Goal: Task Accomplishment & Management: Manage account settings

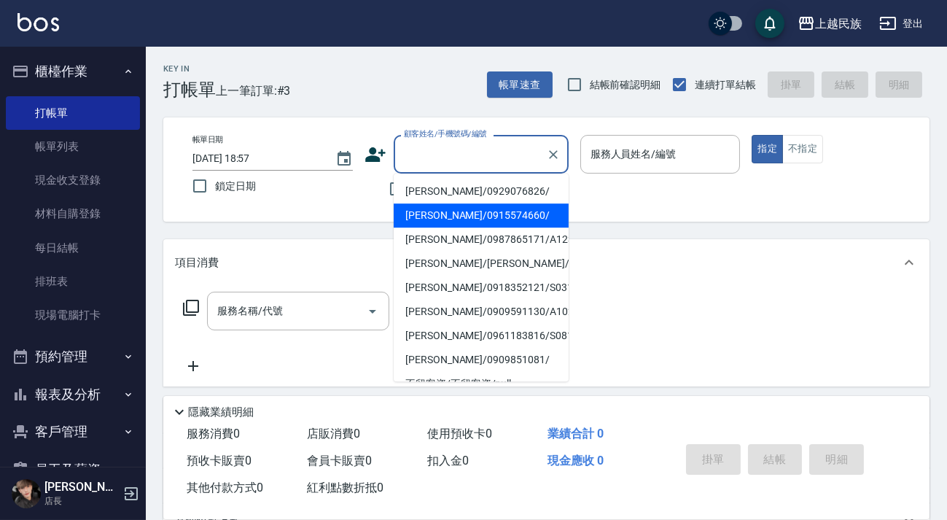
click at [498, 208] on li "[PERSON_NAME]/0915574660/" at bounding box center [481, 215] width 175 height 24
type input "[PERSON_NAME]/0915574660/"
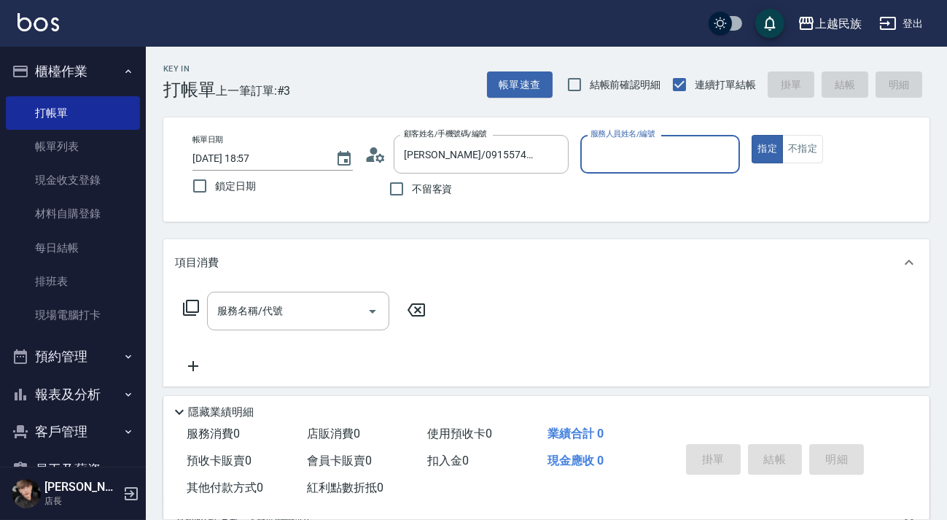
type input "Ula-10"
click at [182, 307] on icon at bounding box center [190, 307] width 17 height 17
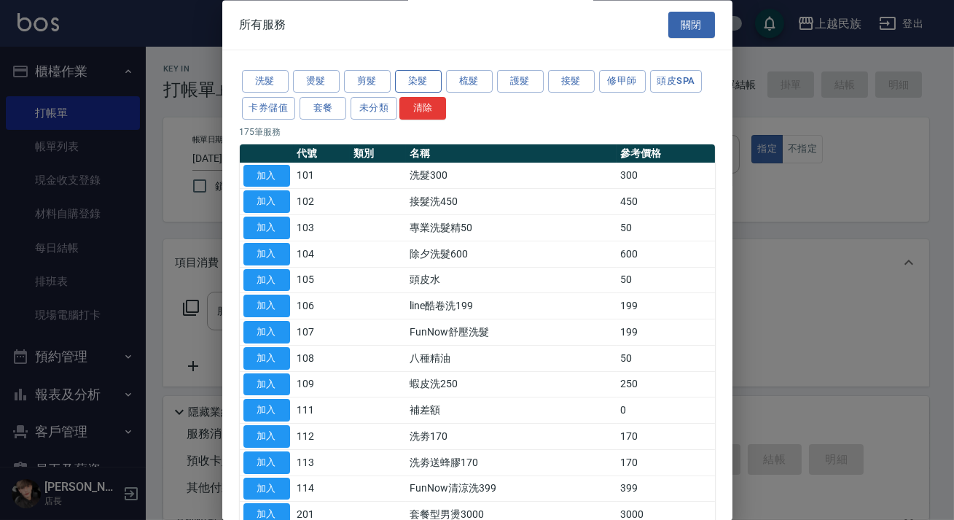
click at [423, 84] on button "染髮" at bounding box center [418, 82] width 47 height 23
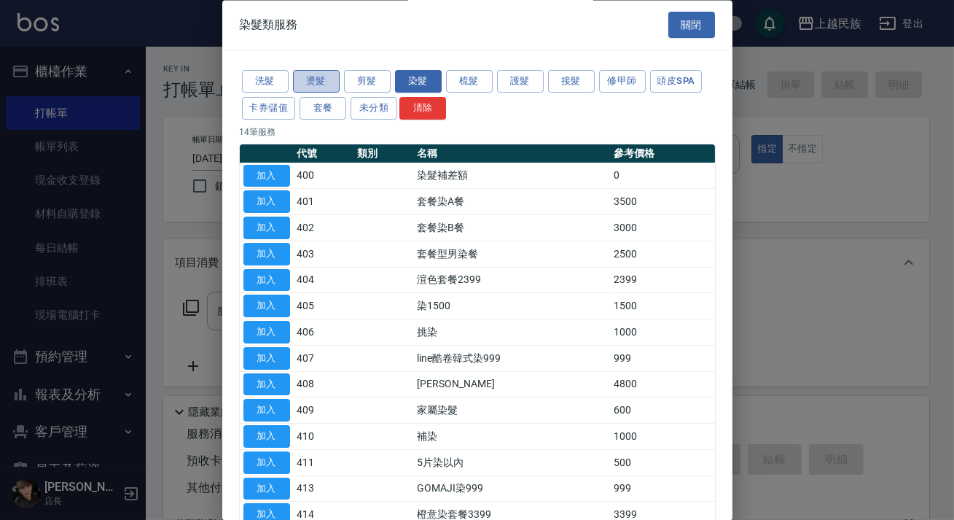
click at [323, 80] on button "燙髮" at bounding box center [316, 82] width 47 height 23
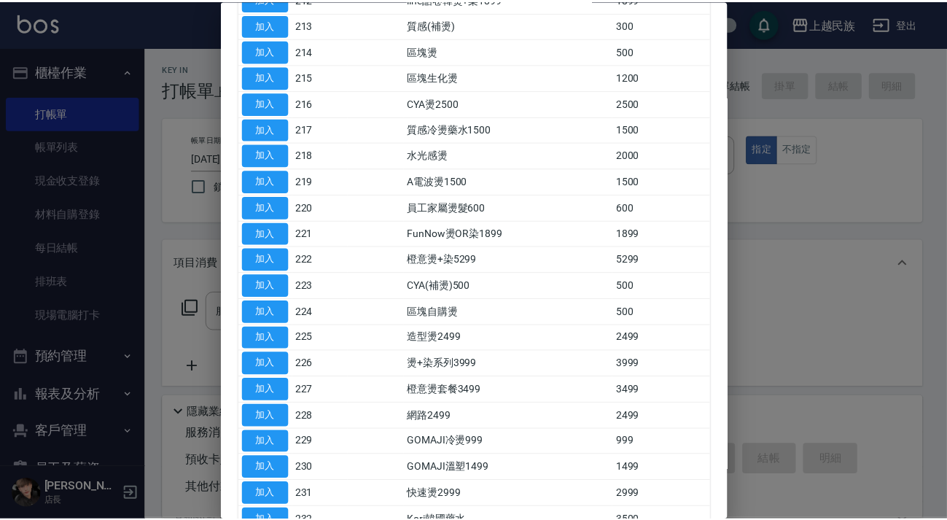
scroll to position [580, 0]
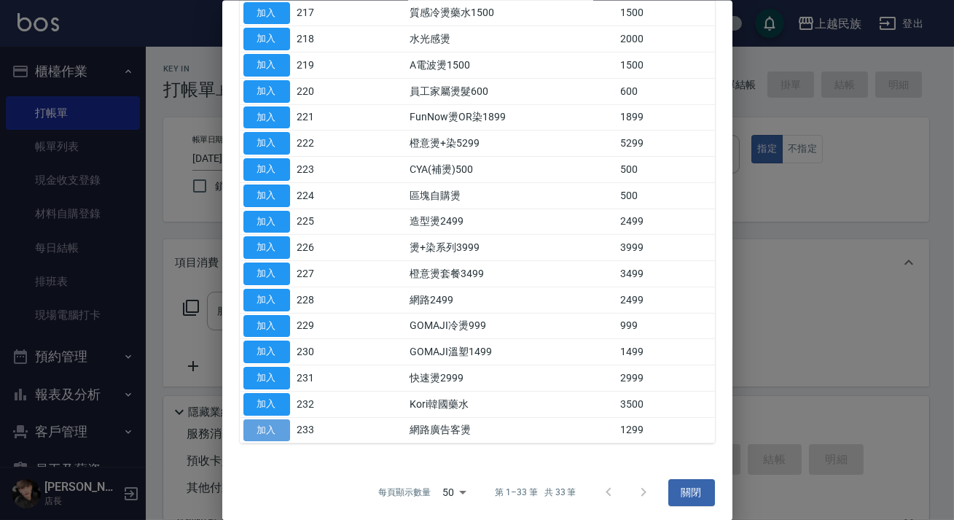
click at [249, 427] on button "加入" at bounding box center [266, 429] width 47 height 23
type input "網路廣告客燙(233)"
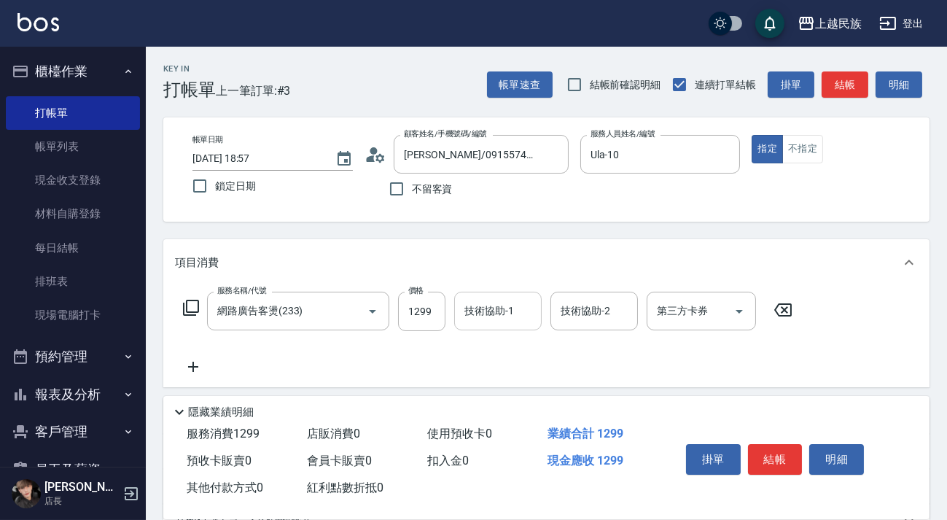
click at [500, 321] on input "技術協助-1" at bounding box center [498, 311] width 74 height 26
type input "Ula-10"
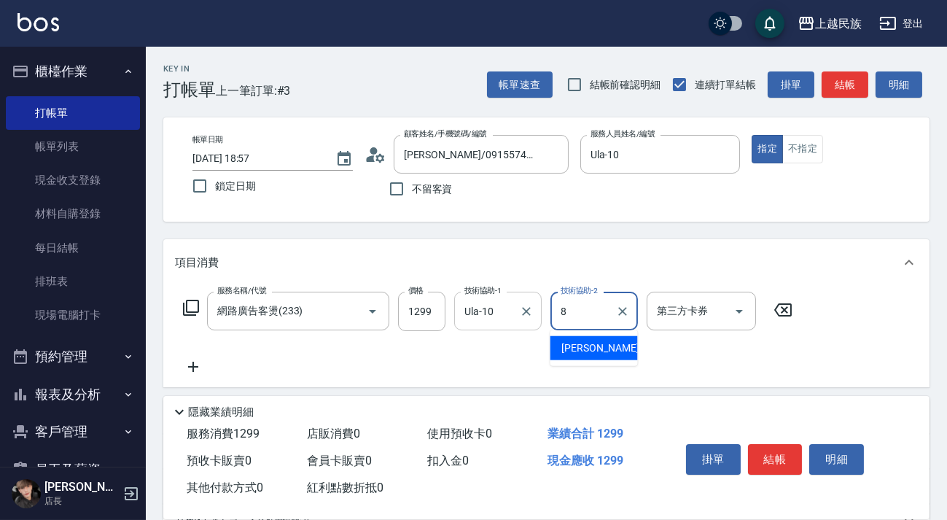
type input "Stella-8"
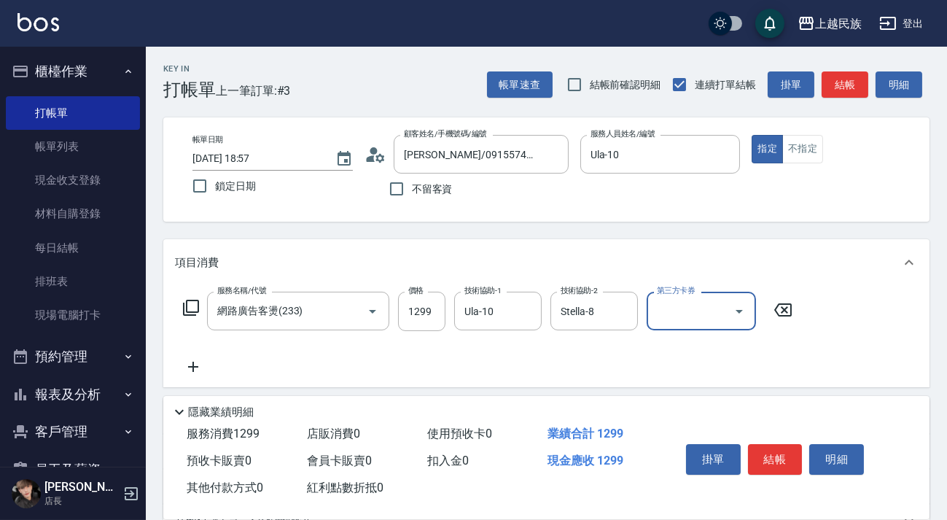
scroll to position [191, 0]
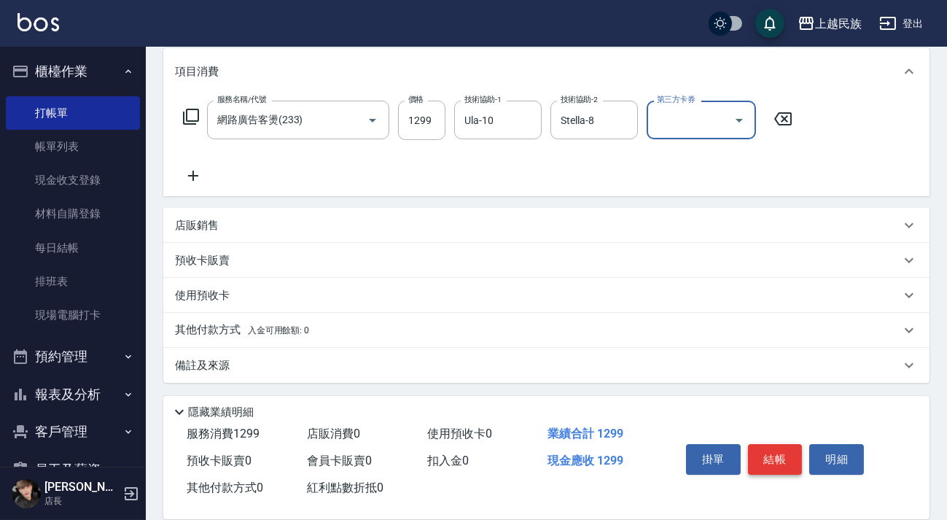
click at [780, 449] on button "結帳" at bounding box center [775, 459] width 55 height 31
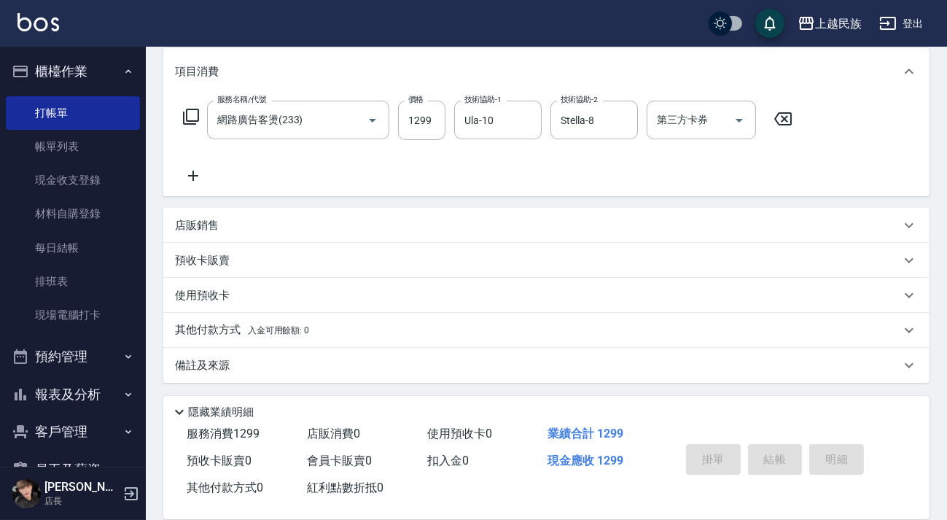
type input "[DATE] 20:32"
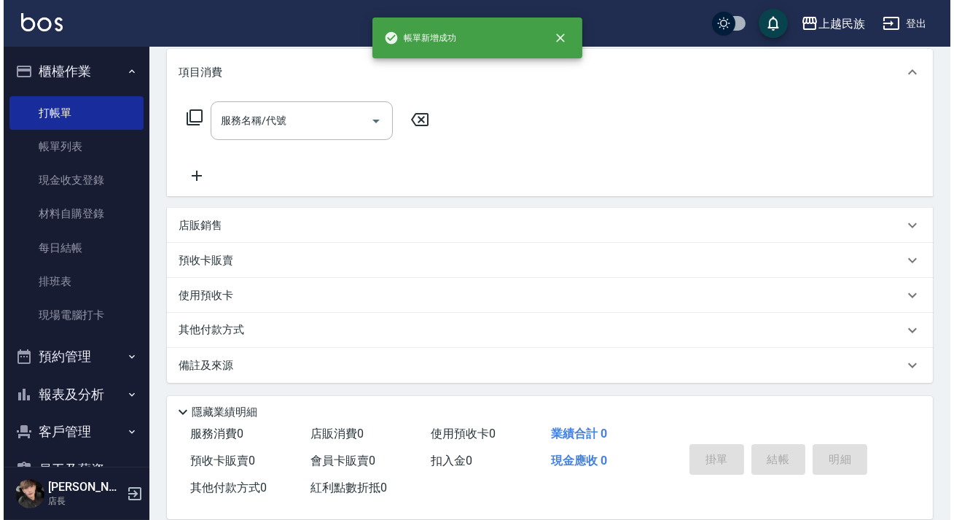
scroll to position [0, 0]
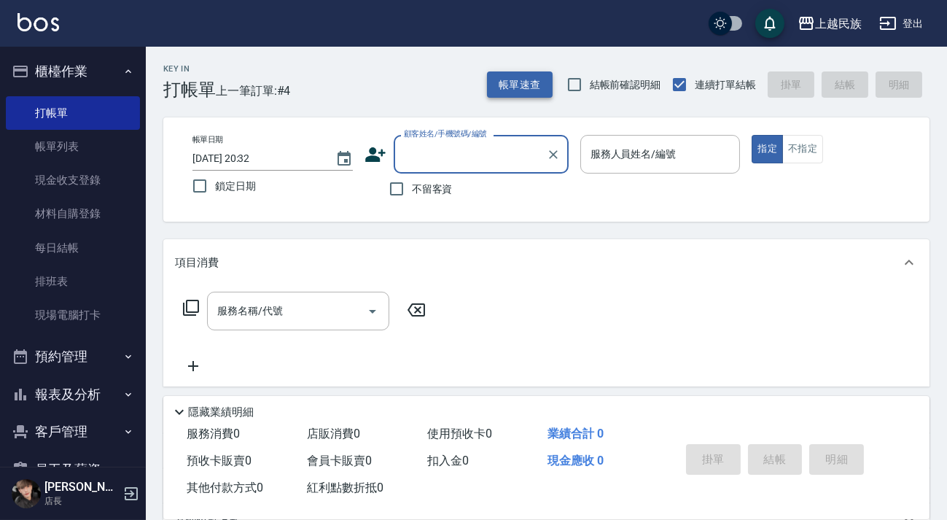
click at [512, 89] on button "帳單速查" at bounding box center [520, 84] width 66 height 27
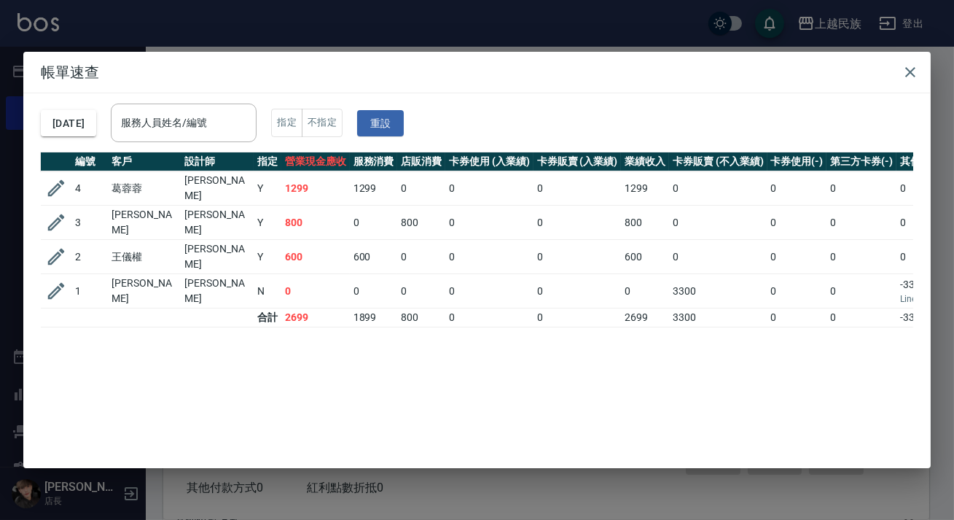
drag, startPoint x: 533, startPoint y: 422, endPoint x: 543, endPoint y: 425, distance: 9.9
click at [543, 425] on div "編號 客戶 設計師 指定 營業現金應收 服務消費 店販消費 卡券使用 (入業績) 卡券販賣 (入業績) 業績收入 卡券販賣 (不入業績) 卡券使用(-) 第三…" at bounding box center [477, 293] width 872 height 283
click at [53, 181] on icon "button" at bounding box center [56, 188] width 22 height 22
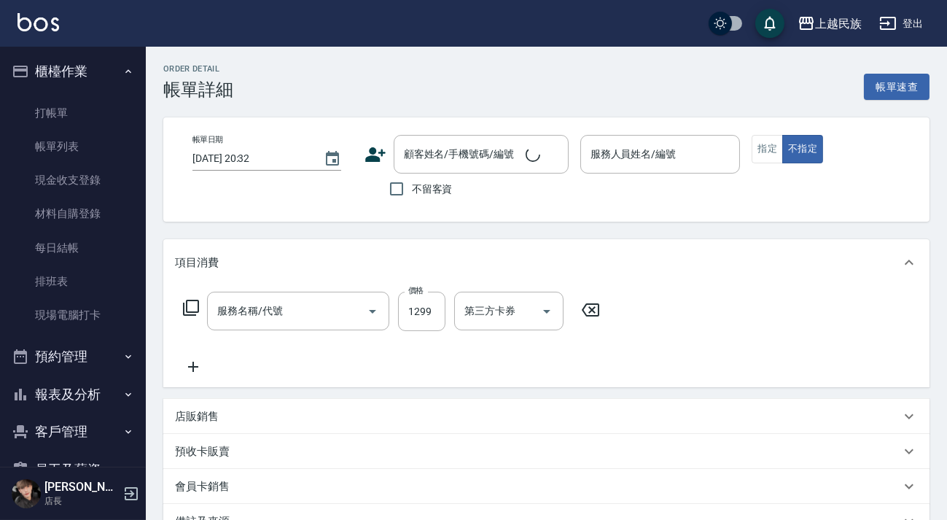
type input "[DATE] 18:57"
type input "Ula-10"
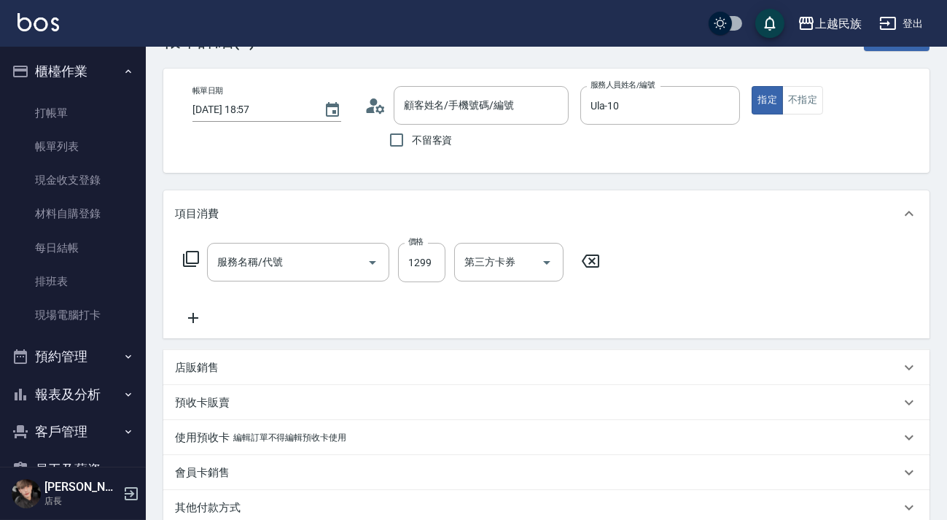
type input "[PERSON_NAME]/0915574660/"
type input "網路廣告客燙(233)"
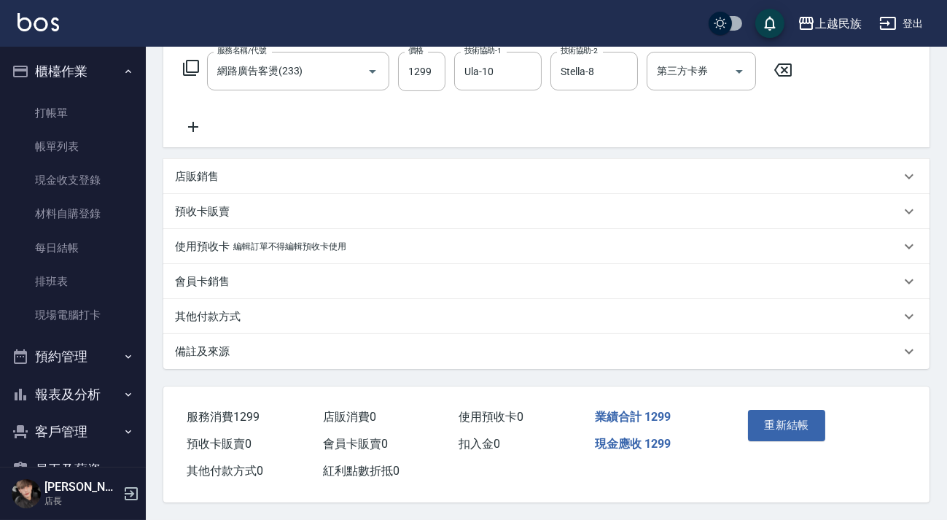
click at [552, 360] on div "備註及來源" at bounding box center [546, 351] width 766 height 35
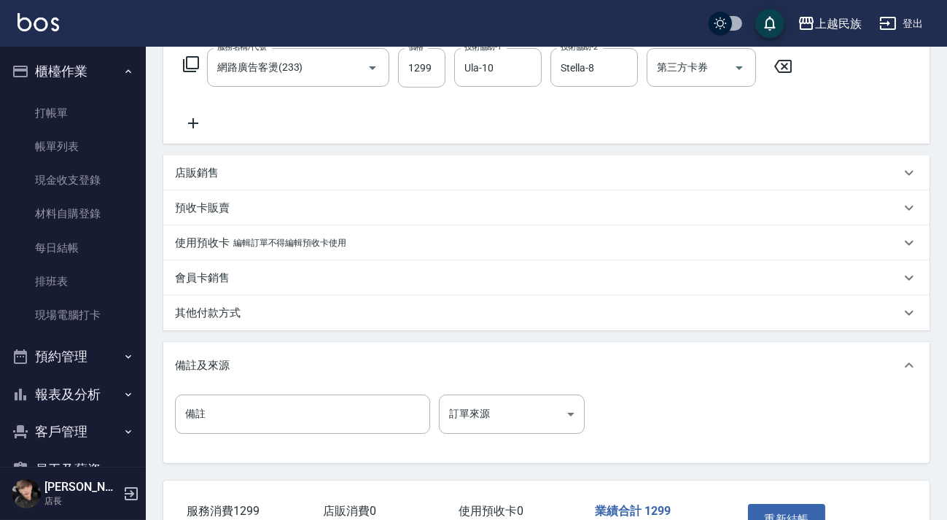
scroll to position [341, 0]
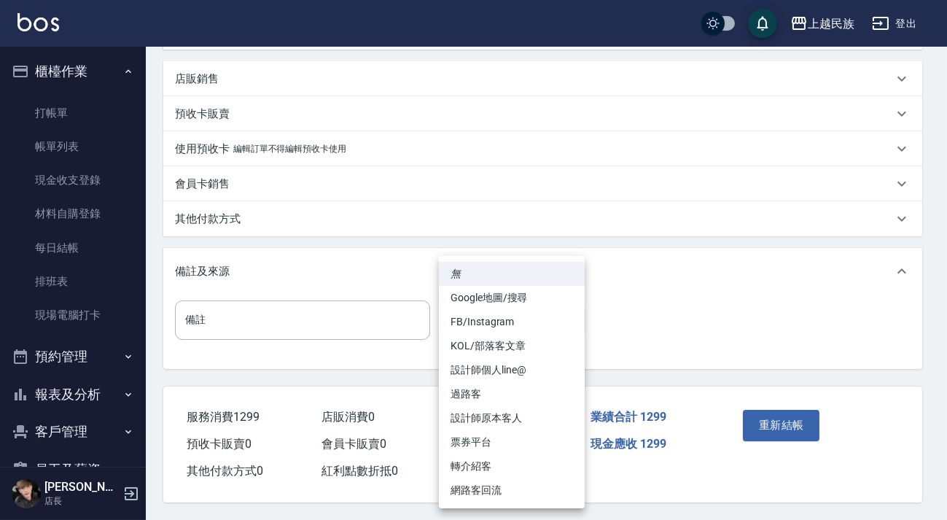
click at [562, 319] on body "上越民族 登出 櫃檯作業 打帳單 帳單列表 現金收支登錄 材料自購登錄 每日結帳 排班表 現場電腦打卡 預約管理 預約管理 單日預約紀錄 單週預約紀錄 報表及…" at bounding box center [473, 91] width 947 height 857
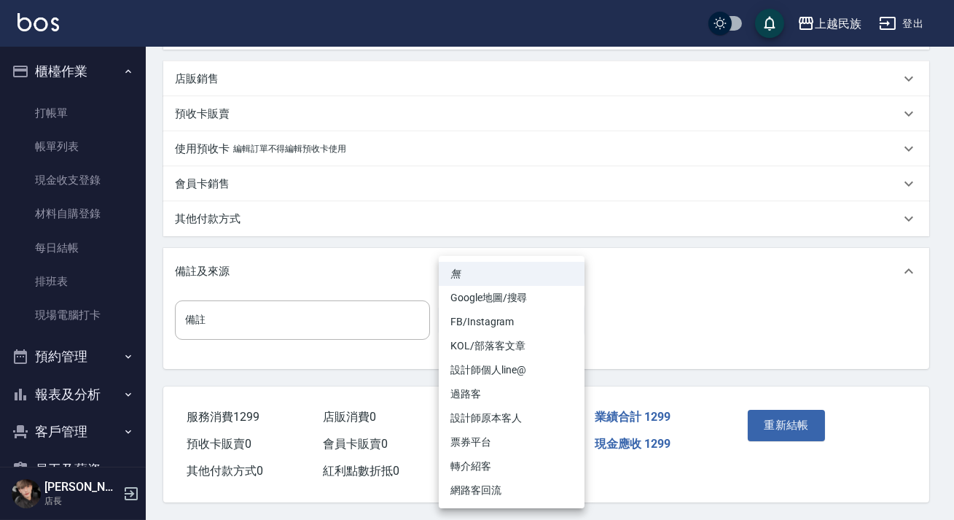
click at [536, 324] on li "FB/Instagram" at bounding box center [512, 322] width 146 height 24
type input "FB/Instagram"
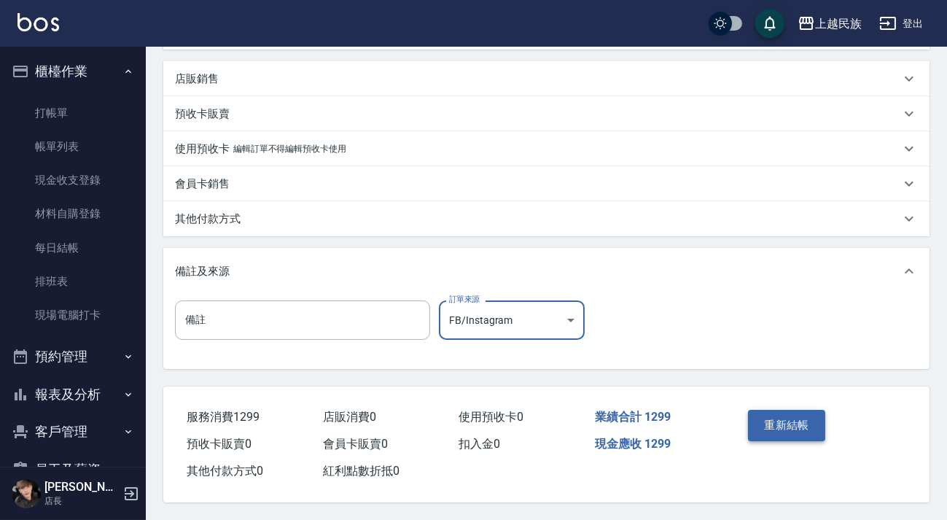
click at [763, 426] on button "重新結帳" at bounding box center [786, 425] width 77 height 31
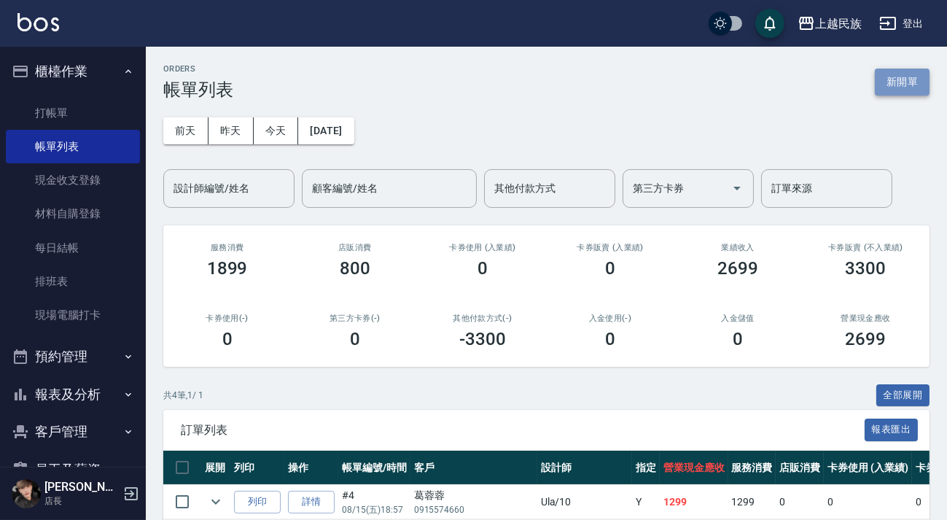
click at [880, 90] on button "新開單" at bounding box center [901, 81] width 55 height 27
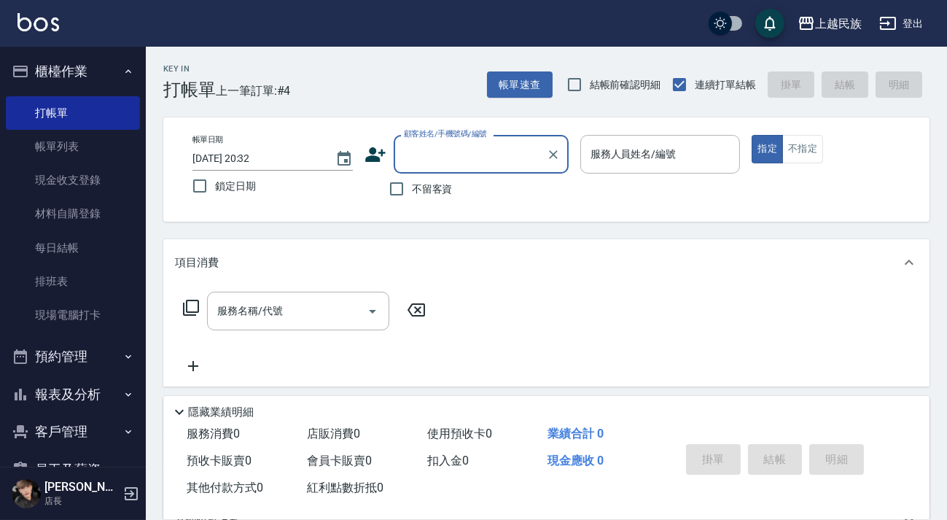
click at [424, 192] on span "不留客資" at bounding box center [432, 188] width 41 height 15
click at [412, 192] on input "不留客資" at bounding box center [396, 188] width 31 height 31
checkbox input "true"
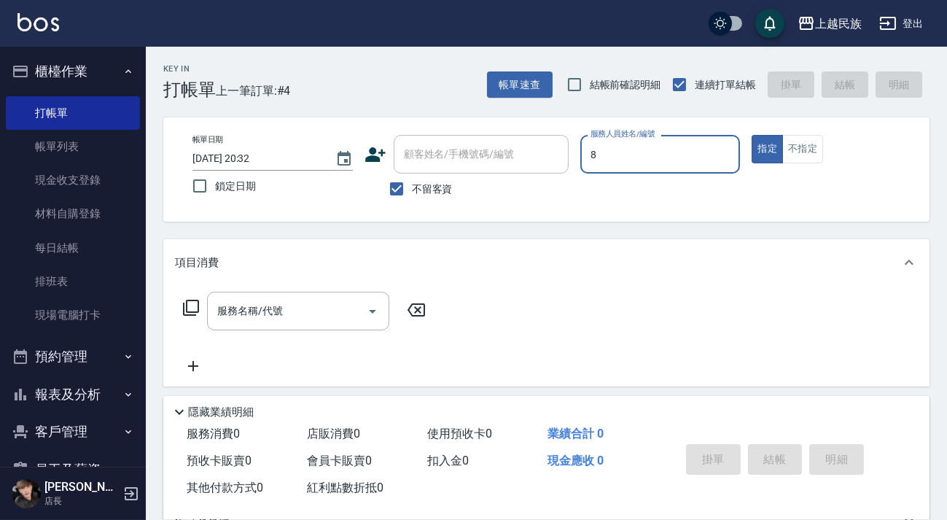
type input "Stella-8"
type button "true"
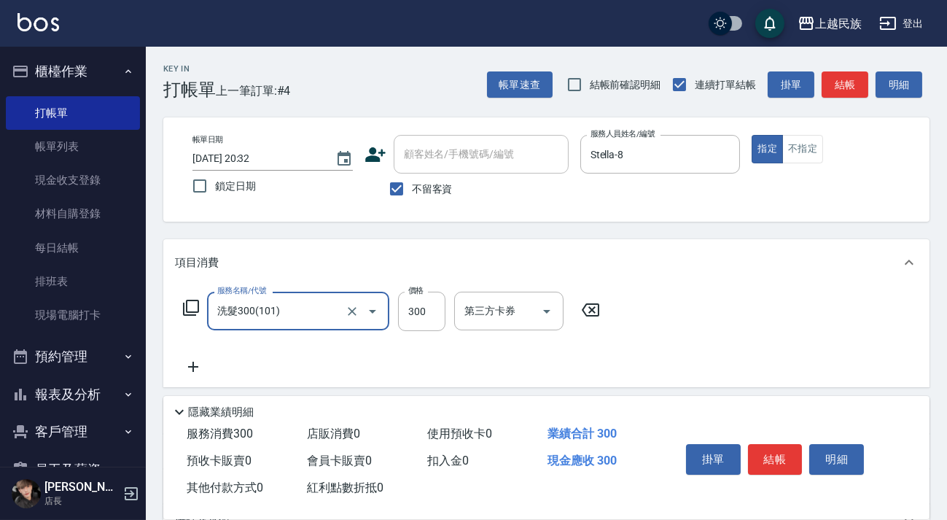
type input "洗髮300(101)"
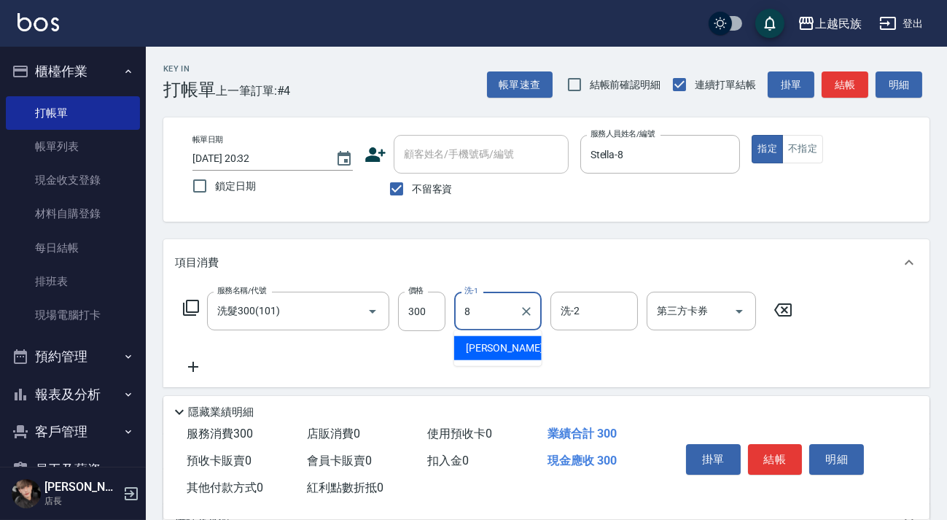
type input "Stella-8"
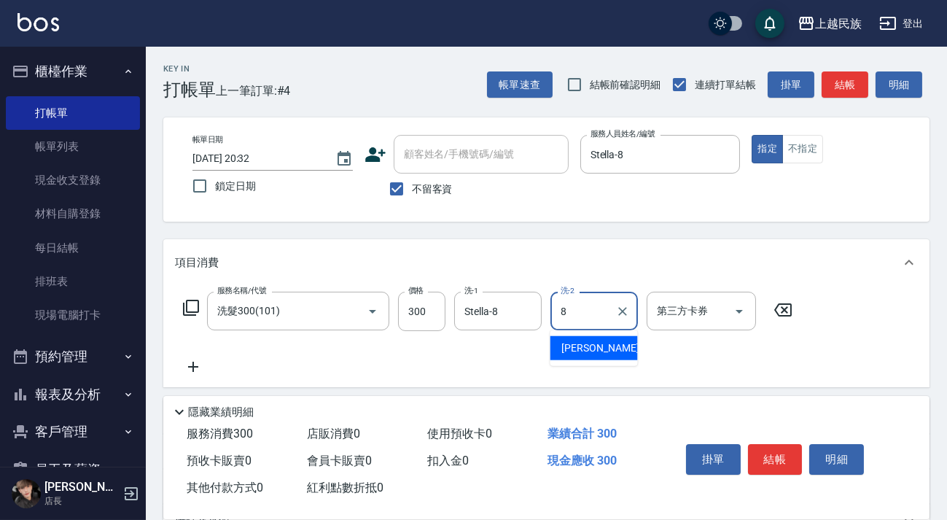
type input "Stella-8"
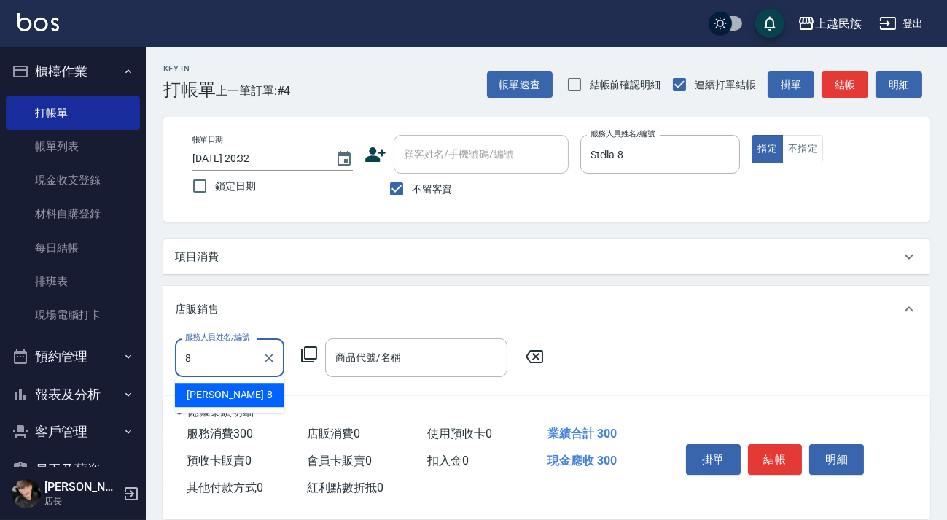
type input "Stella-8"
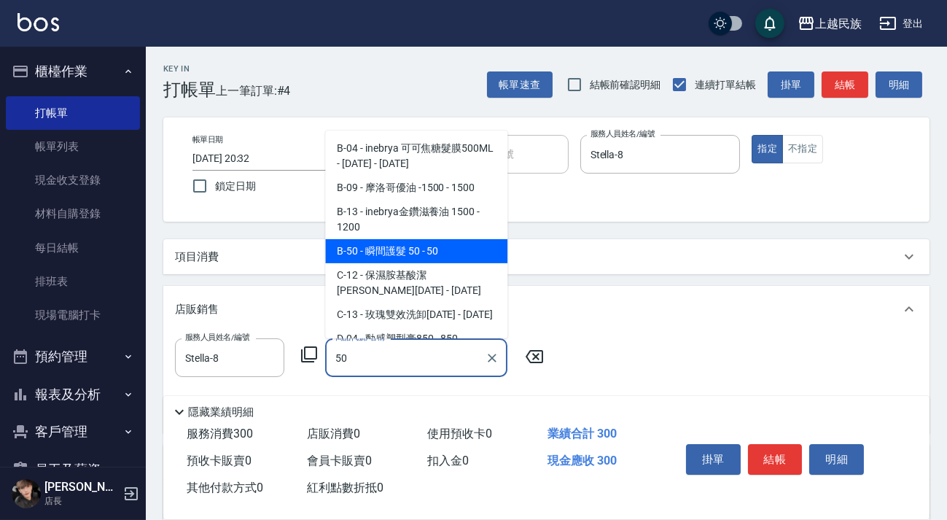
click at [477, 246] on span "B-50 - 瞬間護髮 50 - 50" at bounding box center [416, 251] width 182 height 24
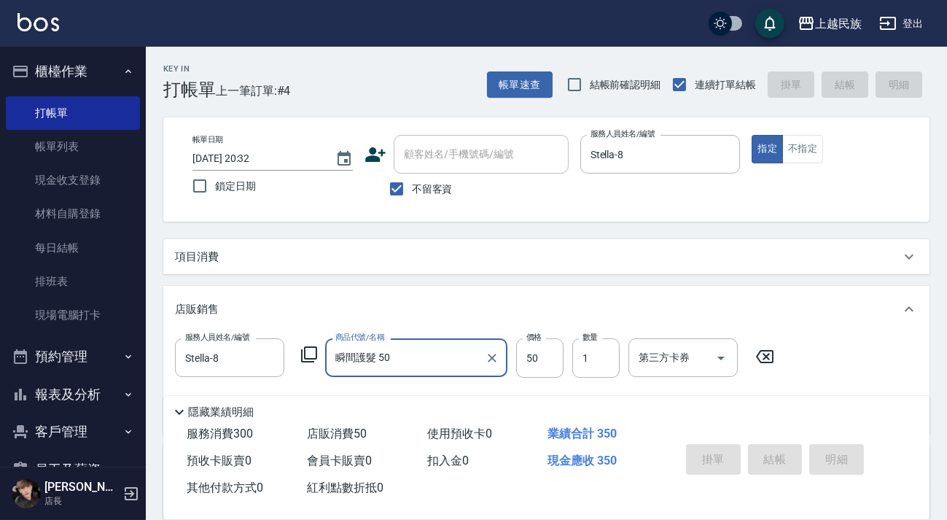
type input "瞬間護髮 50"
type input "[DATE] 20:33"
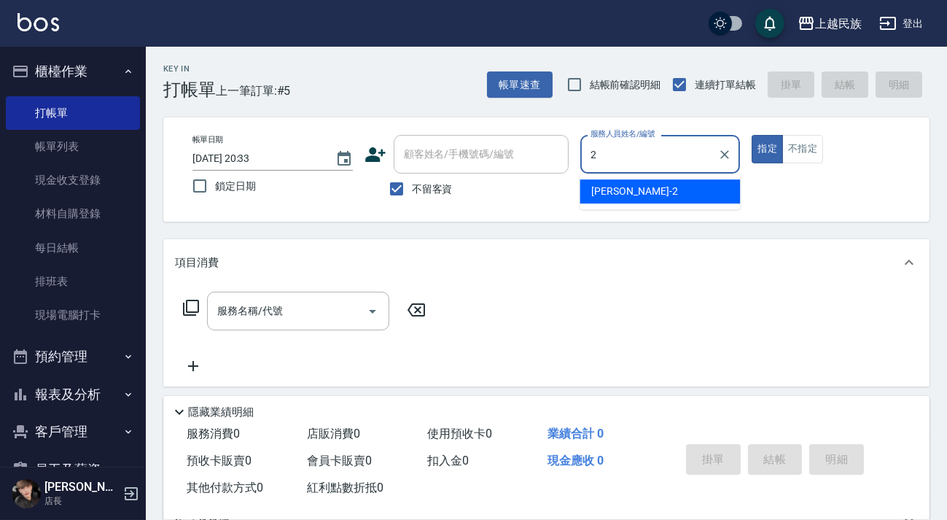
type input "[PERSON_NAME]-2"
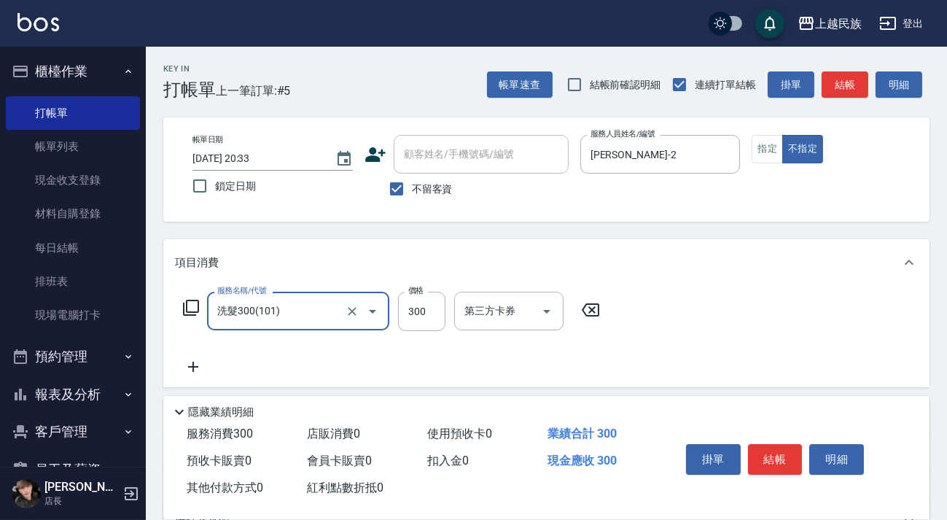
type input "洗髮300(101)"
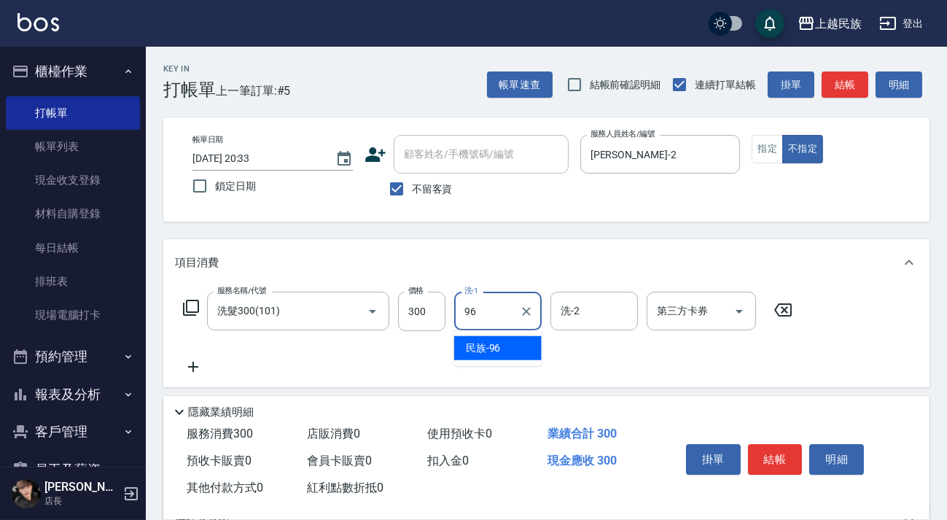
type input "民族-96"
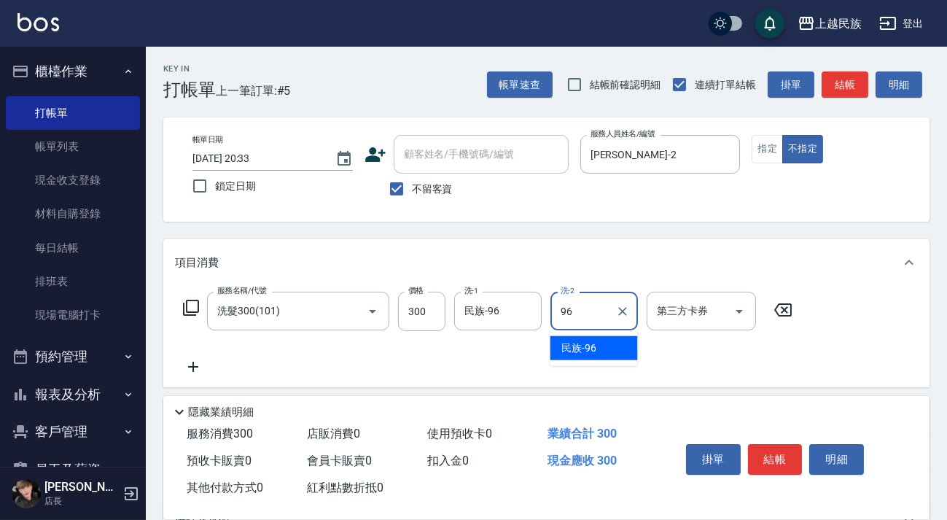
type input "民族-96"
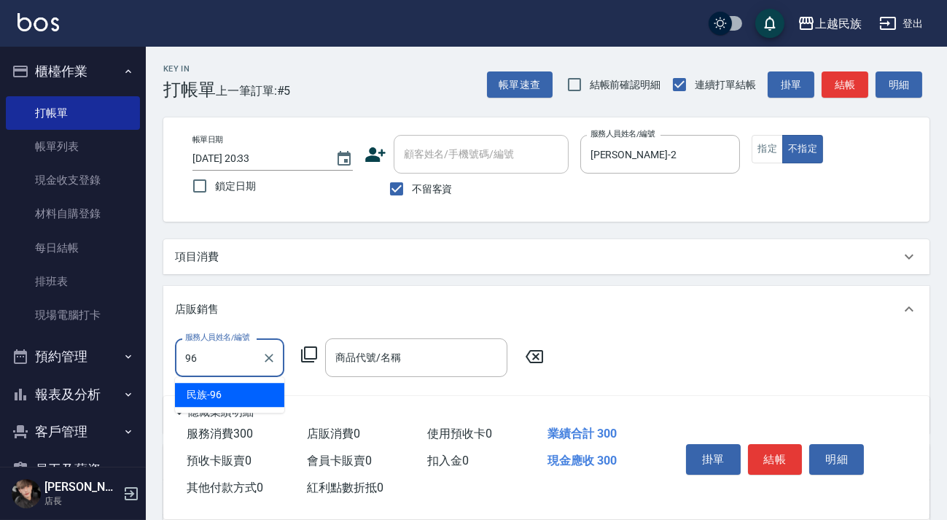
type input "民族-96"
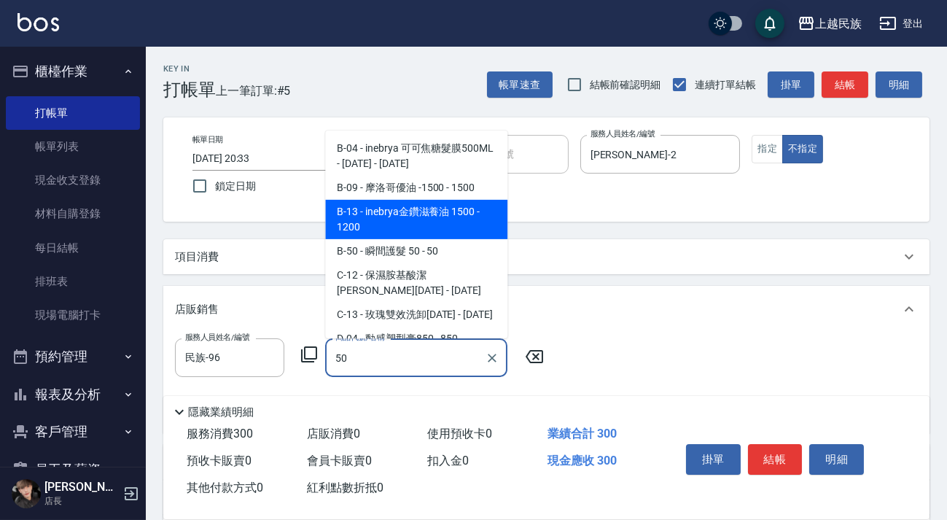
click at [469, 227] on span "B-13 - inebrya金鑽滋養油 1500 - 1200" at bounding box center [416, 219] width 182 height 39
type input "inebrya金鑽滋養油 1500"
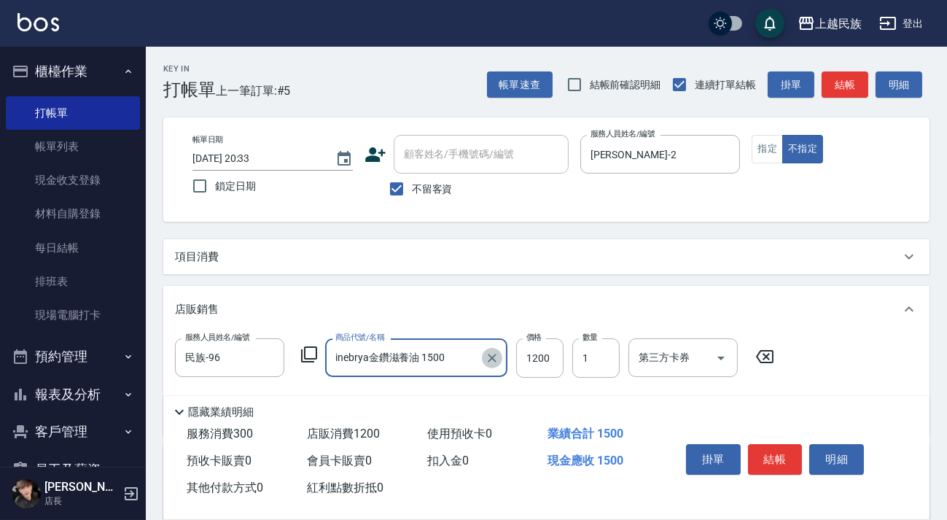
click at [495, 363] on icon "Clear" at bounding box center [492, 358] width 15 height 15
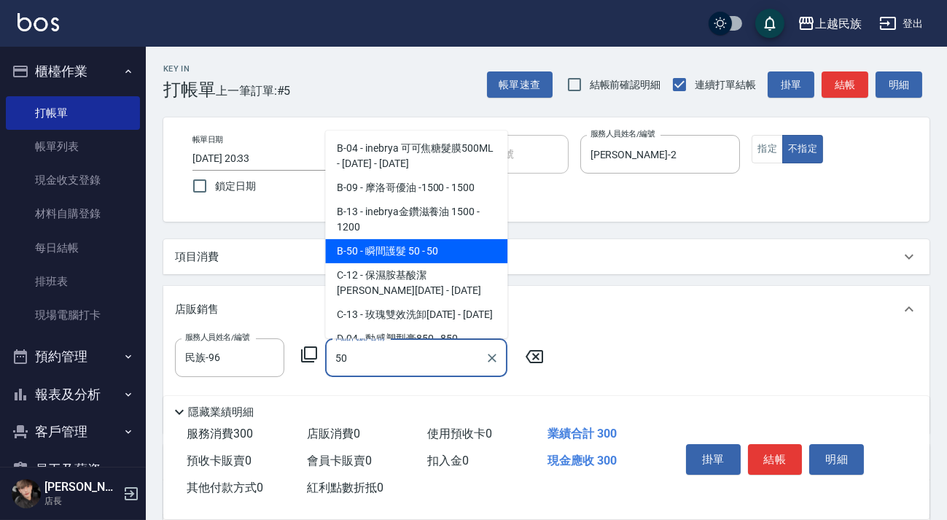
click at [450, 240] on span "B-50 - 瞬間護髮 50 - 50" at bounding box center [416, 251] width 182 height 24
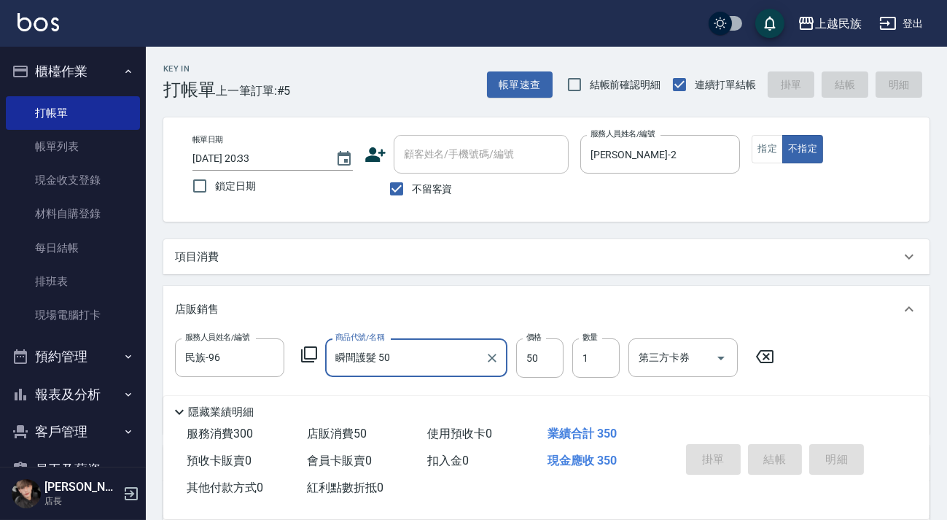
type input "瞬間護髮 50"
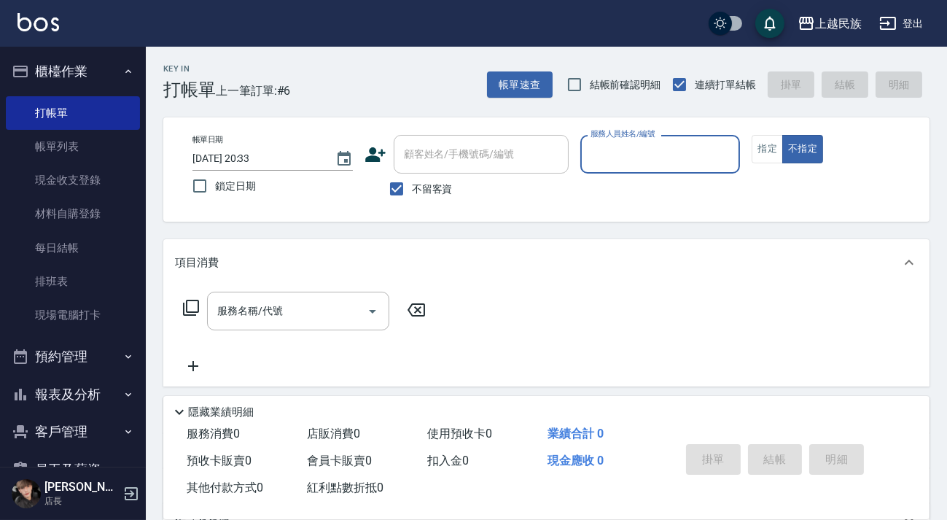
click at [424, 194] on span "不留客資" at bounding box center [432, 188] width 41 height 15
click at [412, 194] on input "不留客資" at bounding box center [396, 188] width 31 height 31
checkbox input "false"
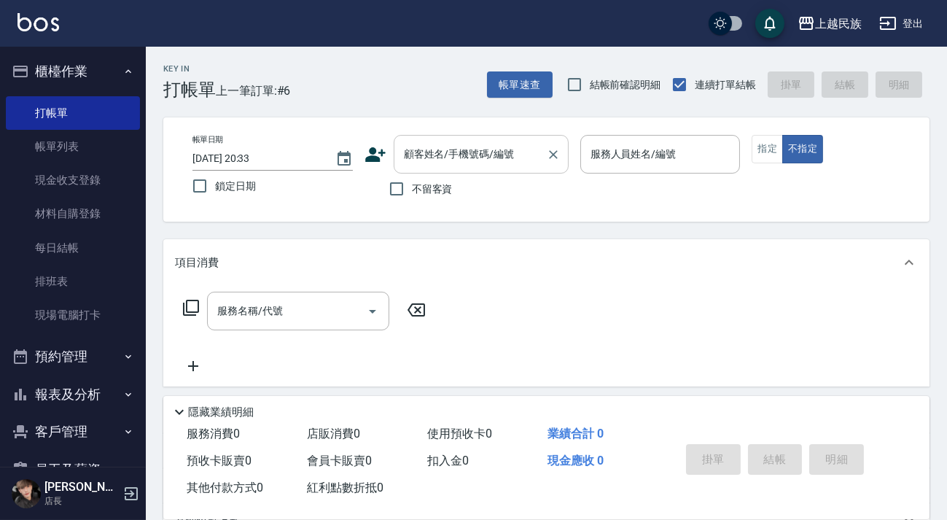
click at [444, 158] on input "顧客姓名/手機號碼/編號" at bounding box center [470, 154] width 140 height 26
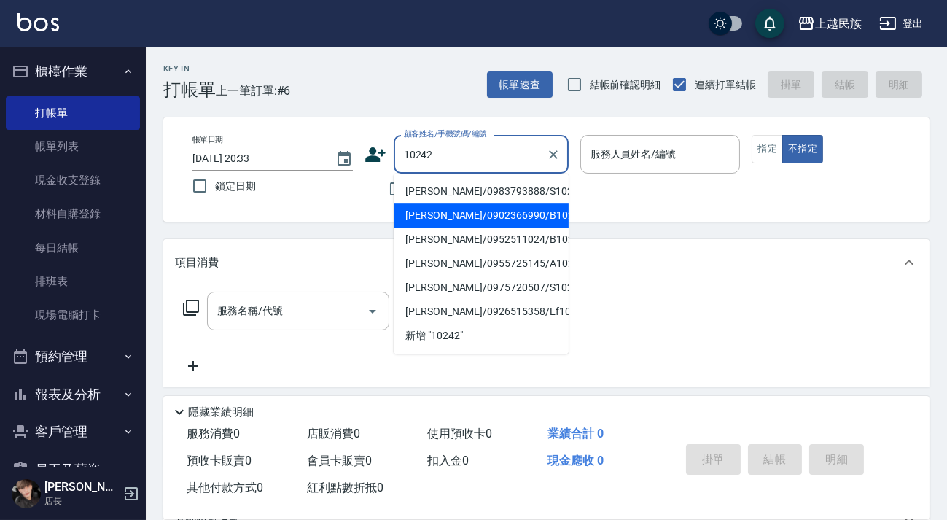
click at [482, 211] on li "[PERSON_NAME]/0902366990/B102422" at bounding box center [481, 215] width 175 height 24
type input "[PERSON_NAME]/0902366990/B102422"
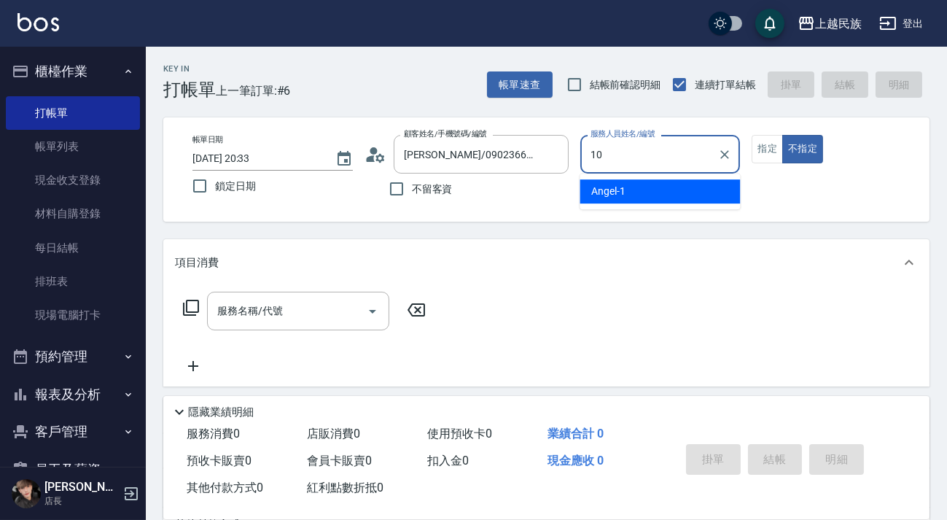
type input "Ula-10"
type button "false"
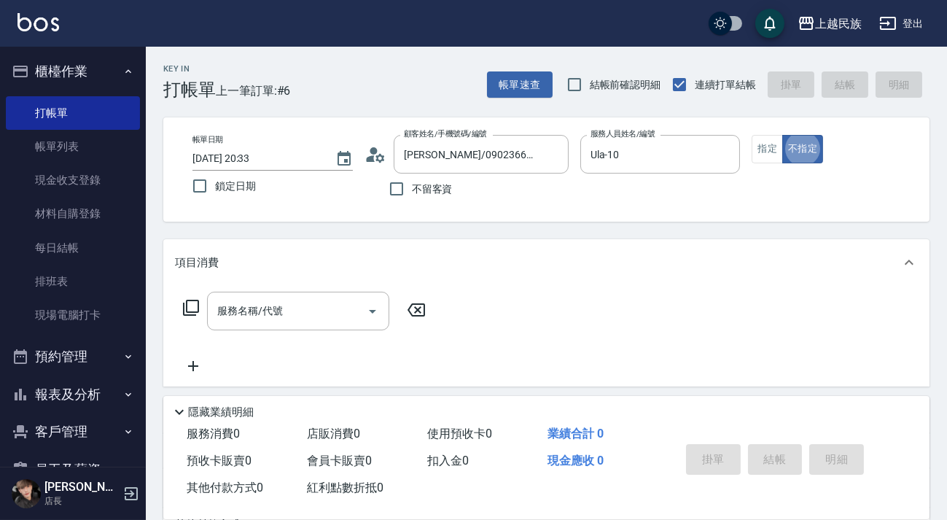
scroll to position [195, 0]
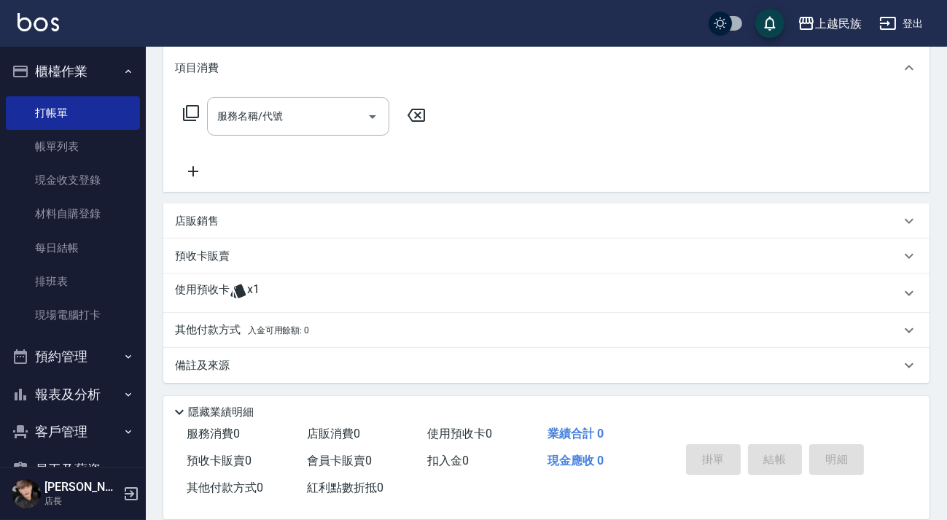
click at [324, 292] on div "使用預收卡 x1" at bounding box center [537, 293] width 725 height 22
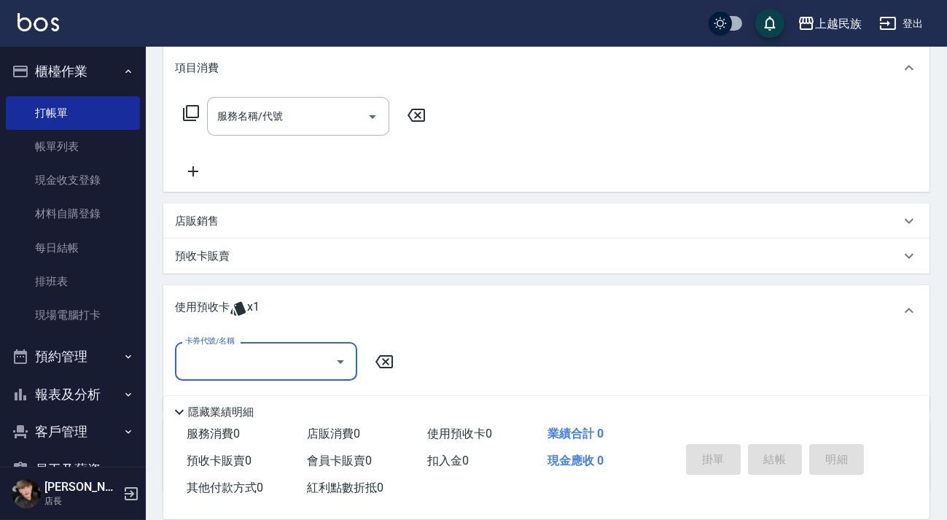
scroll to position [0, 0]
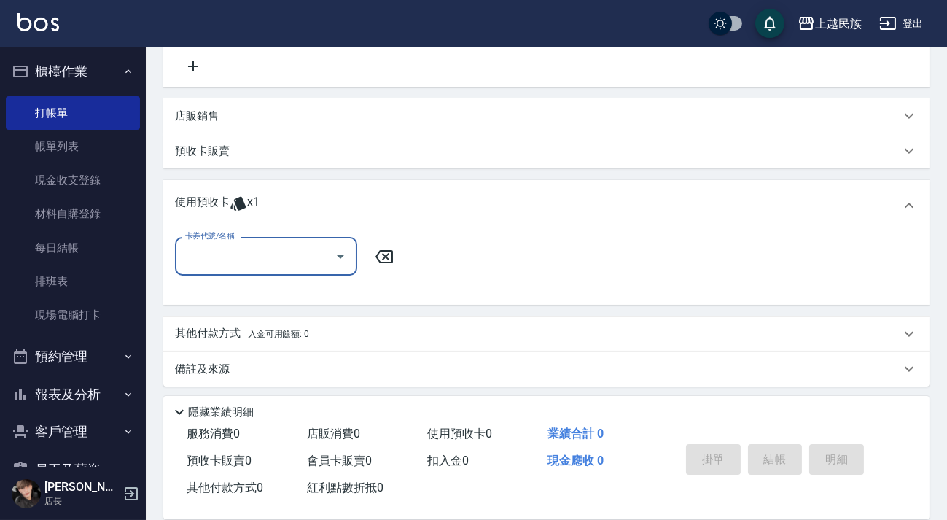
click at [308, 257] on input "卡券代號/名稱" at bounding box center [254, 256] width 147 height 26
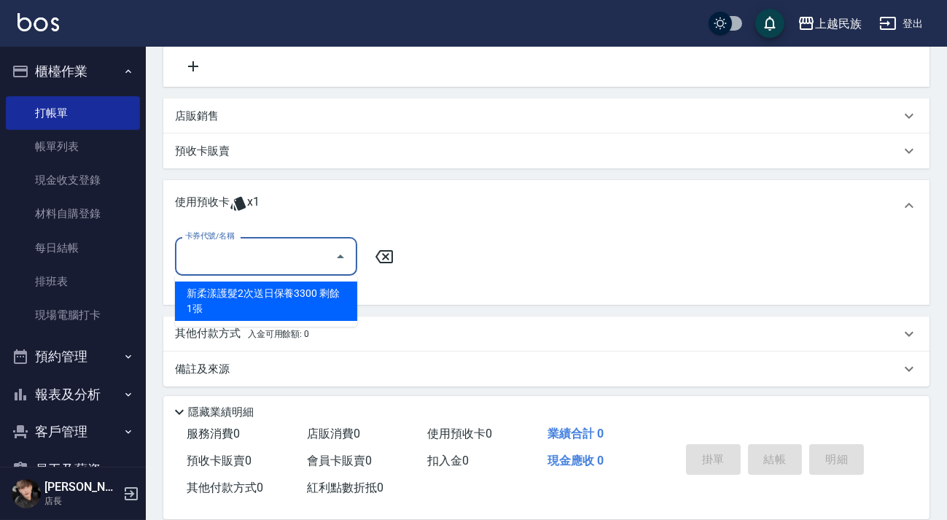
click at [317, 302] on div "新柔漾護髮2次送日保養3300 剩餘1張" at bounding box center [266, 300] width 182 height 39
type input "新柔漾護髮2次送日保養3300"
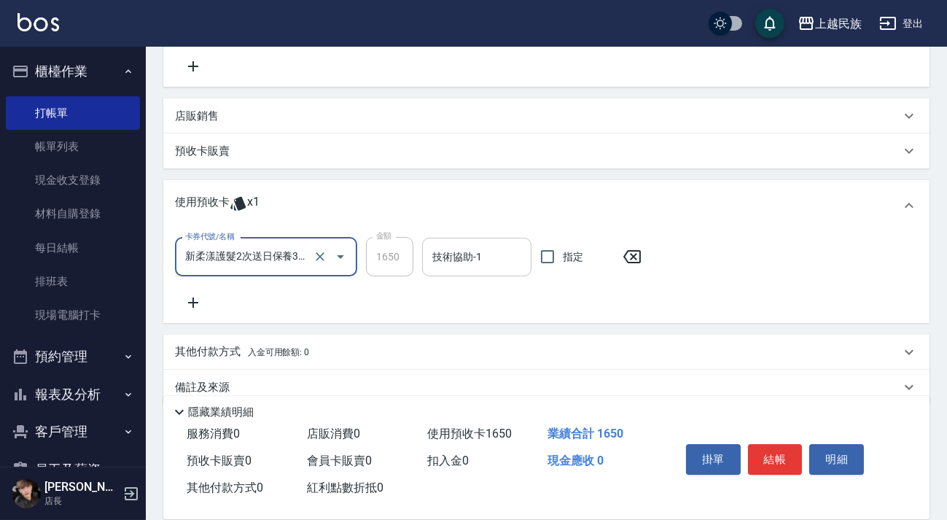
click at [468, 256] on div "技術協助-1 技術協助-1" at bounding box center [476, 257] width 109 height 39
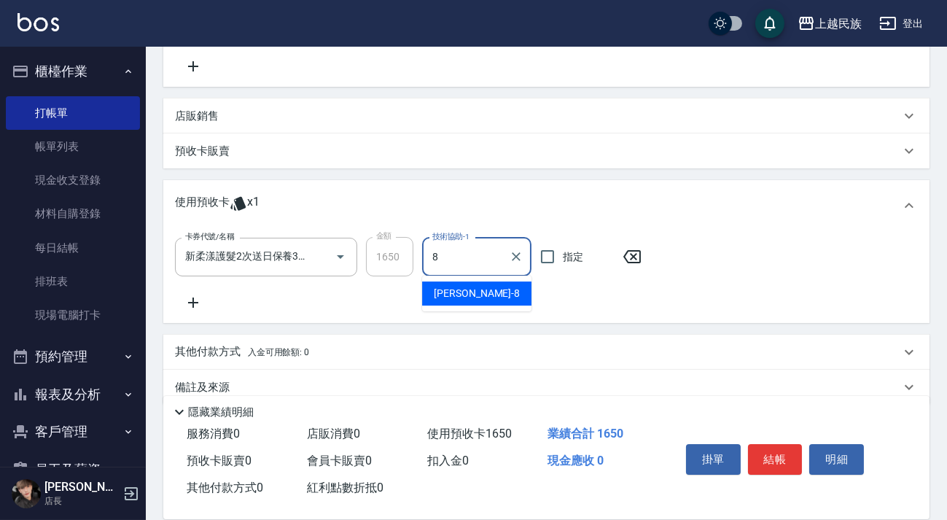
type input "Stella-8"
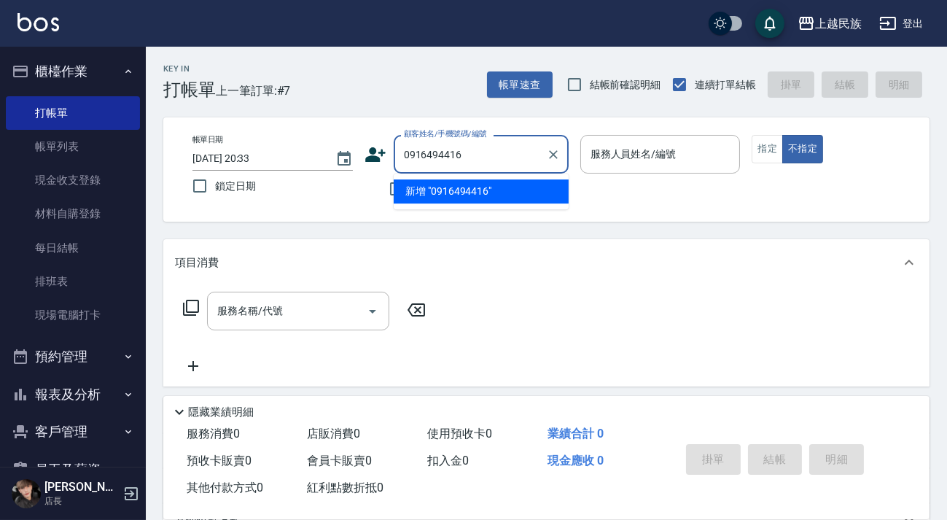
click at [517, 197] on li "新增 "0916494416"" at bounding box center [481, 191] width 175 height 24
type input "0916494416"
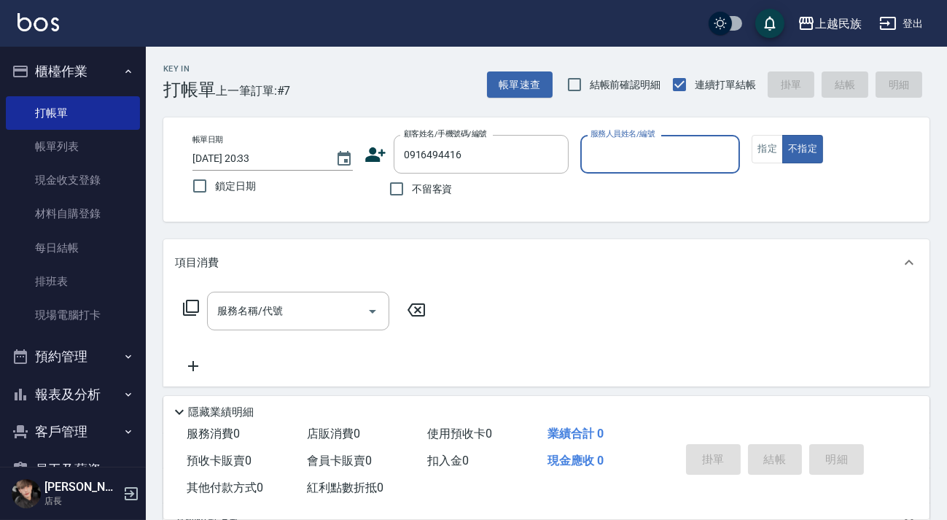
click at [382, 160] on icon at bounding box center [375, 155] width 22 height 22
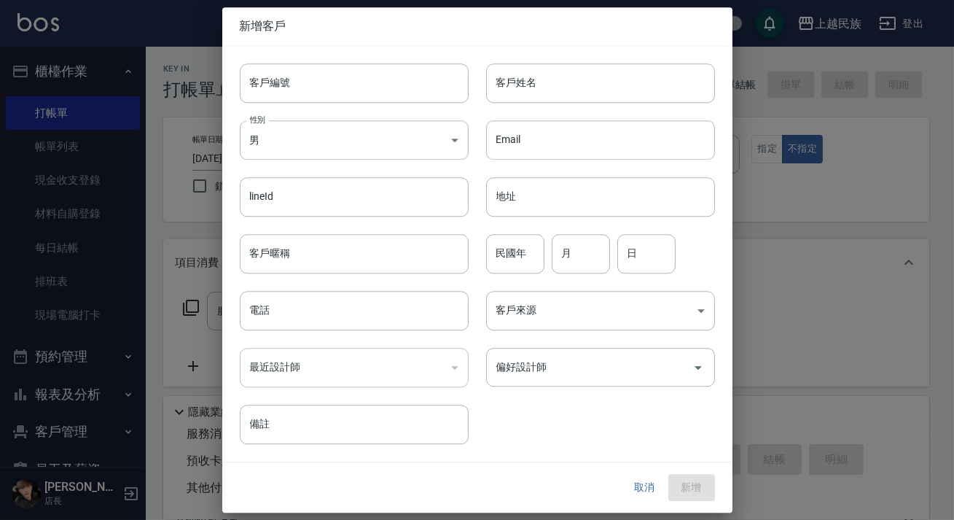
type input "0916494416"
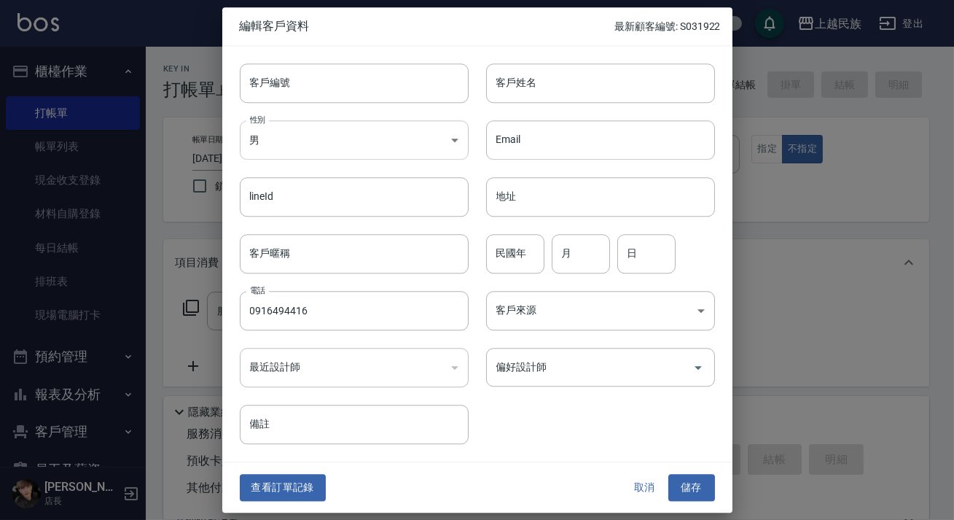
click at [426, 149] on body "上越民族 登出 櫃檯作業 打帳單 帳單列表 現金收支登錄 材料自購登錄 每日結帳 排班表 現場電腦打卡 預約管理 預約管理 單日預約紀錄 單週預約紀錄 報表及…" at bounding box center [477, 355] width 954 height 710
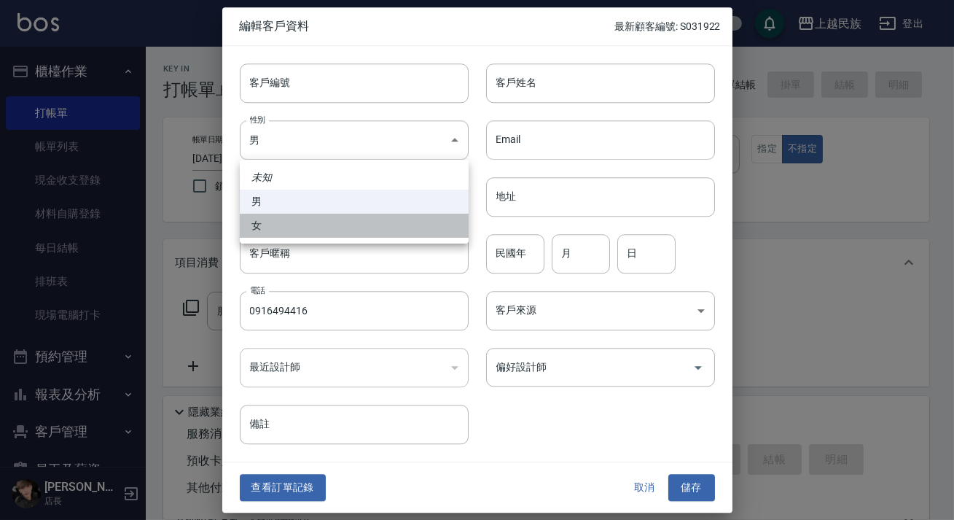
drag, startPoint x: 359, startPoint y: 222, endPoint x: 438, endPoint y: 154, distance: 104.9
click at [359, 223] on li "女" at bounding box center [354, 226] width 229 height 24
type input "[DEMOGRAPHIC_DATA]"
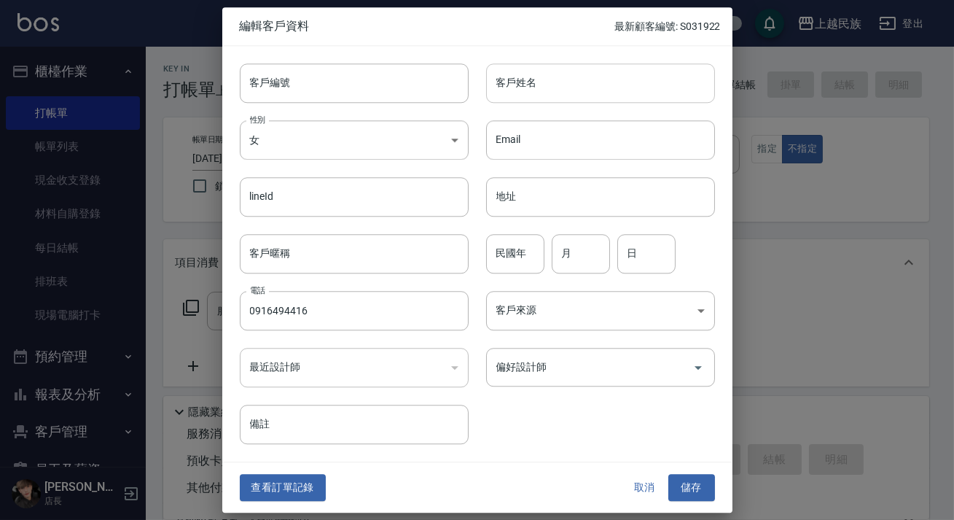
click at [547, 90] on input "客戶姓名" at bounding box center [600, 82] width 229 height 39
type input "曹芷瑄"
click at [679, 482] on button "儲存" at bounding box center [691, 487] width 47 height 27
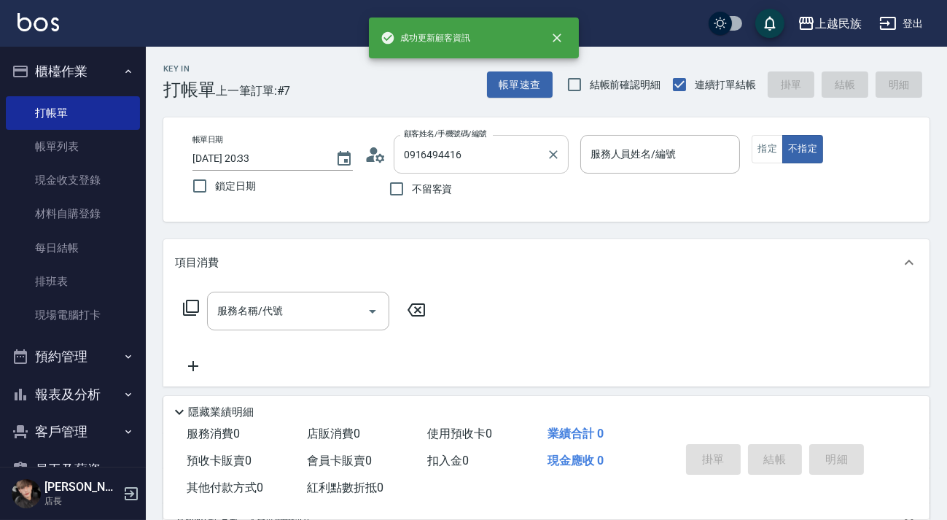
click at [511, 153] on input "0916494416" at bounding box center [470, 154] width 140 height 26
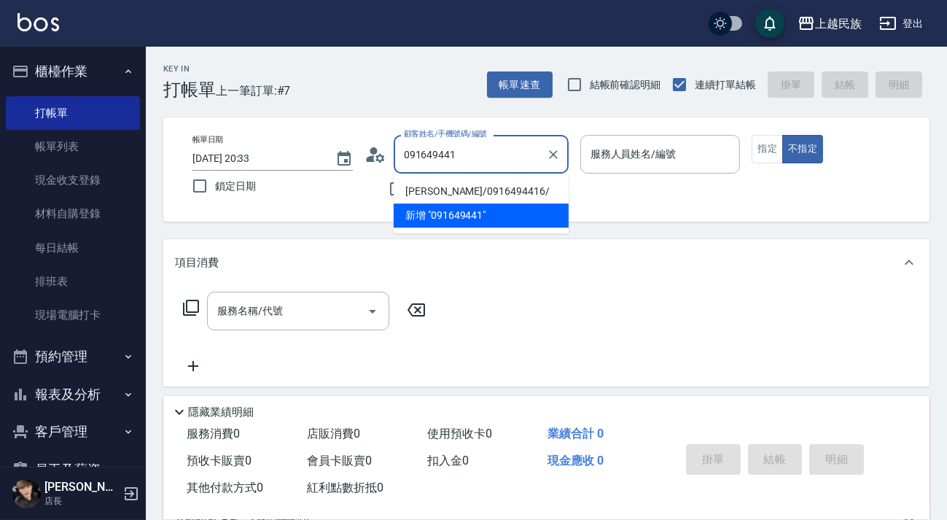
click at [503, 184] on li "[PERSON_NAME]/0916494416/" at bounding box center [481, 191] width 175 height 24
type input "[PERSON_NAME]/0916494416/"
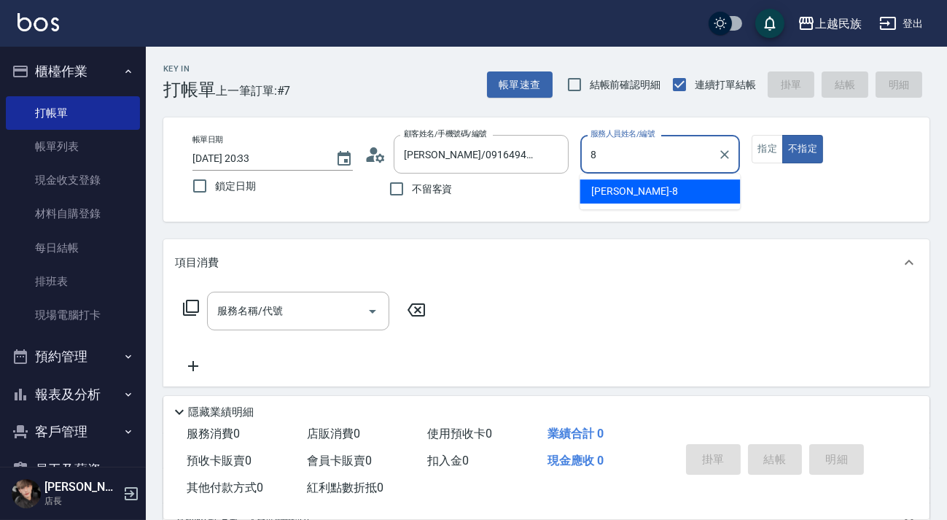
type input "Stella-8"
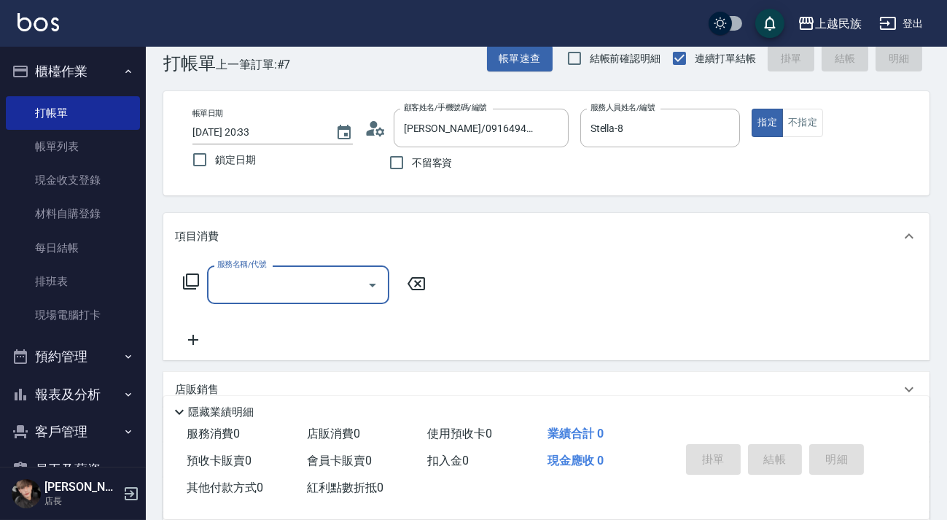
scroll to position [189, 0]
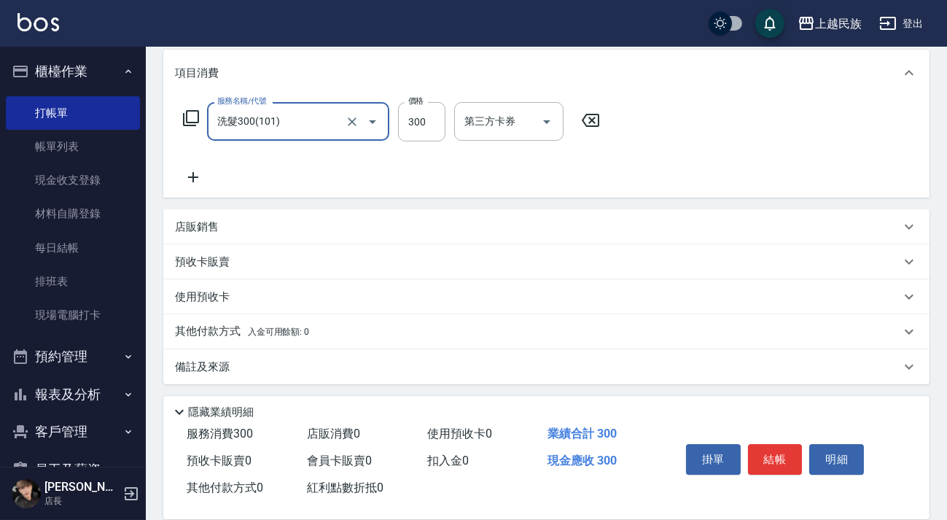
type input "洗髮300(101)"
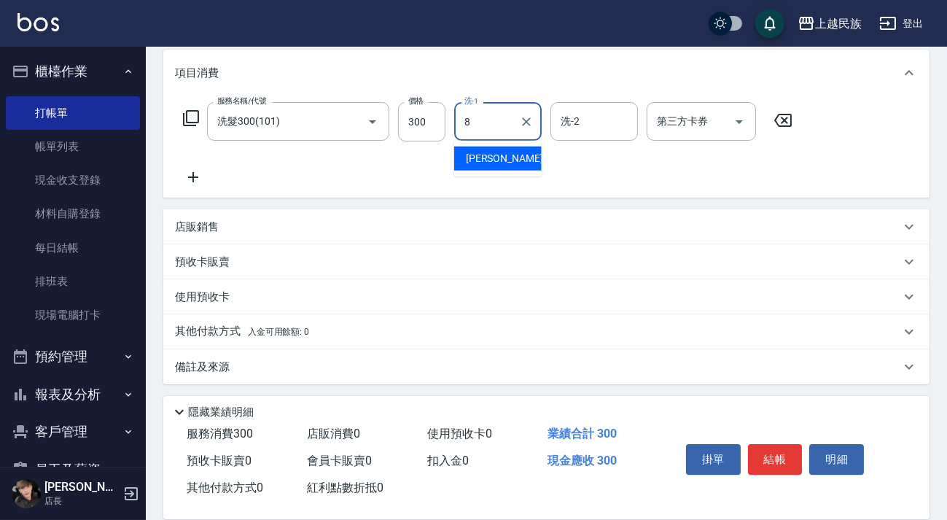
type input "Stella-8"
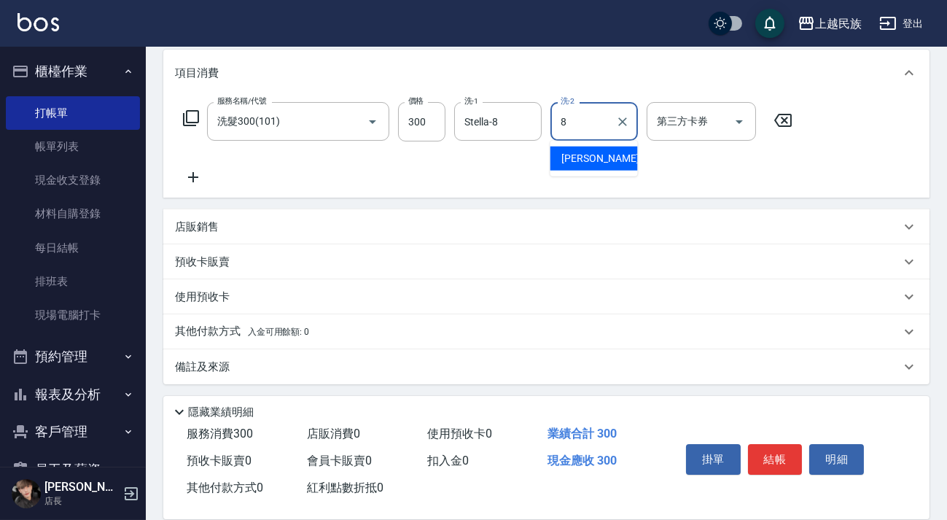
type input "Stella-8"
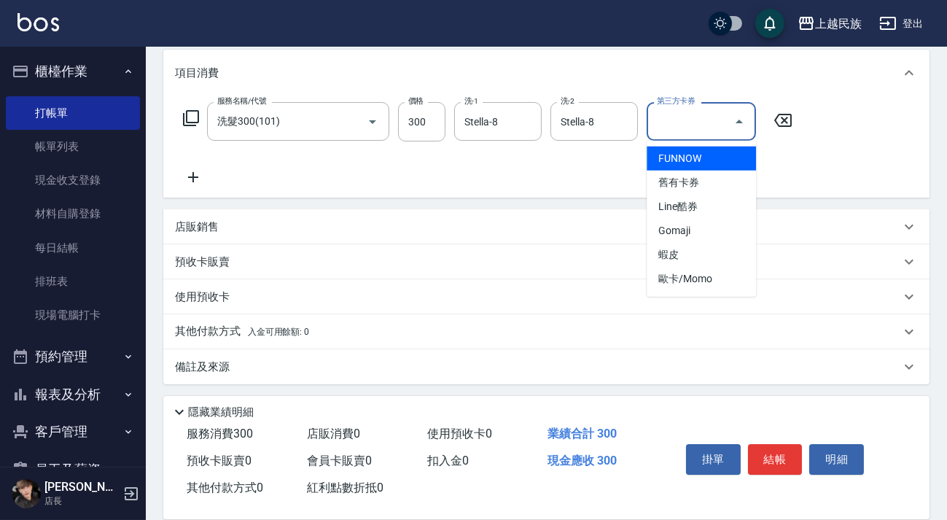
type input "FUNNOW"
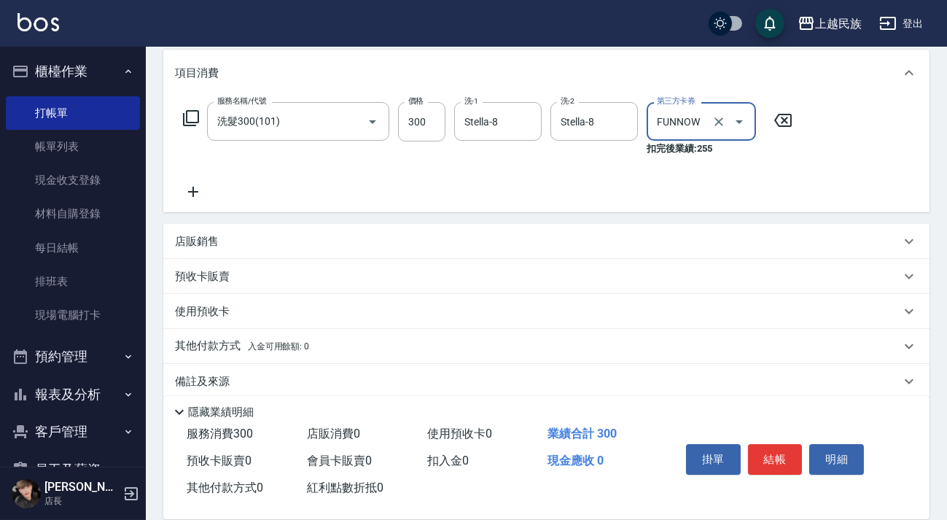
drag, startPoint x: 719, startPoint y: 130, endPoint x: 721, endPoint y: 122, distance: 9.0
click at [721, 128] on button "Clear" at bounding box center [718, 121] width 20 height 20
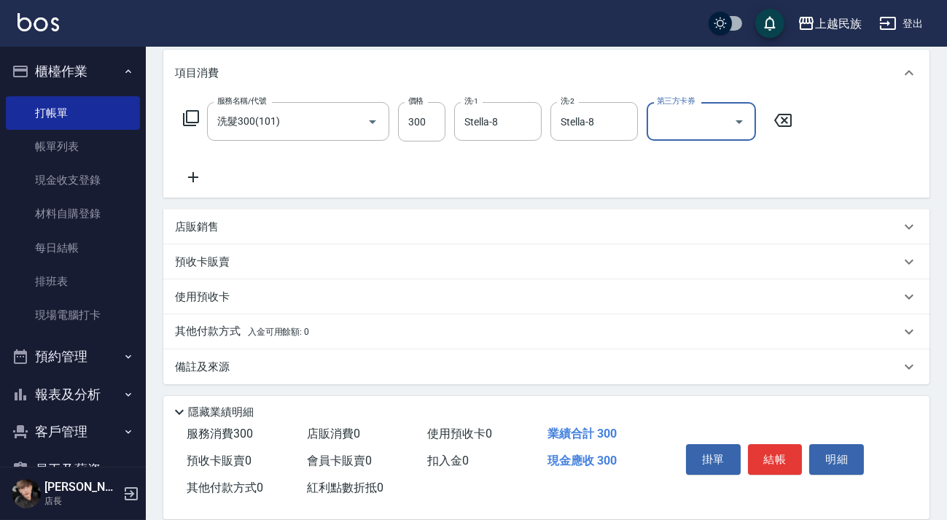
click at [197, 171] on icon at bounding box center [193, 176] width 36 height 17
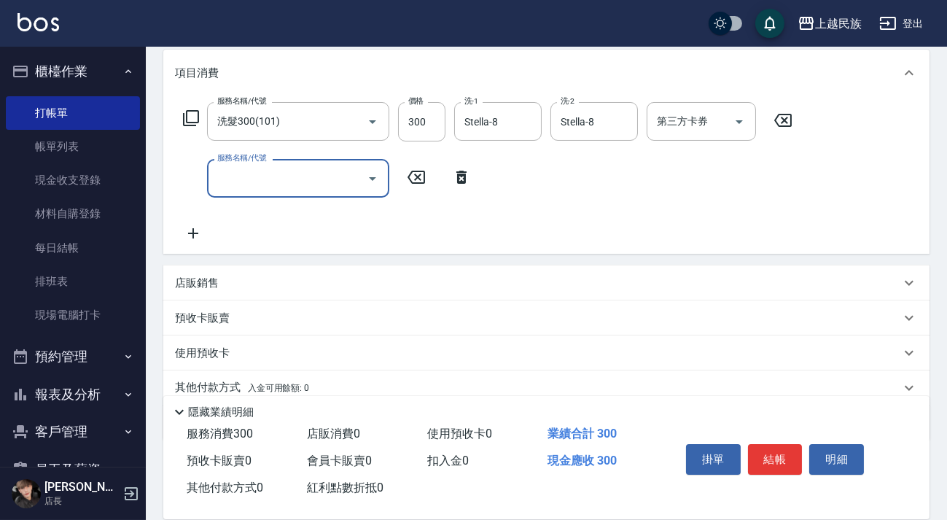
type input "4"
type input "瀏海100(310)"
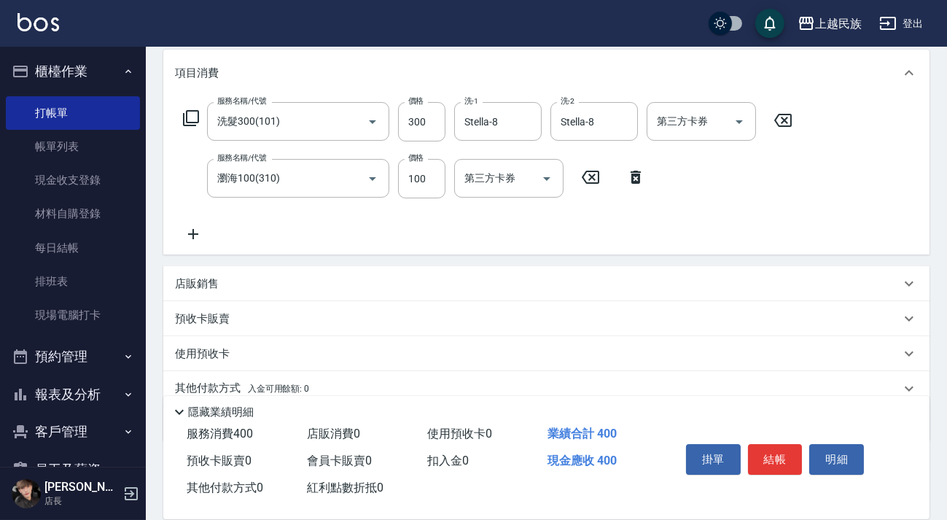
click at [488, 229] on div "服務名稱/代號 洗髮300(101) 服務名稱/代號 價格 300 價格 洗-1 Stella-8 洗-1 洗-2 Stella-8 洗-2 第三方卡券 第三…" at bounding box center [488, 172] width 626 height 141
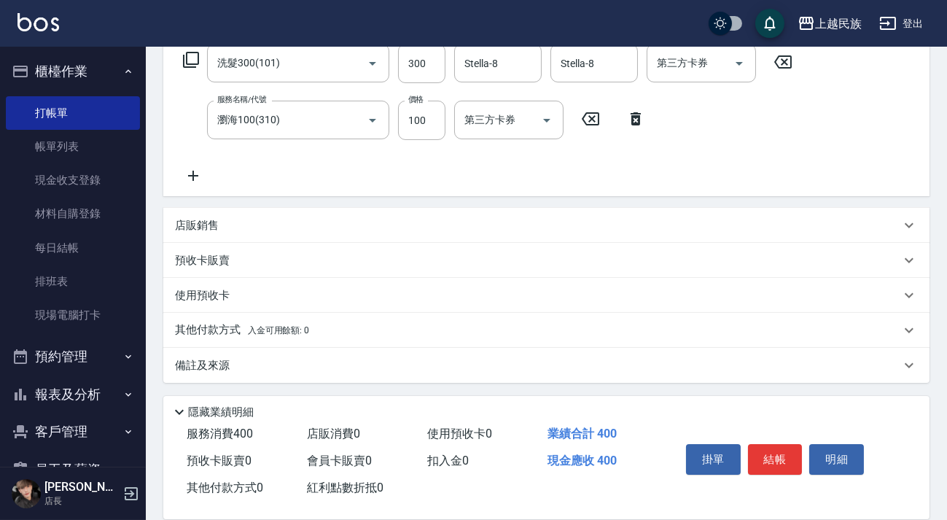
click at [385, 383] on div "Key In 打帳單 上一筆訂單:#7 帳單速查 結帳前確認明細 連續打單結帳 掛單 結帳 明細 帳單日期 [DATE] 20:33 鎖定日期 顧客姓名/手機…" at bounding box center [546, 159] width 801 height 721
click at [432, 363] on div "備註及來源" at bounding box center [537, 365] width 725 height 15
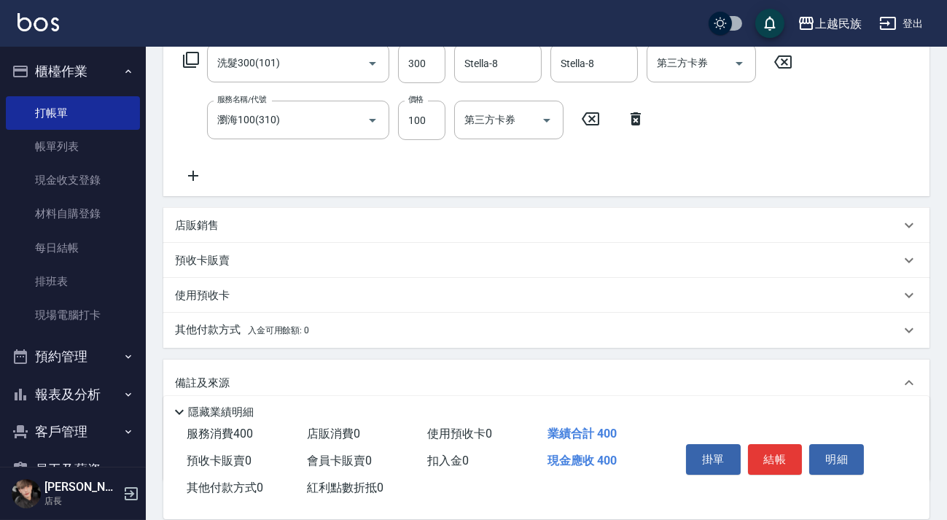
scroll to position [345, 0]
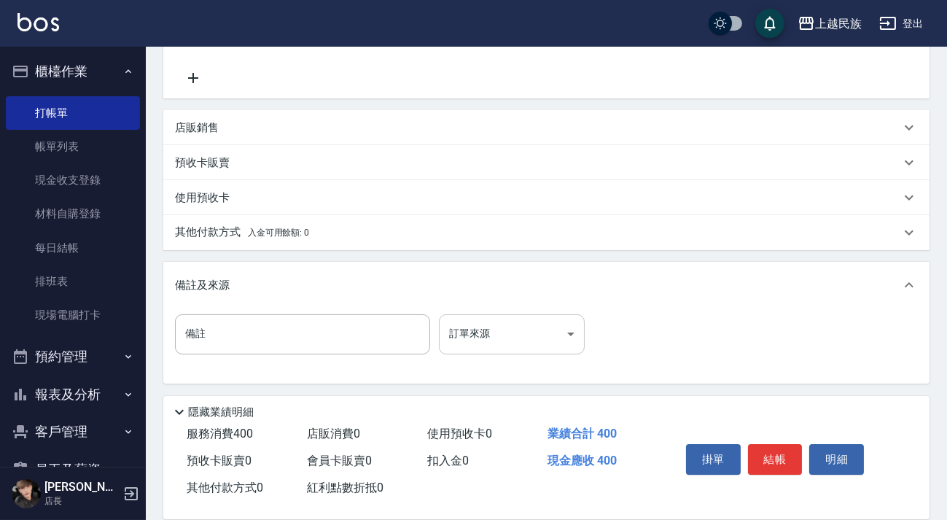
click at [496, 318] on body "上越民族 登出 櫃檯作業 打帳單 帳單列表 現金收支登錄 材料自購登錄 每日結帳 排班表 現場電腦打卡 預約管理 預約管理 單日預約紀錄 單週預約紀錄 報表及…" at bounding box center [473, 88] width 947 height 866
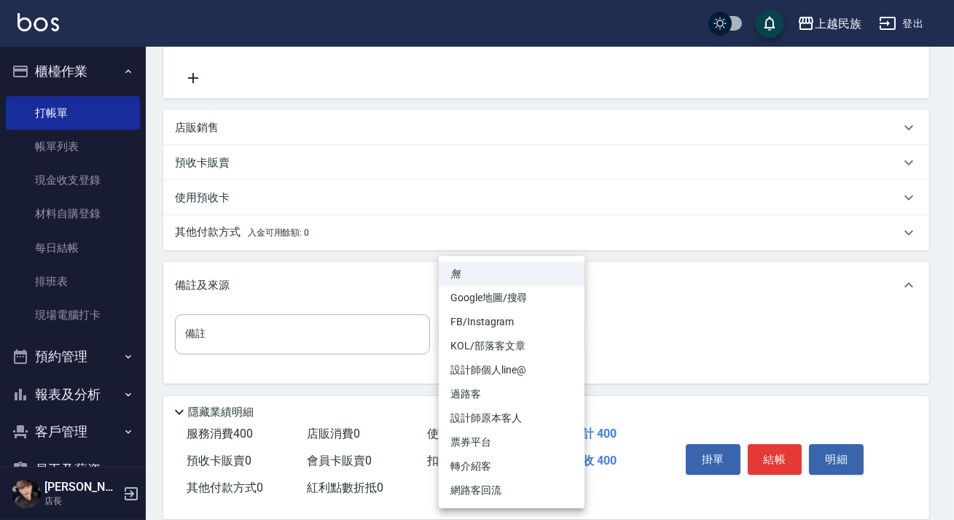
click at [538, 423] on li "設計師原本客人" at bounding box center [512, 418] width 146 height 24
type input "設計師原本客人"
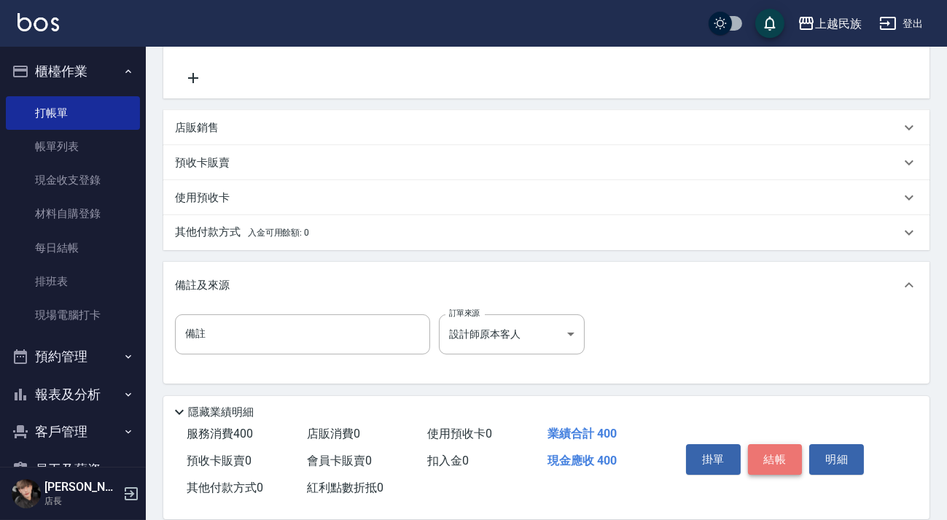
click at [764, 468] on button "結帳" at bounding box center [775, 459] width 55 height 31
type input "[DATE] 20:34"
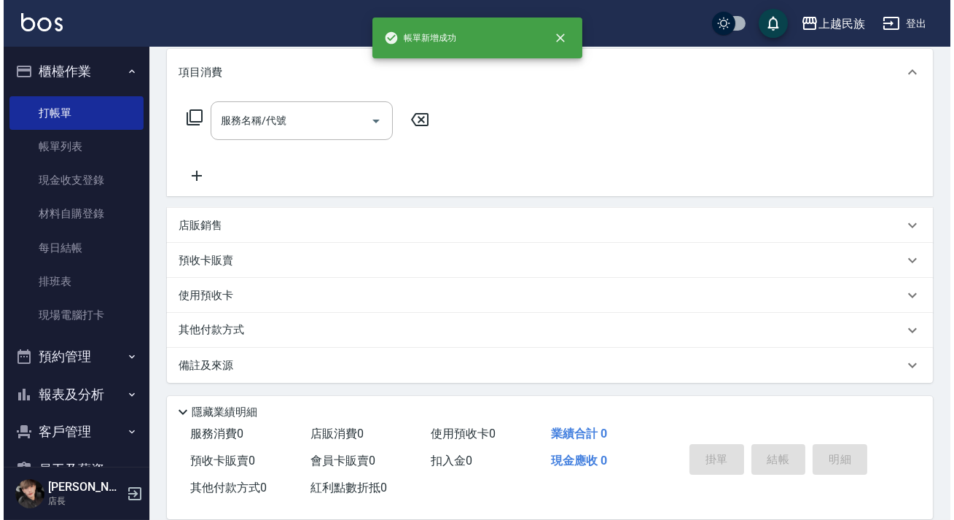
scroll to position [0, 0]
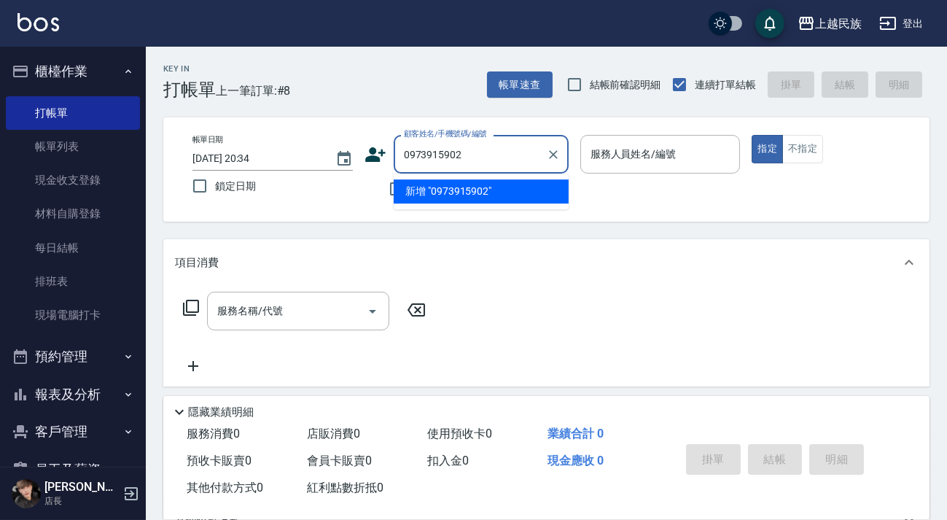
click at [477, 197] on li "新增 "0973915902"" at bounding box center [481, 191] width 175 height 24
type input "0973915902"
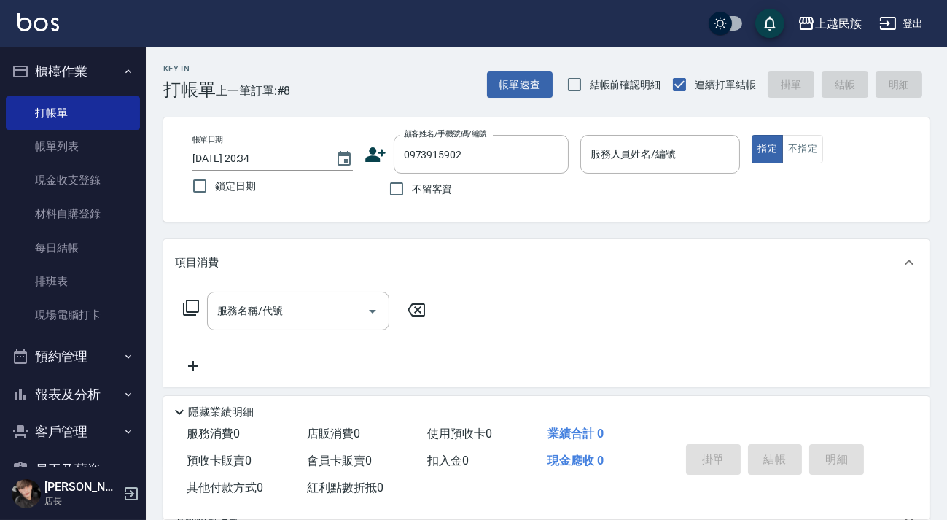
click at [377, 159] on icon at bounding box center [375, 154] width 20 height 15
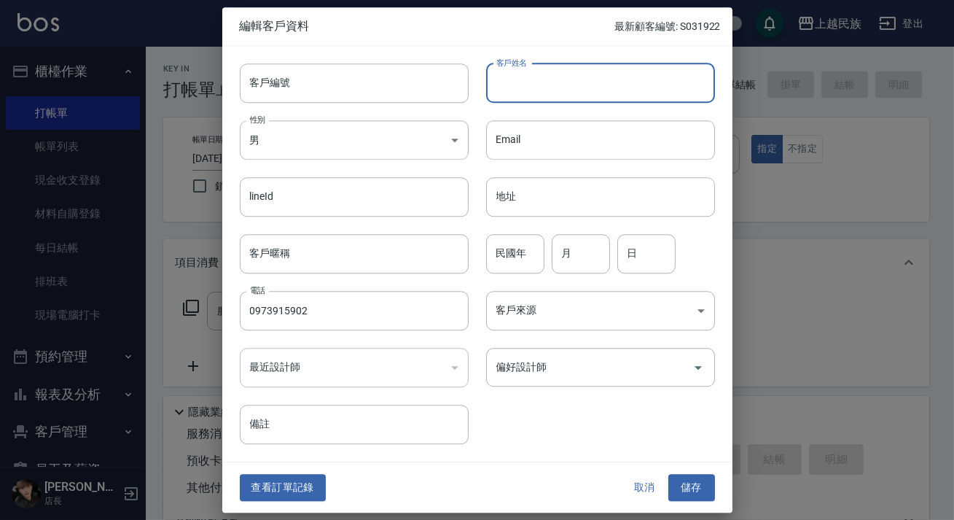
click at [549, 68] on input "客戶姓名" at bounding box center [600, 82] width 229 height 39
type input "曾成義"
click at [673, 315] on body "上越民族 登出 櫃檯作業 打帳單 帳單列表 現金收支登錄 材料自購登錄 每日結帳 排班表 現場電腦打卡 預約管理 預約管理 單日預約紀錄 單週預約紀錄 報表及…" at bounding box center [477, 355] width 954 height 710
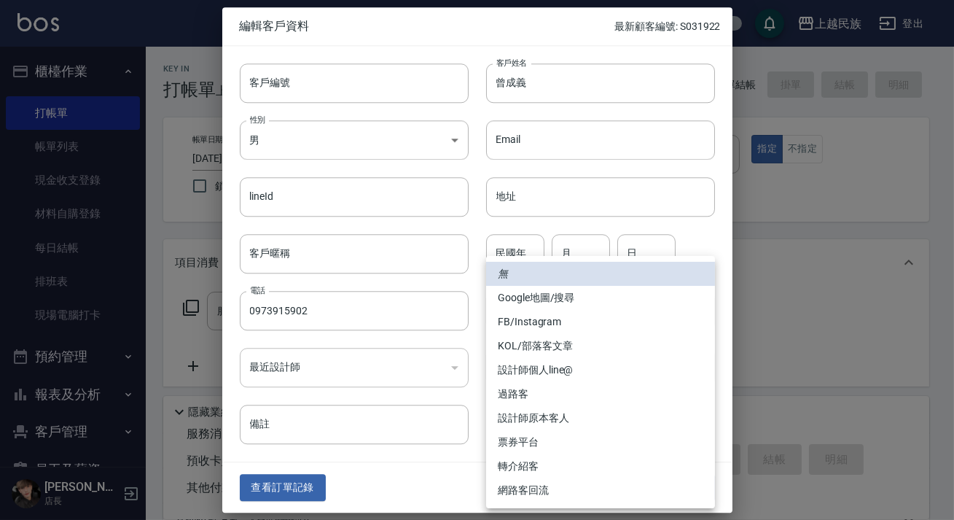
click at [597, 324] on li "FB/Instagram" at bounding box center [600, 322] width 229 height 24
type input "FB/Instagram"
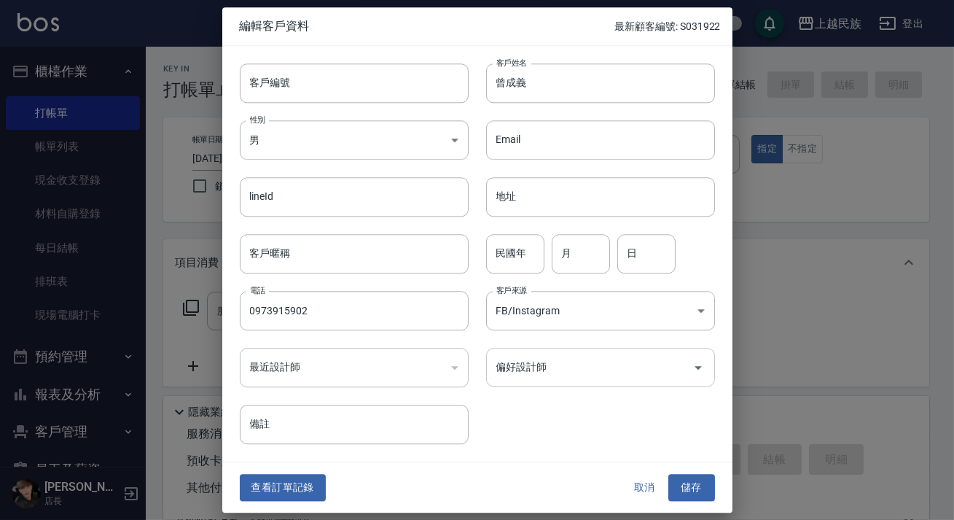
click at [670, 374] on input "偏好設計師" at bounding box center [590, 367] width 194 height 26
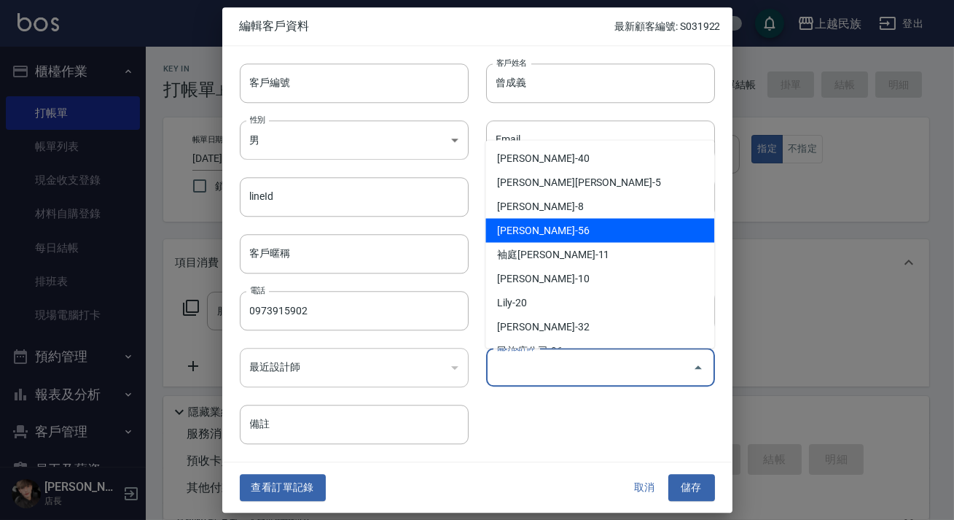
scroll to position [140, 0]
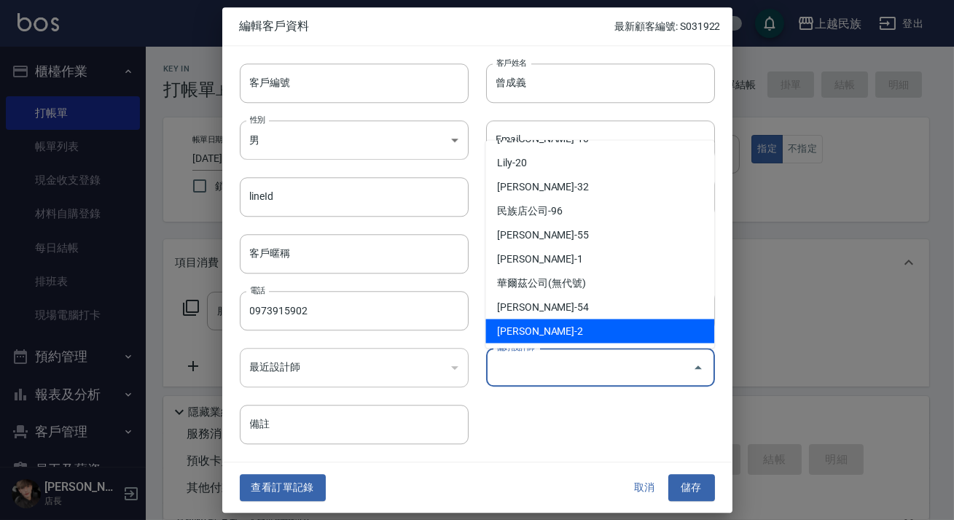
click at [599, 334] on li "[PERSON_NAME]-2" at bounding box center [599, 330] width 229 height 24
type input "[PERSON_NAME]"
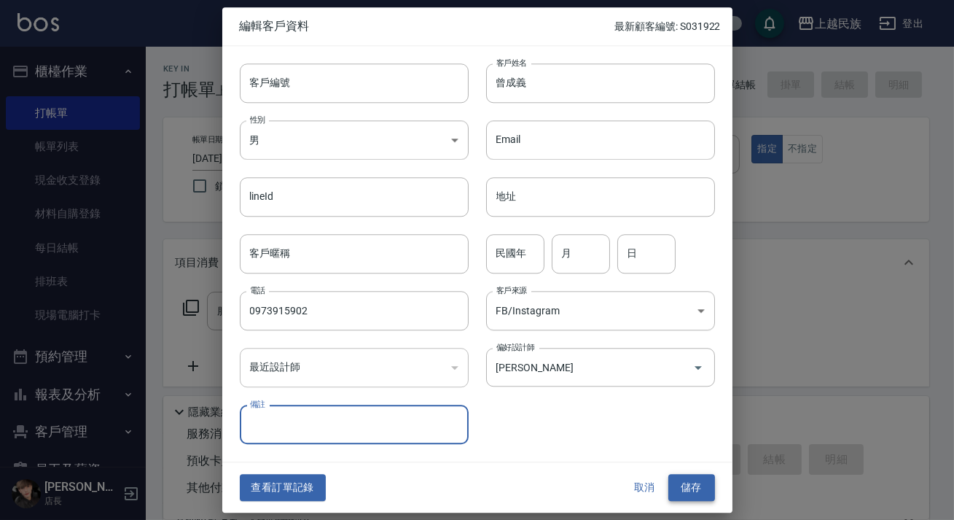
click at [699, 482] on button "儲存" at bounding box center [691, 487] width 47 height 27
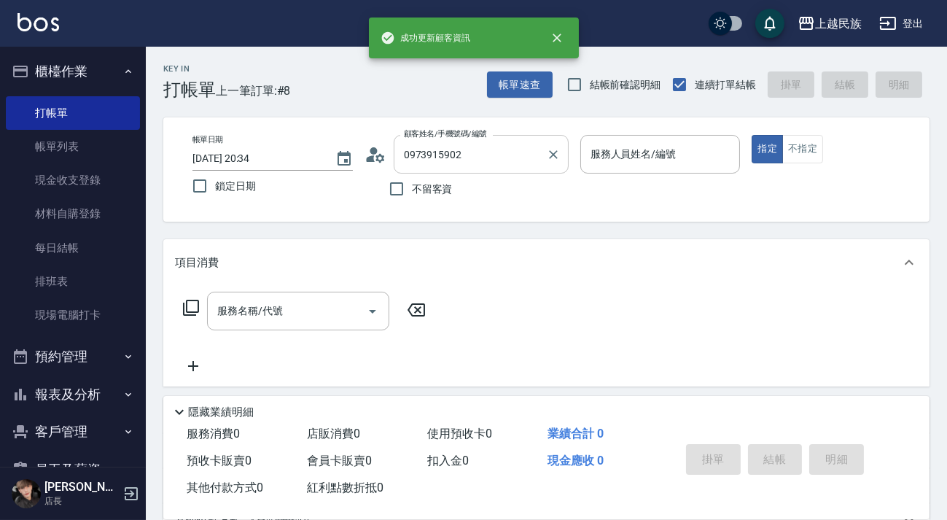
click at [512, 168] on div "0973915902 顧客姓名/手機號碼/編號" at bounding box center [481, 154] width 175 height 39
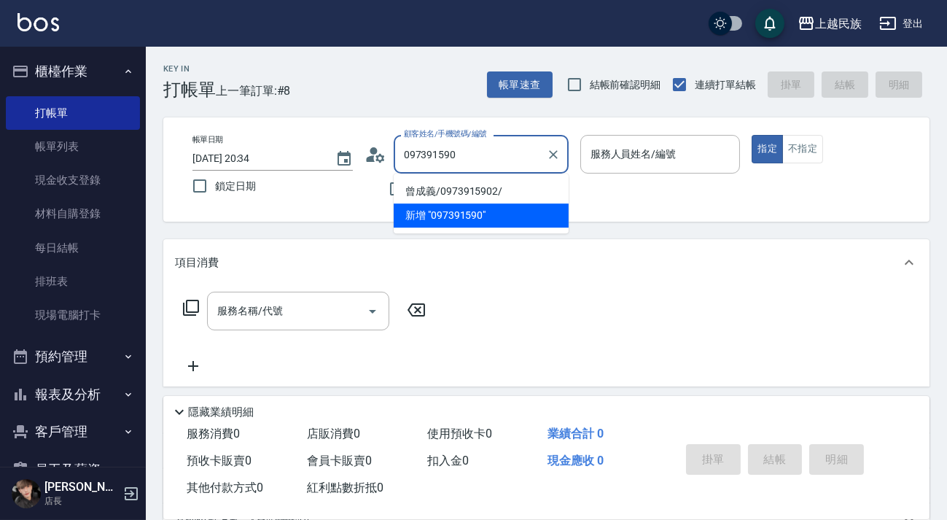
click at [504, 189] on li "曾成義/0973915902/" at bounding box center [481, 191] width 175 height 24
type input "曾成義/0973915902/"
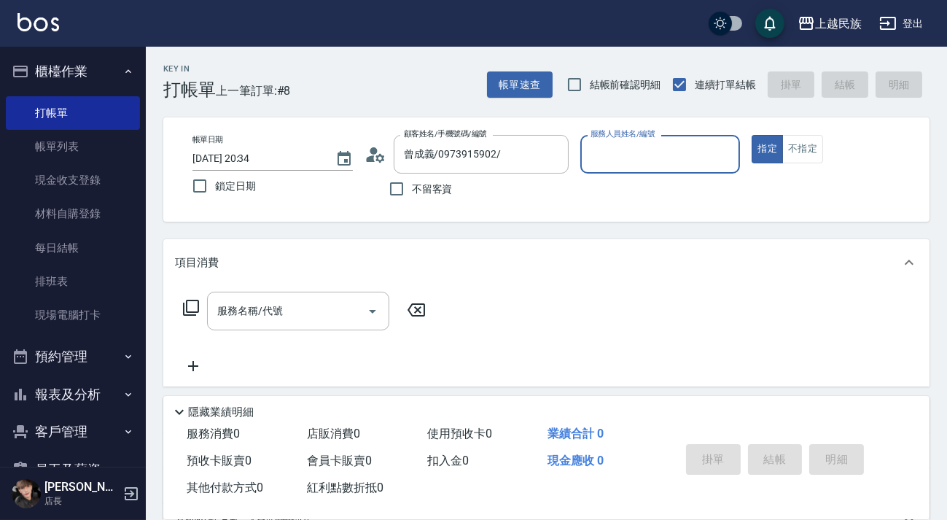
type input "[PERSON_NAME]-2"
click at [196, 302] on icon at bounding box center [190, 307] width 17 height 17
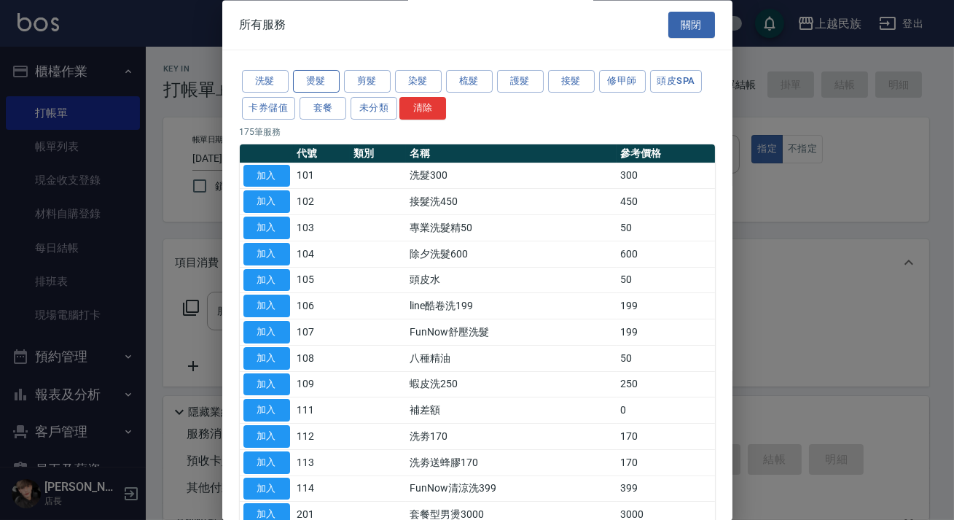
click at [323, 83] on button "燙髮" at bounding box center [316, 82] width 47 height 23
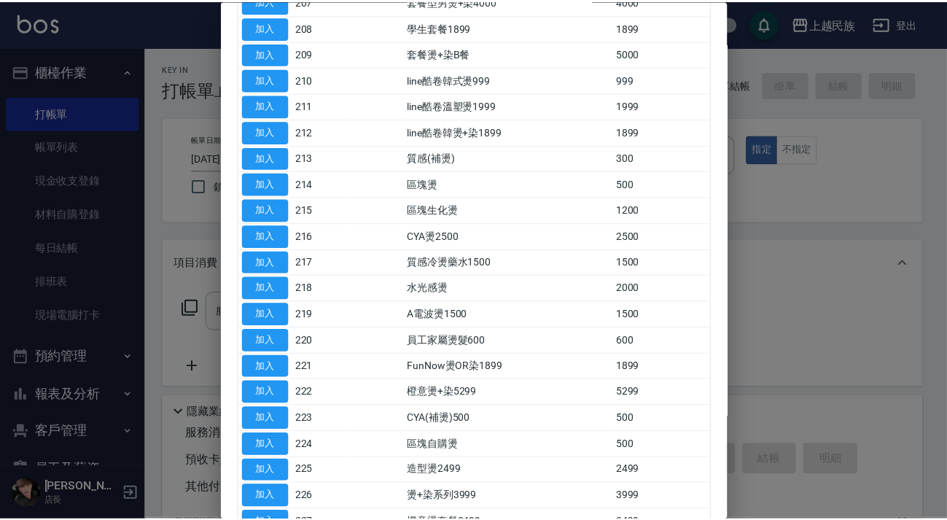
scroll to position [580, 0]
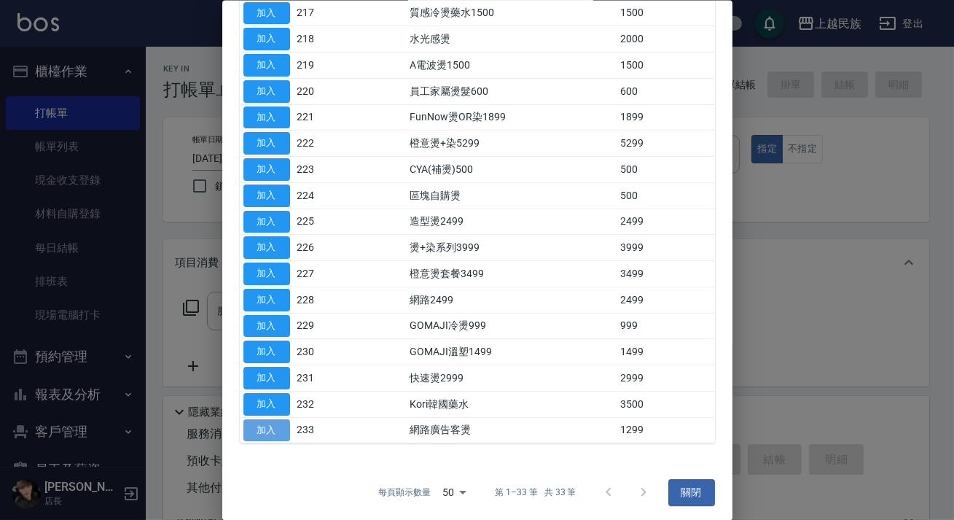
click at [263, 423] on button "加入" at bounding box center [266, 429] width 47 height 23
type input "網路廣告客燙(233)"
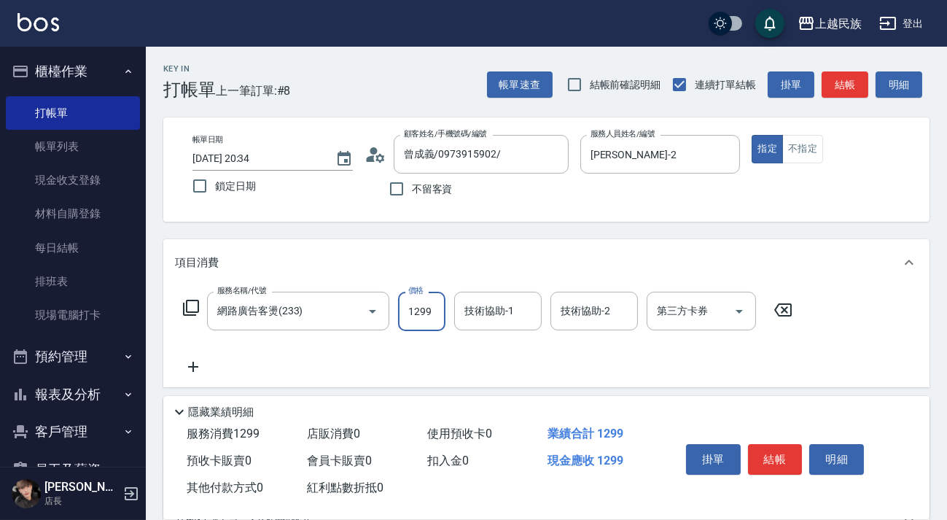
click at [437, 314] on input "1299" at bounding box center [421, 310] width 47 height 39
type input "1200"
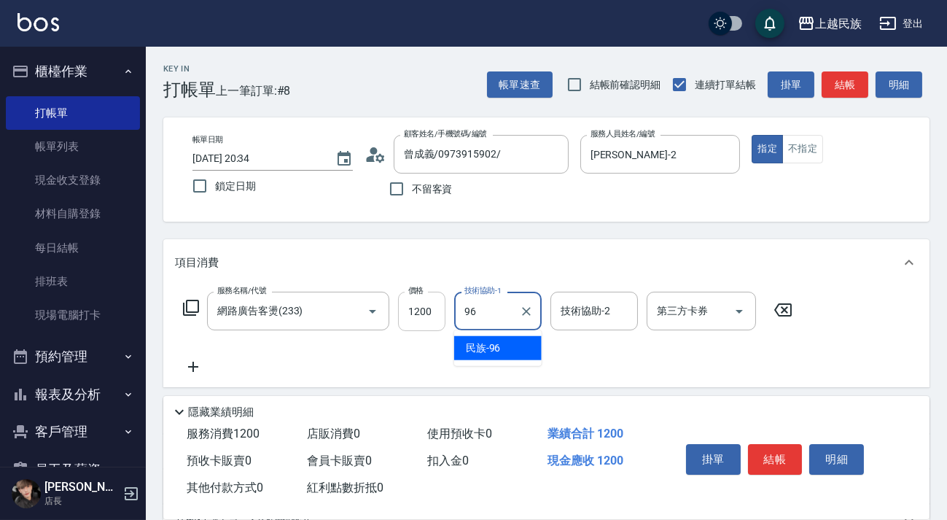
type input "民族-96"
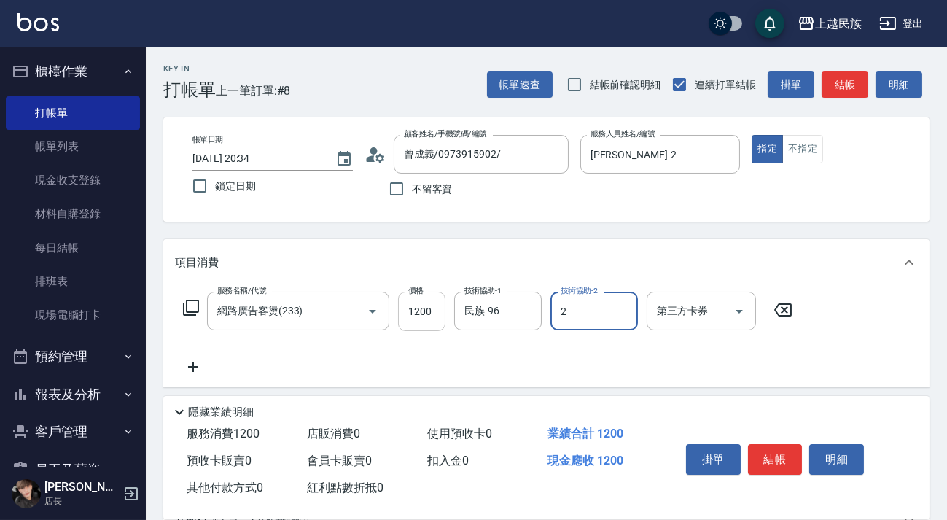
type input "[PERSON_NAME]-2"
click at [536, 319] on div "民族-96 技術協助-1" at bounding box center [497, 310] width 87 height 39
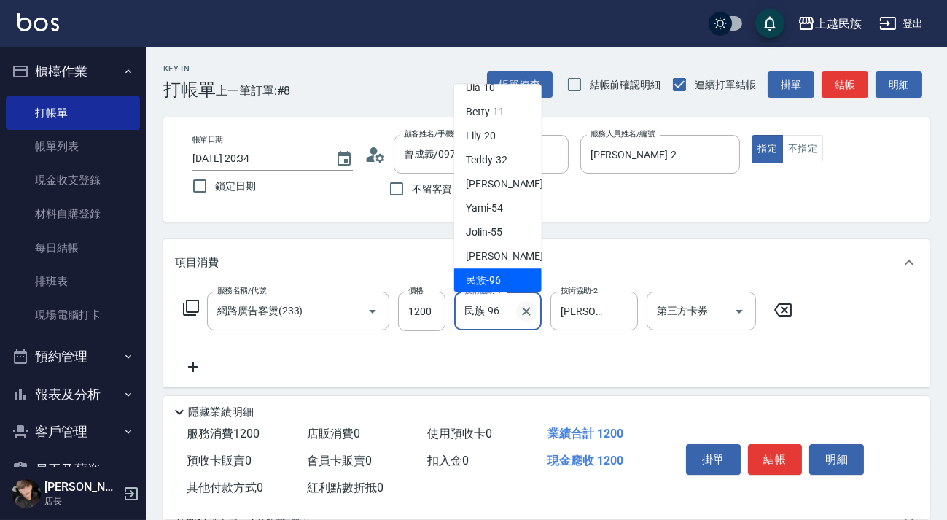
click at [523, 313] on icon "Clear" at bounding box center [526, 311] width 15 height 15
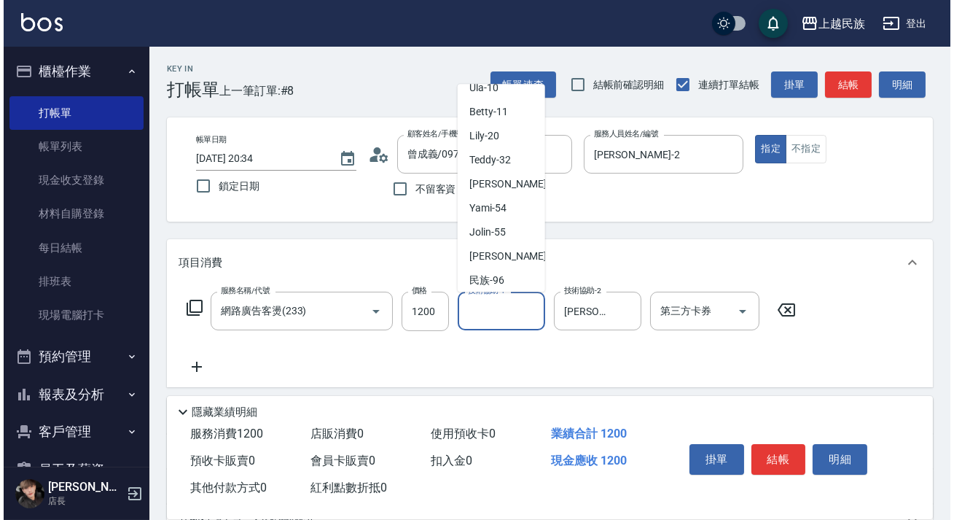
scroll to position [5, 0]
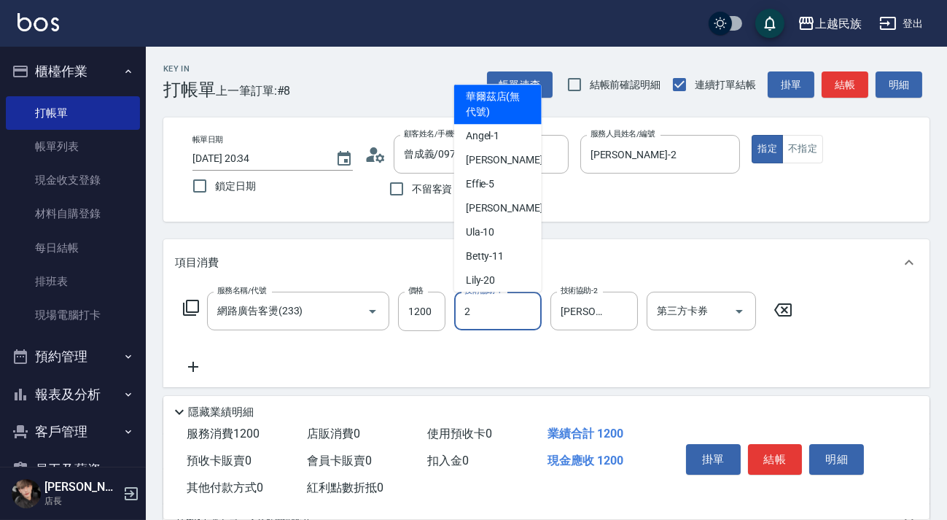
type input "[PERSON_NAME]-2"
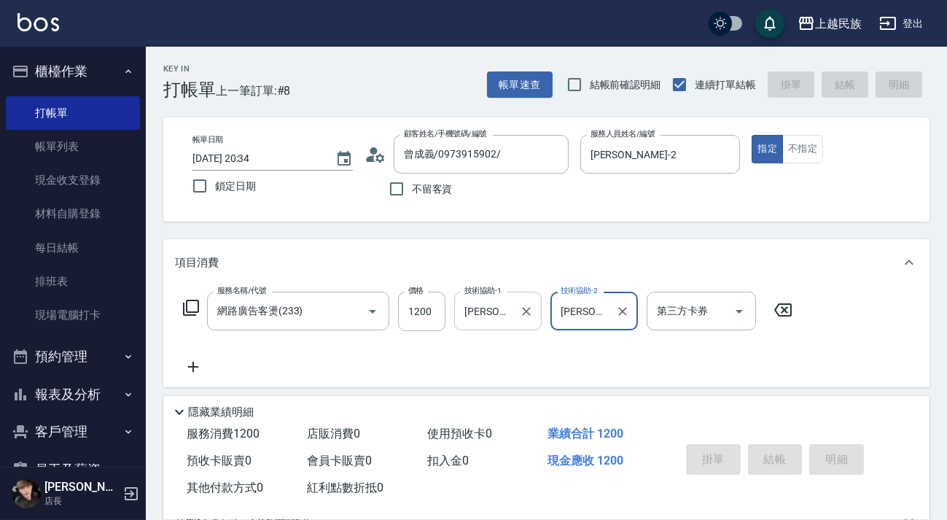
type input "[DATE] 20:35"
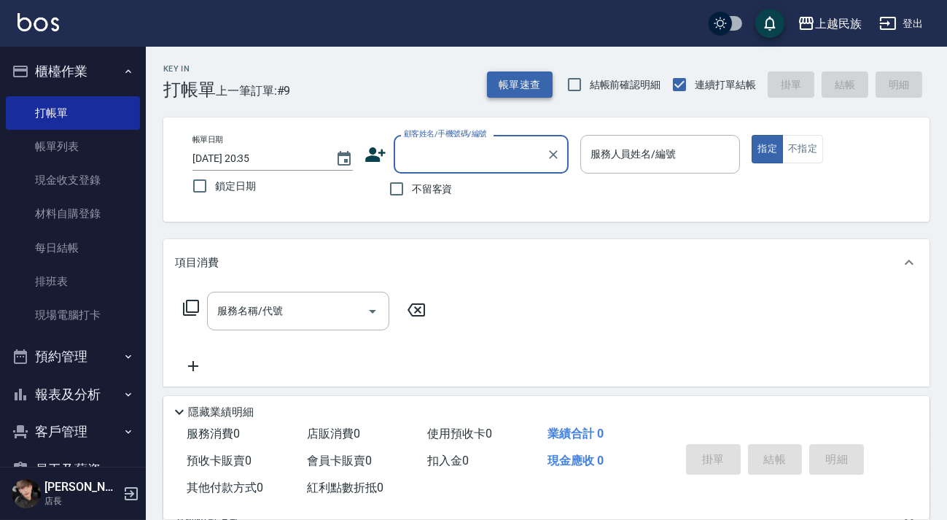
click at [514, 93] on button "帳單速查" at bounding box center [520, 84] width 66 height 27
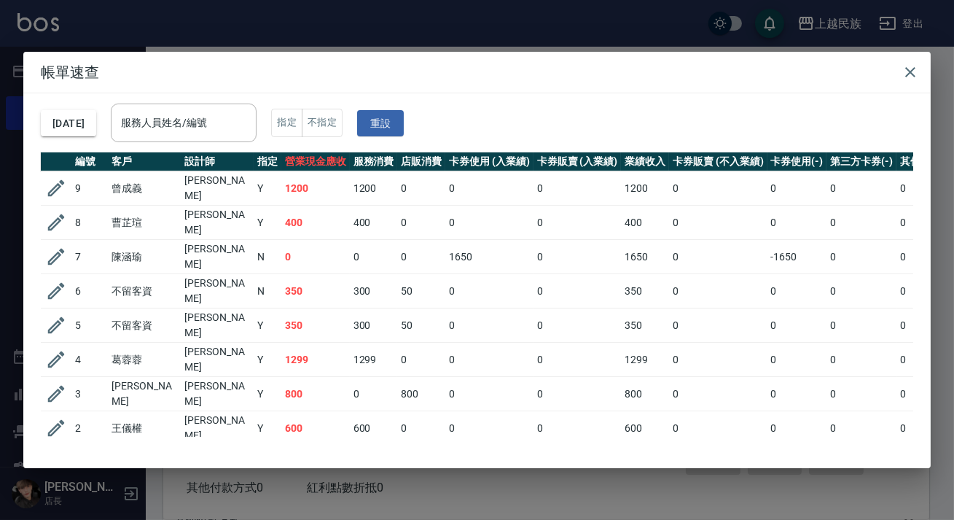
click at [503, 435] on div "[DATE] 服務人員姓名/編號 服務人員姓名/編號 指定 不指定 重設 編號 客戶 設計師 指定 營業現金應收 服務消費 店販消費 卡券使用 (入業績) 卡…" at bounding box center [476, 280] width 907 height 374
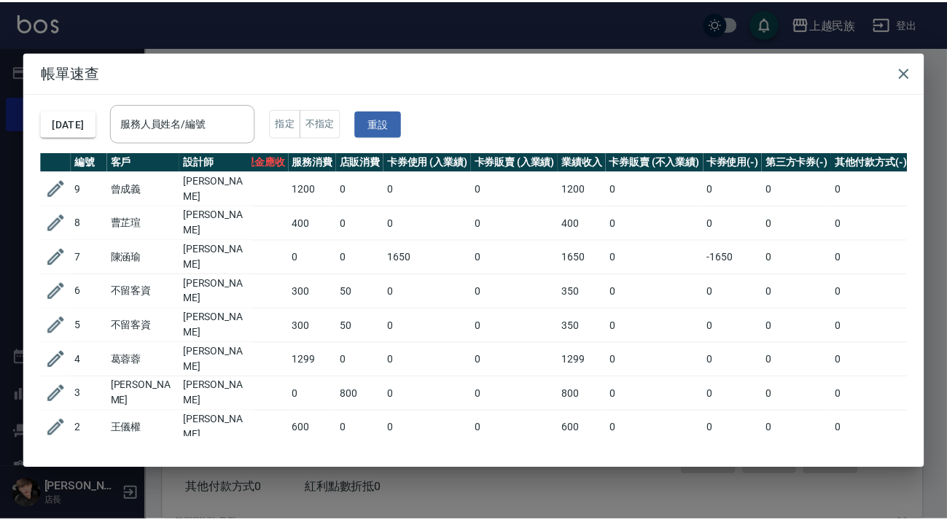
scroll to position [0, 212]
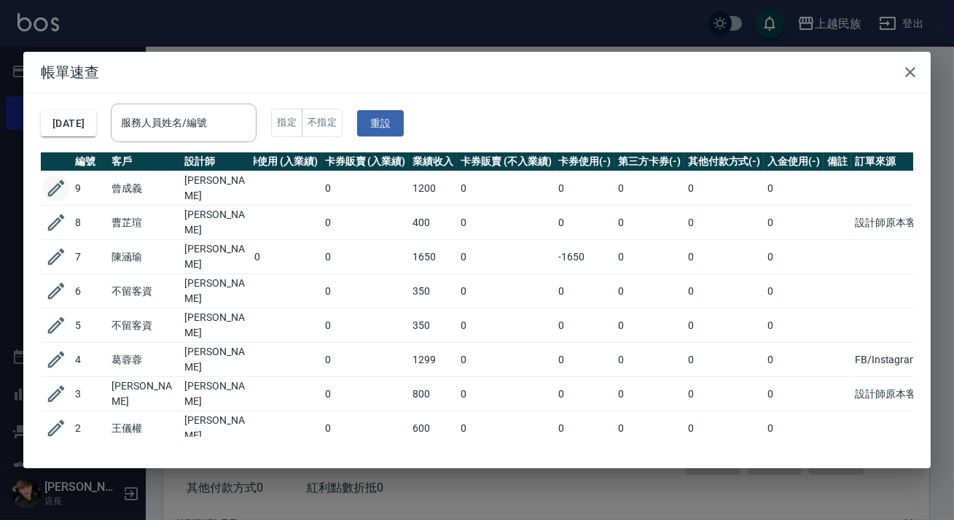
click at [65, 183] on icon "button" at bounding box center [56, 188] width 22 height 22
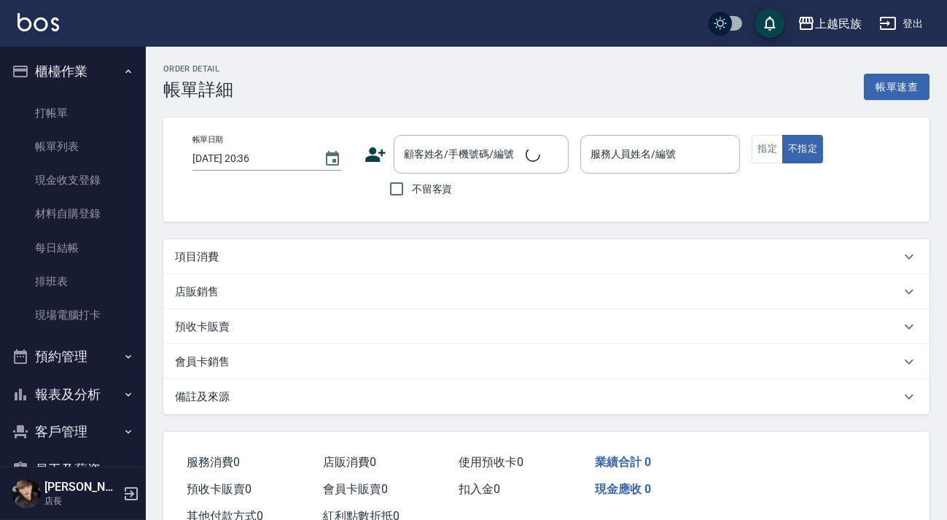
scroll to position [49, 0]
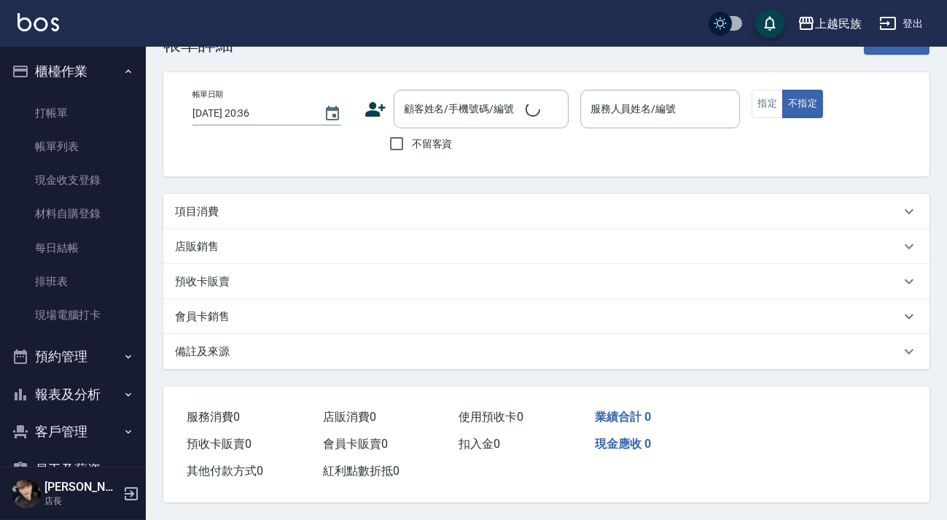
type input "[DATE] 20:34"
type input "[PERSON_NAME]-2"
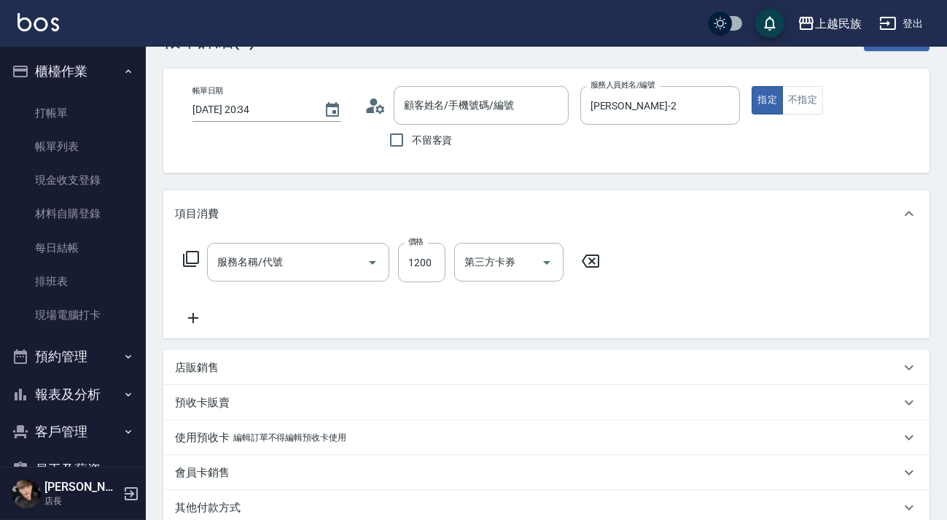
click at [503, 410] on div "項目消費 服務名稱/代號 服務名稱/代號 價格 1200 價格 第三方卡券 第三方卡券 店販銷售 服務人員姓名/編號 服務人員姓名/編號 商品代號/名稱 商品…" at bounding box center [546, 374] width 766 height 369
type input "曾成義/0973915902/"
type input "網路廣告客燙(233)"
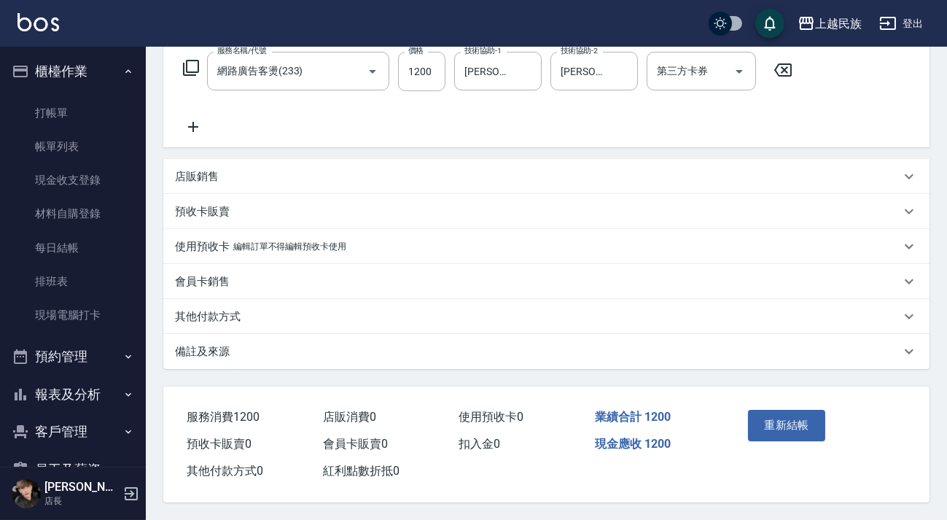
click at [530, 354] on div "備註及來源" at bounding box center [546, 351] width 766 height 35
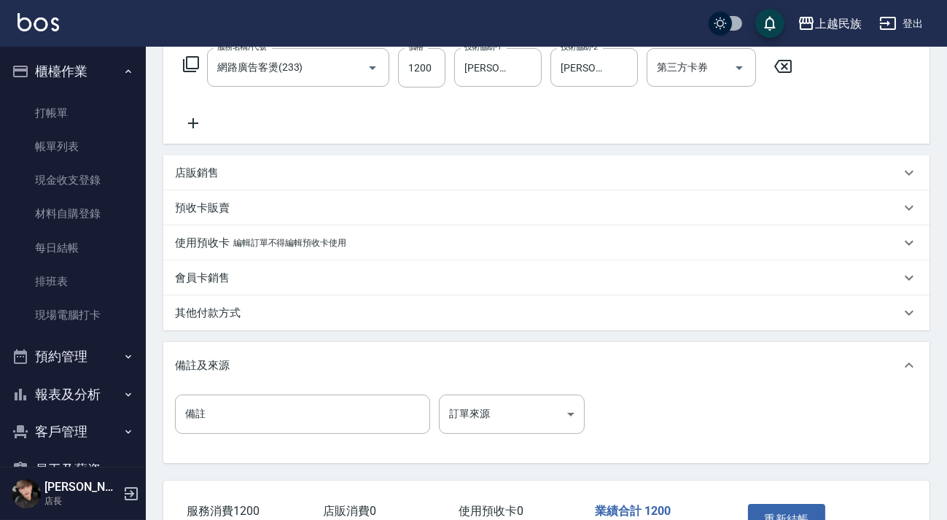
scroll to position [341, 0]
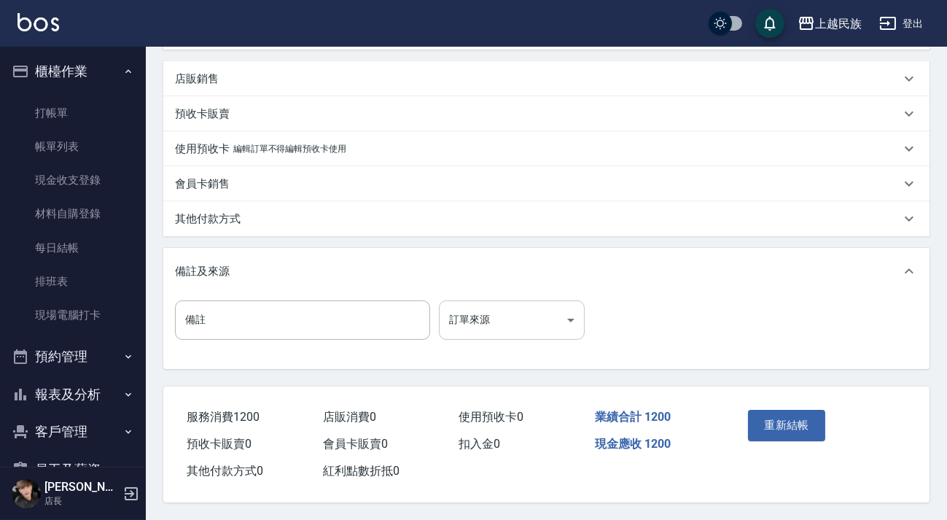
click at [569, 315] on body "上越民族 登出 櫃檯作業 打帳單 帳單列表 現金收支登錄 材料自購登錄 每日結帳 排班表 現場電腦打卡 預約管理 預約管理 單日預約紀錄 單週預約紀錄 報表及…" at bounding box center [473, 91] width 947 height 857
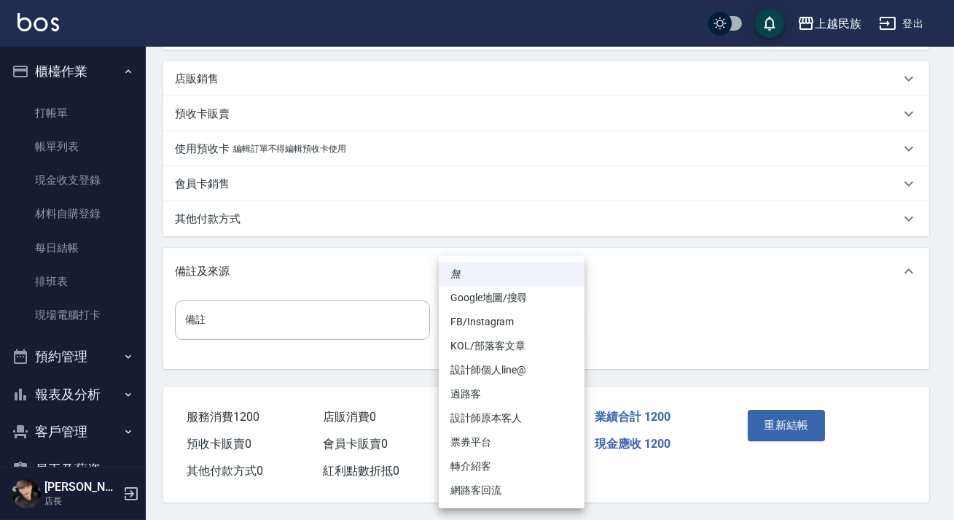
click at [528, 321] on li "FB/Instagram" at bounding box center [512, 322] width 146 height 24
type input "FB/Instagram"
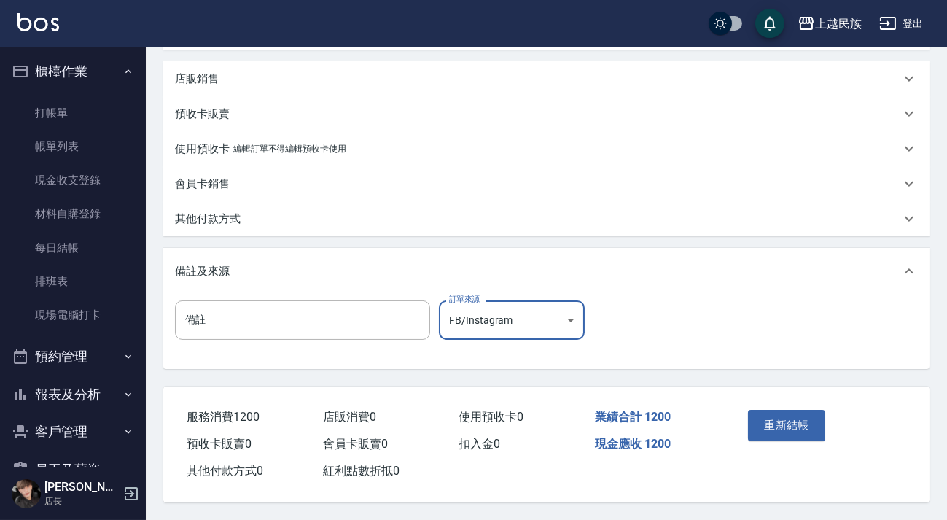
click at [765, 426] on button "重新結帳" at bounding box center [786, 425] width 77 height 31
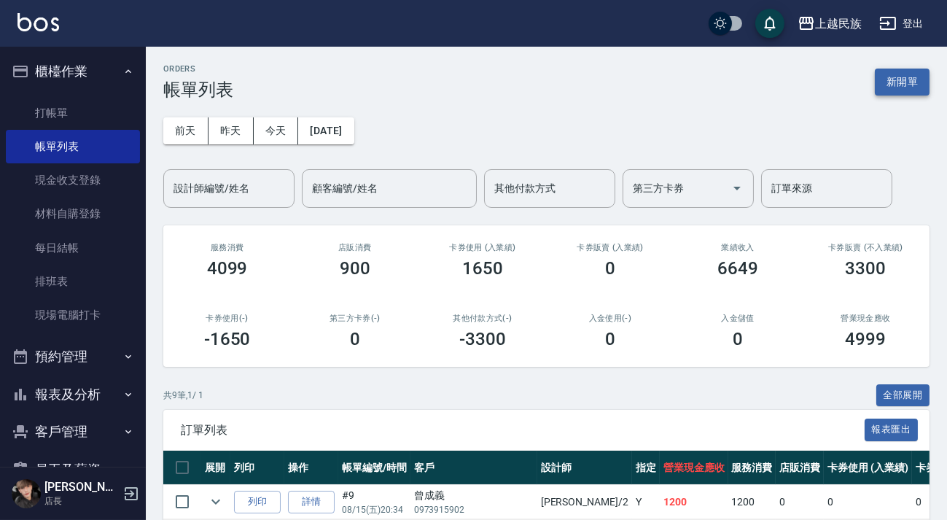
click at [902, 68] on button "新開單" at bounding box center [901, 81] width 55 height 27
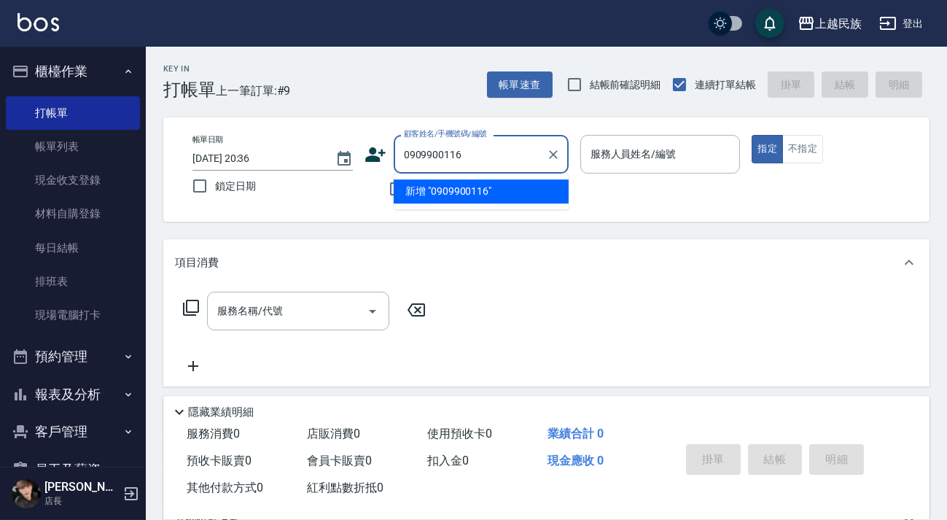
click at [470, 181] on li "新增 "0909900116"" at bounding box center [481, 191] width 175 height 24
type input "0909900116"
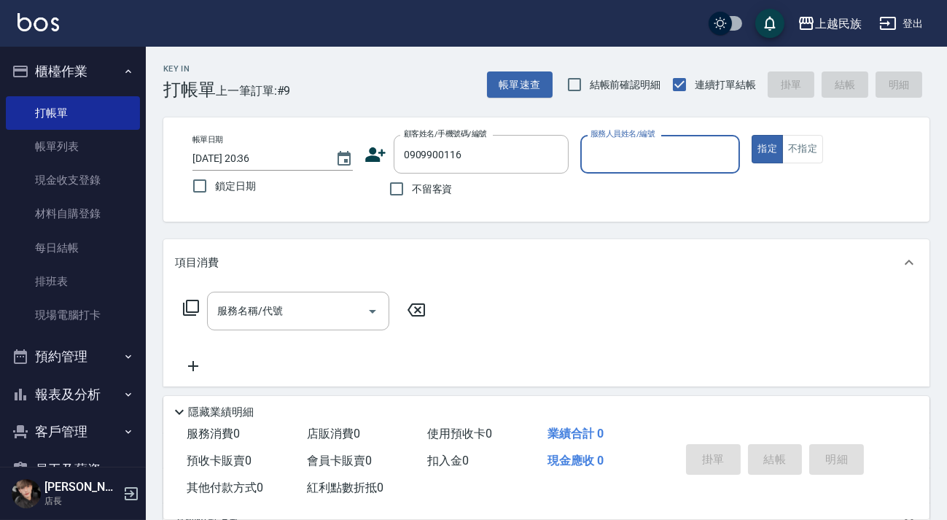
click at [369, 158] on icon at bounding box center [375, 154] width 20 height 15
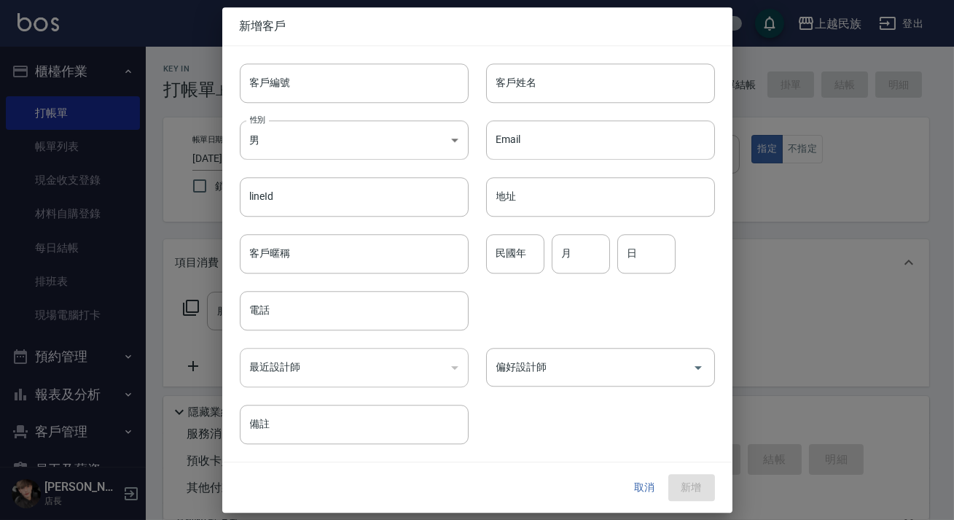
type input "0909900116"
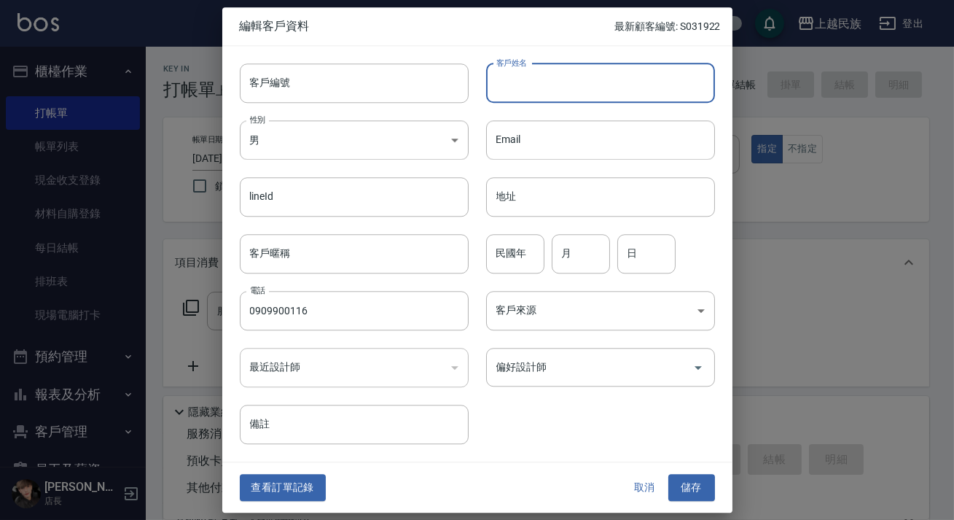
click at [525, 101] on input "客戶姓名" at bounding box center [600, 82] width 229 height 39
type input "張凱崴"
click at [554, 334] on div "偏好設計師 偏好設計師" at bounding box center [592, 358] width 246 height 57
click at [563, 326] on body "上越民族 登出 櫃檯作業 打帳單 帳單列表 現金收支登錄 材料自購登錄 每日結帳 排班表 現場電腦打卡 預約管理 預約管理 單日預約紀錄 單週預約紀錄 報表及…" at bounding box center [477, 355] width 954 height 710
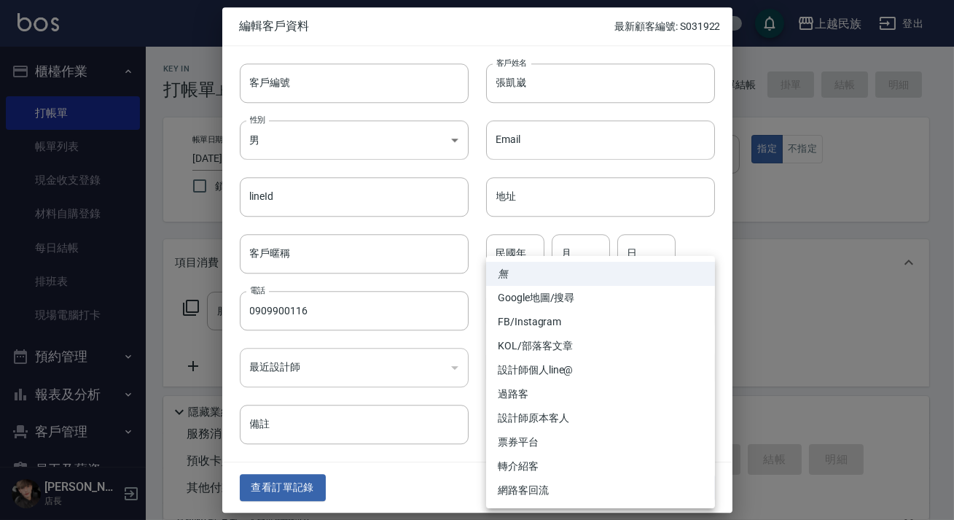
click at [581, 368] on li "設計師個人line@" at bounding box center [600, 370] width 229 height 24
type input "設計師個人line@"
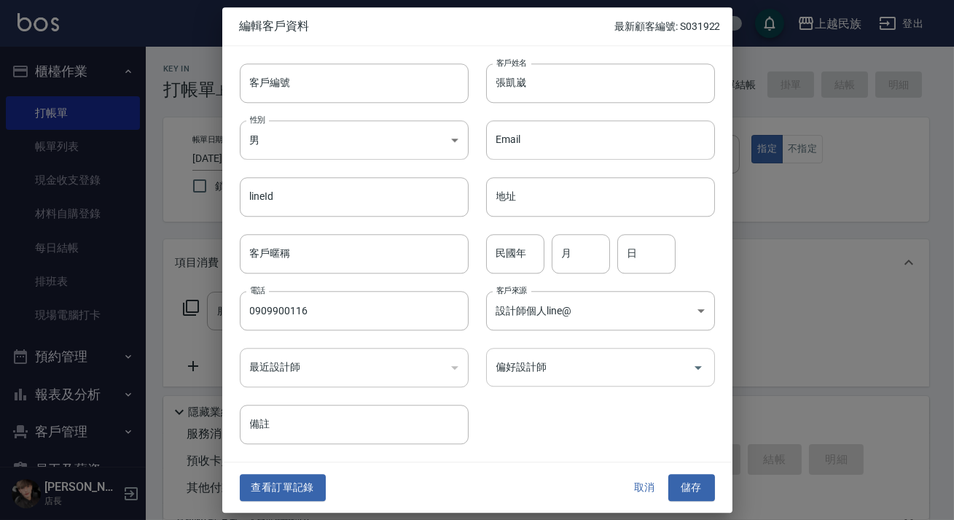
click at [611, 382] on div "偏好設計師" at bounding box center [600, 367] width 229 height 39
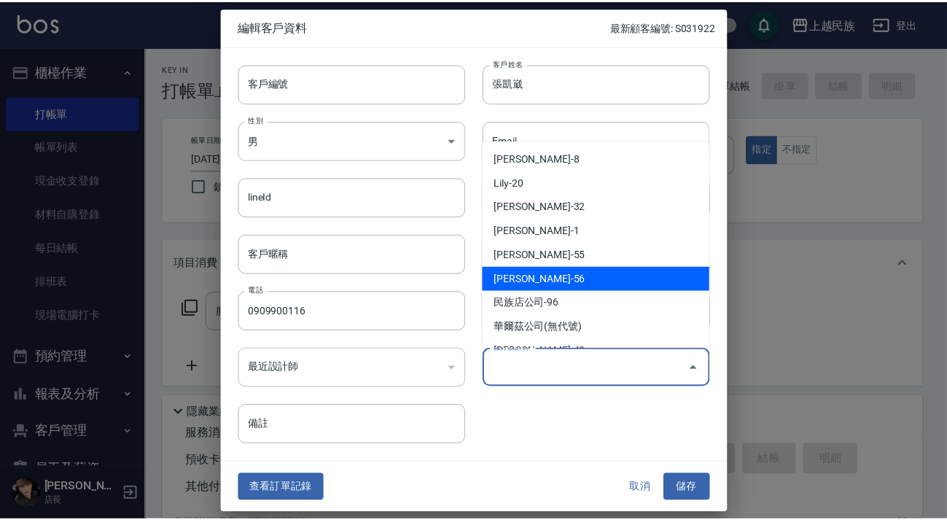
scroll to position [140, 0]
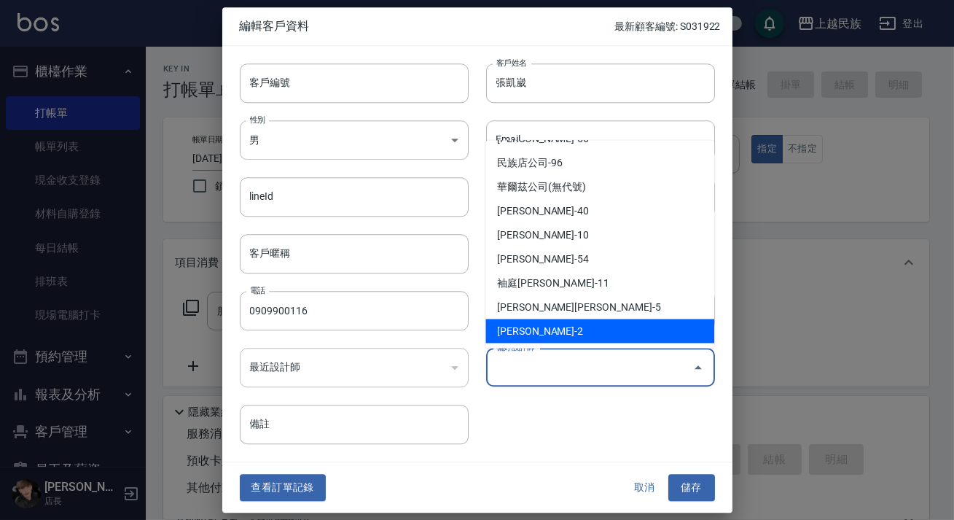
click at [576, 327] on li "[PERSON_NAME]-2" at bounding box center [599, 330] width 229 height 24
type input "[PERSON_NAME]"
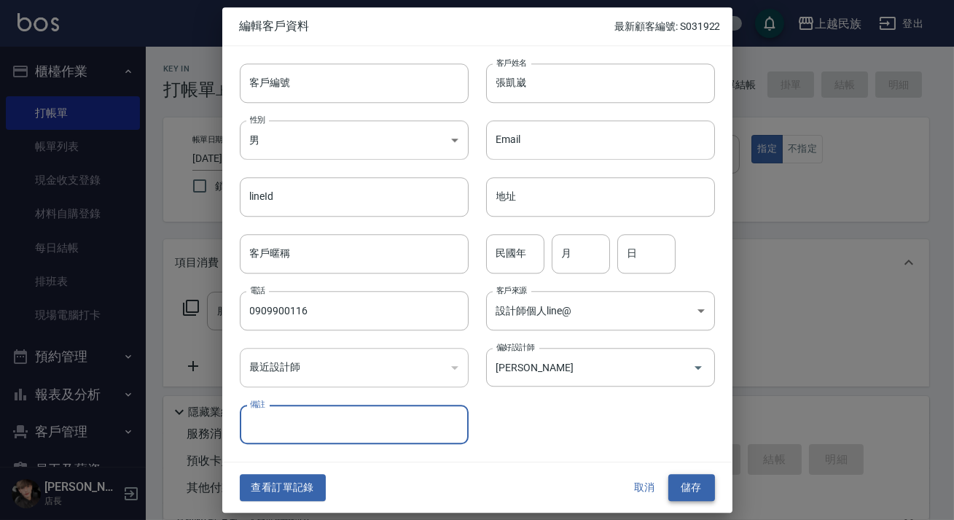
click at [699, 481] on button "儲存" at bounding box center [691, 487] width 47 height 27
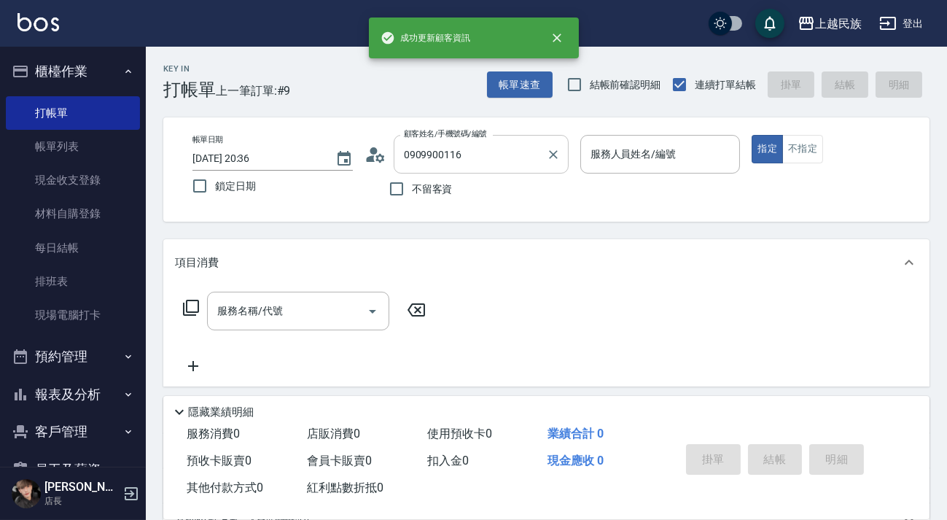
click at [469, 153] on input "0909900116" at bounding box center [470, 154] width 140 height 26
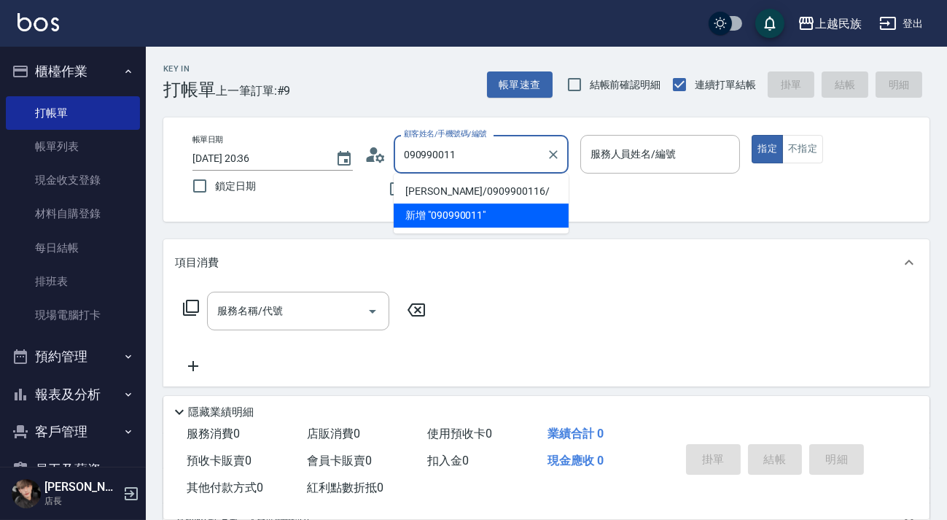
click at [494, 188] on li "[PERSON_NAME]/0909900116/" at bounding box center [481, 191] width 175 height 24
type input "[PERSON_NAME]/0909900116/"
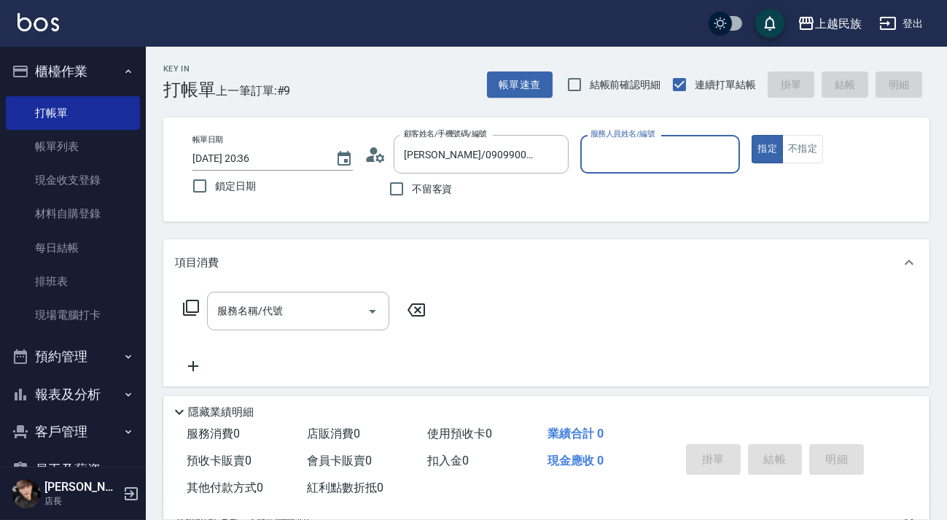
type input "[PERSON_NAME]-2"
click at [751, 135] on button "指定" at bounding box center [766, 149] width 31 height 28
type button "true"
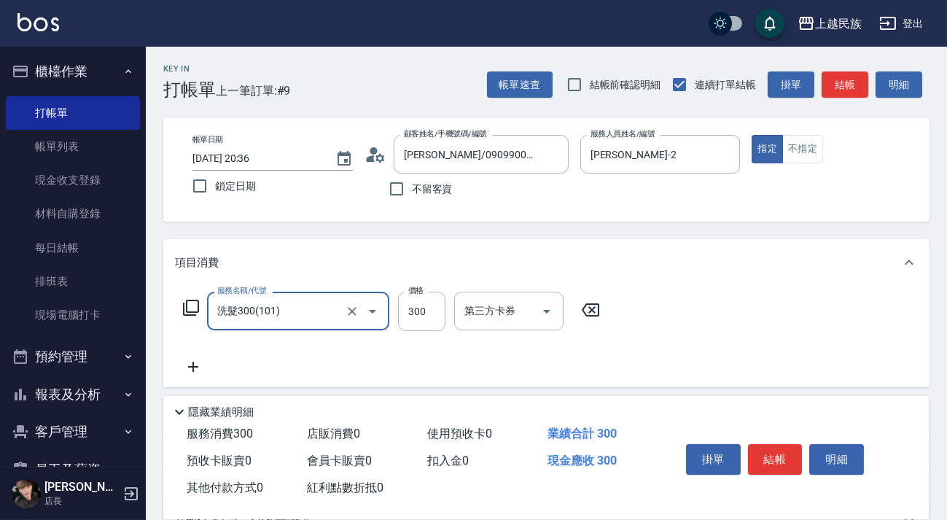
type input "洗髮300(101)"
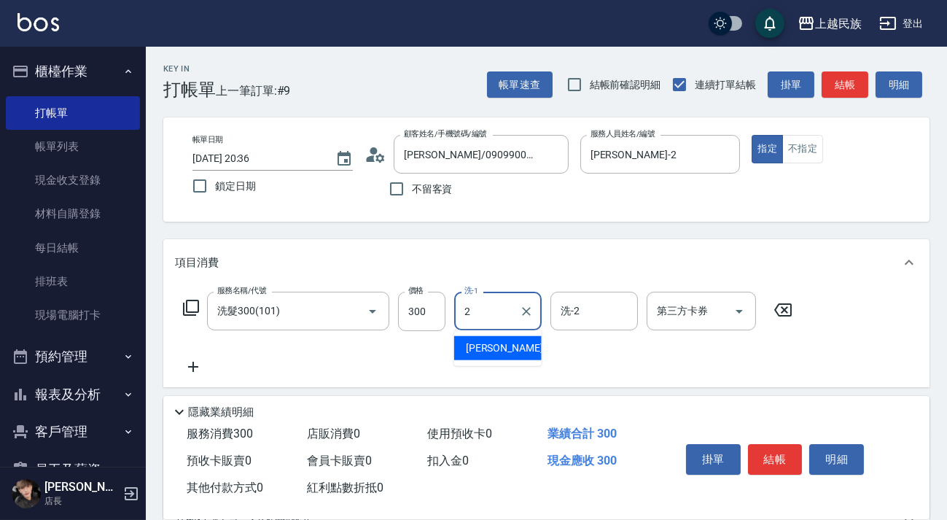
type input "[PERSON_NAME]-2"
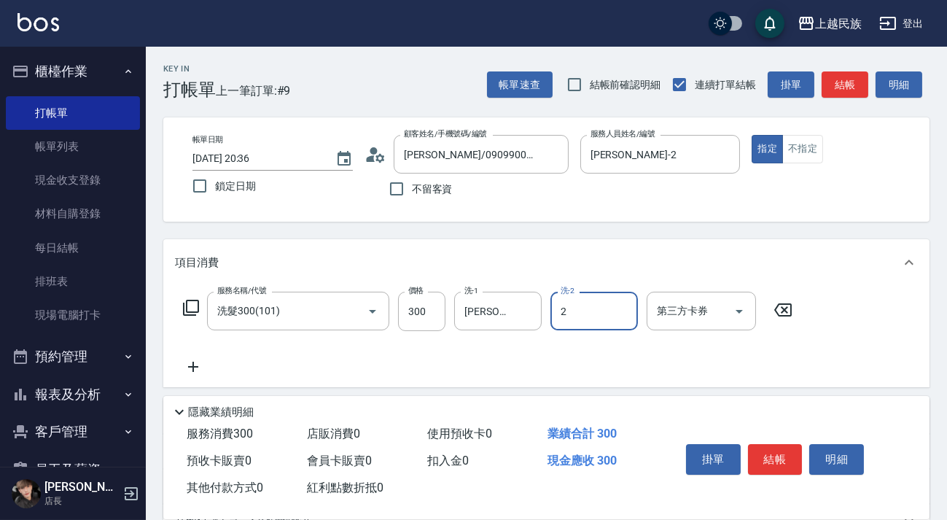
type input "[PERSON_NAME]-2"
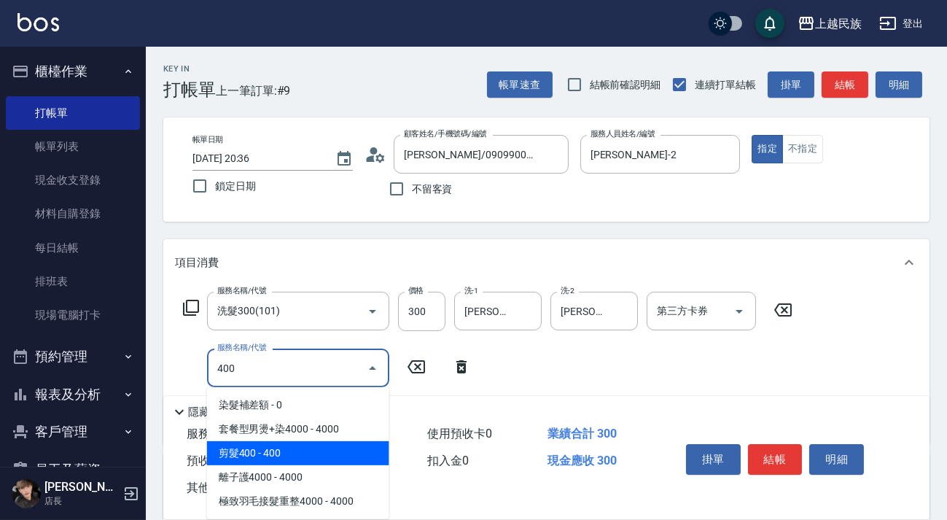
click at [319, 458] on span "剪髮400 - 400" at bounding box center [298, 453] width 182 height 24
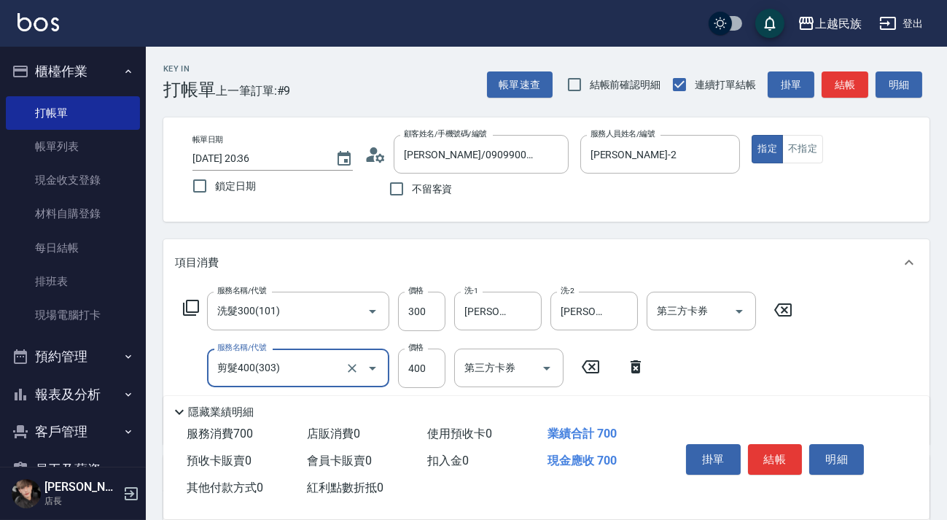
scroll to position [248, 0]
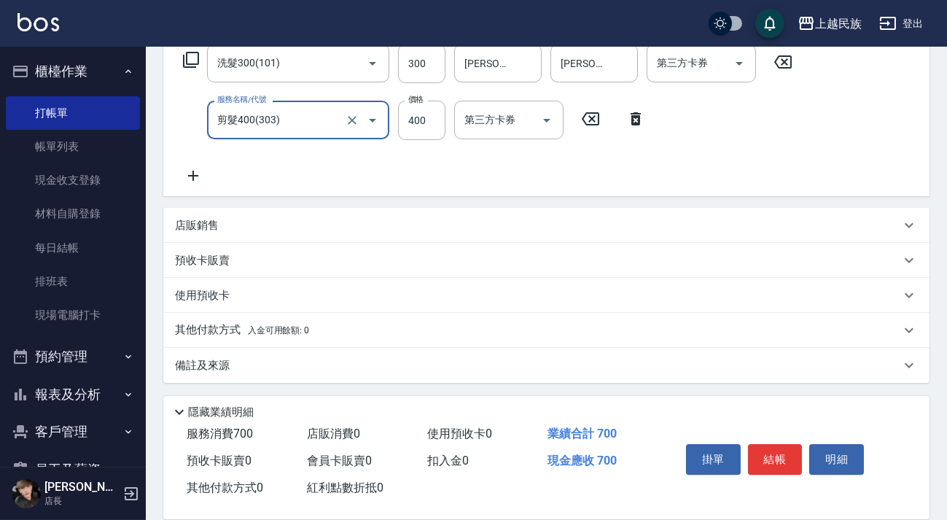
type input "剪髮400(303)"
click at [375, 343] on div "其他付款方式 入金可用餘額: 0" at bounding box center [546, 330] width 766 height 35
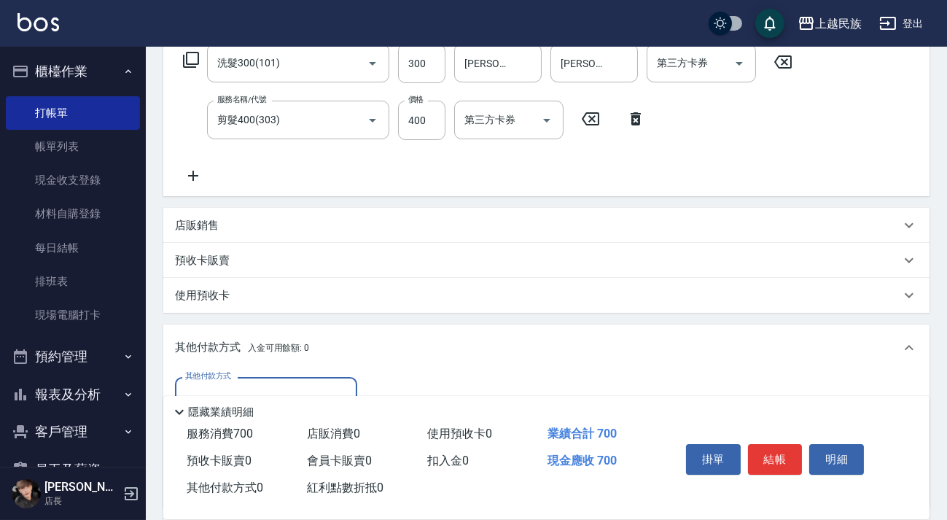
scroll to position [0, 0]
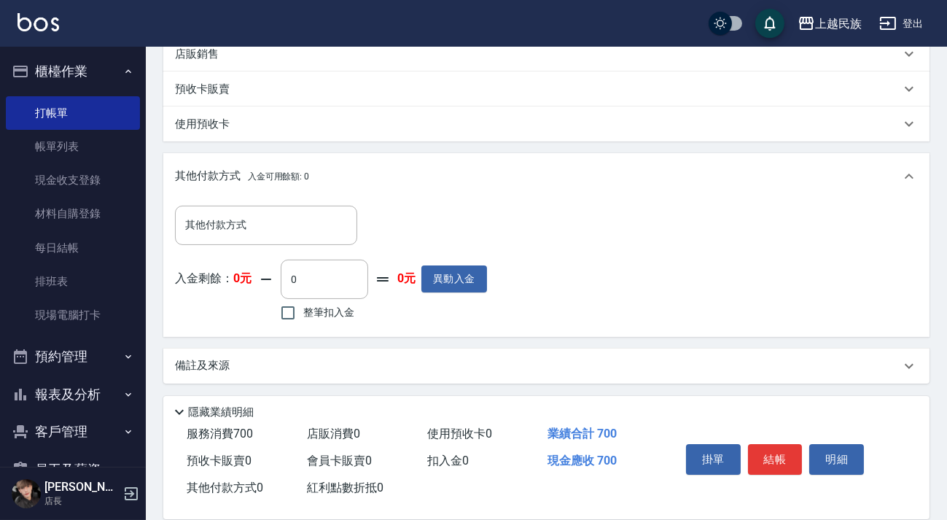
click at [430, 356] on div "備註及來源" at bounding box center [546, 365] width 766 height 35
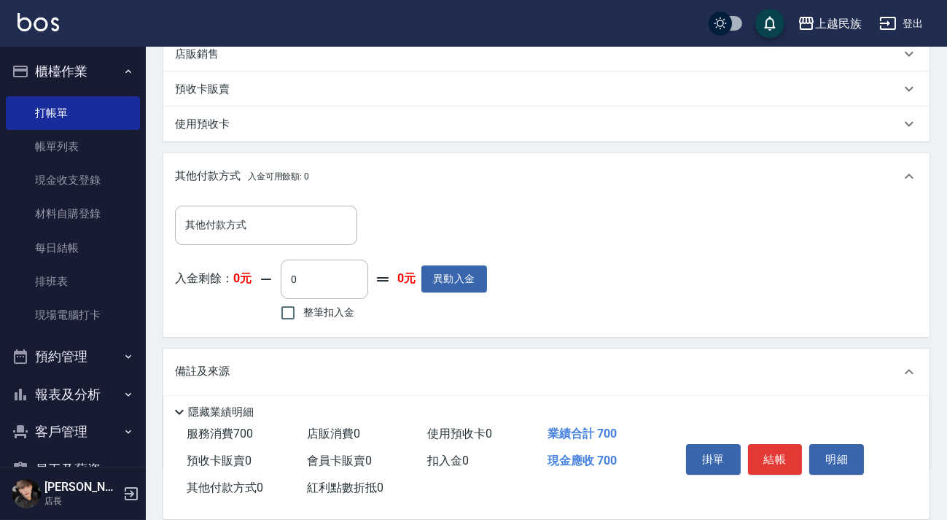
scroll to position [503, 0]
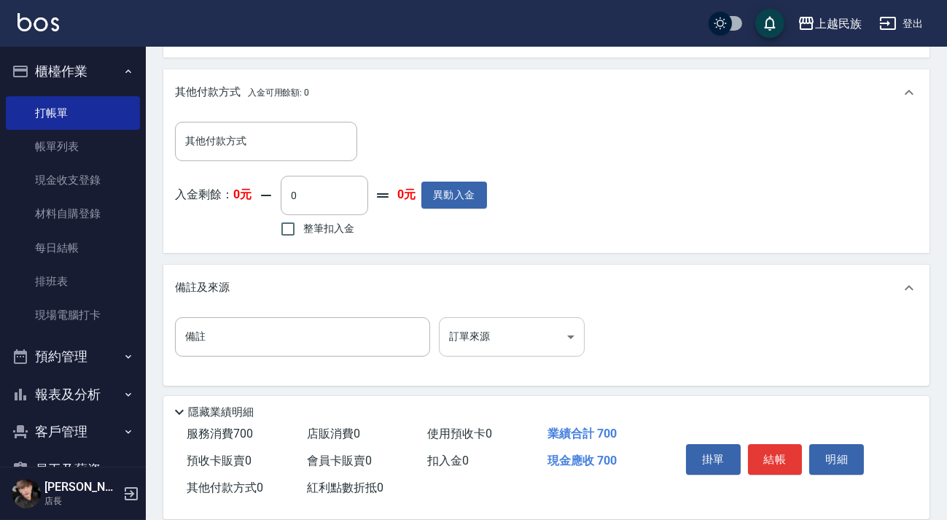
click at [488, 333] on body "上越民族 登出 櫃檯作業 打帳單 帳單列表 現金收支登錄 材料自購登錄 每日結帳 排班表 現場電腦打卡 預約管理 預約管理 單日預約紀錄 單週預約紀錄 報表及…" at bounding box center [473, 9] width 947 height 1025
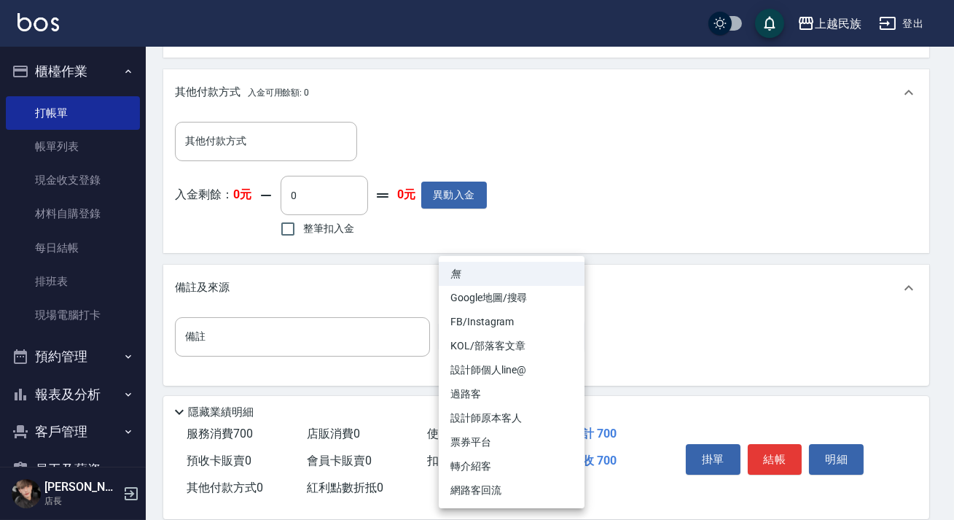
click at [525, 370] on li "設計師個人line@" at bounding box center [512, 370] width 146 height 24
type input "設計師個人line@"
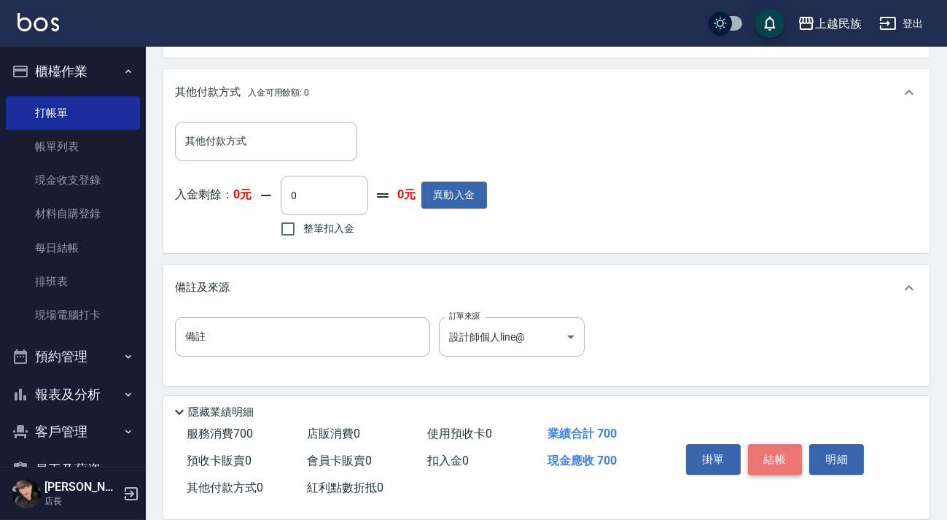
click at [758, 455] on button "結帳" at bounding box center [775, 459] width 55 height 31
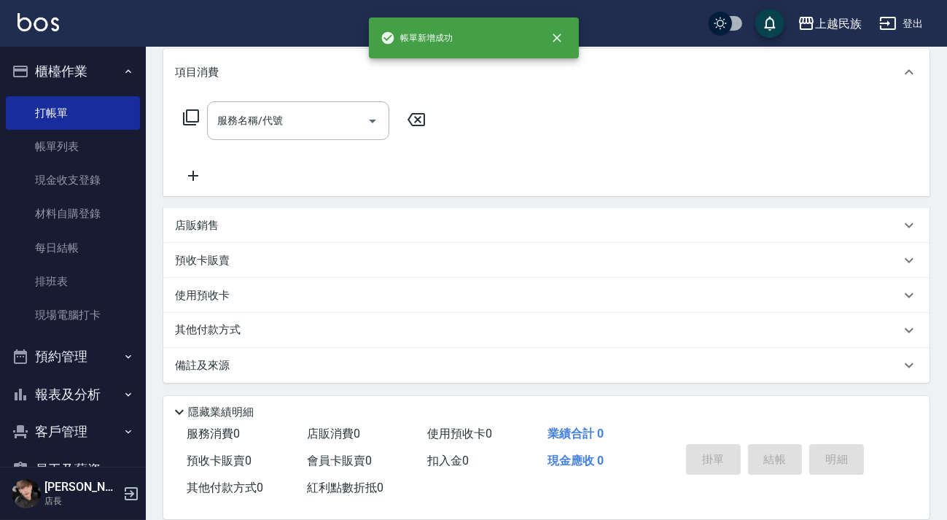
scroll to position [0, 0]
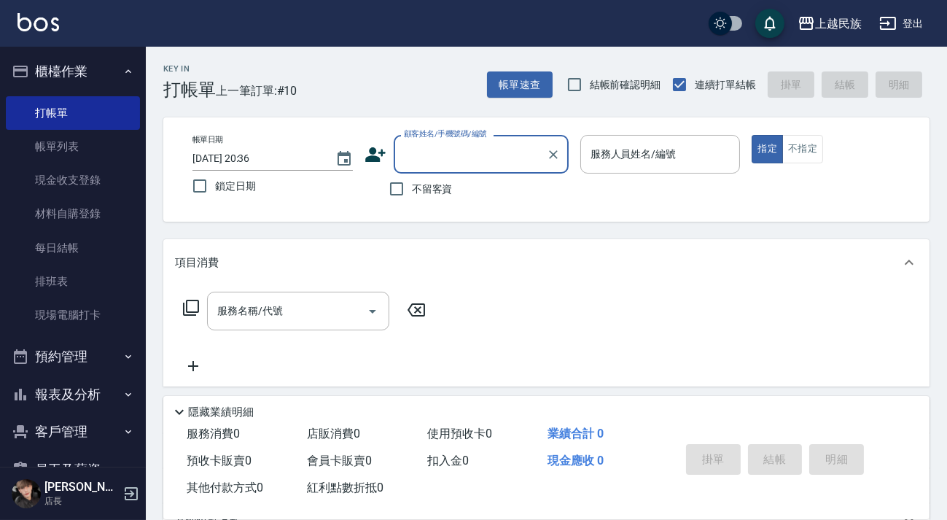
click at [431, 187] on span "不留客資" at bounding box center [432, 188] width 41 height 15
click at [412, 187] on input "不留客資" at bounding box center [396, 188] width 31 height 31
checkbox input "true"
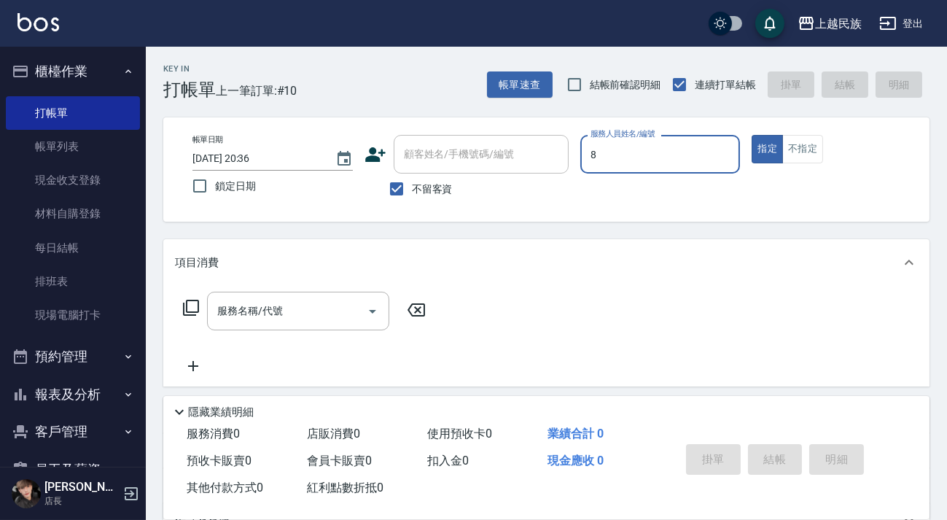
type input "Stella-8"
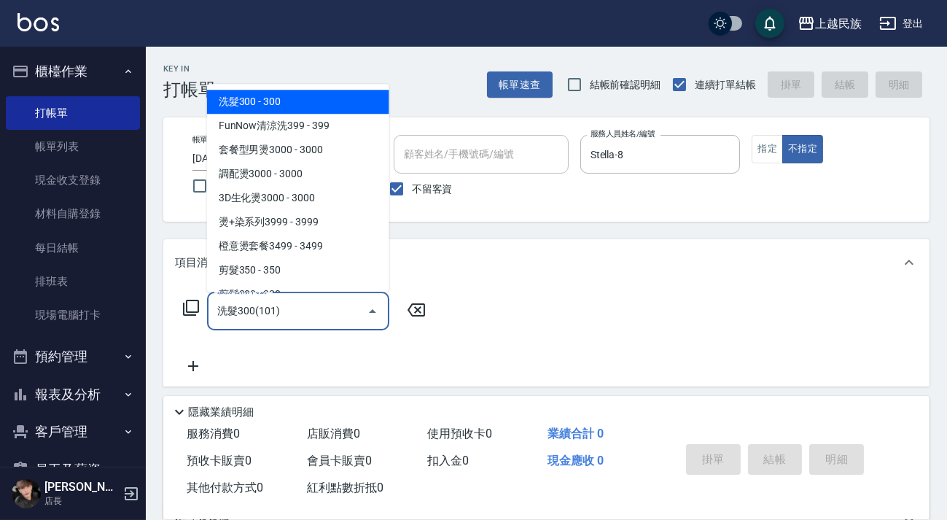
type input "洗髮300(101)"
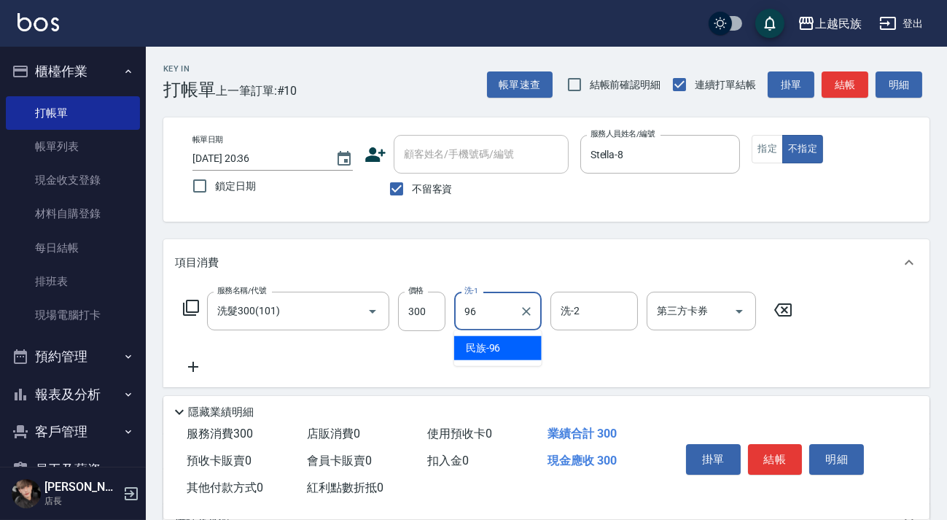
type input "民族-96"
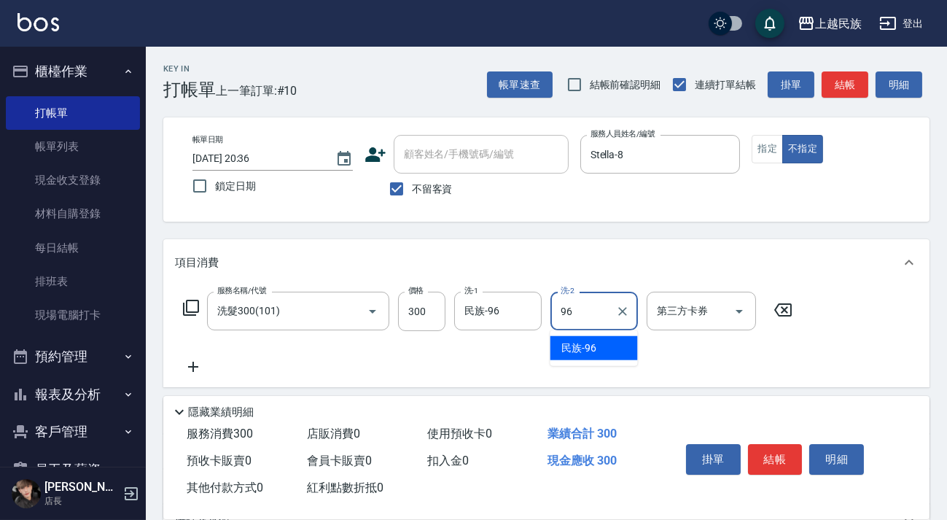
type input "民族-96"
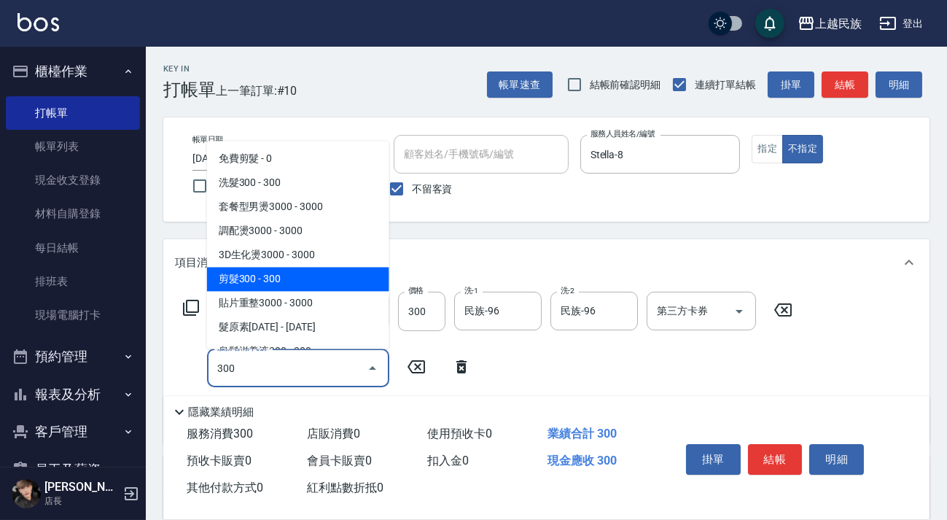
click at [338, 270] on span "剪髮300 - 300" at bounding box center [298, 279] width 182 height 24
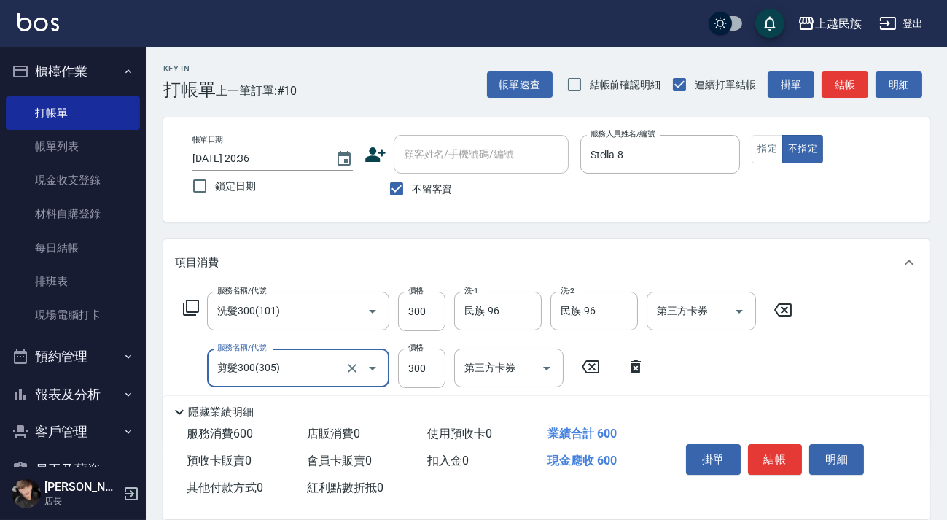
scroll to position [198, 0]
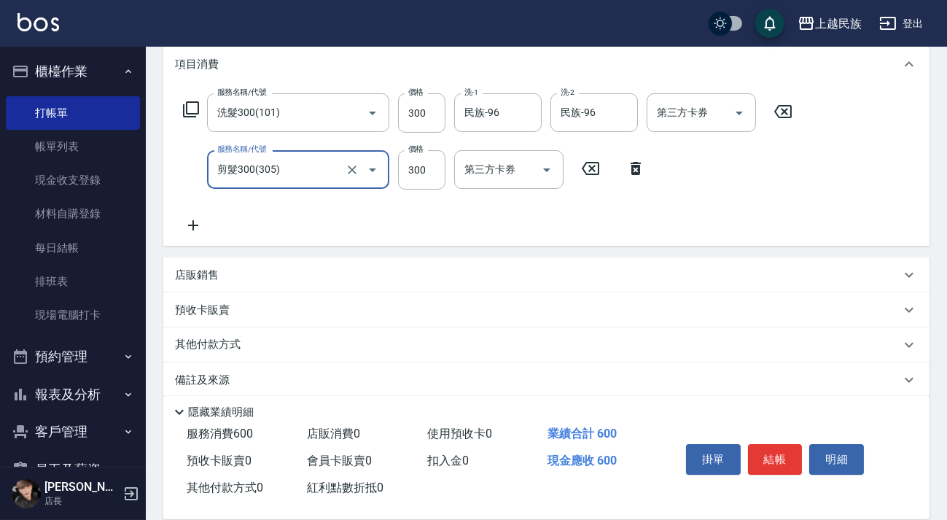
type input "剪髮300(305)"
click at [240, 265] on div "店販銷售" at bounding box center [546, 274] width 766 height 35
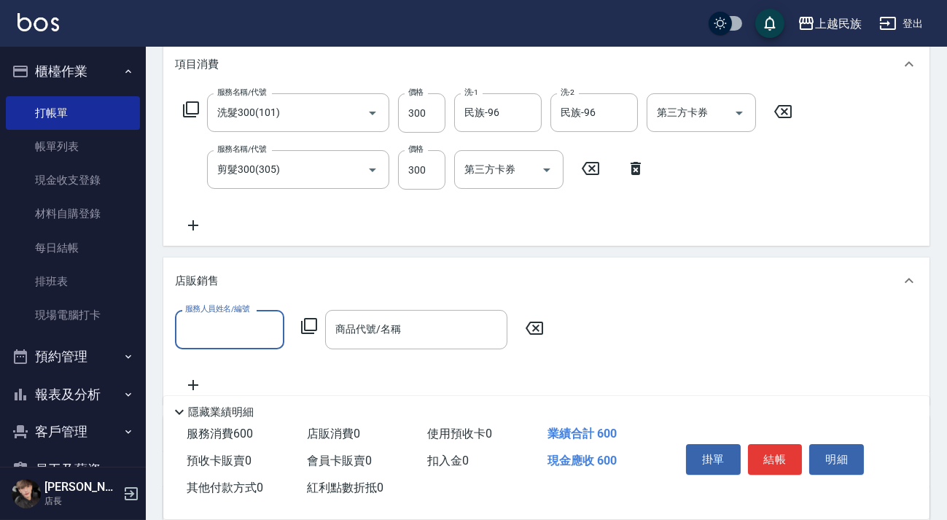
scroll to position [0, 0]
type input "民族-96"
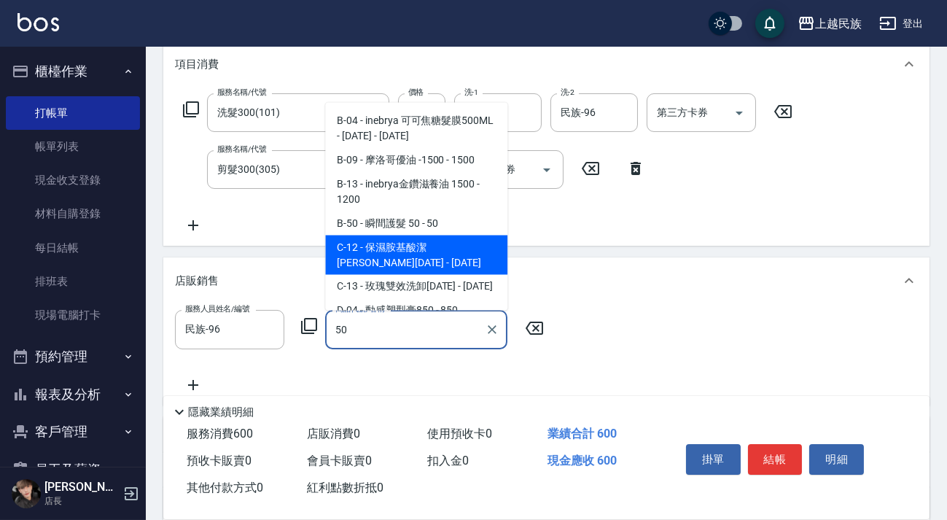
click at [391, 237] on span "C-12 - 保濕胺基酸潔[PERSON_NAME][DATE] - [DATE]" at bounding box center [416, 254] width 182 height 39
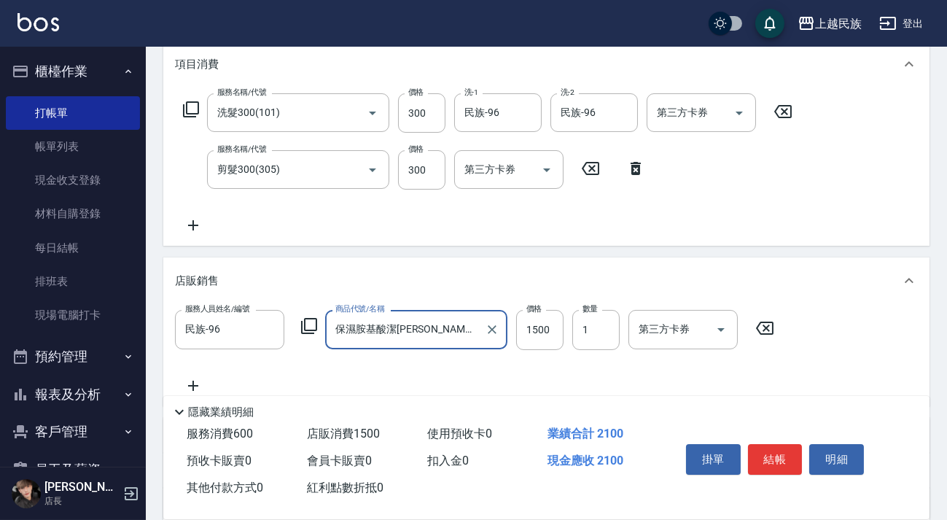
click at [483, 335] on div at bounding box center [491, 329] width 19 height 39
click at [269, 329] on icon "Clear" at bounding box center [269, 329] width 15 height 15
type input "保濕胺基酸潔[PERSON_NAME]1500"
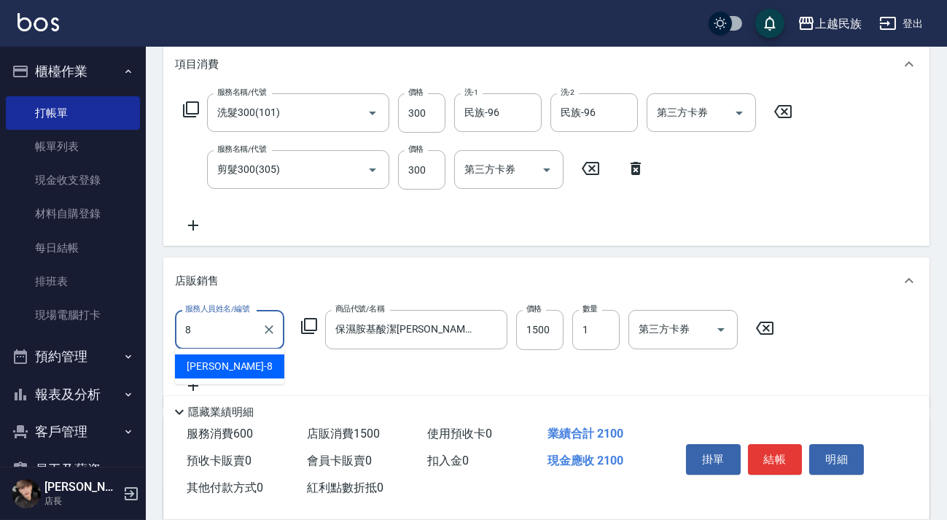
type input "Stella-8"
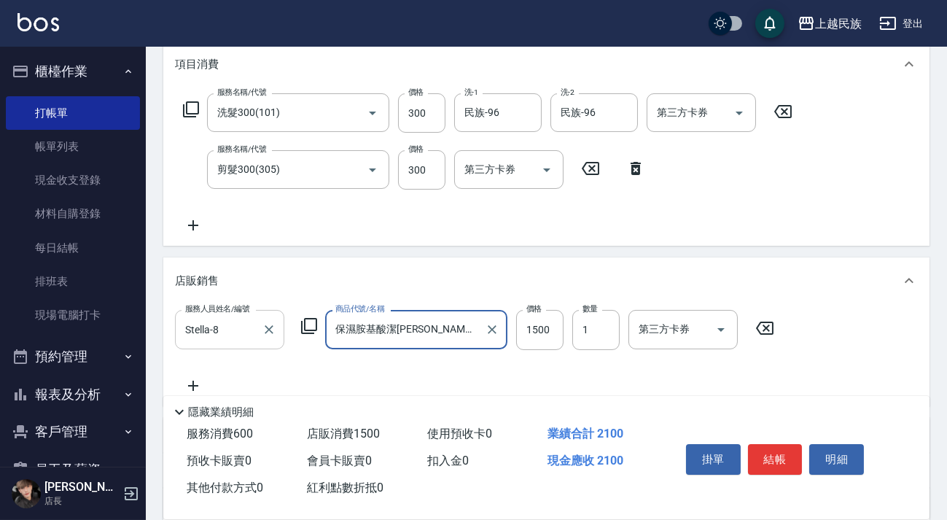
click at [490, 331] on icon "Clear" at bounding box center [492, 329] width 15 height 15
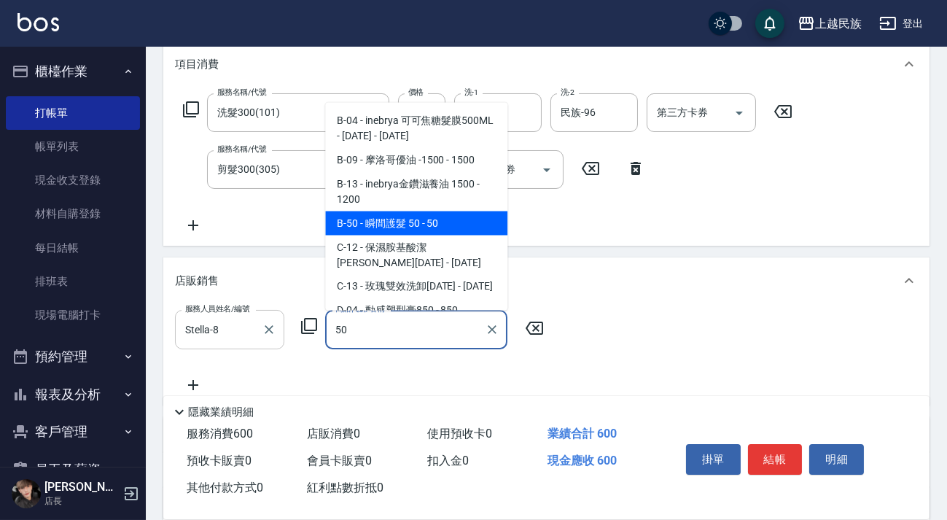
click at [369, 217] on span "B-50 - 瞬間護髮 50 - 50" at bounding box center [416, 223] width 182 height 24
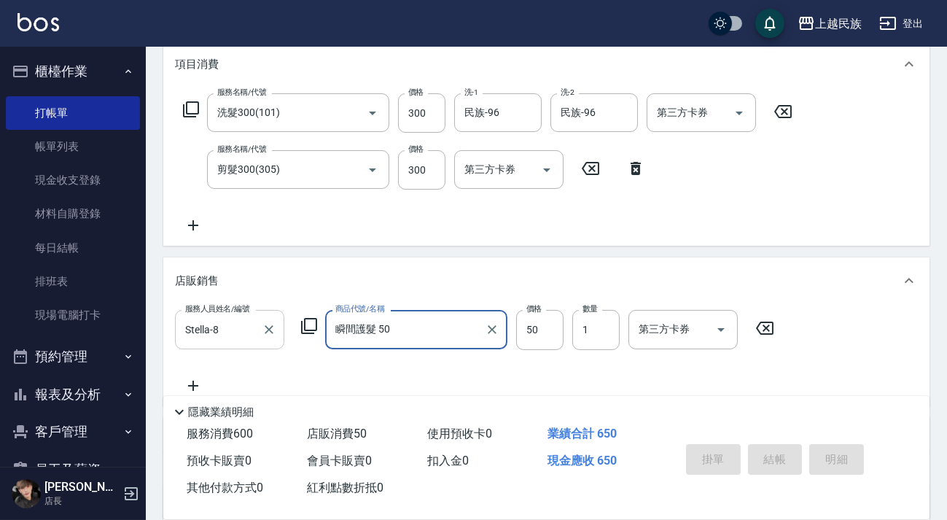
type input "瞬間護髮 50"
type input "[DATE] 20:37"
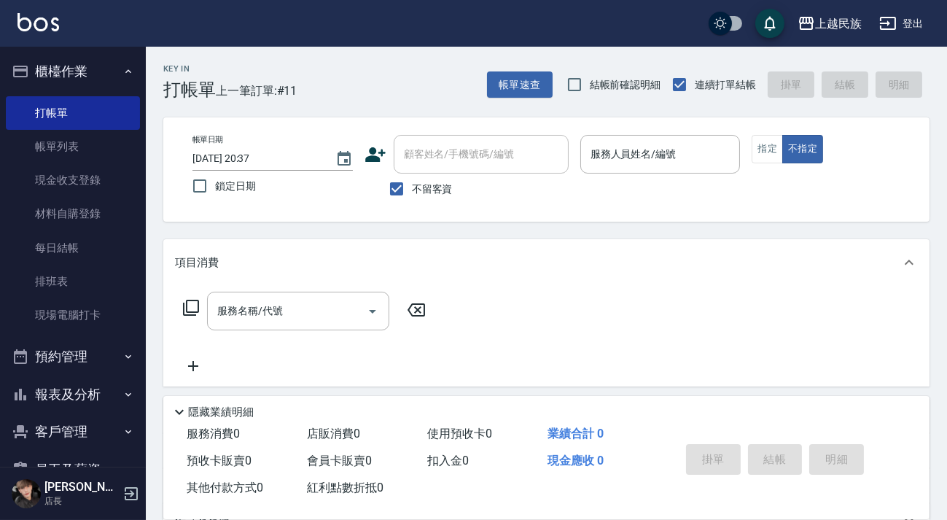
click at [423, 181] on span "不留客資" at bounding box center [432, 188] width 41 height 15
click at [412, 181] on input "不留客資" at bounding box center [396, 188] width 31 height 31
checkbox input "false"
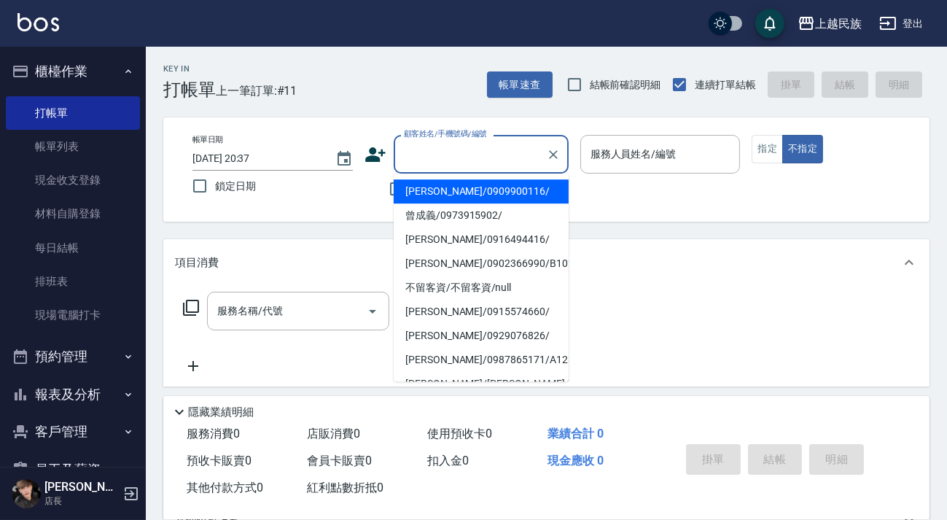
click at [474, 157] on input "顧客姓名/手機號碼/編號" at bounding box center [470, 154] width 140 height 26
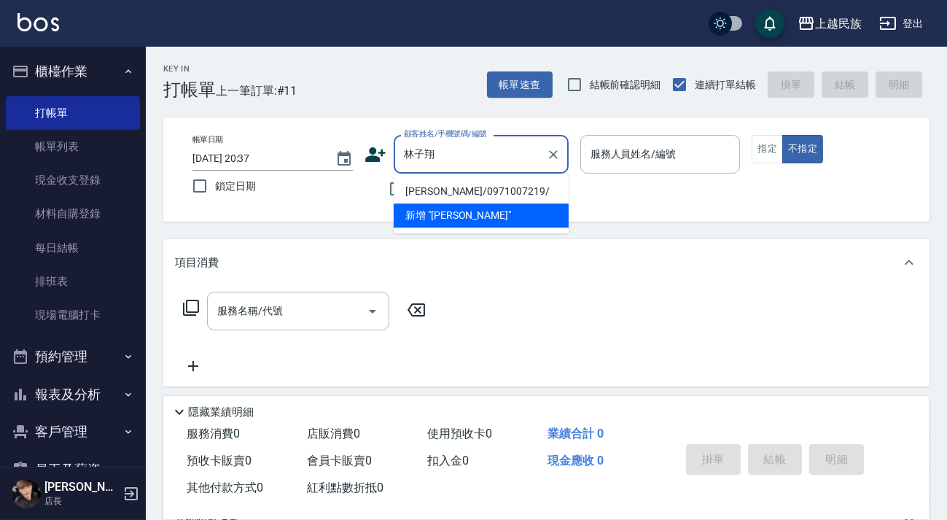
click at [492, 184] on li "[PERSON_NAME]/0971007219/" at bounding box center [481, 191] width 175 height 24
type input "[PERSON_NAME]/0971007219/"
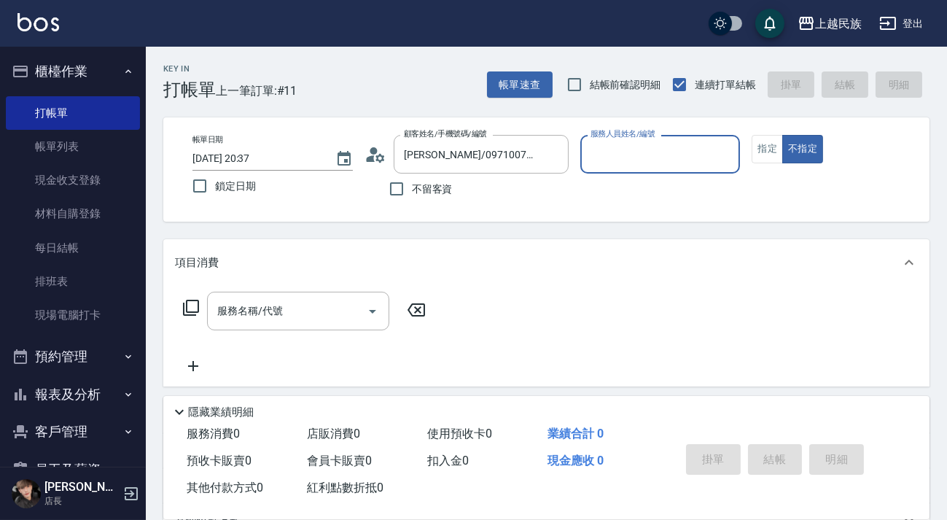
type input "[PERSON_NAME]-2"
click at [782, 135] on button "不指定" at bounding box center [802, 149] width 41 height 28
type button "false"
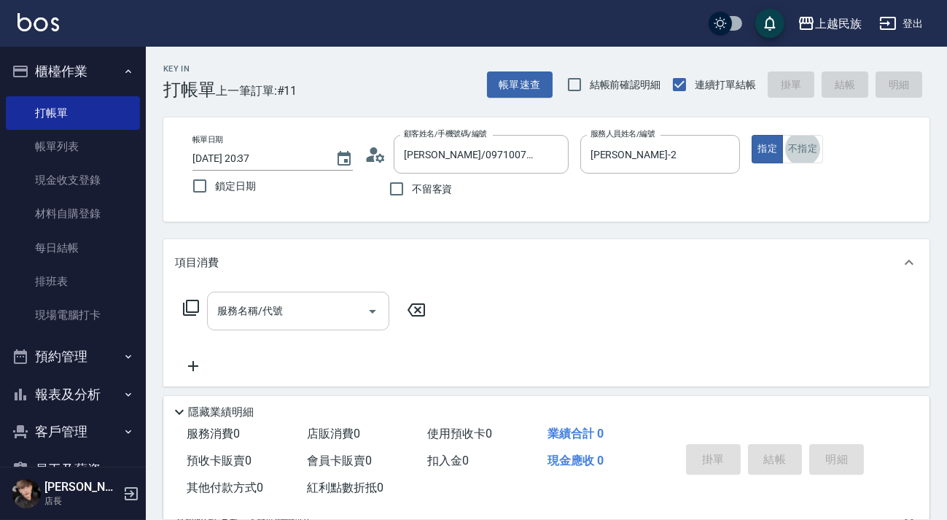
click at [321, 311] on input "服務名稱/代號" at bounding box center [287, 311] width 147 height 26
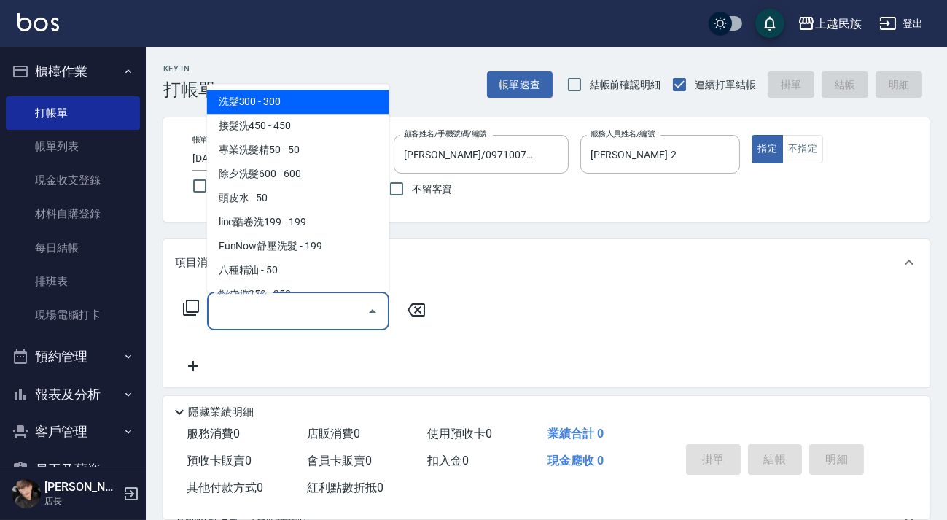
click at [294, 101] on span "洗髮300 - 300" at bounding box center [298, 102] width 182 height 24
type input "洗髮300(101)"
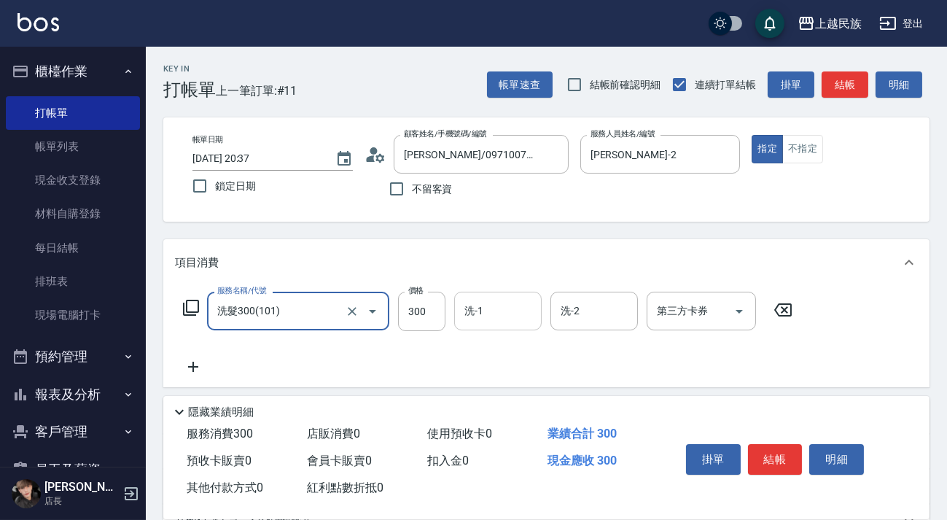
click at [506, 291] on div "洗-1" at bounding box center [497, 310] width 87 height 39
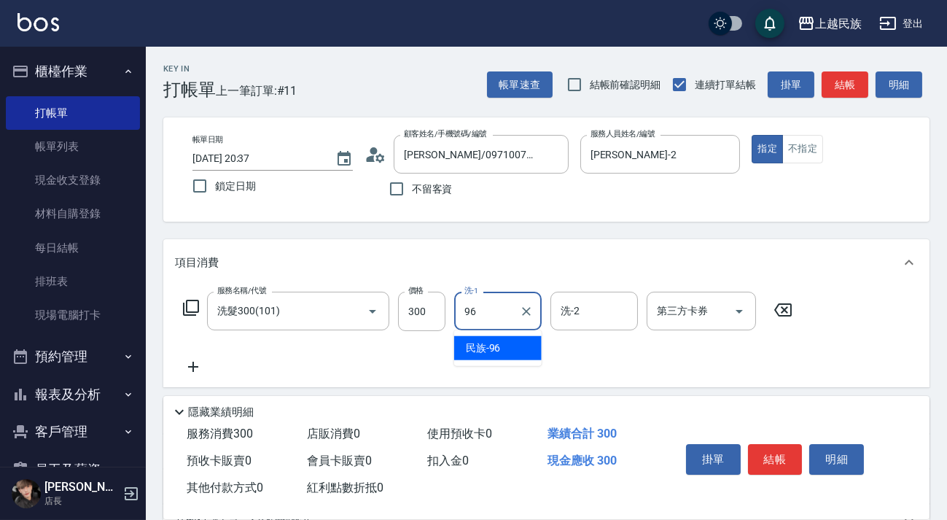
type input "民族-96"
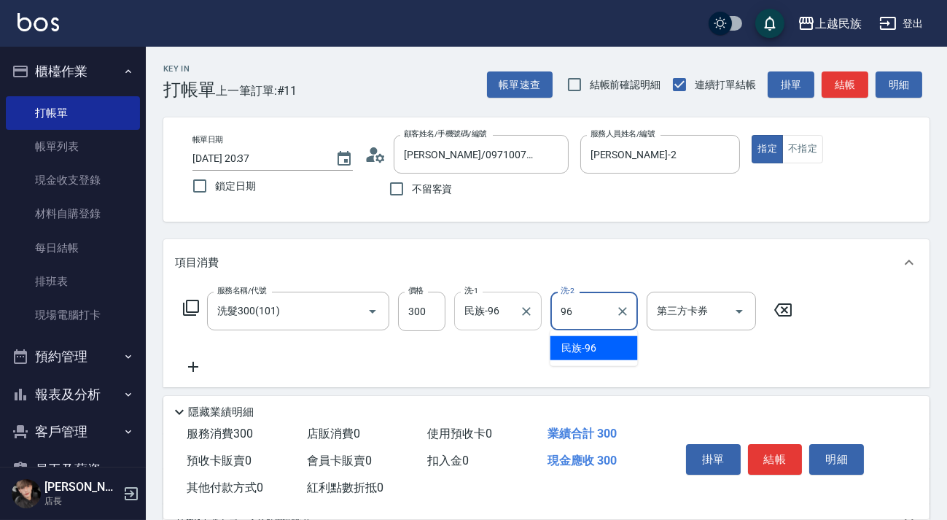
type input "民族-96"
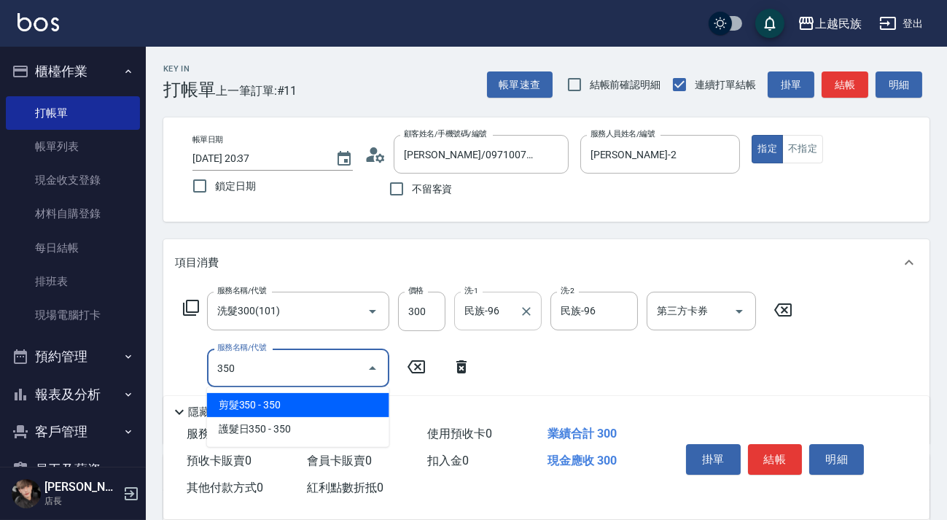
type input "剪髮350(304)"
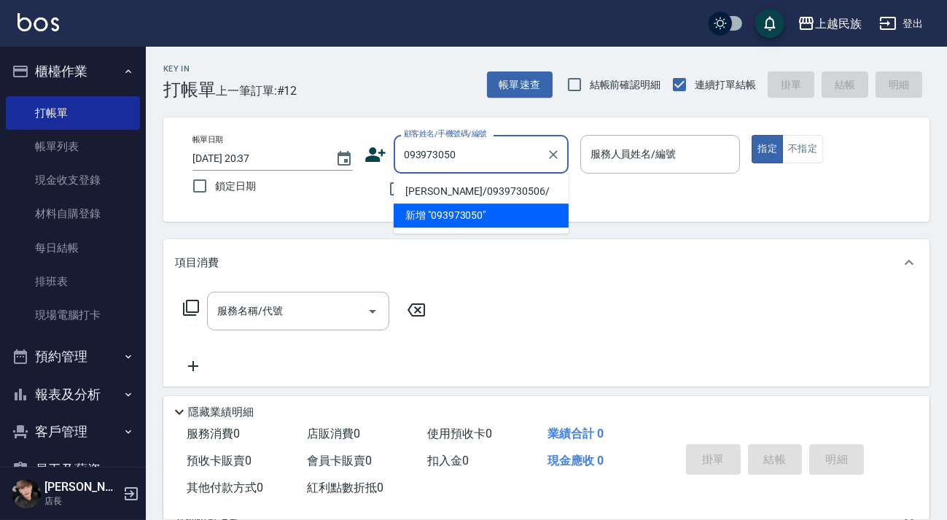
click at [500, 186] on li "[PERSON_NAME]/0939730506/" at bounding box center [481, 191] width 175 height 24
type input "[PERSON_NAME]/0939730506/"
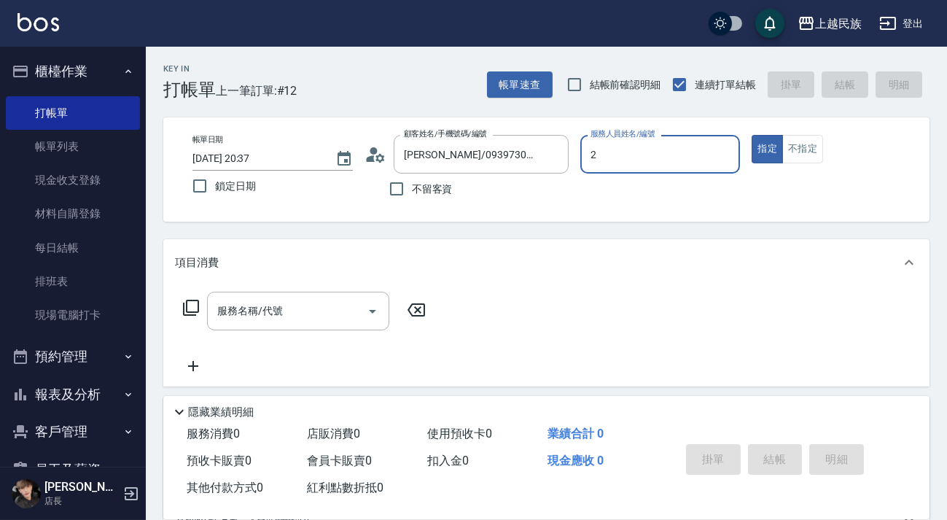
type input "[PERSON_NAME]-2"
click at [273, 332] on div "服務名稱/代號 服務名稱/代號" at bounding box center [304, 332] width 259 height 83
click at [270, 310] on div "服務名稱/代號 服務名稱/代號" at bounding box center [298, 310] width 182 height 39
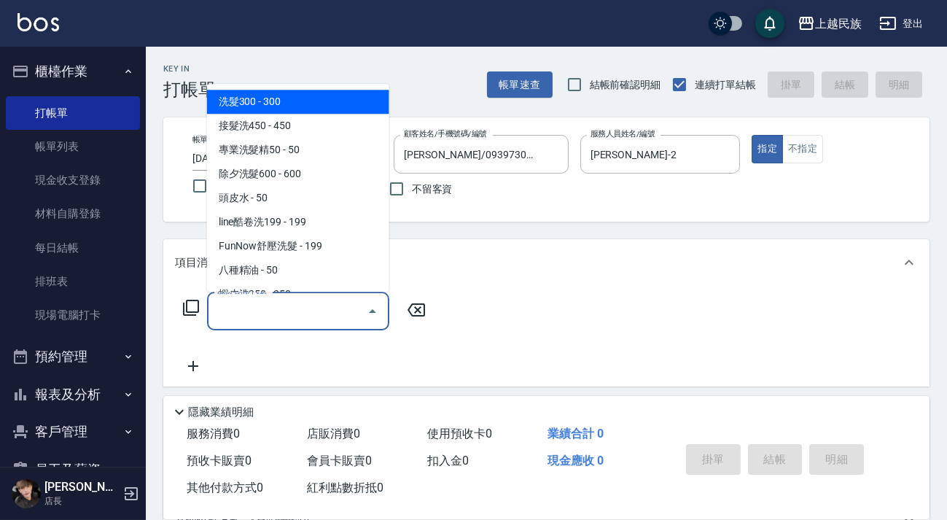
click at [295, 104] on span "洗髮300 - 300" at bounding box center [298, 102] width 182 height 24
type input "洗髮300(101)"
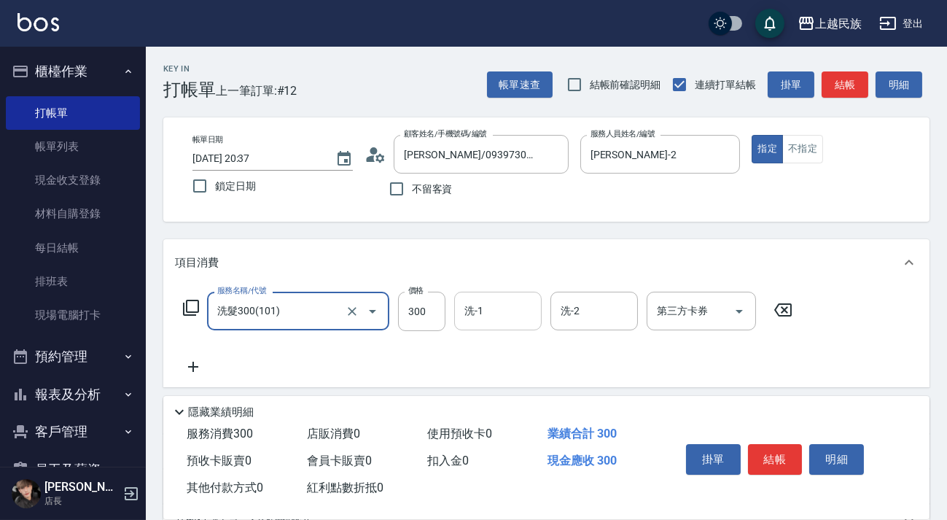
click at [489, 313] on input "洗-1" at bounding box center [498, 311] width 74 height 26
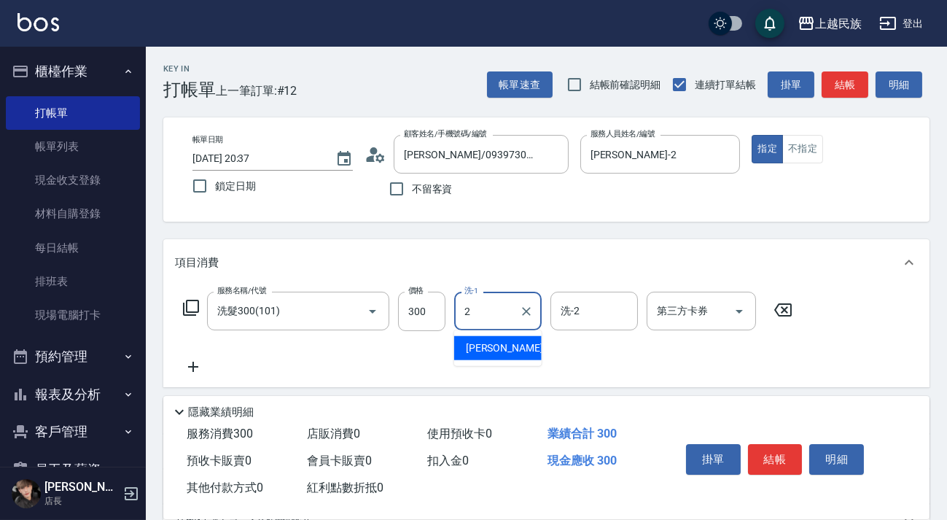
type input "[PERSON_NAME]-2"
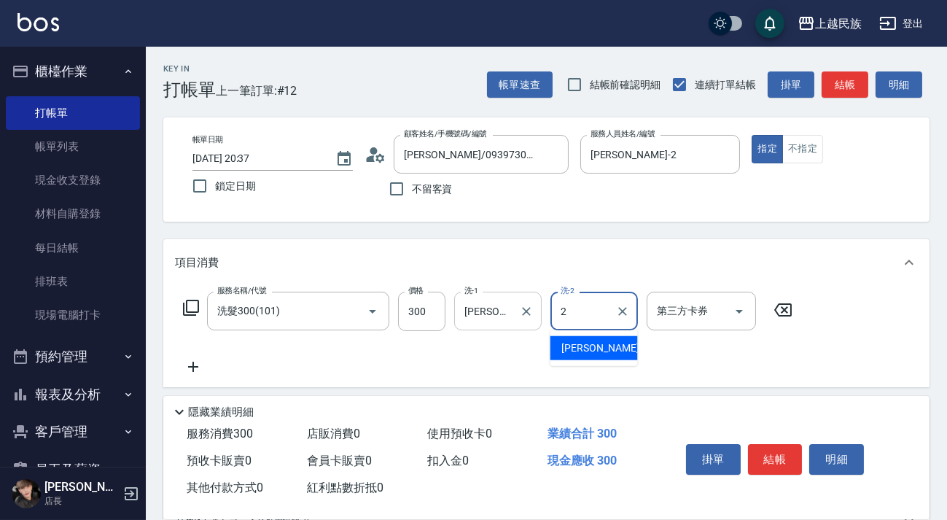
type input "[PERSON_NAME]-2"
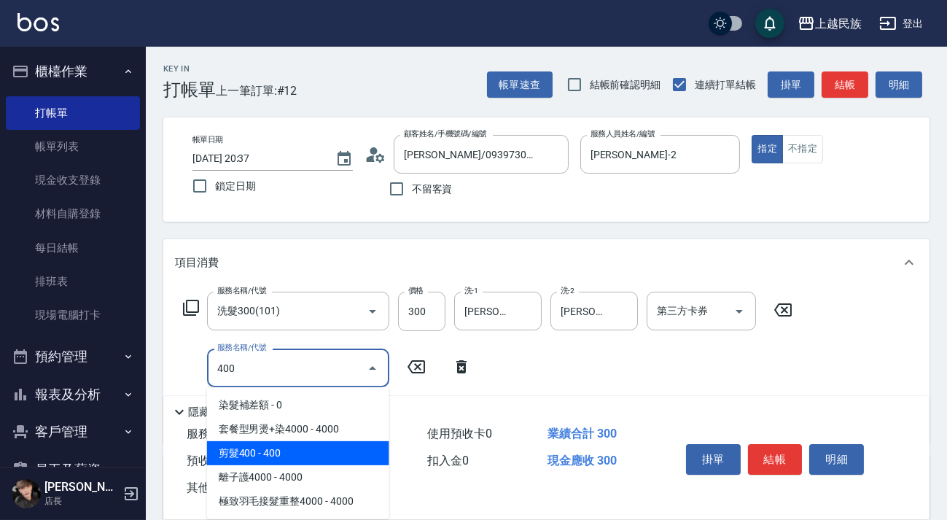
click at [305, 446] on span "剪髮400 - 400" at bounding box center [298, 453] width 182 height 24
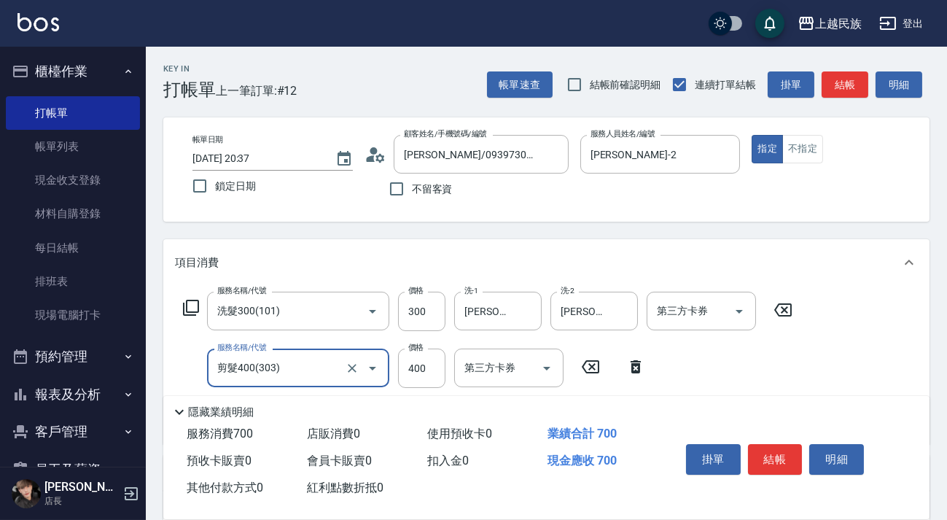
scroll to position [248, 0]
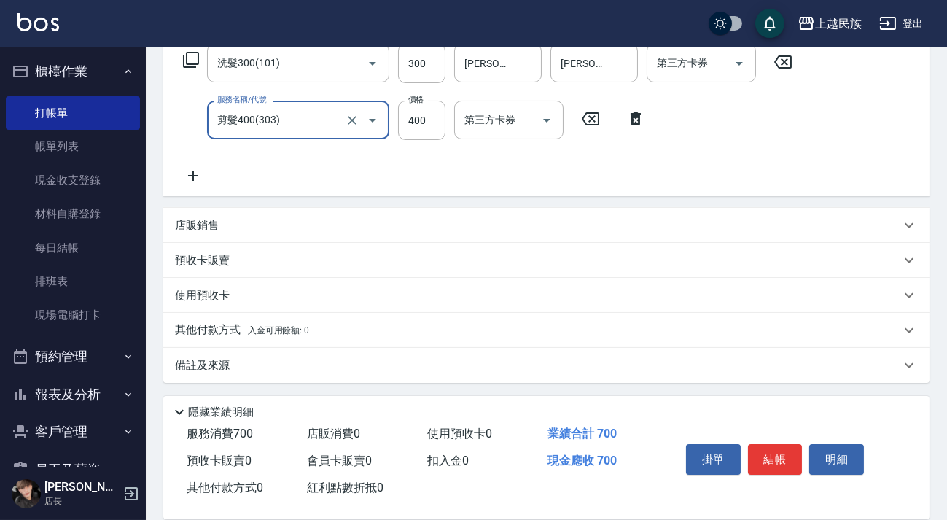
type input "剪髮400(303)"
click at [387, 358] on div "備註及來源" at bounding box center [537, 365] width 725 height 15
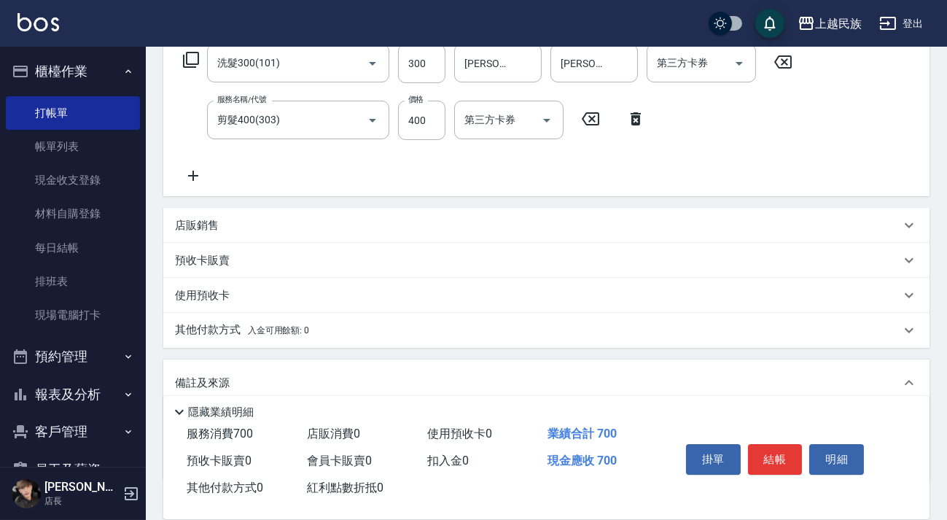
scroll to position [327, 0]
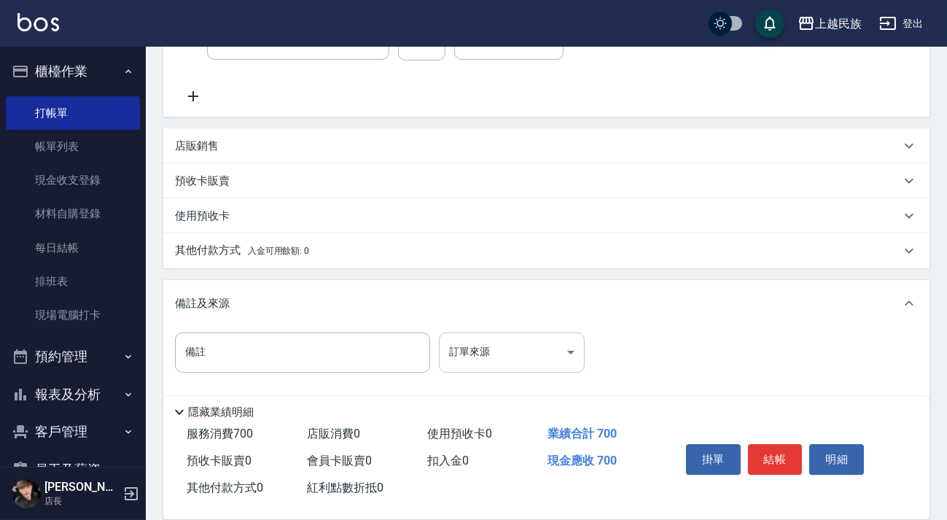
click at [509, 346] on body "上越民族 登出 櫃檯作業 打帳單 帳單列表 現金收支登錄 材料自購登錄 每日結帳 排班表 現場電腦打卡 預約管理 預約管理 單日預約紀錄 單週預約紀錄 報表及…" at bounding box center [473, 106] width 947 height 866
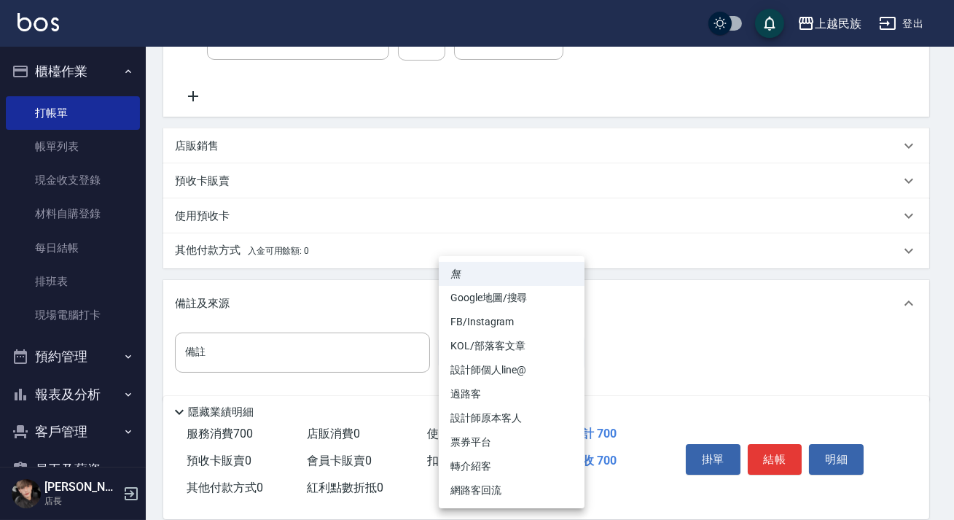
click at [391, 295] on div at bounding box center [477, 260] width 954 height 520
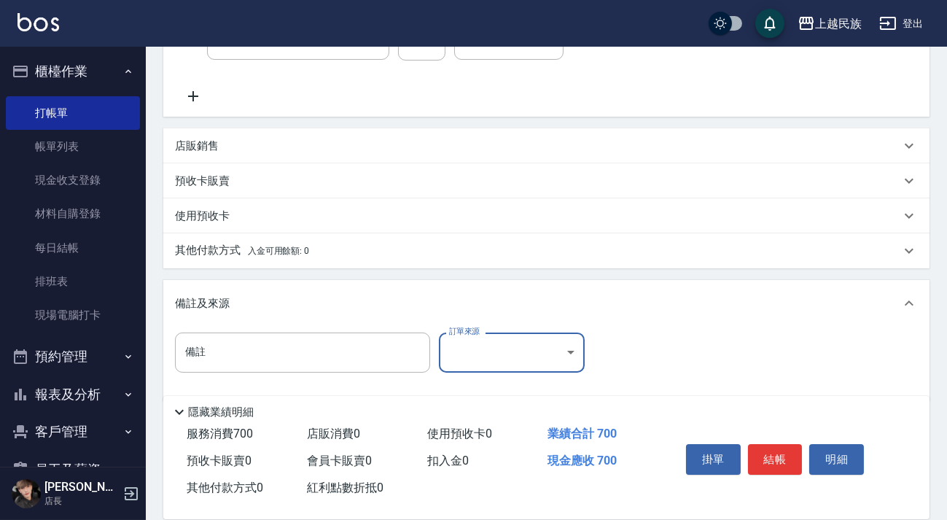
click at [649, 314] on div "備註及來源" at bounding box center [546, 303] width 766 height 47
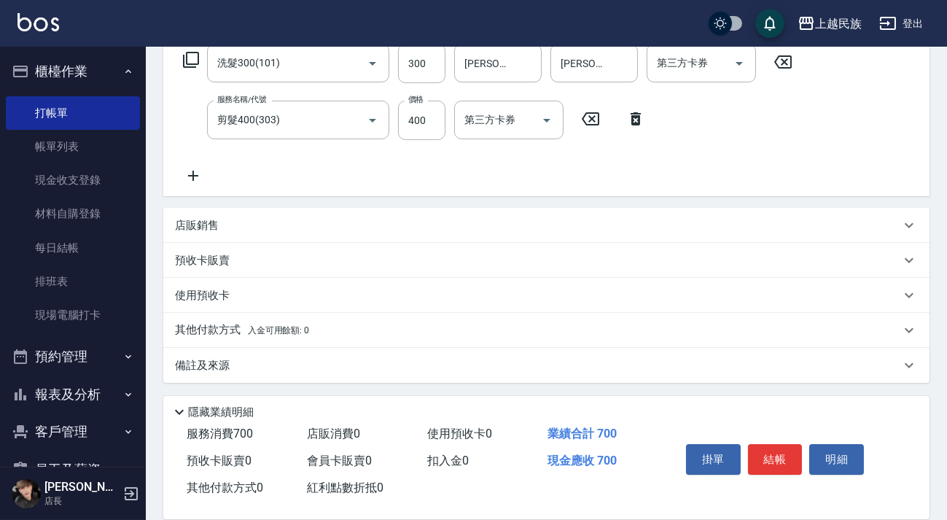
scroll to position [0, 0]
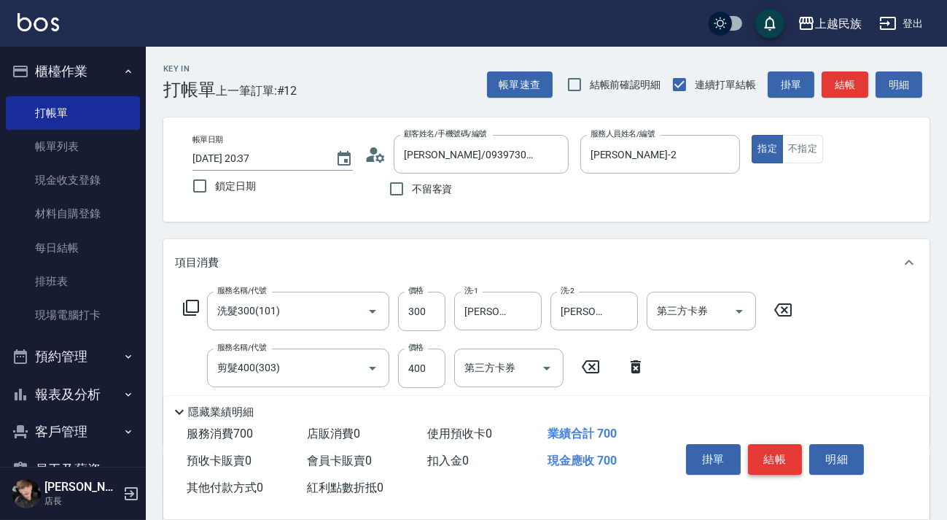
click at [768, 456] on button "結帳" at bounding box center [775, 459] width 55 height 31
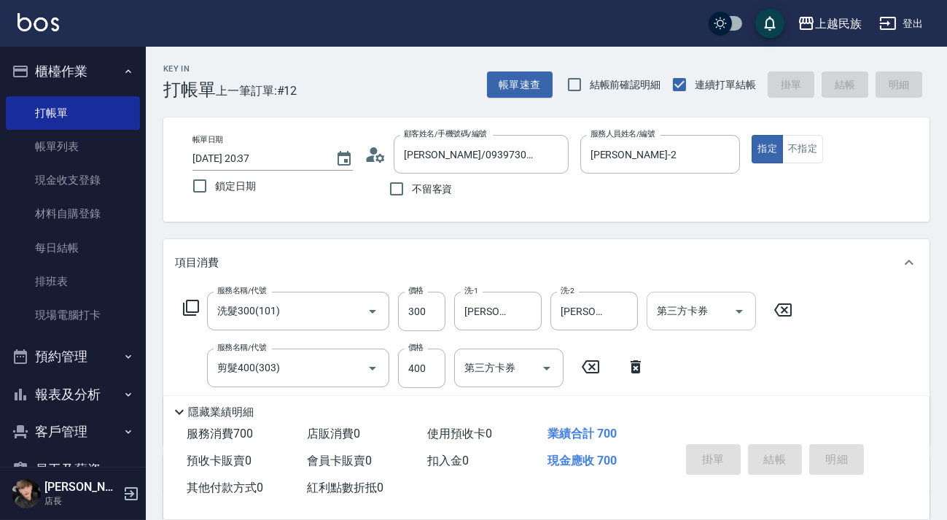
type input "[DATE] 20:38"
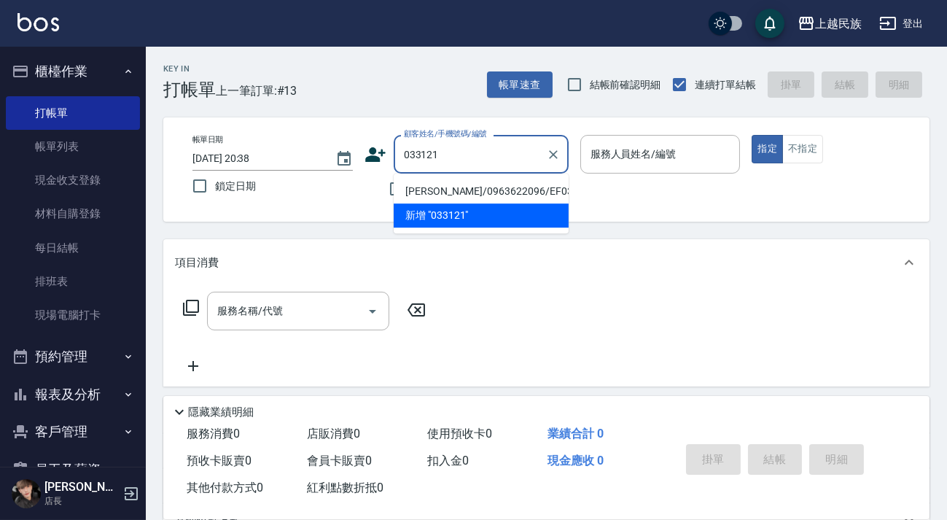
click at [510, 187] on li "[PERSON_NAME]/0963622096/EF033121" at bounding box center [481, 191] width 175 height 24
type input "[PERSON_NAME]/0963622096/EF033121"
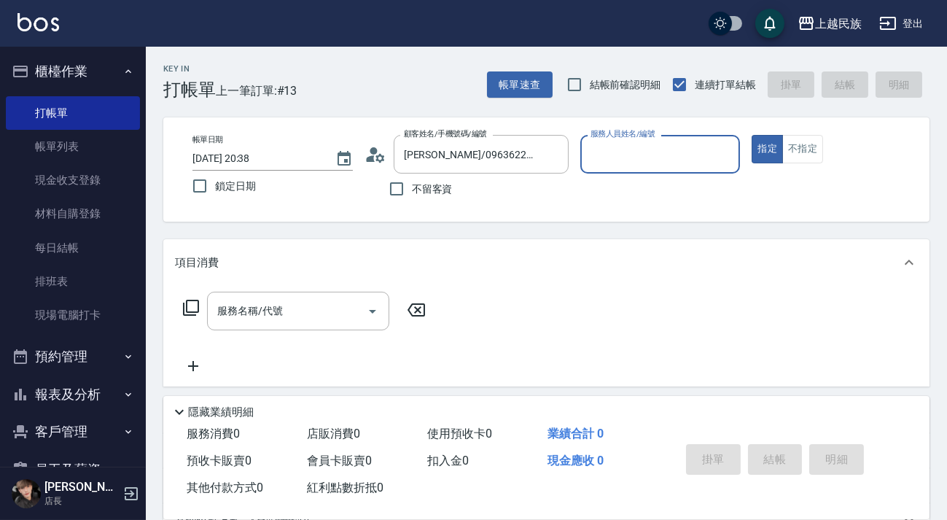
click at [751, 135] on button "指定" at bounding box center [766, 149] width 31 height 28
click at [678, 181] on p at bounding box center [660, 180] width 160 height 15
click at [662, 168] on div "服務人員姓名/編號" at bounding box center [660, 154] width 160 height 39
type input "Stella-8"
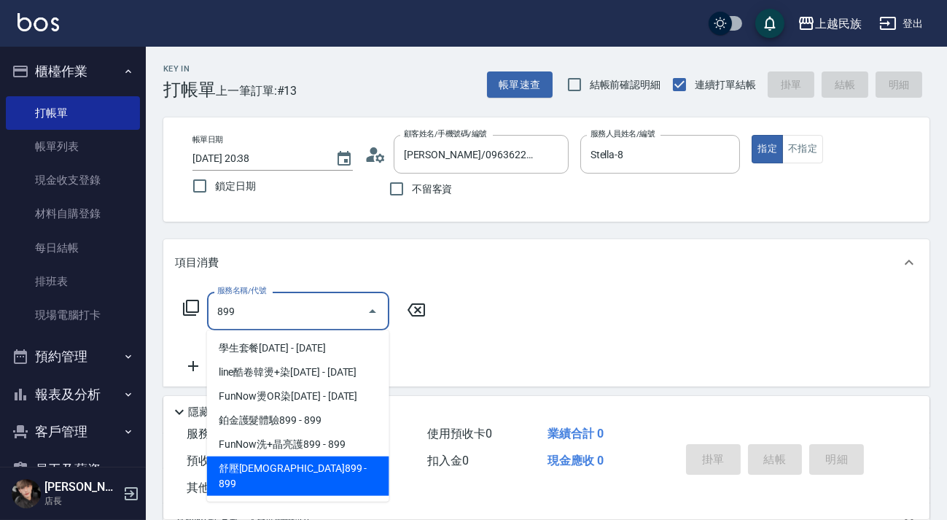
click at [291, 465] on span "舒壓[DEMOGRAPHIC_DATA]899 - 899" at bounding box center [298, 475] width 182 height 39
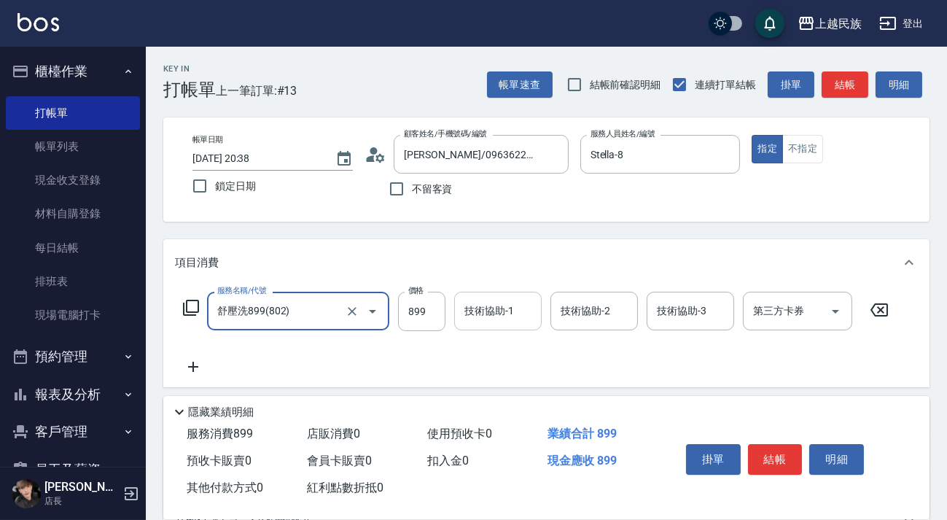
type input "舒壓洗899(802)"
click at [484, 313] on div "技術協助-1 技術協助-1" at bounding box center [497, 310] width 87 height 39
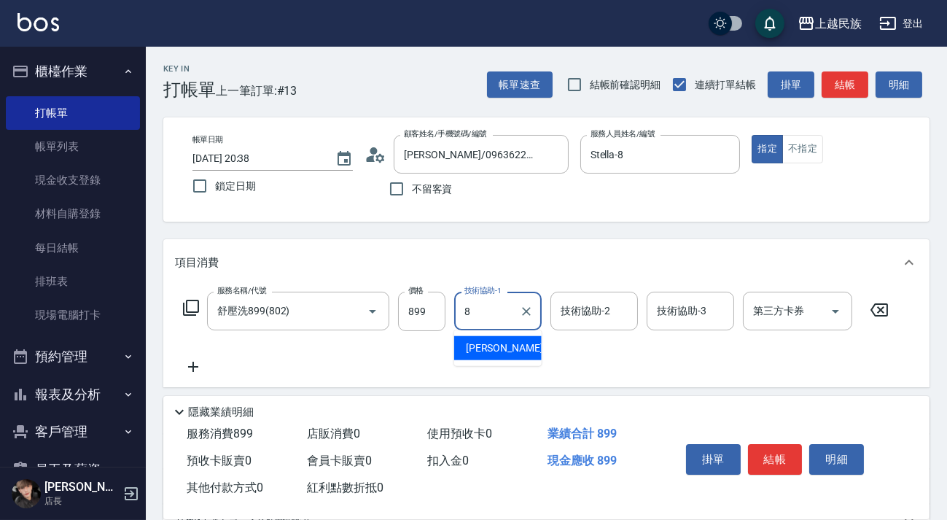
type input "Stella-8"
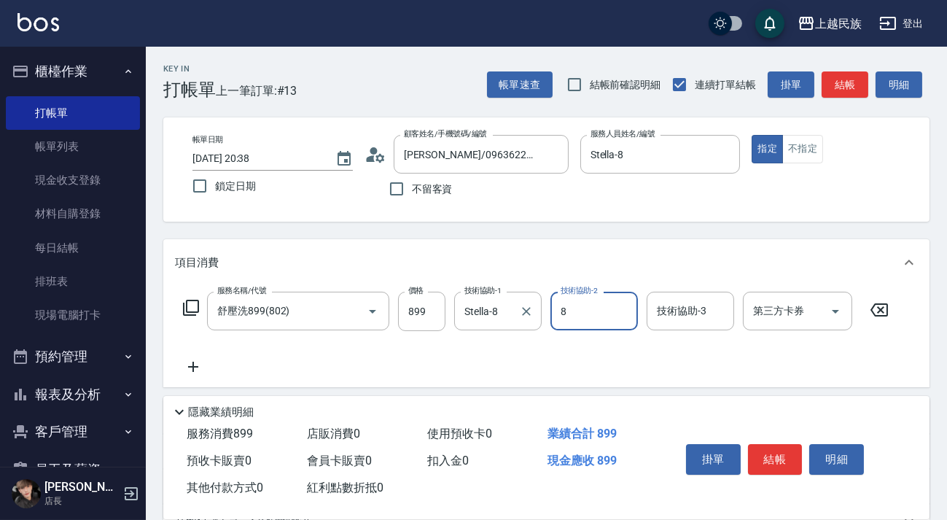
type input "Stella-8"
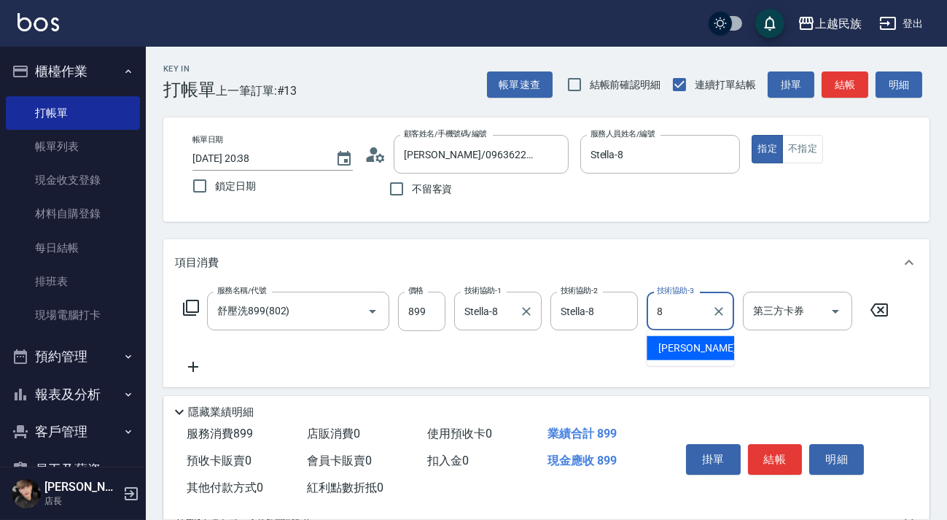
type input "Stella-8"
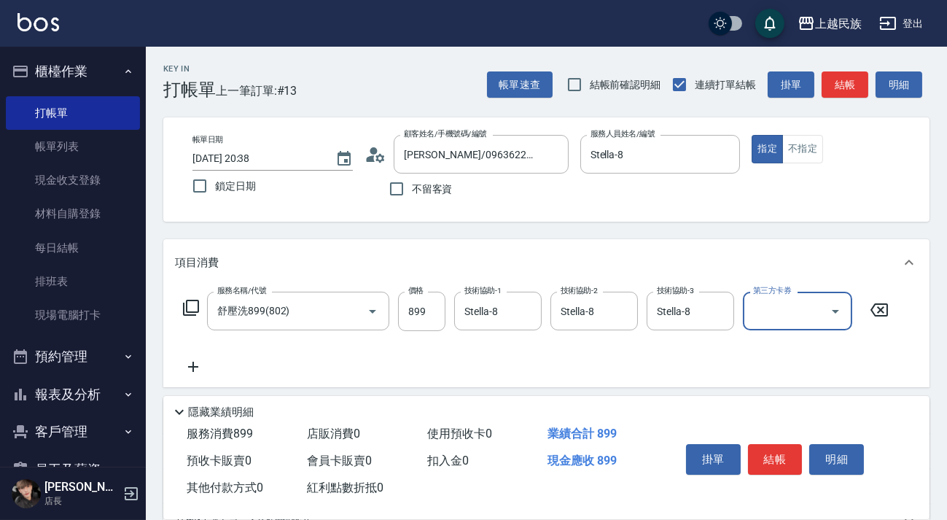
scroll to position [191, 0]
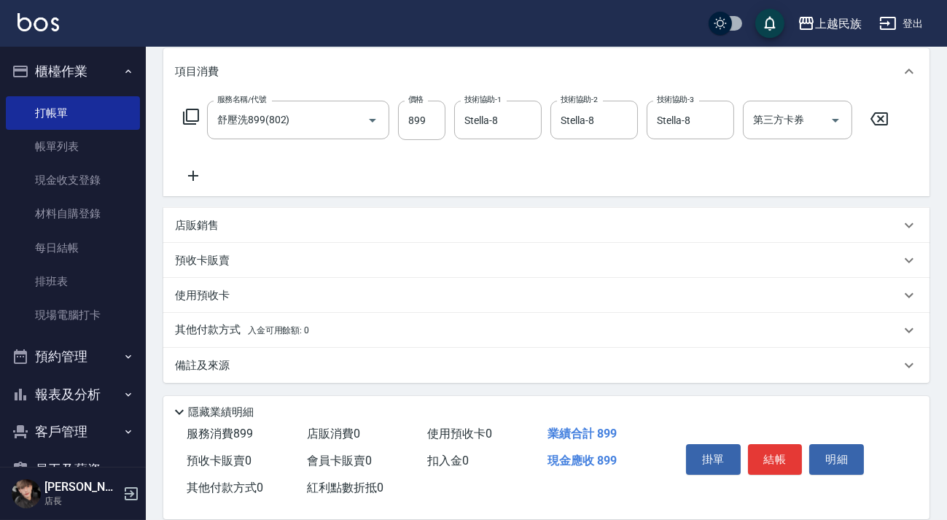
click at [351, 353] on div "備註及來源" at bounding box center [546, 365] width 766 height 35
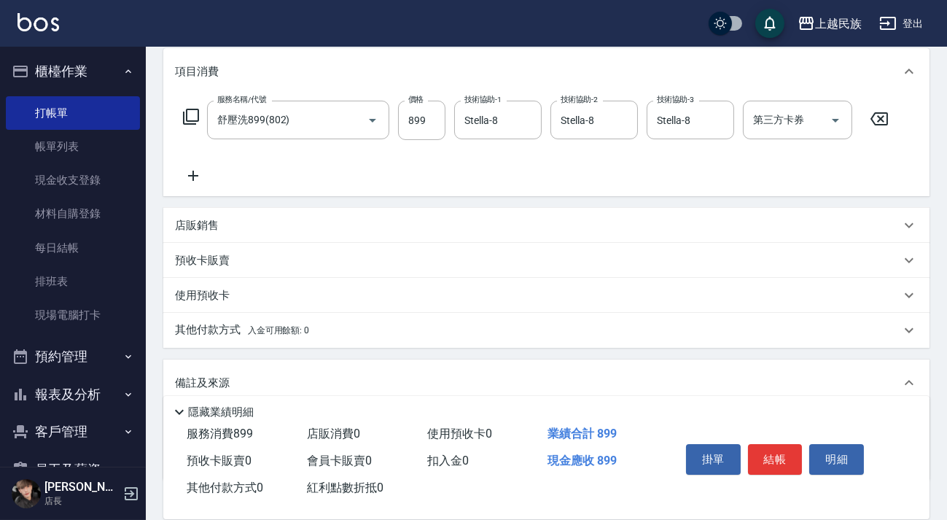
click at [361, 329] on div "其他付款方式 入金可用餘額: 0" at bounding box center [537, 330] width 725 height 16
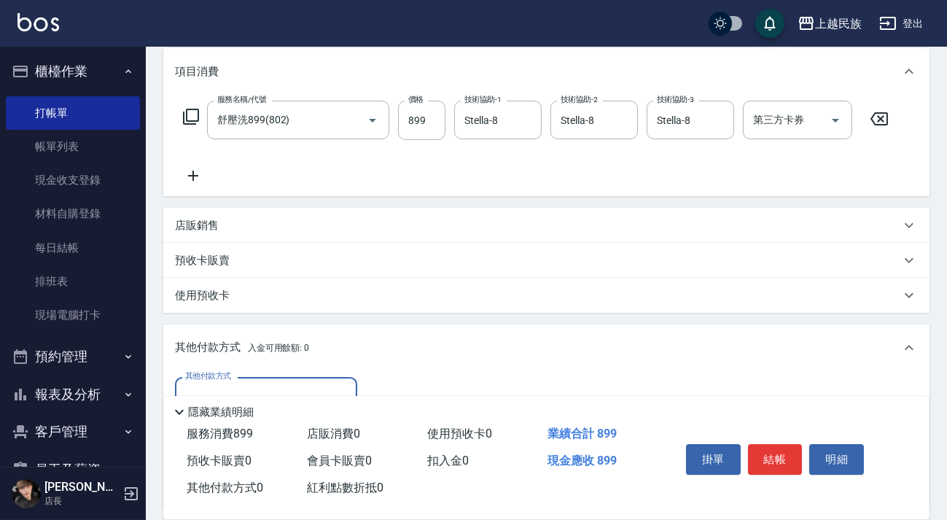
scroll to position [0, 0]
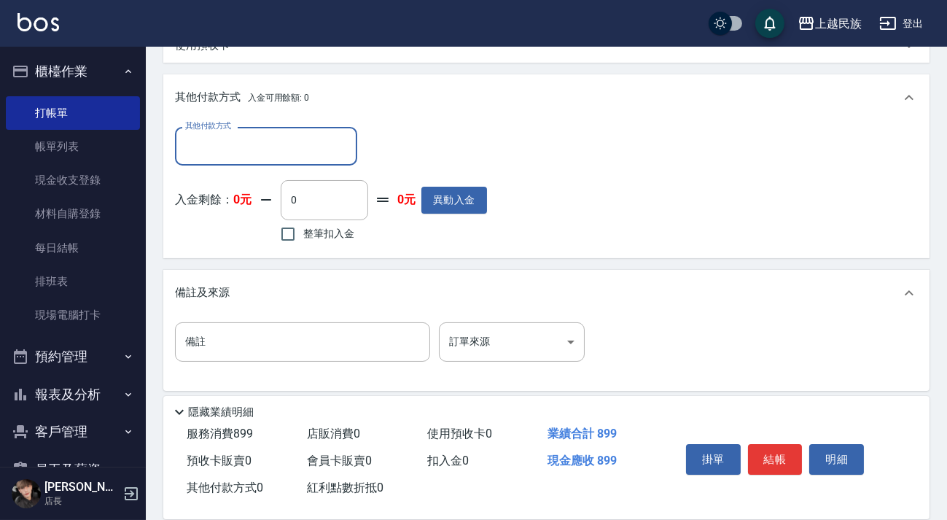
click at [324, 138] on input "其他付款方式" at bounding box center [265, 146] width 169 height 26
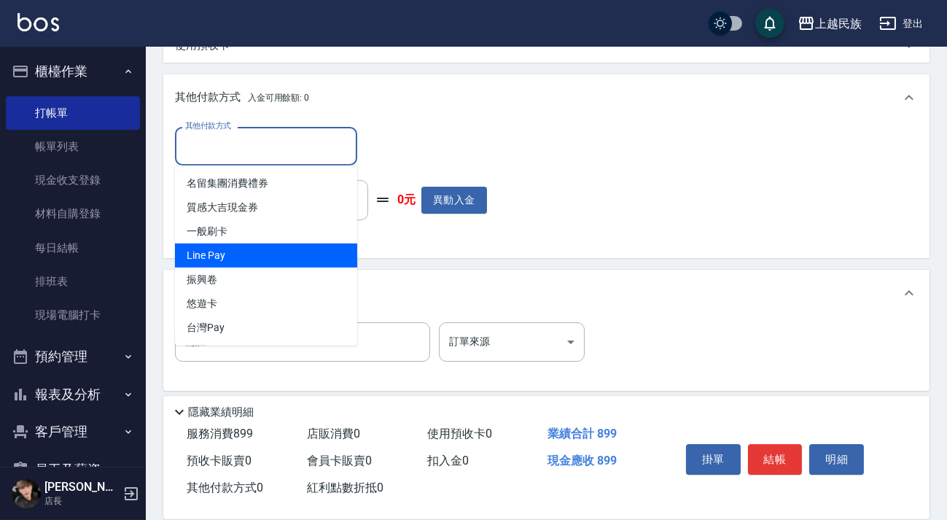
click at [300, 251] on span "Line Pay" at bounding box center [266, 255] width 182 height 24
type input "Line Pay"
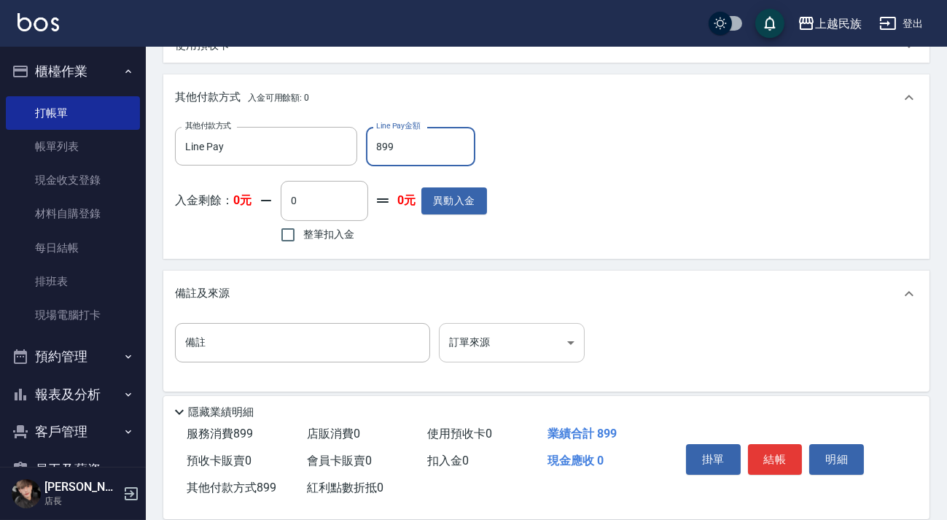
type input "899"
click at [513, 341] on body "上越民族 登出 櫃檯作業 打帳單 帳單列表 現金收支登錄 材料自購登錄 每日結帳 排班表 現場電腦打卡 預約管理 預約管理 單日預約紀錄 單週預約紀錄 報表及…" at bounding box center [473, 43] width 947 height 969
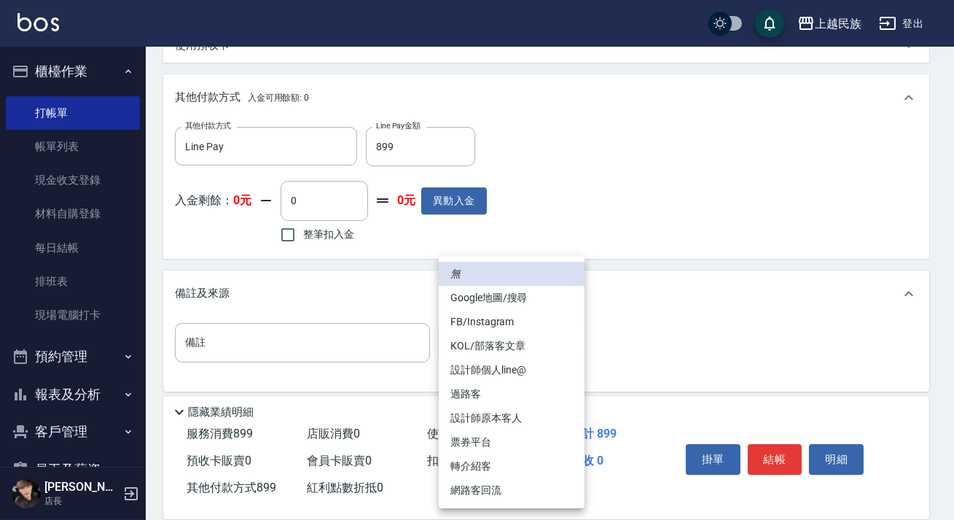
click at [520, 423] on li "設計師原本客人" at bounding box center [512, 418] width 146 height 24
type input "設計師原本客人"
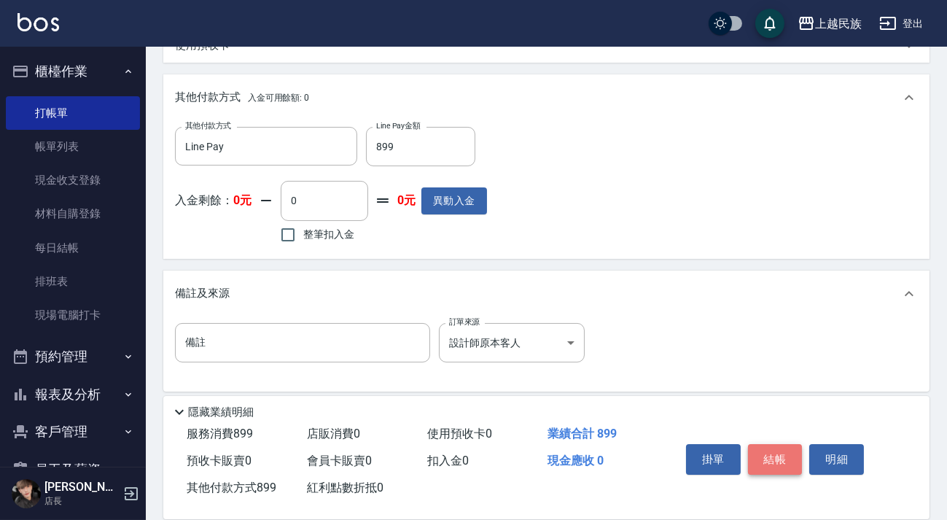
click at [763, 457] on button "結帳" at bounding box center [775, 459] width 55 height 31
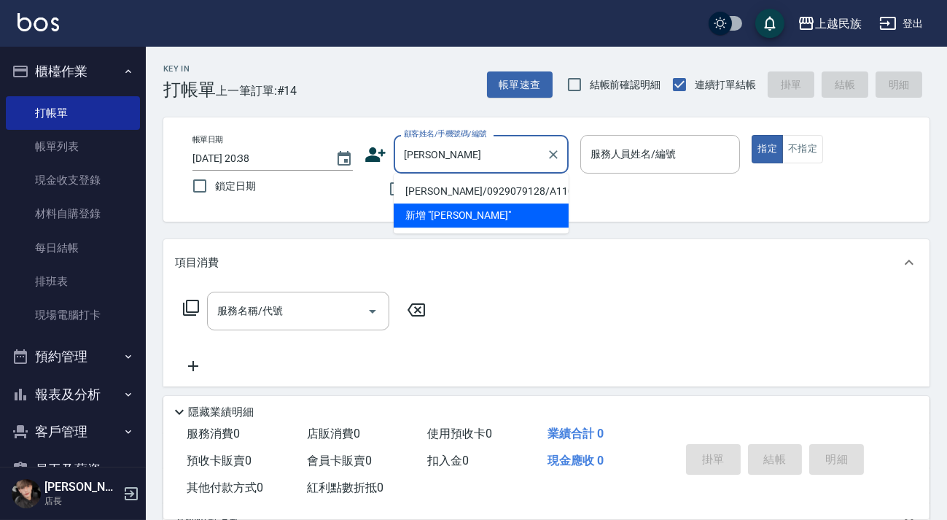
click at [517, 197] on li "[PERSON_NAME]/0929079128/A110821" at bounding box center [481, 191] width 175 height 24
type input "[PERSON_NAME]/0929079128/A110821"
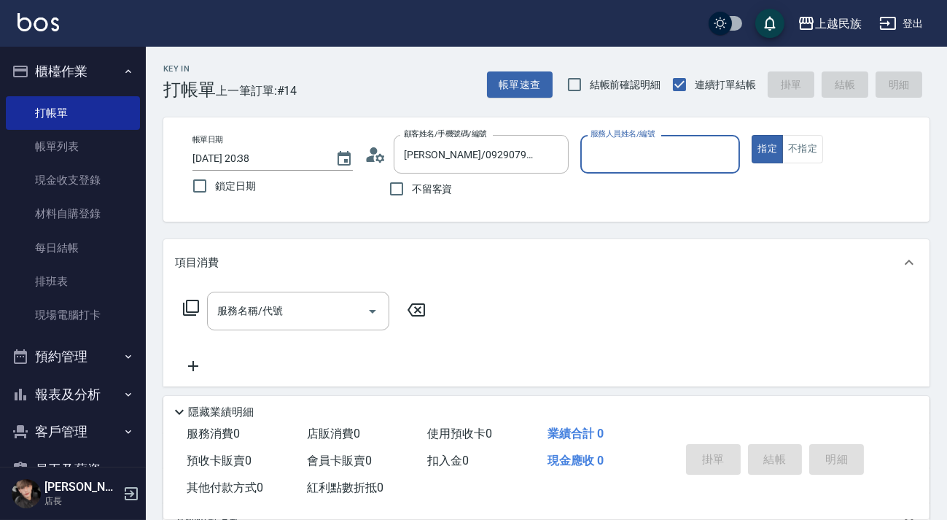
type input "[PERSON_NAME]-2"
click at [751, 135] on button "指定" at bounding box center [766, 149] width 31 height 28
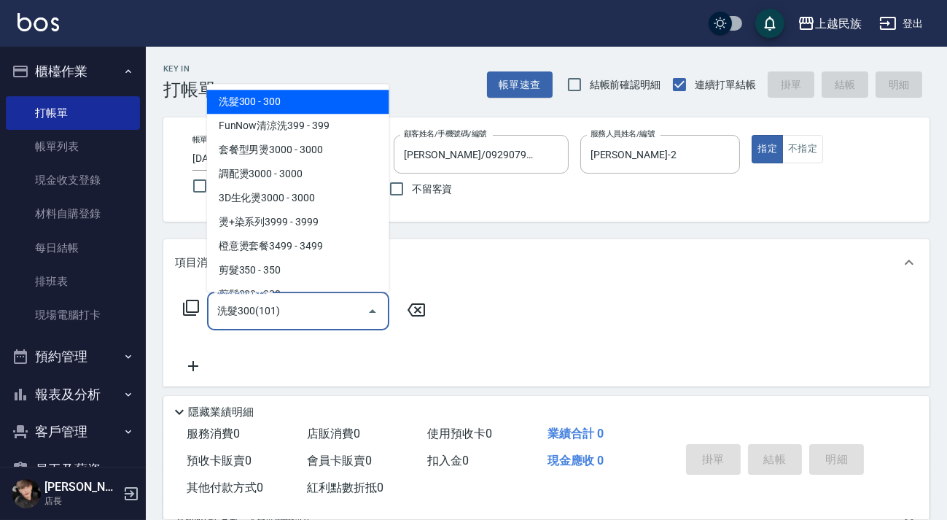
type input "洗髮300(101)"
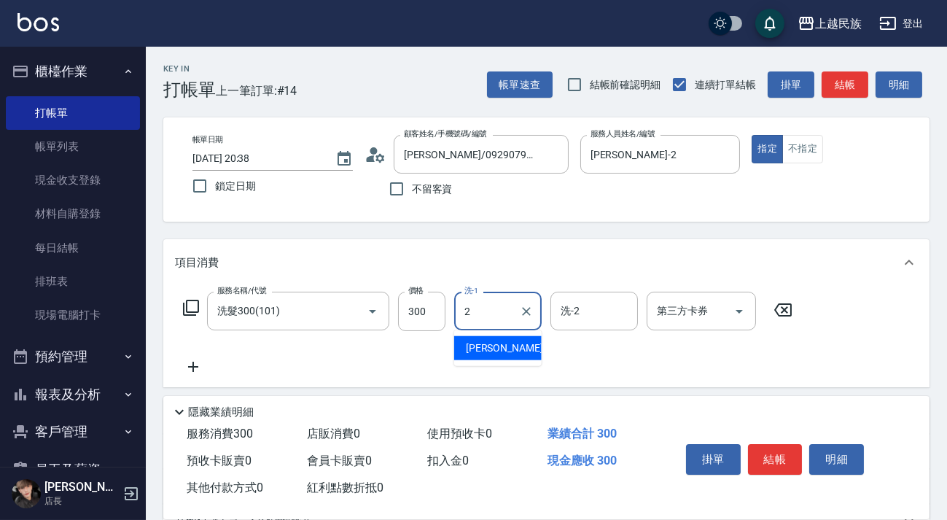
type input "[PERSON_NAME]-2"
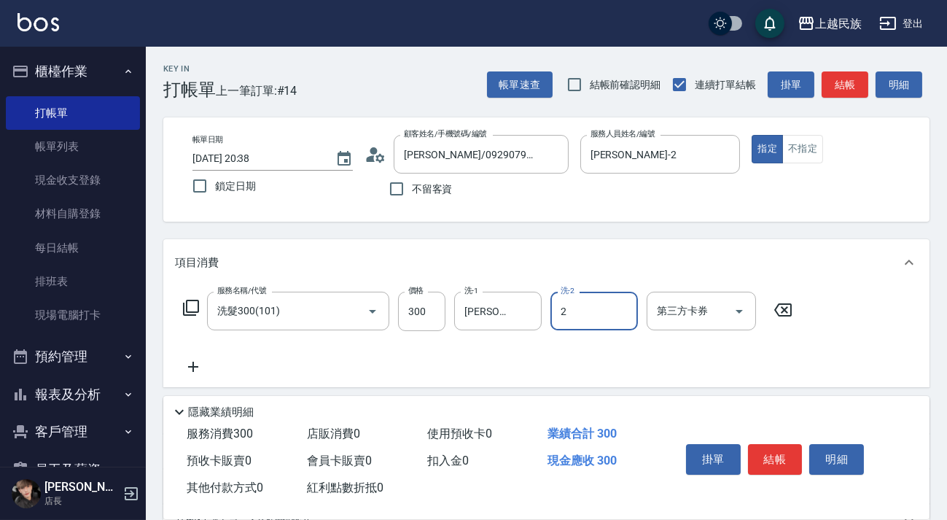
type input "[PERSON_NAME]-2"
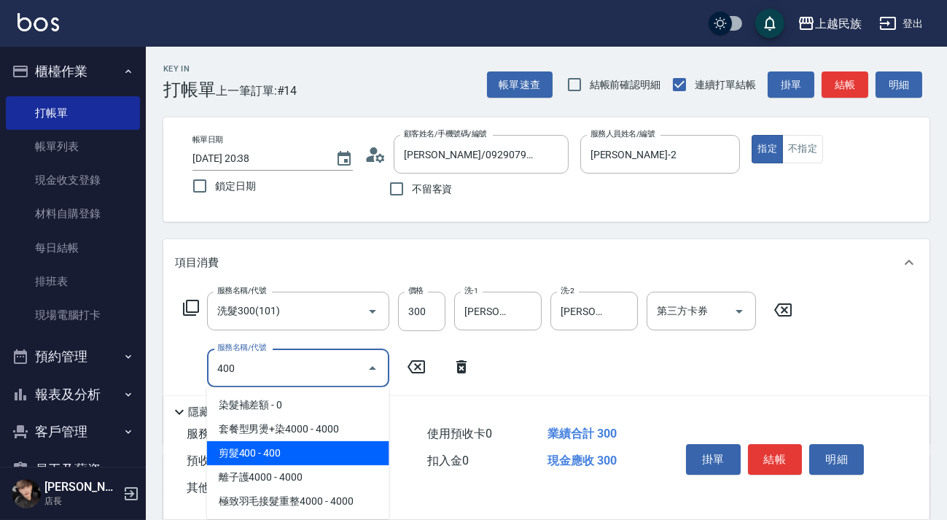
click at [331, 444] on span "剪髮400 - 400" at bounding box center [298, 453] width 182 height 24
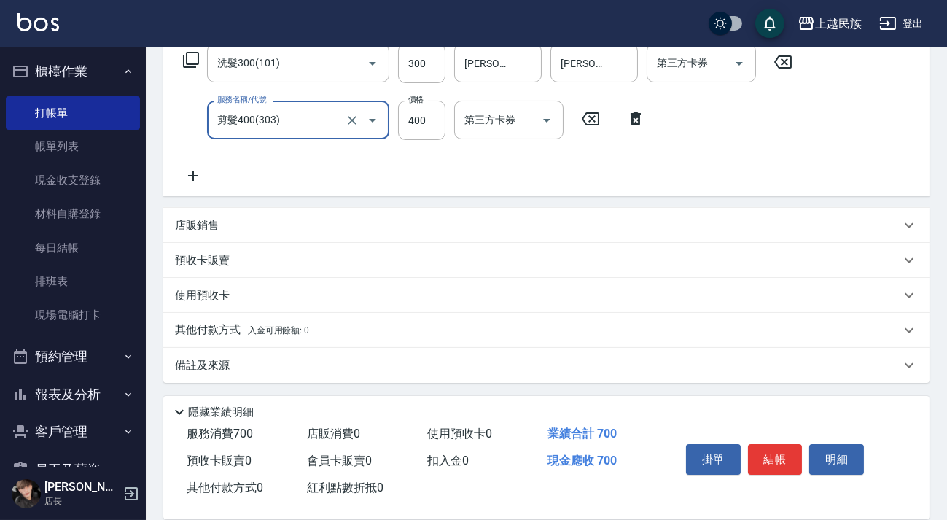
type input "剪髮400(303)"
click at [444, 368] on div "備註及來源" at bounding box center [537, 365] width 725 height 15
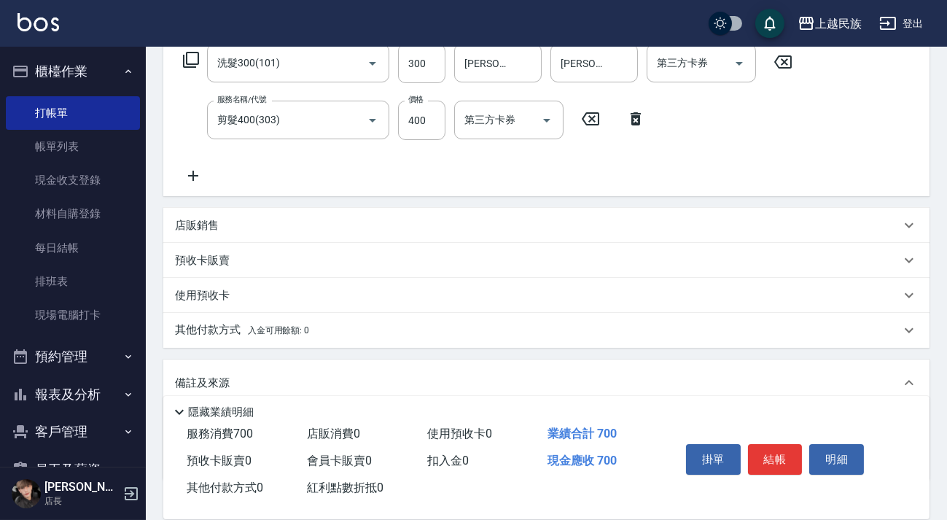
scroll to position [345, 0]
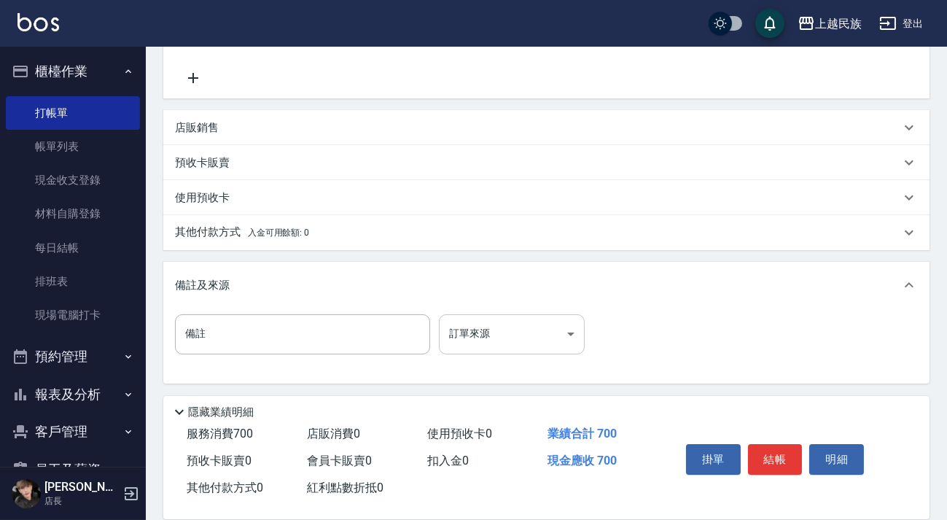
click at [503, 326] on body "上越民族 登出 櫃檯作業 打帳單 帳單列表 現金收支登錄 材料自購登錄 每日結帳 排班表 現場電腦打卡 預約管理 預約管理 單日預約紀錄 單週預約紀錄 報表及…" at bounding box center [473, 88] width 947 height 866
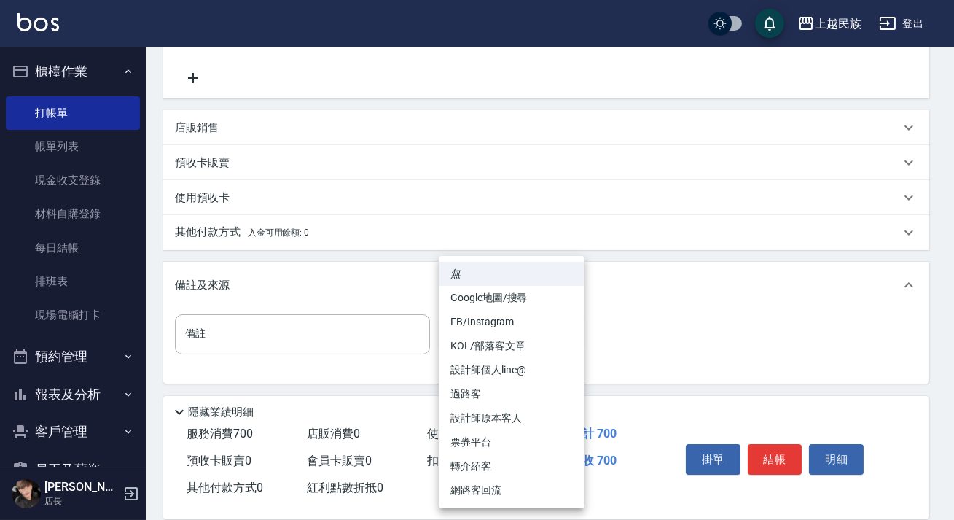
click at [523, 411] on li "設計師原本客人" at bounding box center [512, 418] width 146 height 24
type input "設計師原本客人"
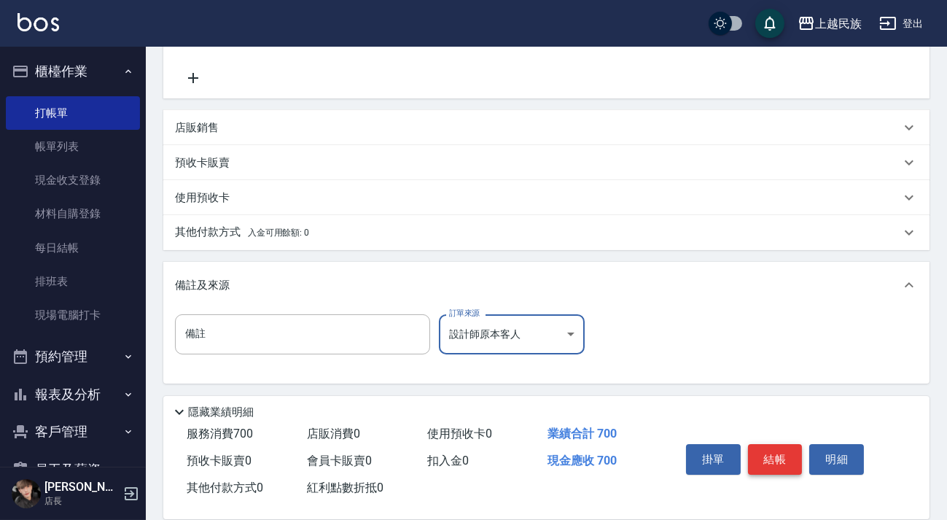
click at [772, 455] on button "結帳" at bounding box center [775, 459] width 55 height 31
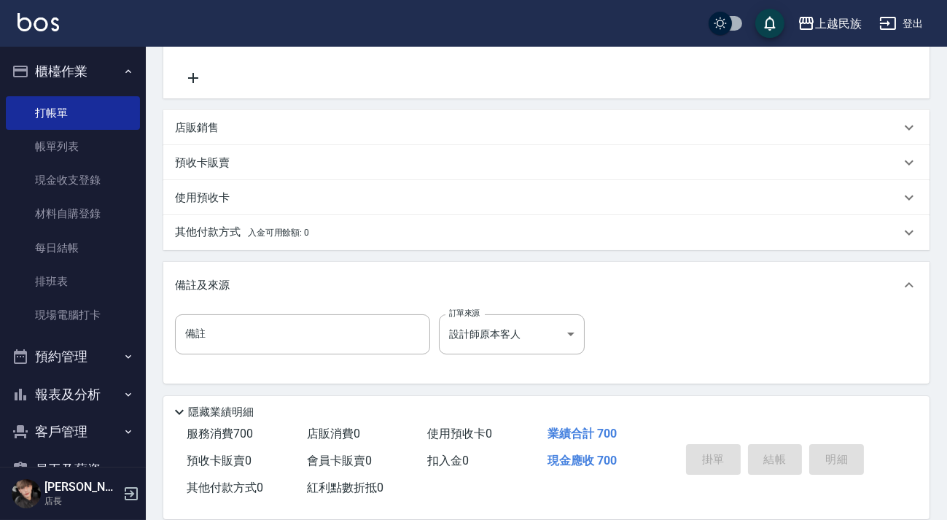
type input "[DATE] 20:39"
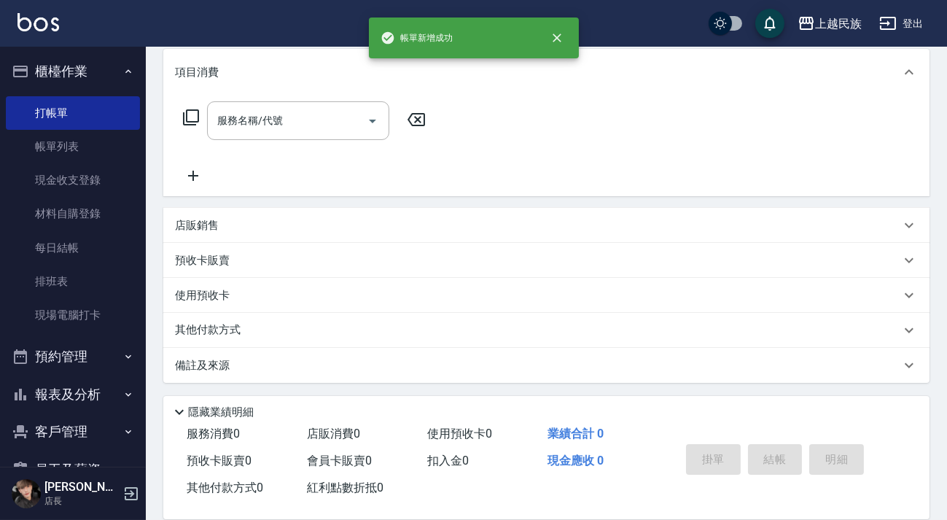
scroll to position [0, 0]
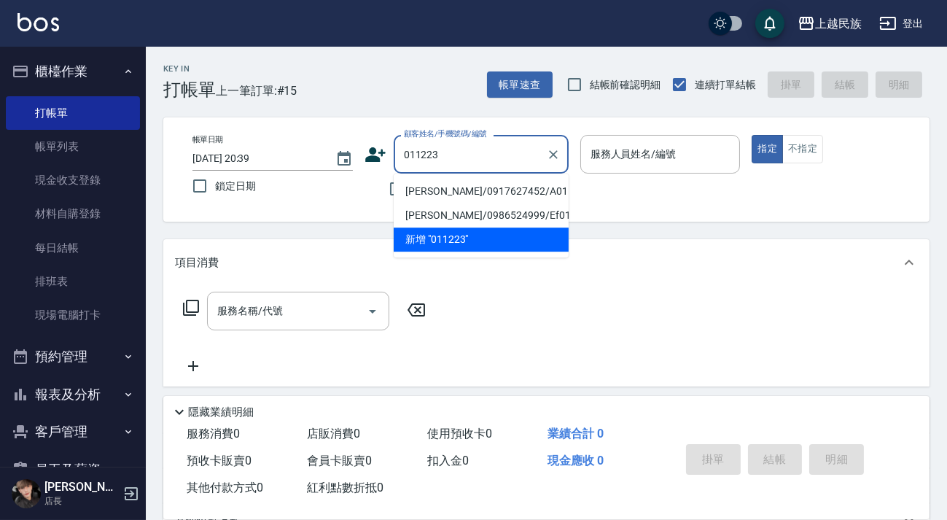
click at [484, 192] on li "[PERSON_NAME]/0917627452/A011223" at bounding box center [481, 191] width 175 height 24
type input "[PERSON_NAME]/0917627452/A011223"
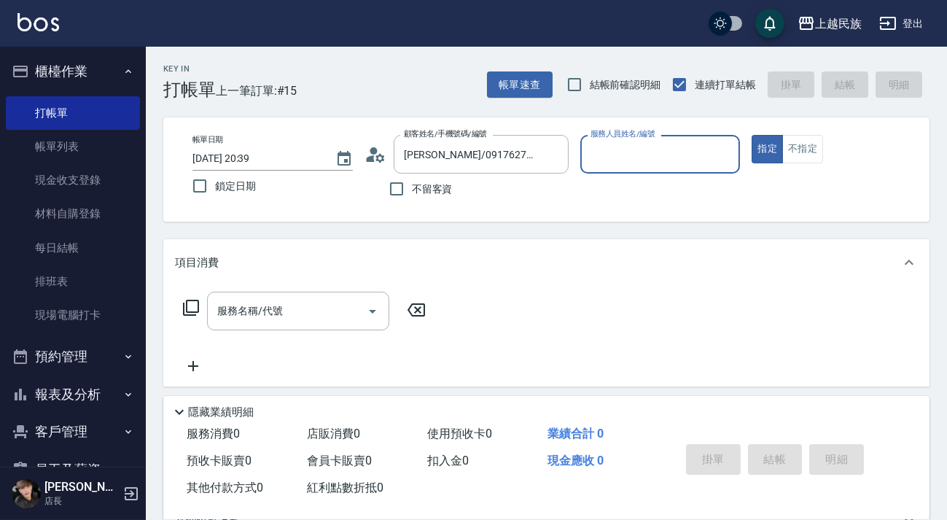
type input "[PERSON_NAME]-2"
click at [751, 135] on button "指定" at bounding box center [766, 149] width 31 height 28
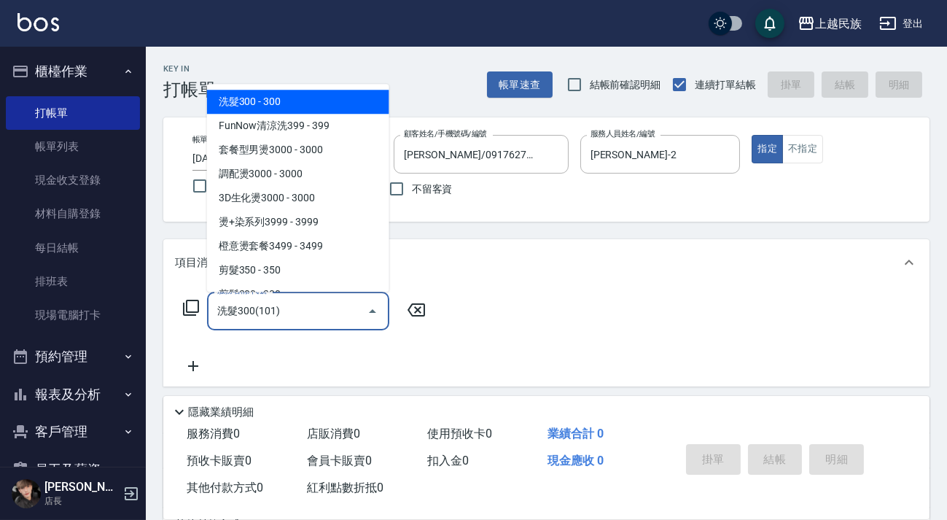
type input "洗髮300(101)"
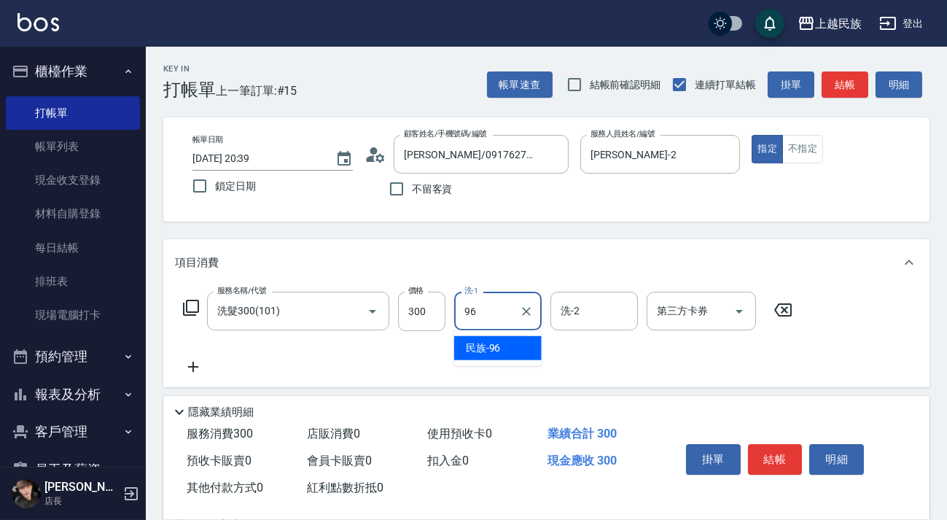
type input "民族-96"
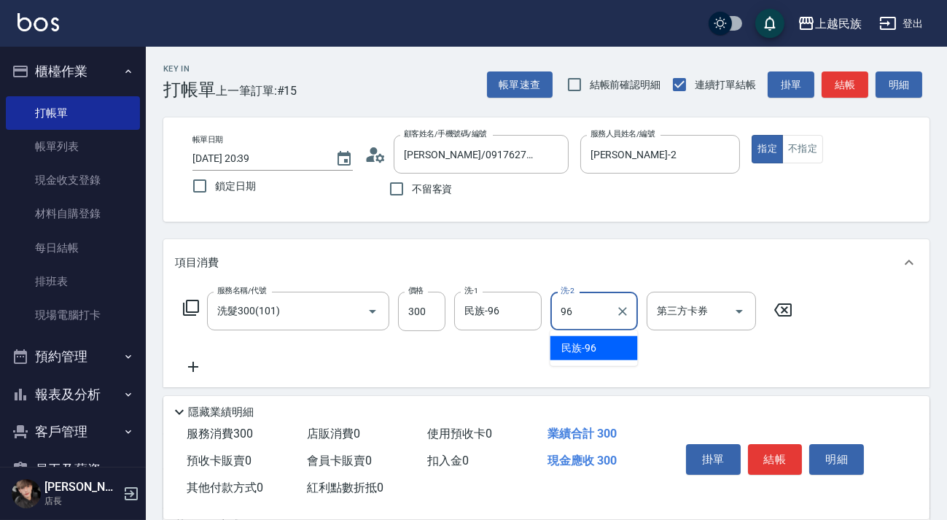
type input "民族-96"
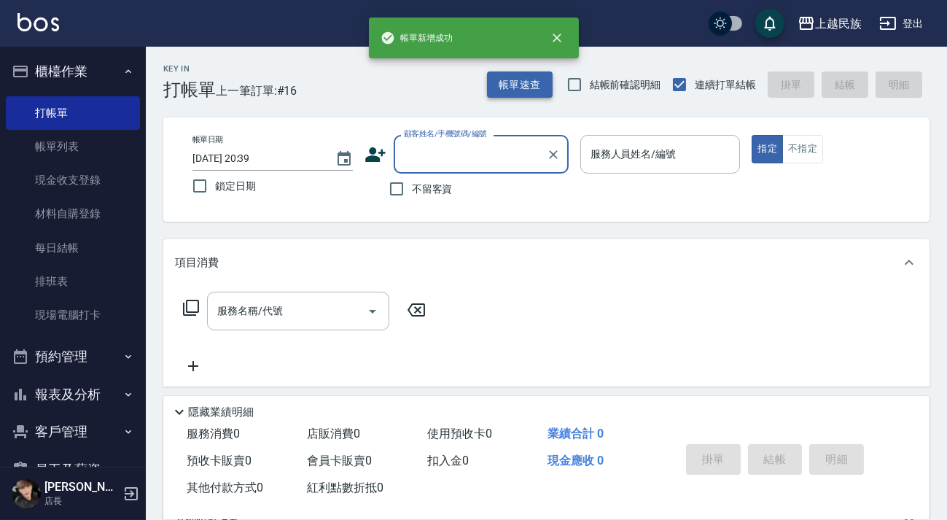
click at [515, 73] on button "帳單速查" at bounding box center [520, 84] width 66 height 27
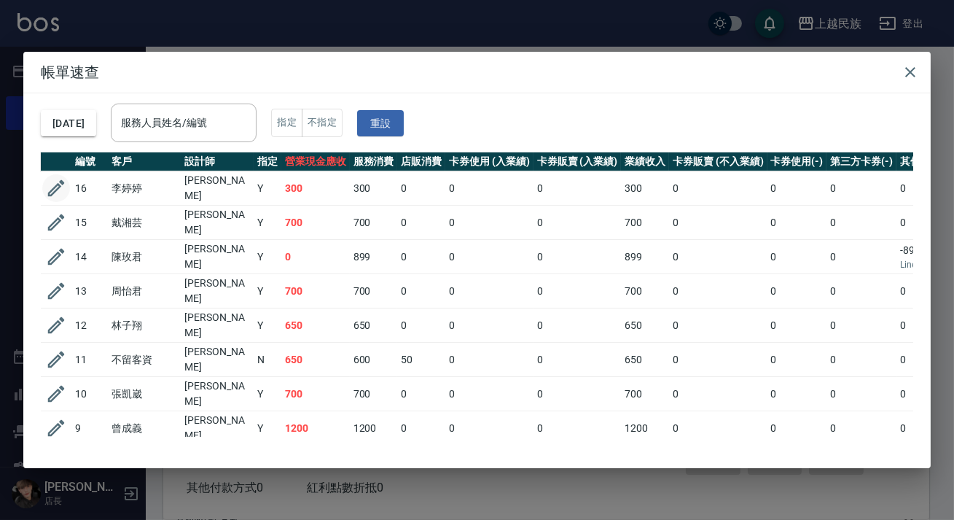
click at [63, 184] on icon "button" at bounding box center [56, 188] width 22 height 22
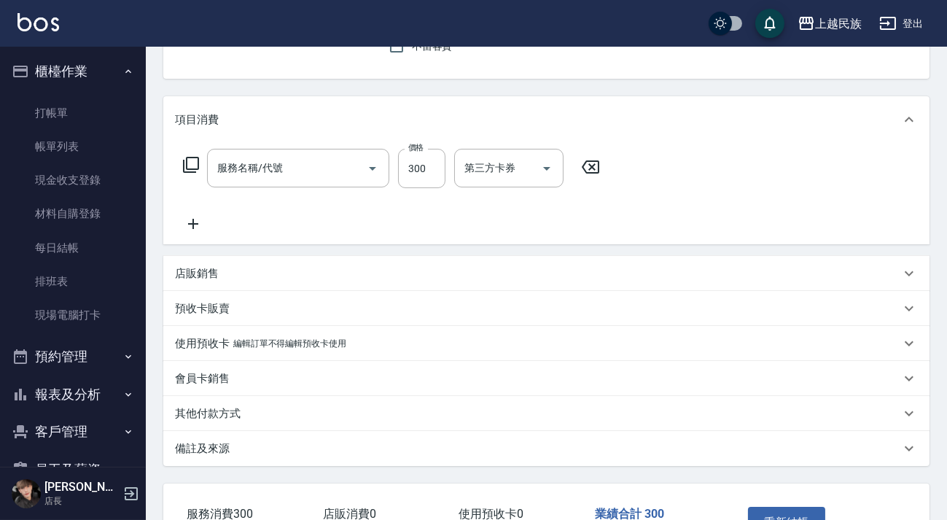
type input "[PERSON_NAME]-2"
type input "洗髮300(101)"
type input "[PERSON_NAME]/0917627452/A011223"
click at [514, 350] on div "使用預收卡 編輯訂單不得編輯預收卡使用" at bounding box center [537, 343] width 725 height 15
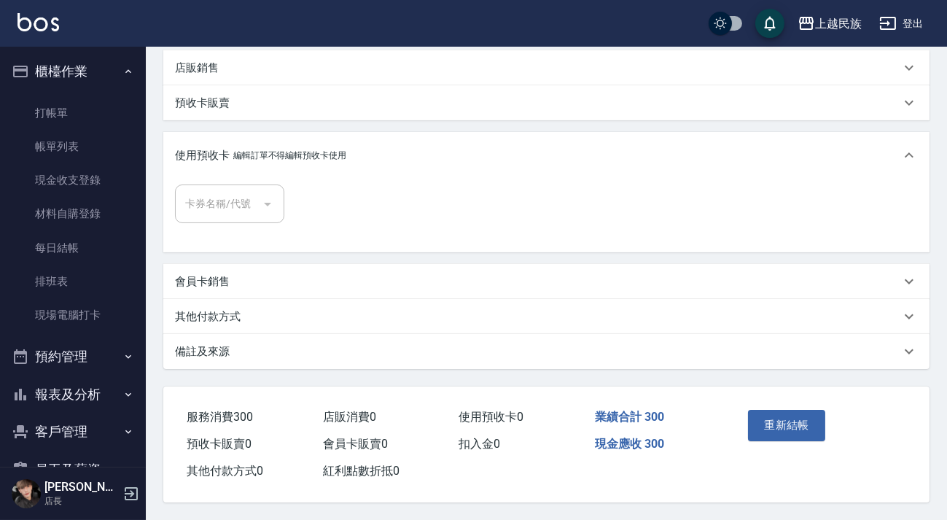
click at [532, 348] on div "備註及來源" at bounding box center [537, 351] width 725 height 15
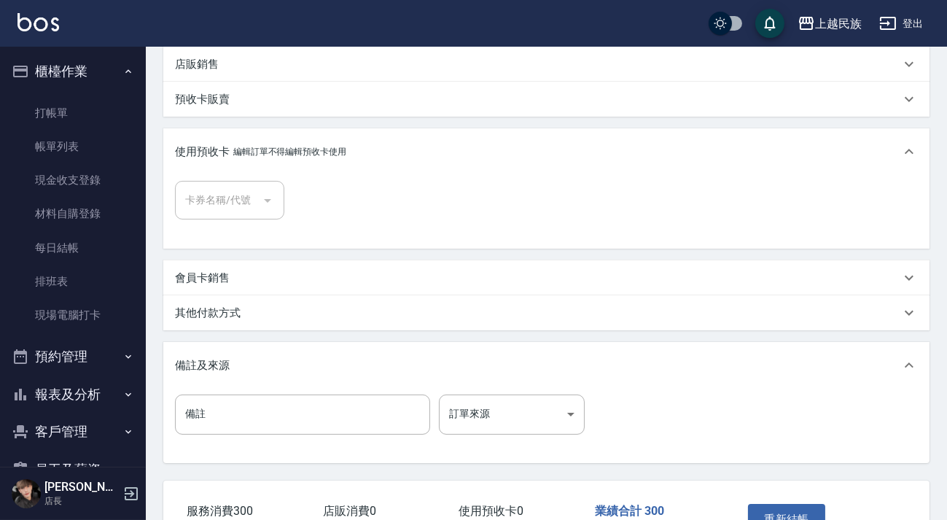
scroll to position [450, 0]
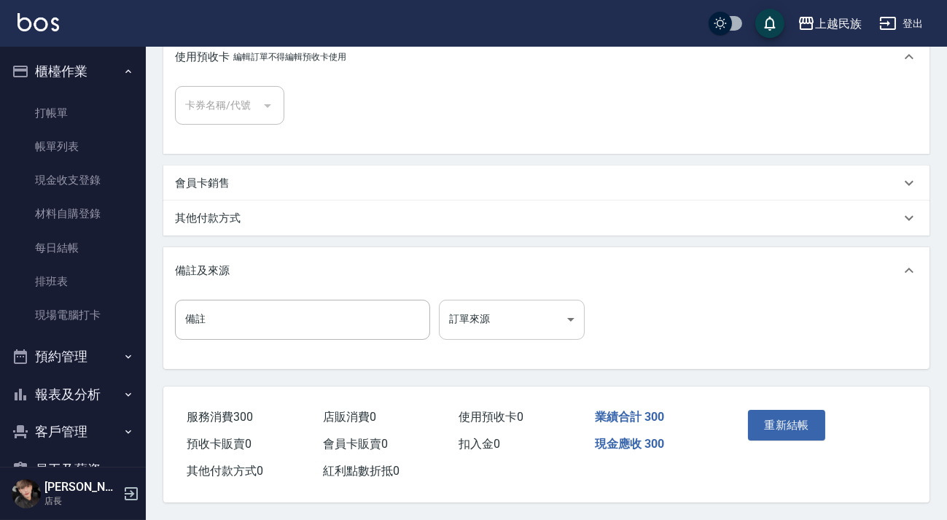
click at [554, 324] on body "上越民族 登出 櫃檯作業 打帳單 帳單列表 現金收支登錄 材料自購登錄 每日結帳 排班表 現場電腦打卡 預約管理 預約管理 單日預約紀錄 單週預約紀錄 報表及…" at bounding box center [473, 36] width 947 height 966
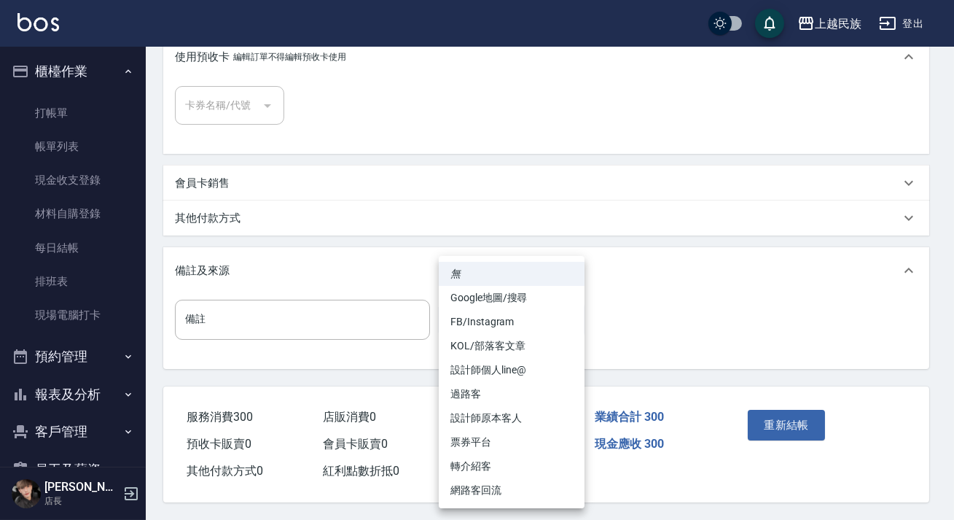
click at [428, 232] on div at bounding box center [477, 260] width 954 height 520
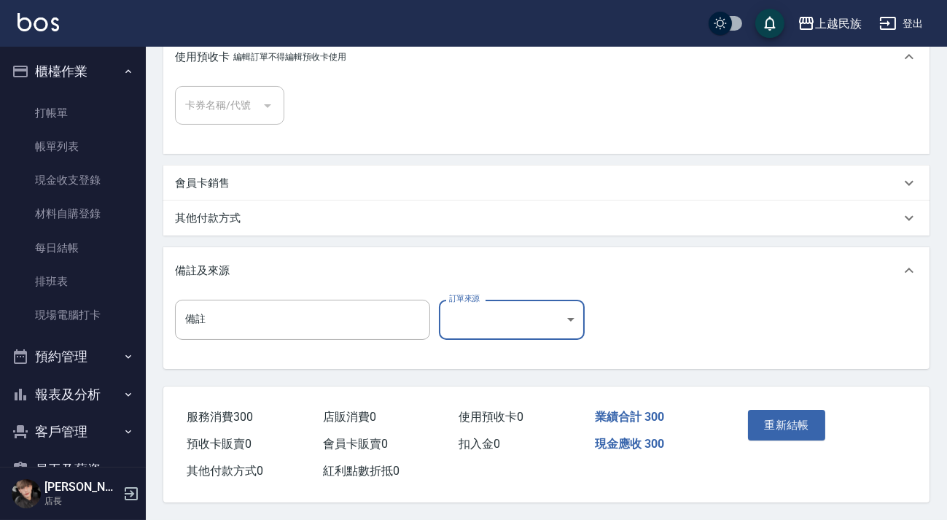
click at [361, 233] on div "項目消費 服務名稱/代號 洗髮300(101) 服務名稱/代號 價格 300 價格 洗-1 民族-96 洗-1 洗-2 民族-96 洗-2 第三方卡券 第三方…" at bounding box center [546, 80] width 766 height 576
click at [385, 226] on div "其他付款方式" at bounding box center [546, 217] width 766 height 35
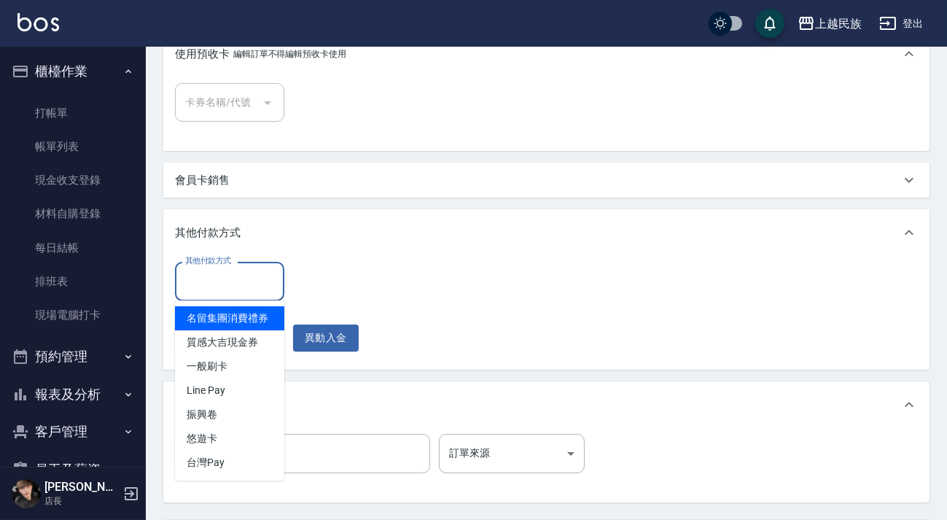
click at [235, 291] on input "其他付款方式" at bounding box center [229, 281] width 96 height 26
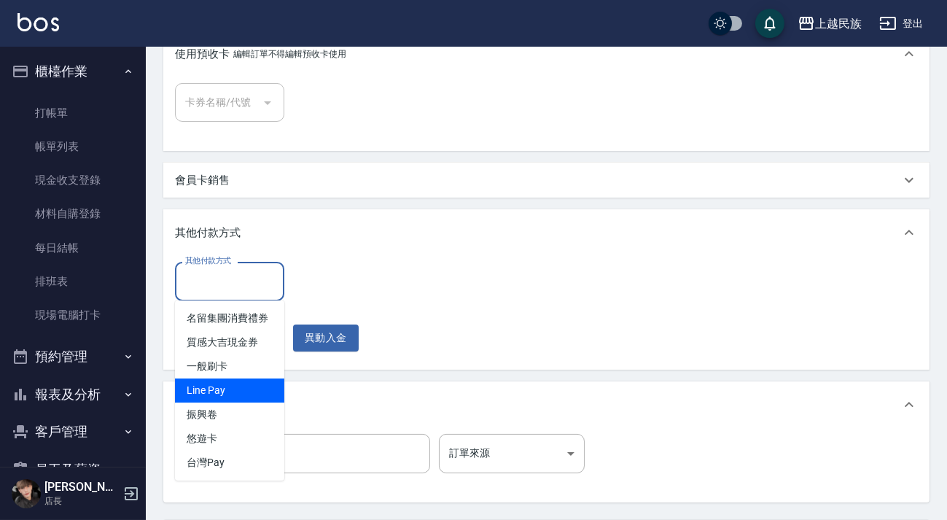
click at [243, 379] on span "Line Pay" at bounding box center [229, 390] width 109 height 24
type input "Line Pay"
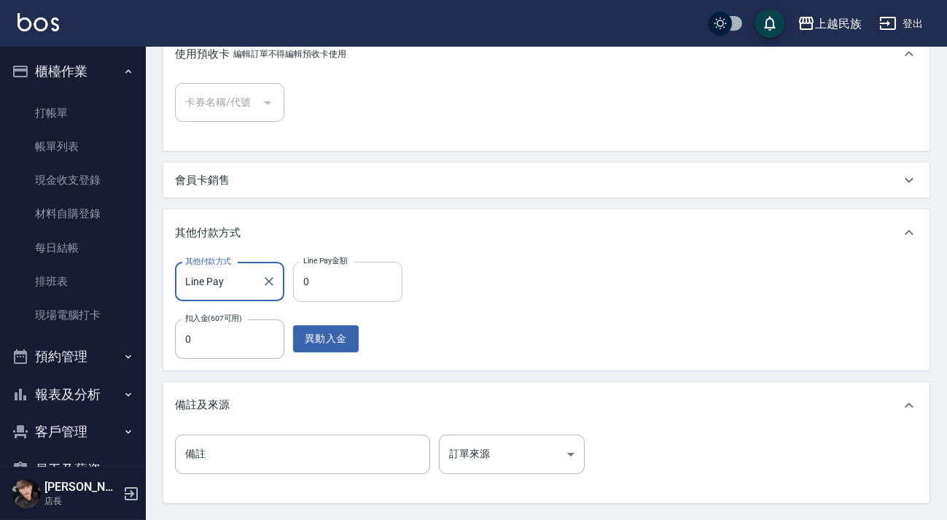
click at [324, 293] on input "0" at bounding box center [347, 281] width 109 height 39
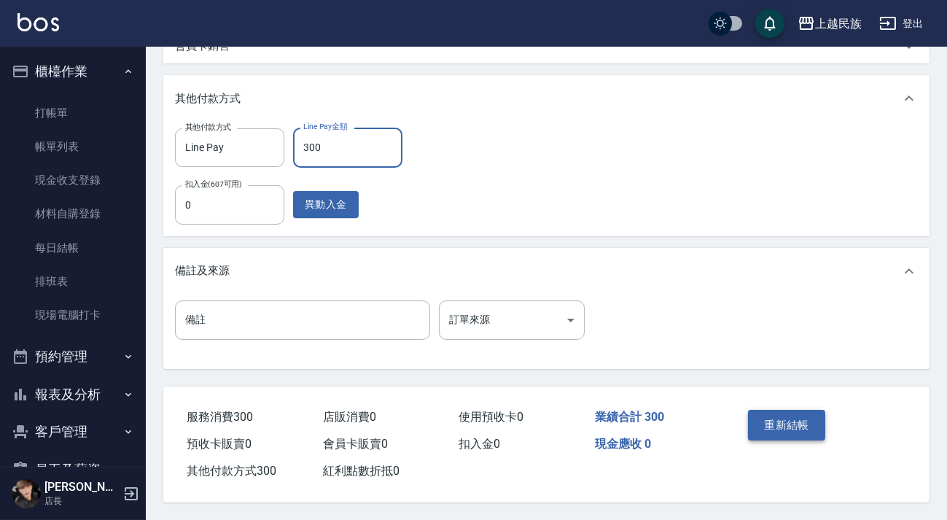
type input "300"
drag, startPoint x: 755, startPoint y: 418, endPoint x: 738, endPoint y: 386, distance: 36.2
click at [756, 418] on button "重新結帳" at bounding box center [786, 425] width 77 height 31
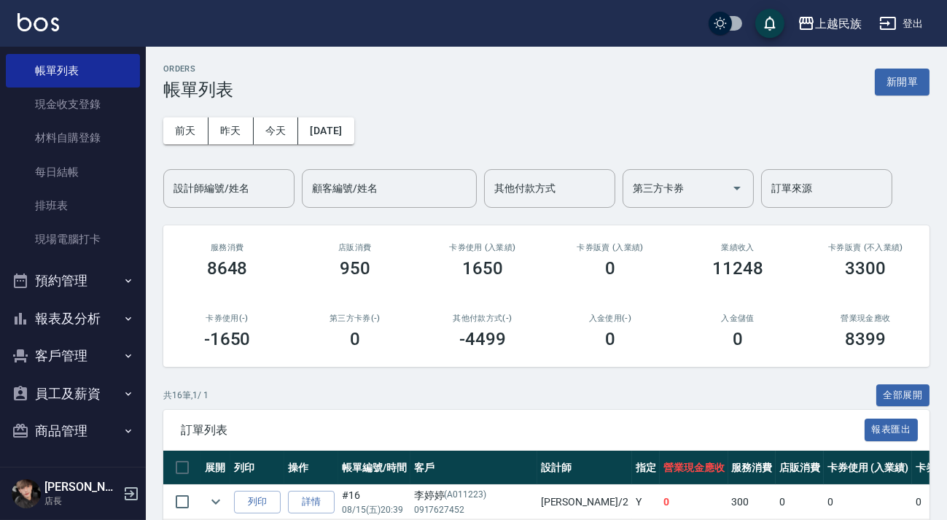
click at [93, 326] on button "報表及分析" at bounding box center [73, 318] width 134 height 38
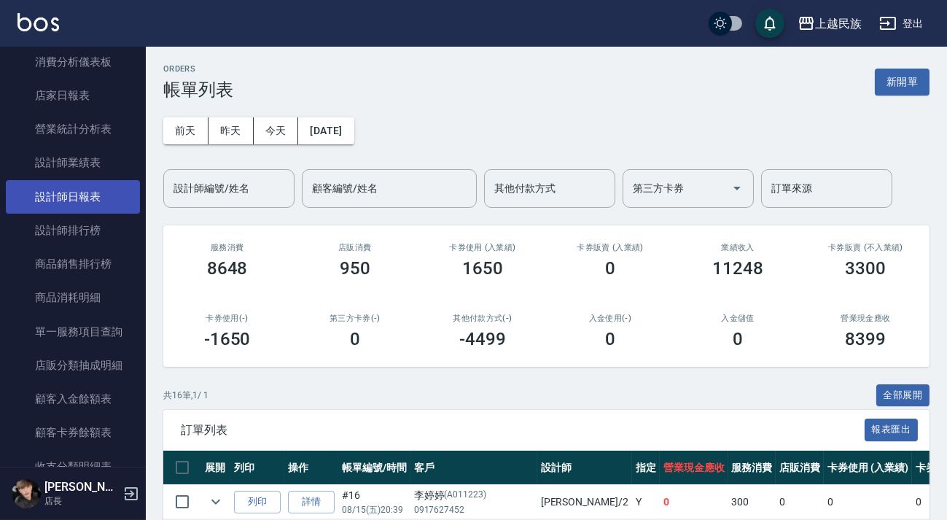
click at [93, 204] on link "設計師日報表" at bounding box center [73, 197] width 134 height 34
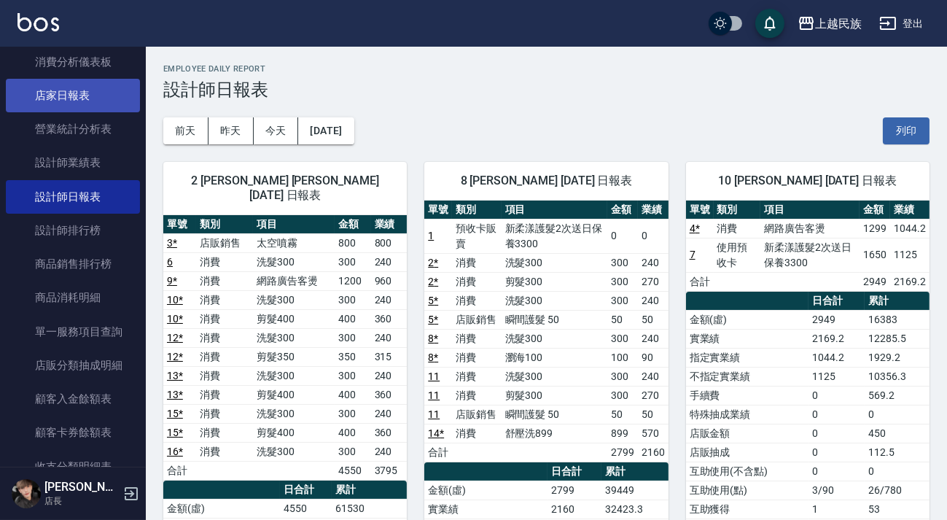
click at [48, 95] on link "店家日報表" at bounding box center [73, 96] width 134 height 34
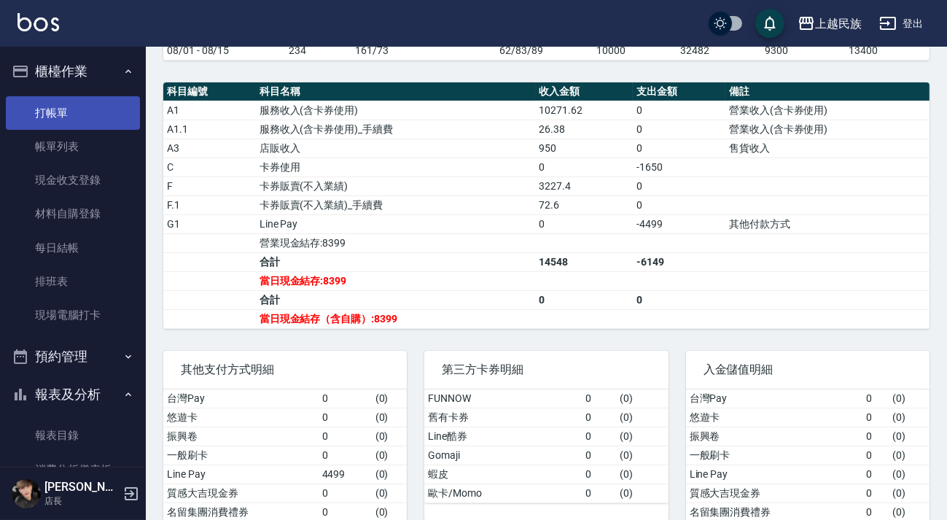
click at [60, 112] on link "打帳單" at bounding box center [73, 113] width 134 height 34
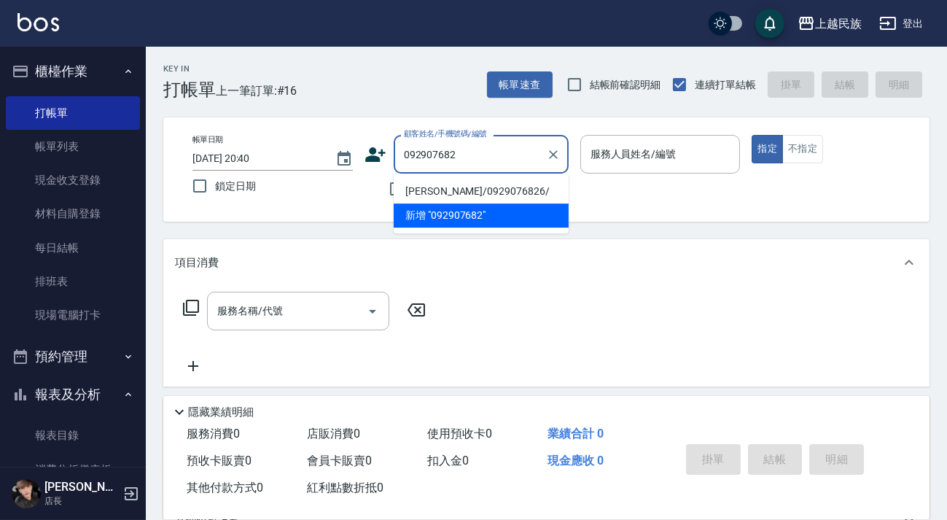
click at [465, 181] on li "[PERSON_NAME]/0929076826/" at bounding box center [481, 191] width 175 height 24
type input "[PERSON_NAME]/0929076826/"
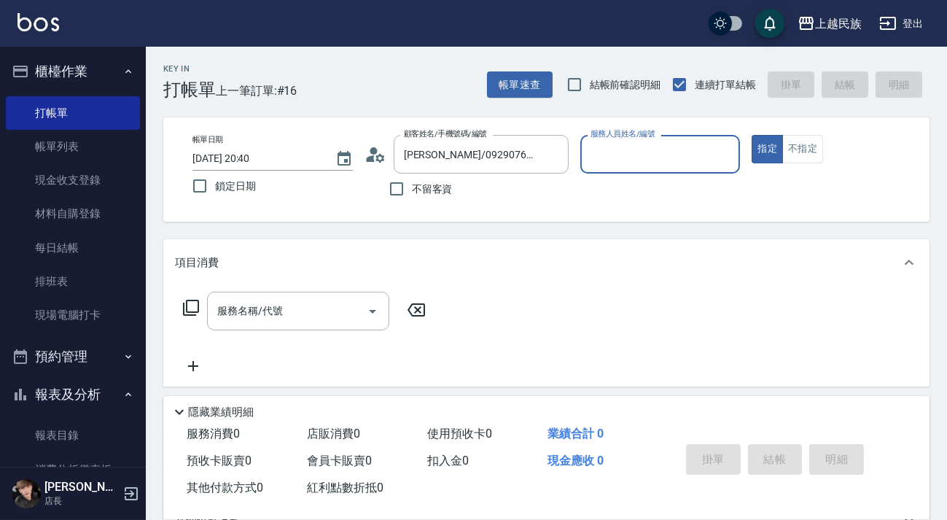
type input "Ula-10"
click at [751, 135] on button "指定" at bounding box center [766, 149] width 31 height 28
type button "true"
click at [281, 290] on div "服務名稱/代號 服務名稱/代號" at bounding box center [546, 336] width 766 height 101
click at [194, 307] on icon at bounding box center [190, 307] width 17 height 17
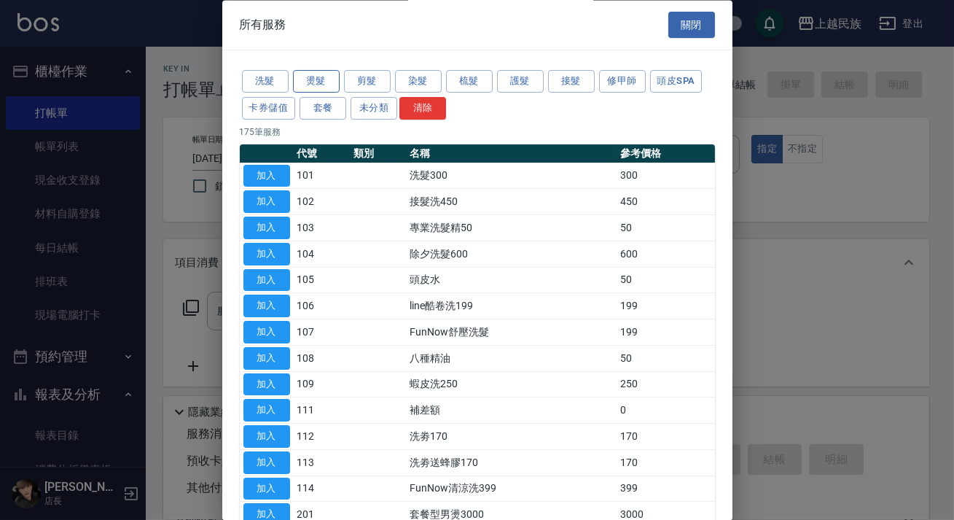
click at [329, 85] on button "燙髮" at bounding box center [316, 82] width 47 height 23
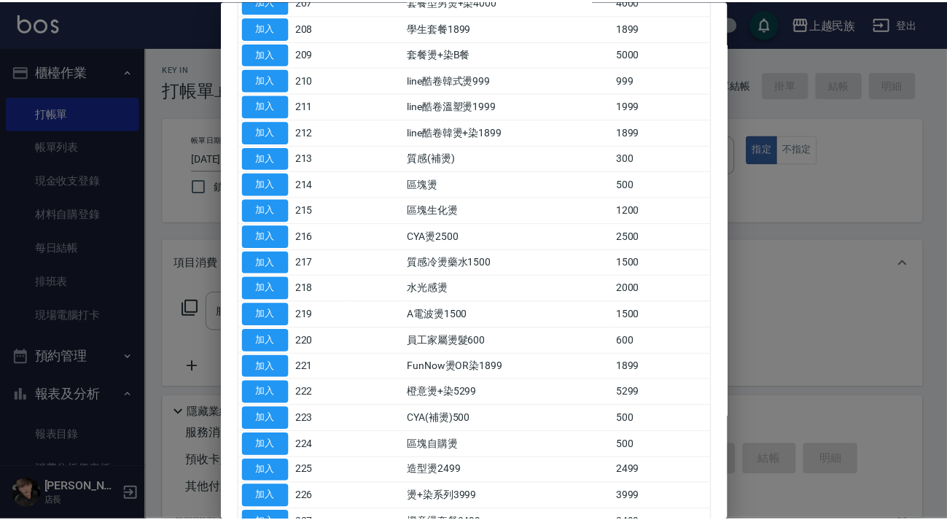
scroll to position [580, 0]
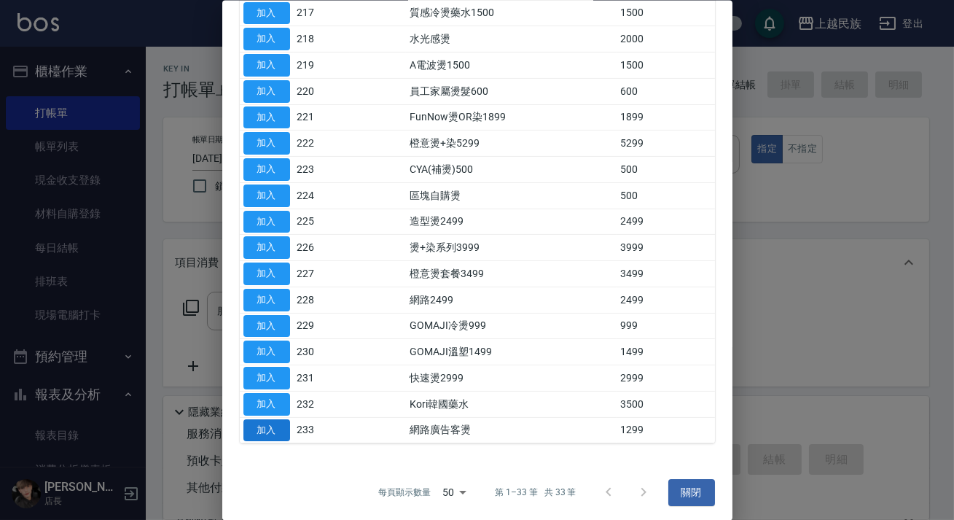
drag, startPoint x: 281, startPoint y: 423, endPoint x: 466, endPoint y: 354, distance: 198.0
click at [280, 423] on button "加入" at bounding box center [266, 429] width 47 height 23
type input "網路廣告客燙(233)"
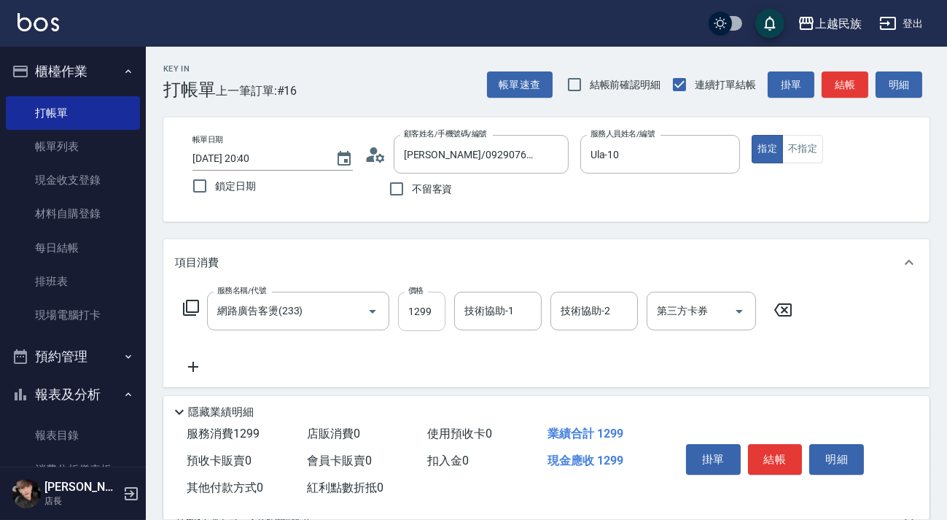
click at [430, 319] on input "1299" at bounding box center [421, 310] width 47 height 39
click at [485, 316] on div "技術協助-1 技術協助-1" at bounding box center [497, 310] width 87 height 39
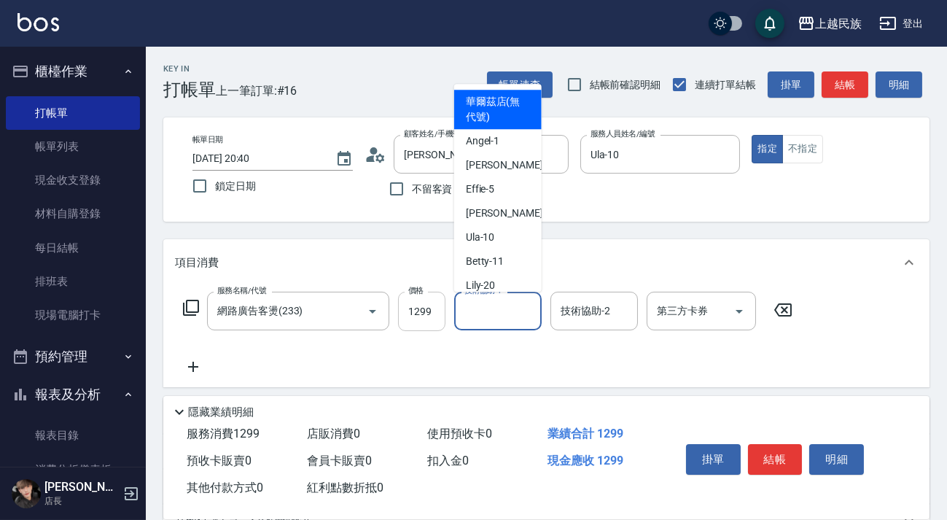
click at [431, 314] on input "1299" at bounding box center [421, 310] width 47 height 39
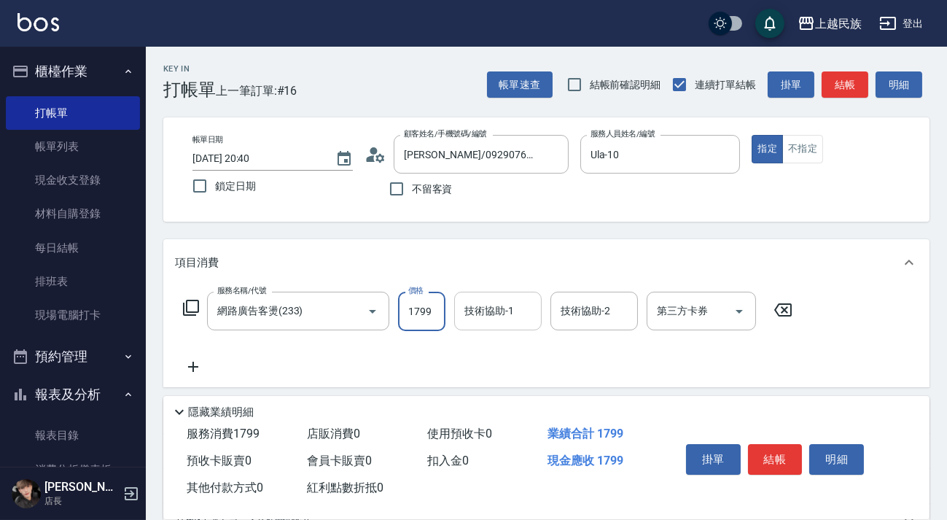
type input "1799"
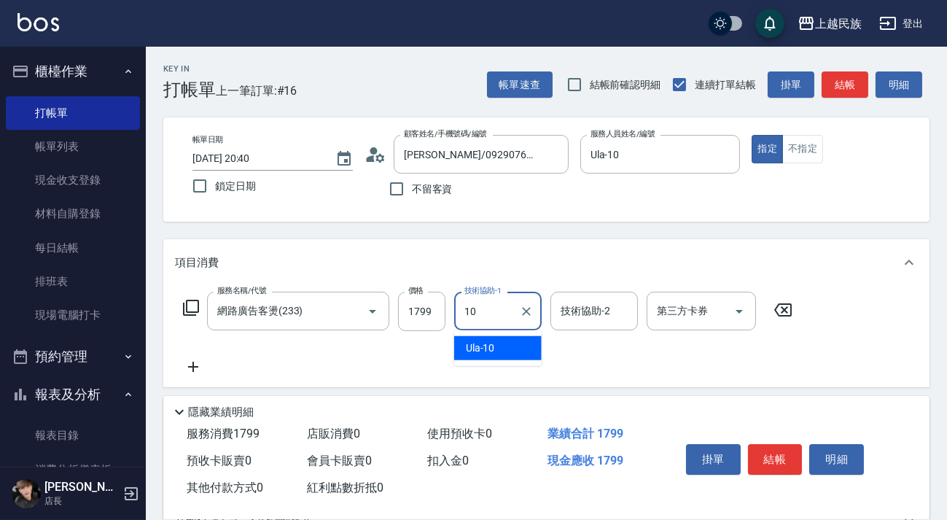
type input "Ula-10"
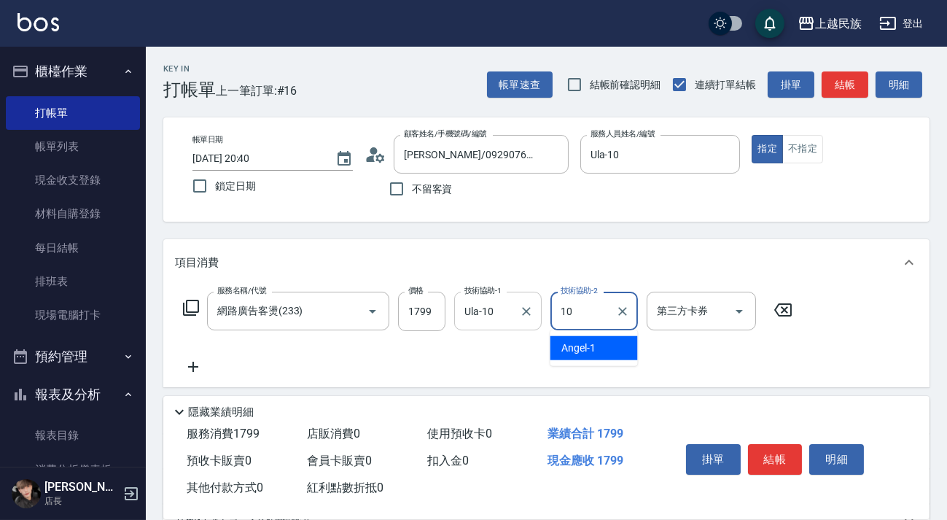
type input "Ula-10"
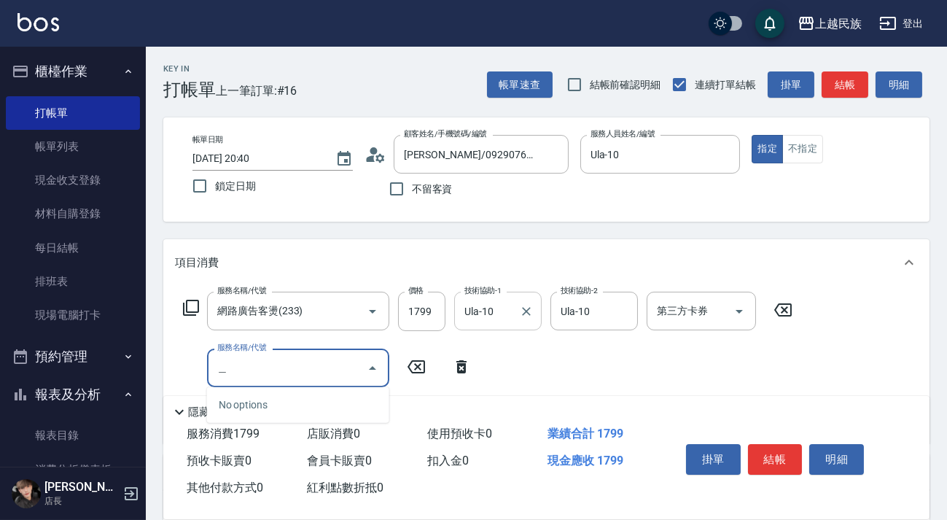
type input "[PERSON_NAME]"
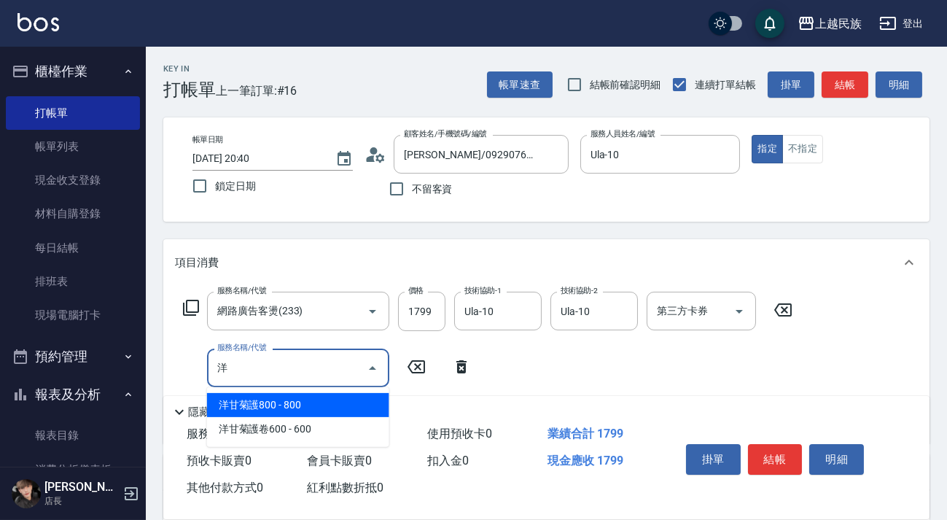
click at [348, 400] on span "洋甘菊護800 - 800" at bounding box center [298, 405] width 182 height 24
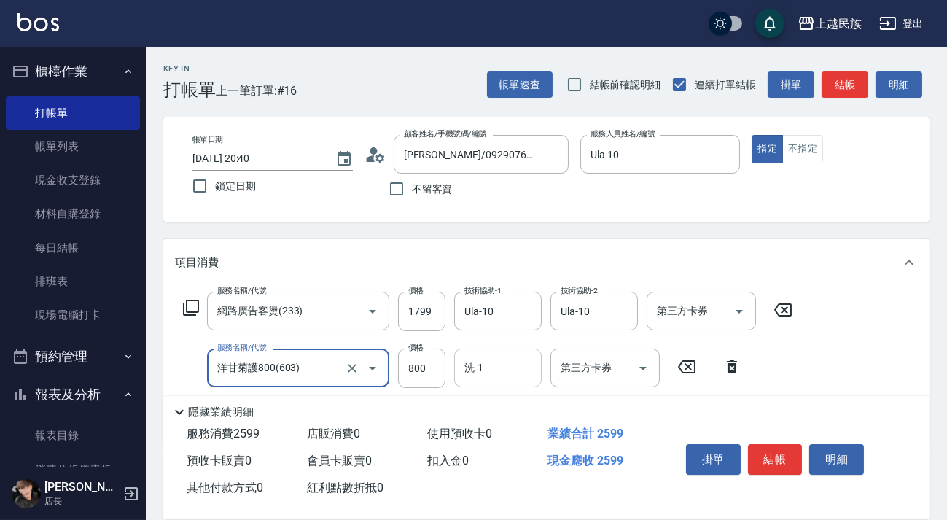
type input "洋甘菊護800(603)"
click at [469, 370] on div "洗-1 洗-1" at bounding box center [497, 367] width 87 height 39
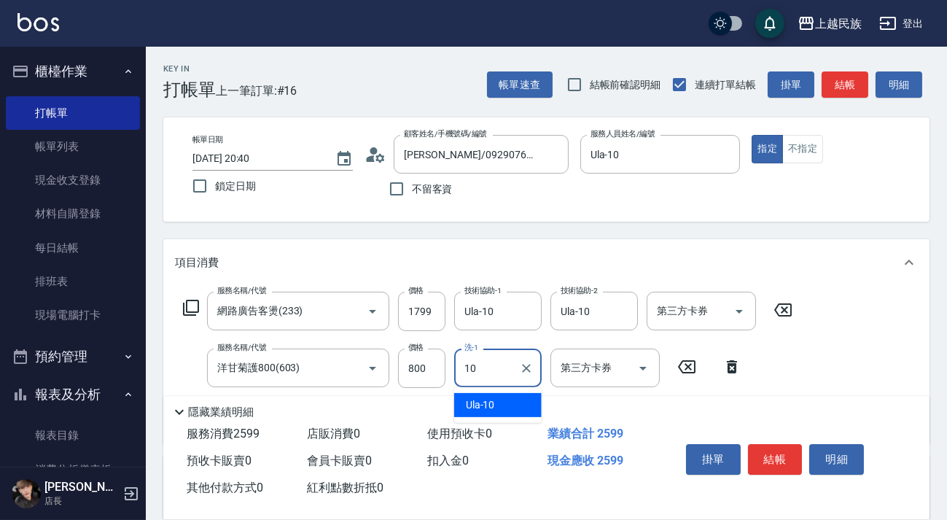
type input "Ula-10"
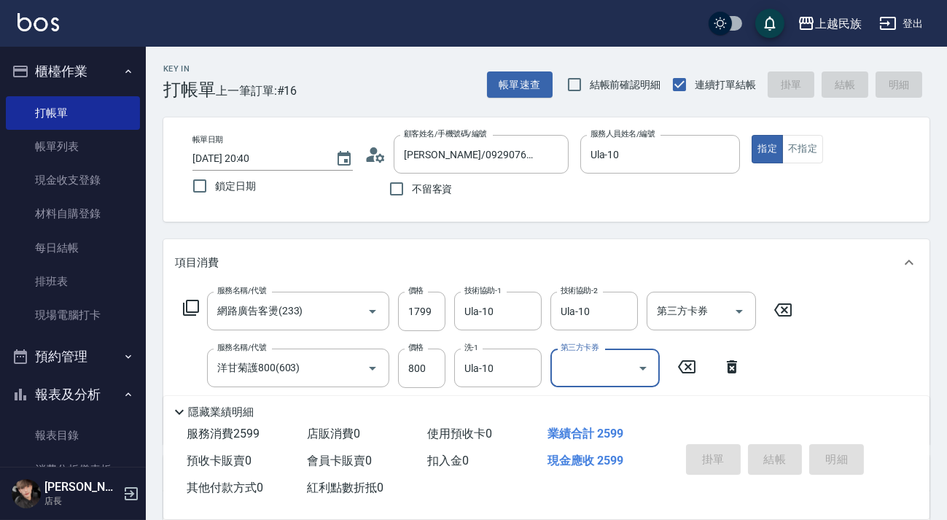
type input "[DATE] 20:42"
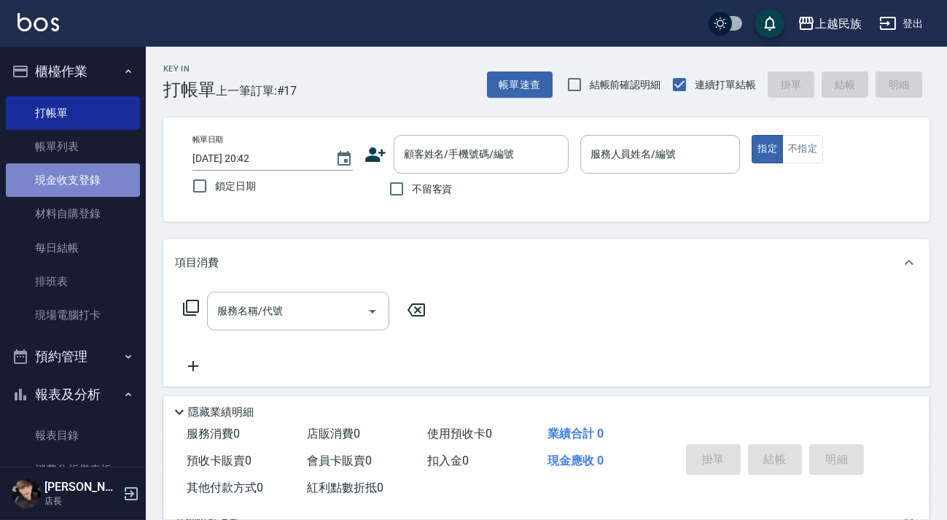
click at [82, 187] on link "現金收支登錄" at bounding box center [73, 180] width 134 height 34
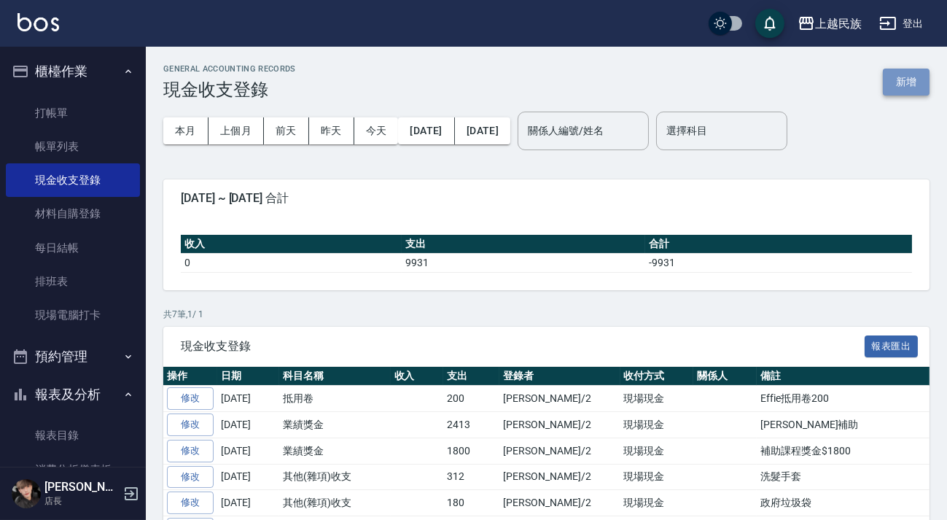
click at [899, 81] on button "新增" at bounding box center [905, 81] width 47 height 27
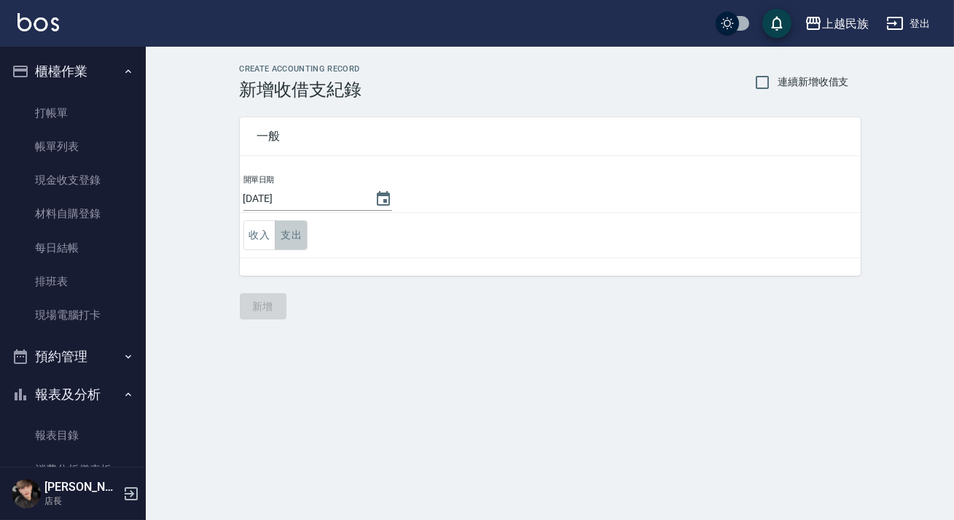
click at [297, 226] on button "支出" at bounding box center [291, 235] width 33 height 30
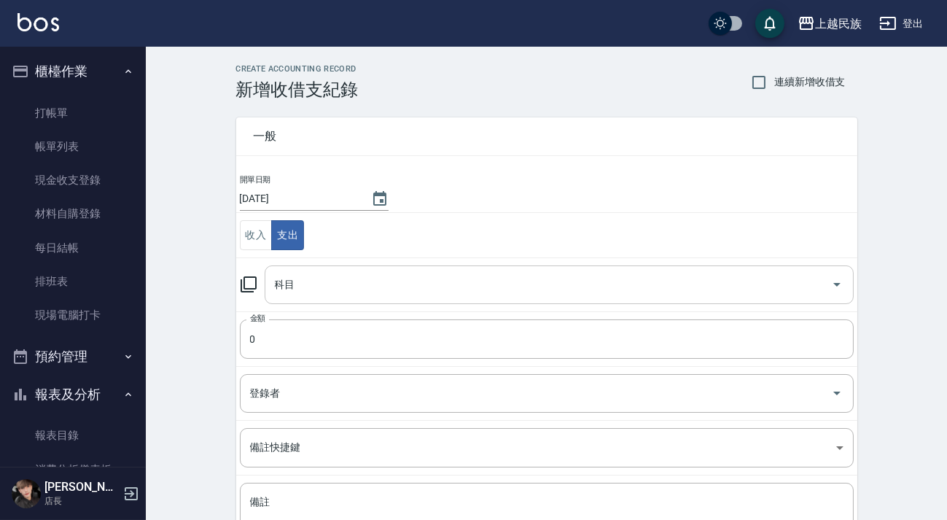
click at [396, 281] on input "科目" at bounding box center [548, 285] width 554 height 26
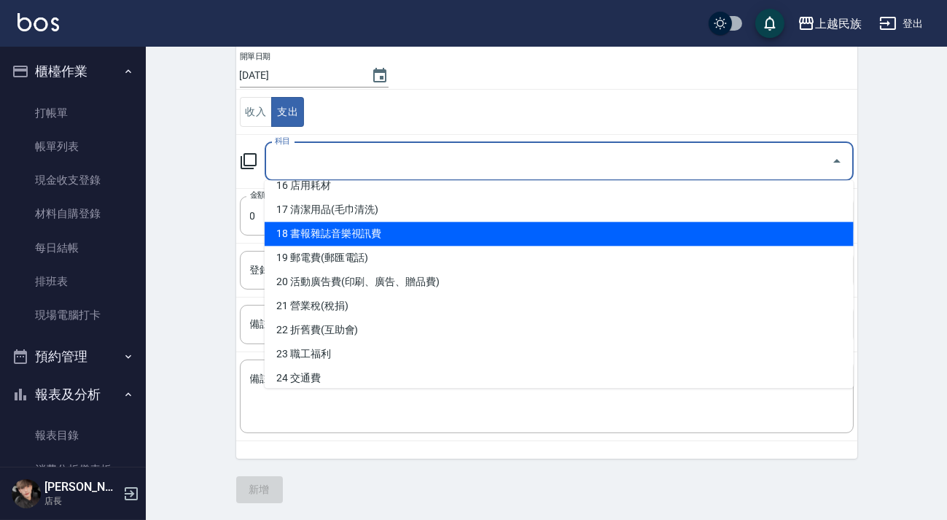
scroll to position [530, 0]
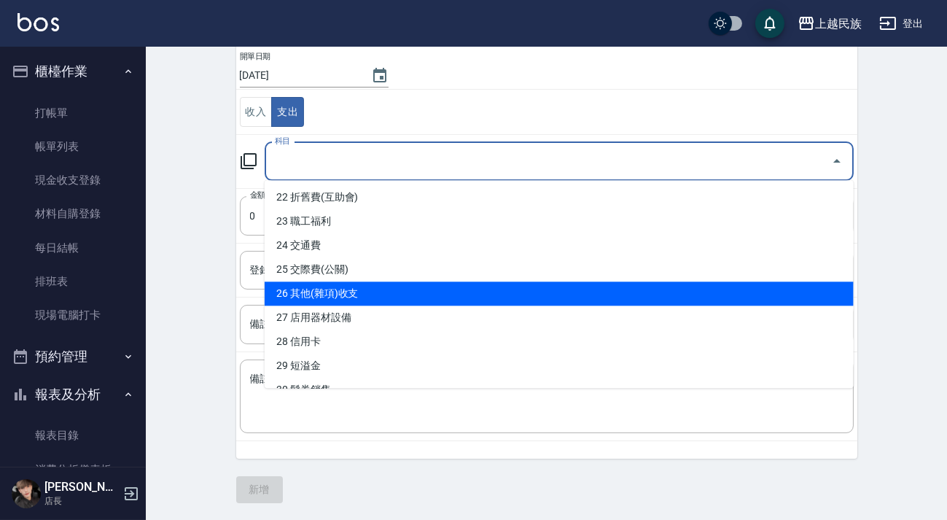
click at [356, 291] on li "26 其他(雜項)收支" at bounding box center [559, 293] width 589 height 24
type input "26 其他(雜項)收支"
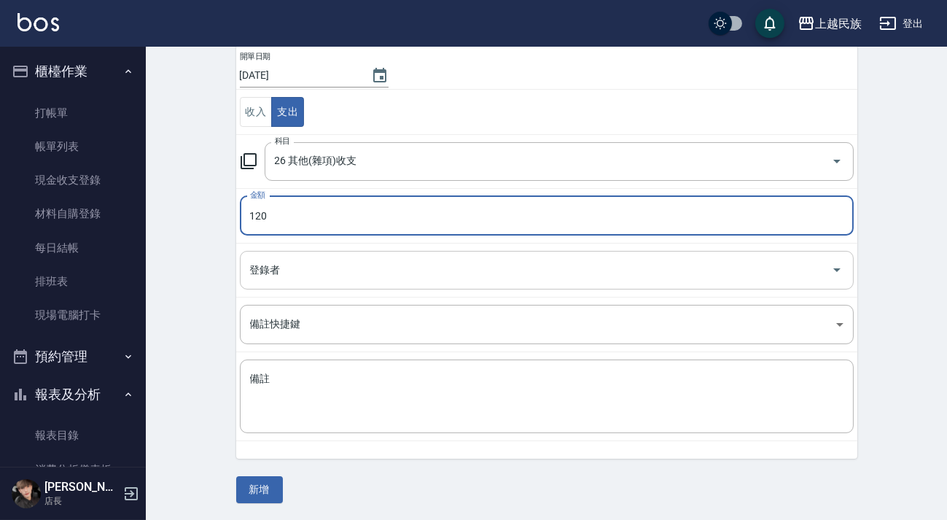
type input "120"
click at [343, 273] on input "登錄者" at bounding box center [535, 270] width 579 height 26
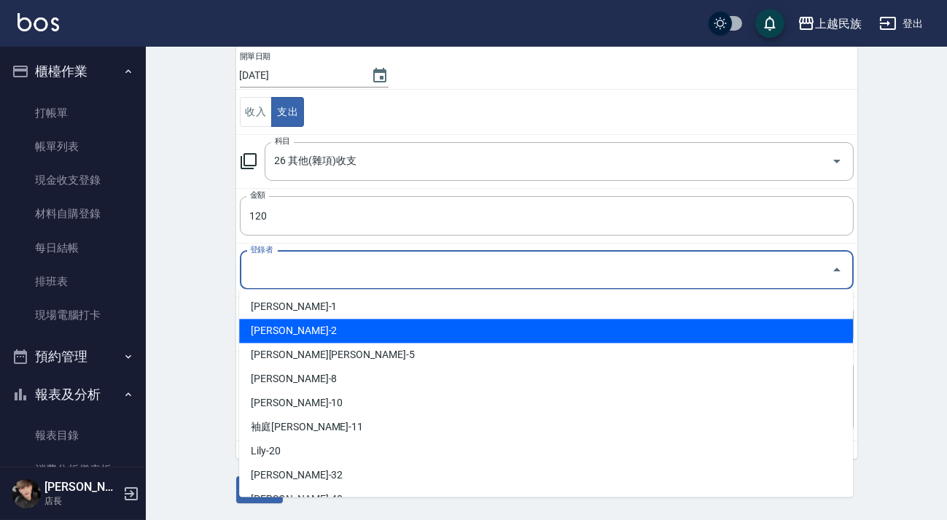
click at [320, 334] on li "[PERSON_NAME]-2" at bounding box center [546, 330] width 614 height 24
type input "[PERSON_NAME]-2"
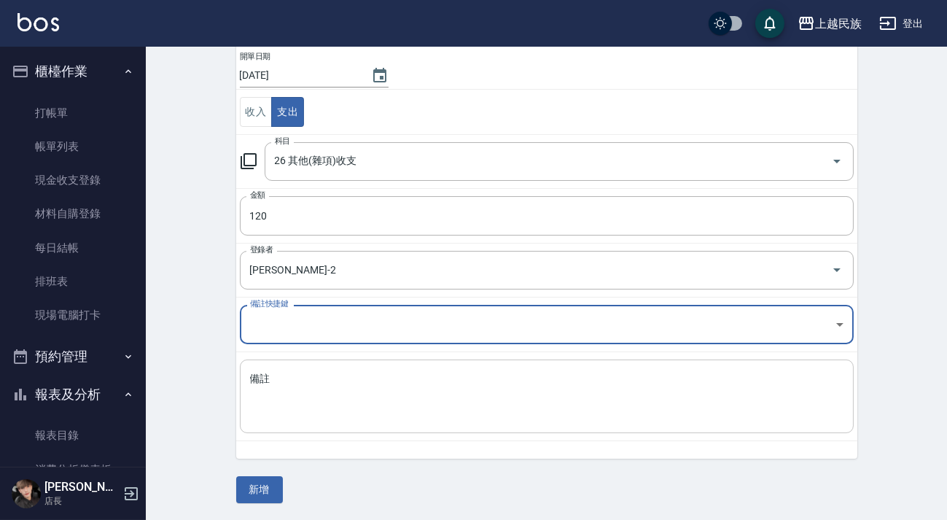
click at [345, 391] on textarea "備註" at bounding box center [546, 397] width 593 height 50
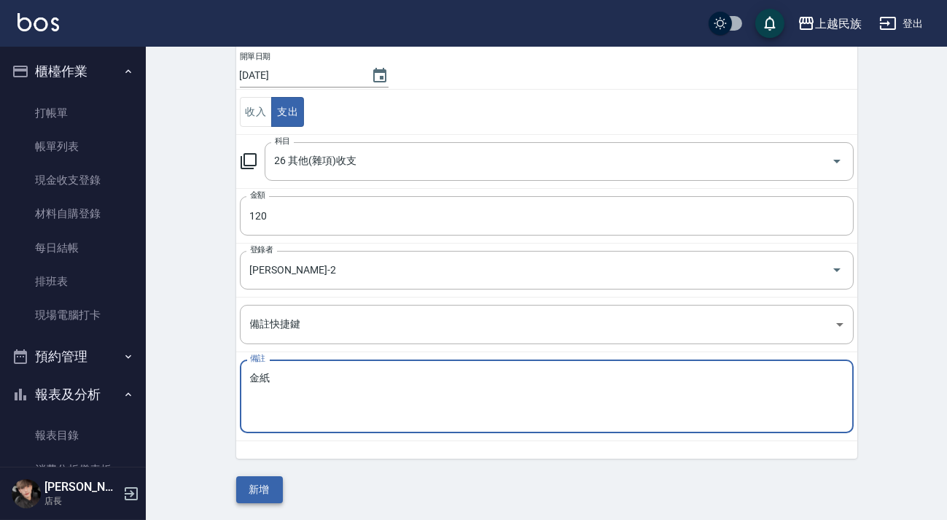
type textarea "金紙"
click at [268, 498] on button "新增" at bounding box center [259, 489] width 47 height 27
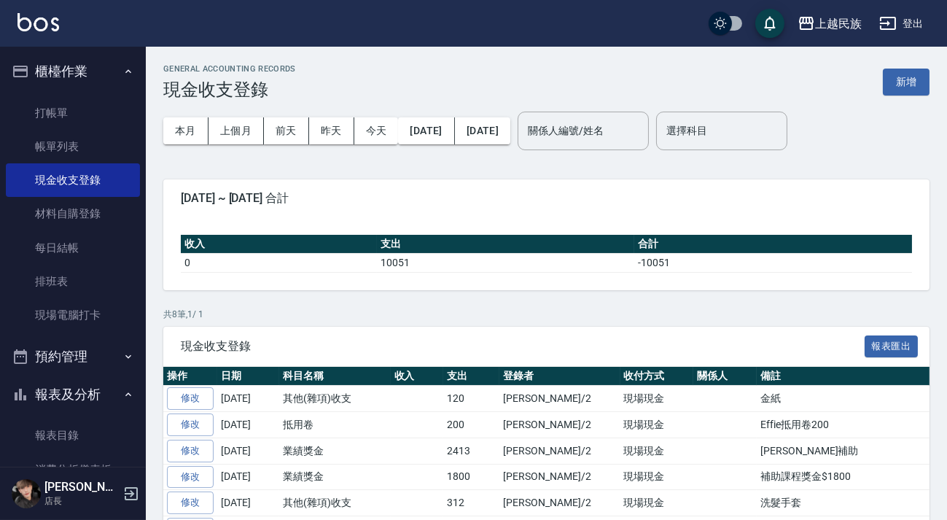
scroll to position [265, 0]
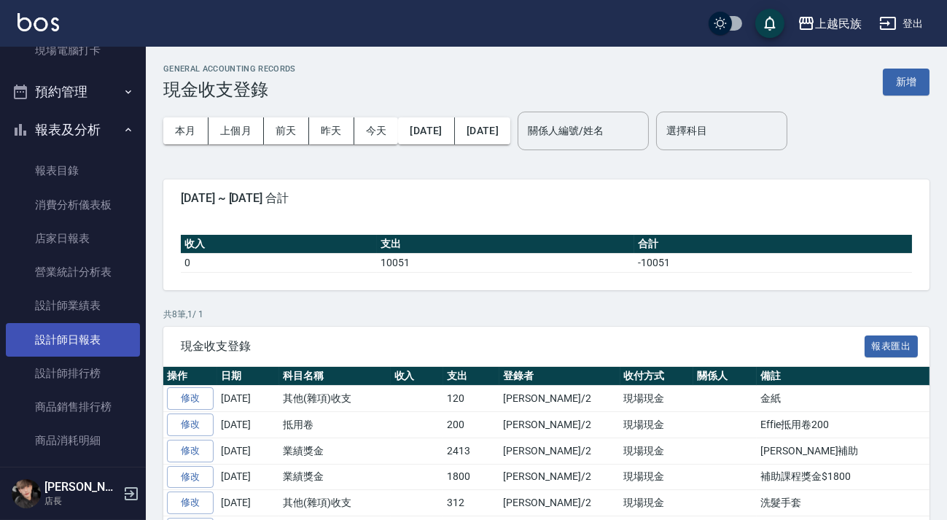
click at [101, 337] on link "設計師日報表" at bounding box center [73, 340] width 134 height 34
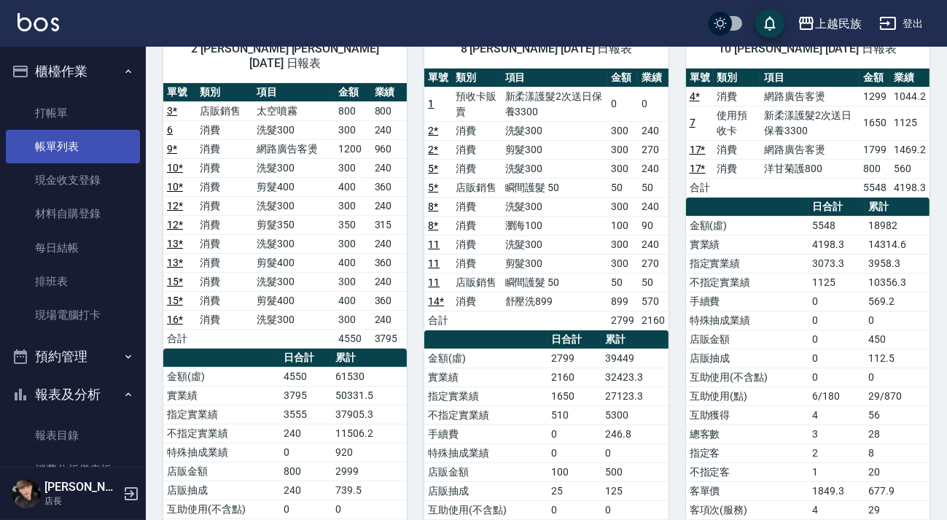
click at [76, 153] on link "帳單列表" at bounding box center [73, 147] width 134 height 34
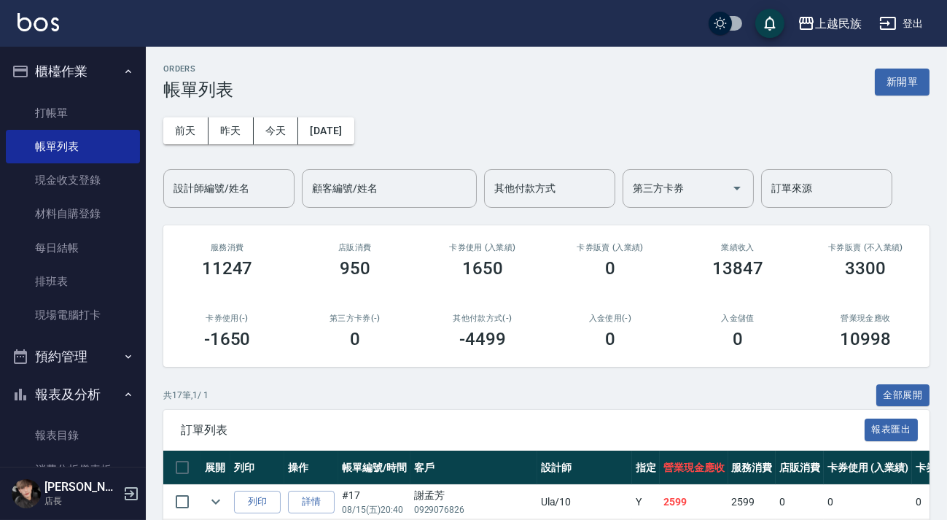
scroll to position [265, 0]
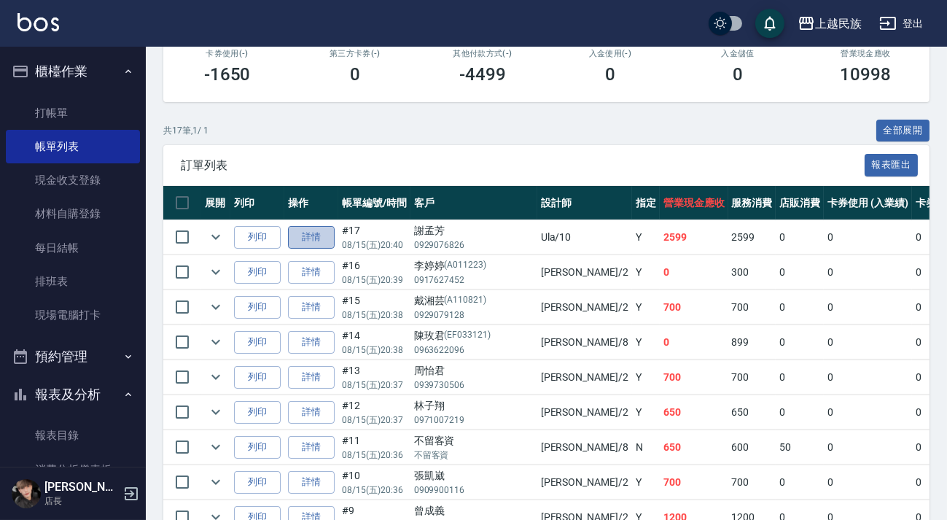
click at [316, 234] on link "詳情" at bounding box center [311, 237] width 47 height 23
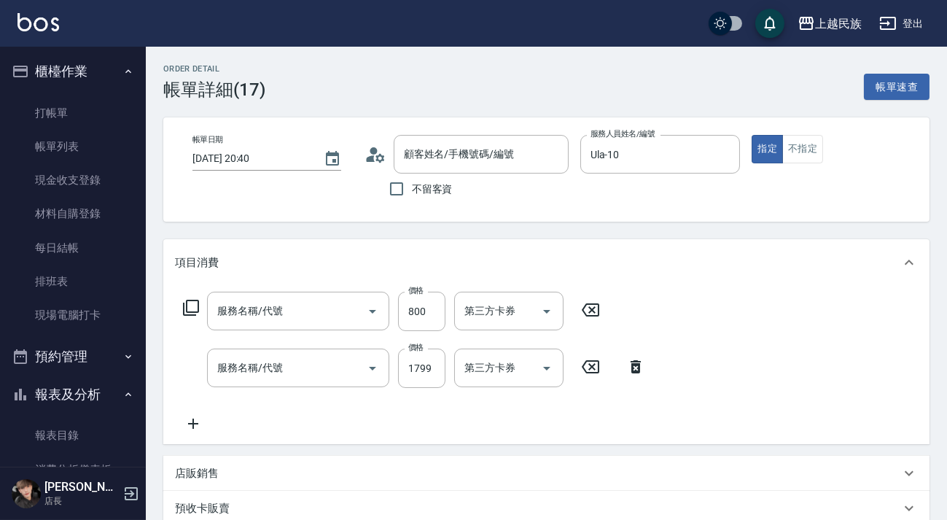
type input "[DATE] 20:40"
type input "Ula-10"
type input "洋甘菊護800(603)"
type input "網路廣告客燙(233)"
type input "[PERSON_NAME]/0929076826/"
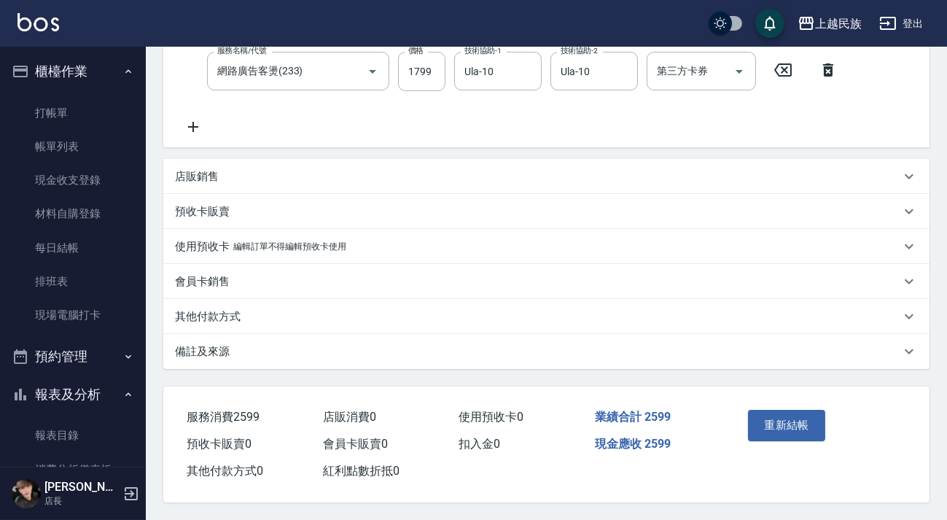
click at [532, 361] on div "備註及來源" at bounding box center [546, 351] width 766 height 35
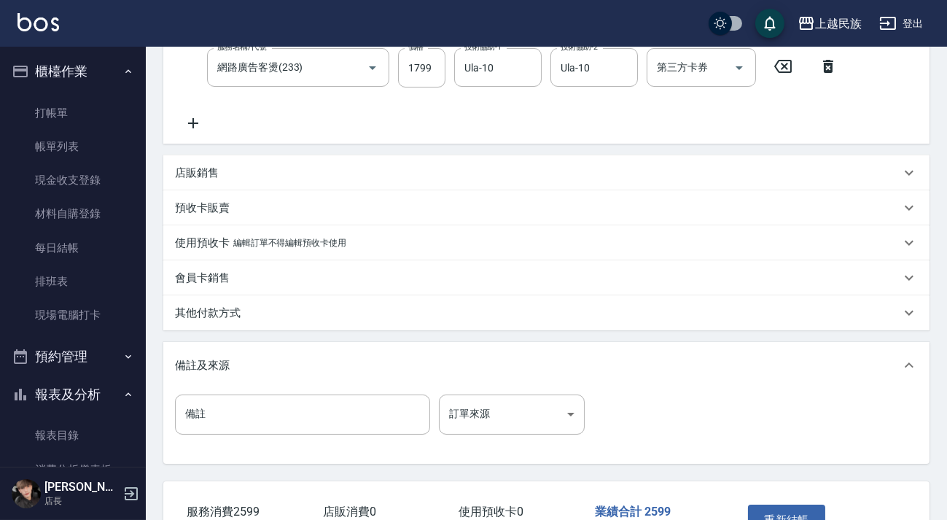
scroll to position [398, 0]
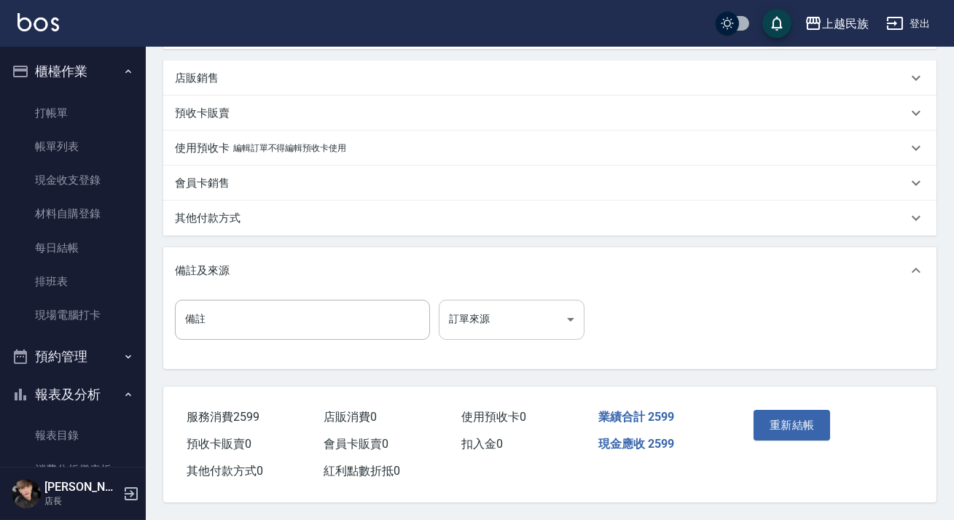
click at [560, 316] on body "上越民族 登出 櫃檯作業 打帳單 帳單列表 現金收支登錄 材料自購登錄 每日結帳 排班表 現場電腦打卡 預約管理 預約管理 單日預約紀錄 單週預約紀錄 報表及…" at bounding box center [477, 62] width 954 height 915
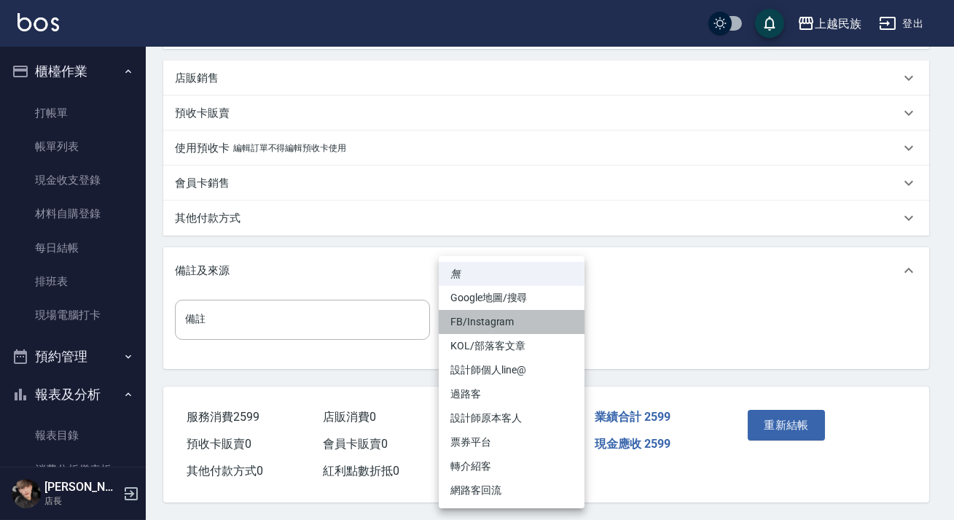
click at [532, 315] on li "FB/Instagram" at bounding box center [512, 322] width 146 height 24
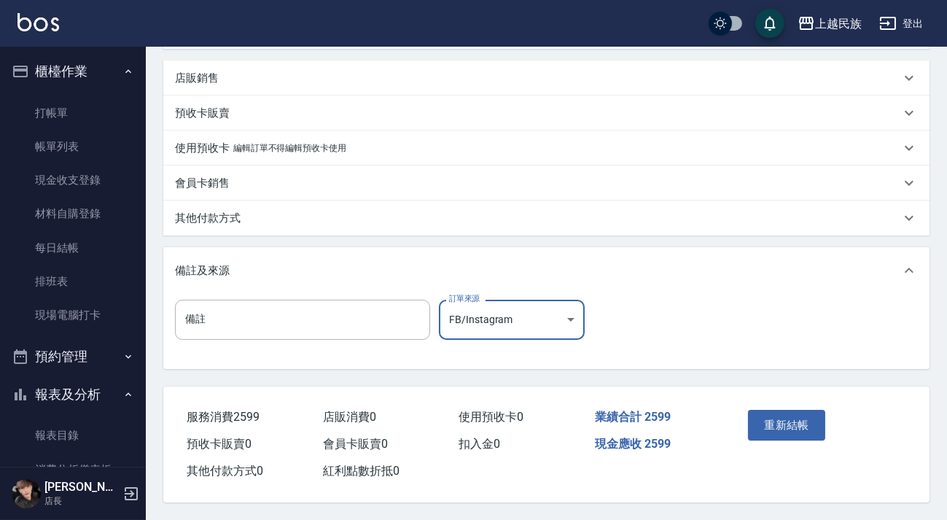
drag, startPoint x: 787, startPoint y: 430, endPoint x: 744, endPoint y: 389, distance: 59.3
click at [786, 428] on button "重新結帳" at bounding box center [786, 425] width 77 height 31
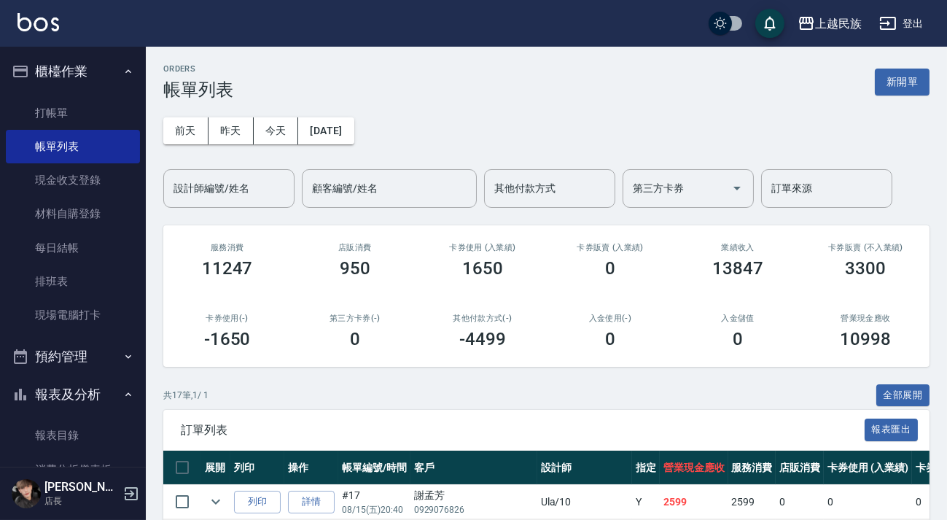
click at [95, 75] on button "櫃檯作業" at bounding box center [73, 71] width 134 height 38
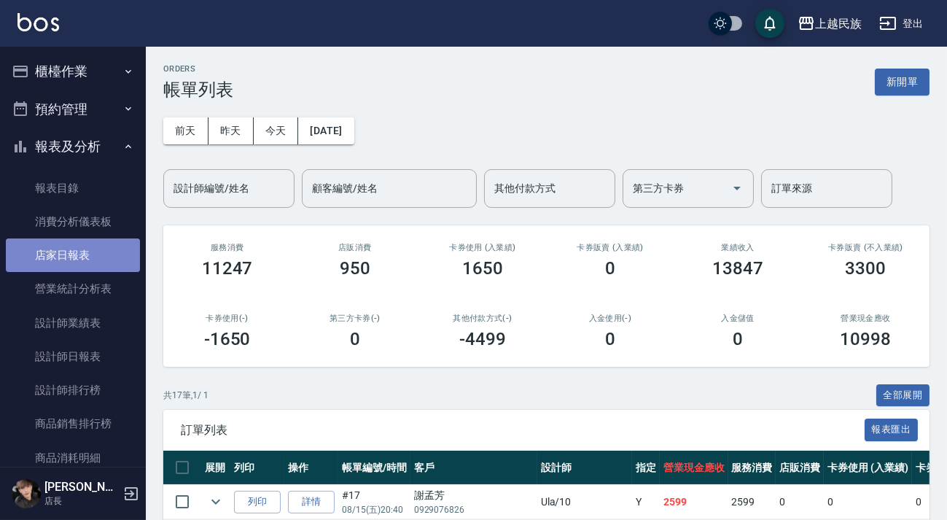
click at [89, 265] on link "店家日報表" at bounding box center [73, 255] width 134 height 34
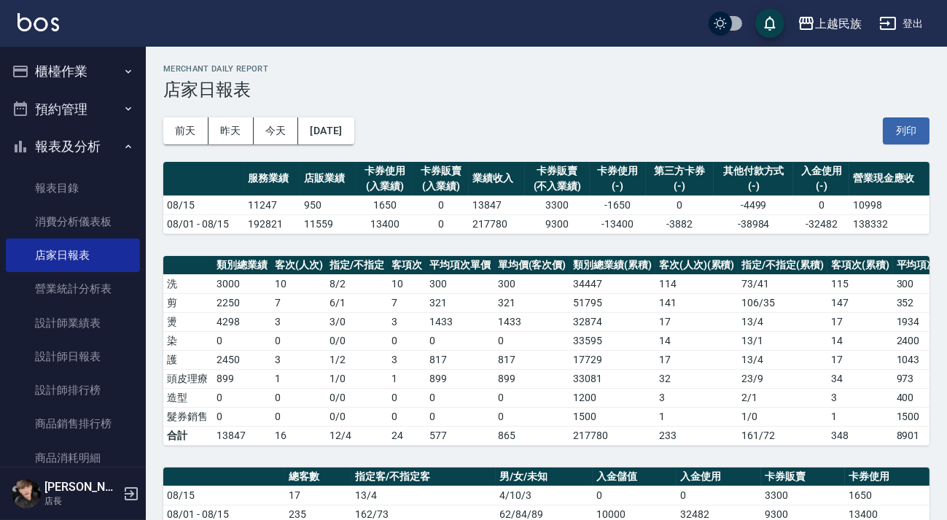
click at [102, 82] on button "櫃檯作業" at bounding box center [73, 71] width 134 height 38
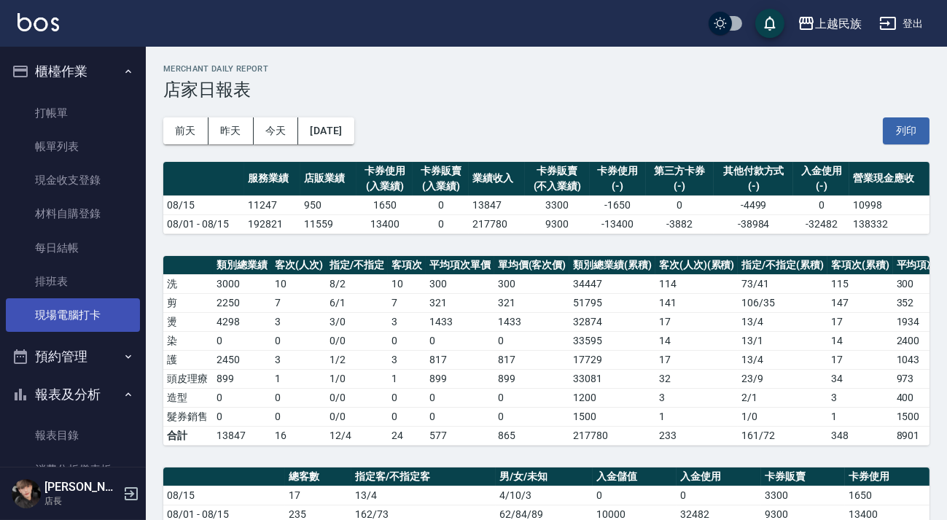
click at [106, 308] on link "現場電腦打卡" at bounding box center [73, 315] width 134 height 34
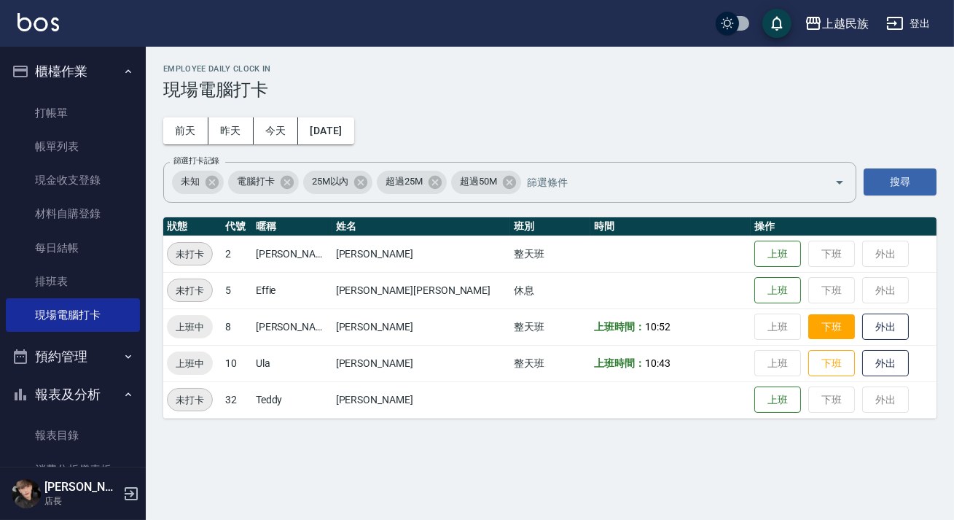
click at [808, 322] on button "下班" at bounding box center [831, 327] width 47 height 26
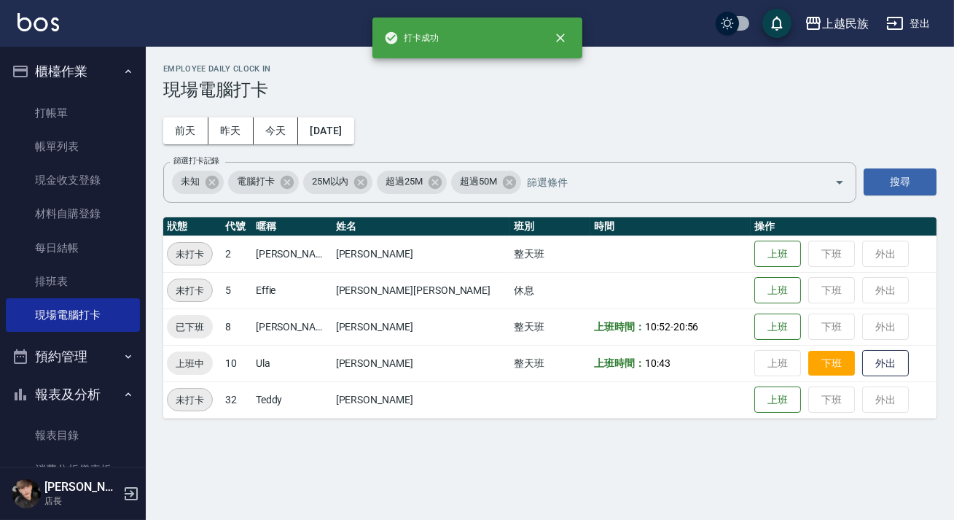
click at [808, 357] on button "下班" at bounding box center [831, 364] width 47 height 26
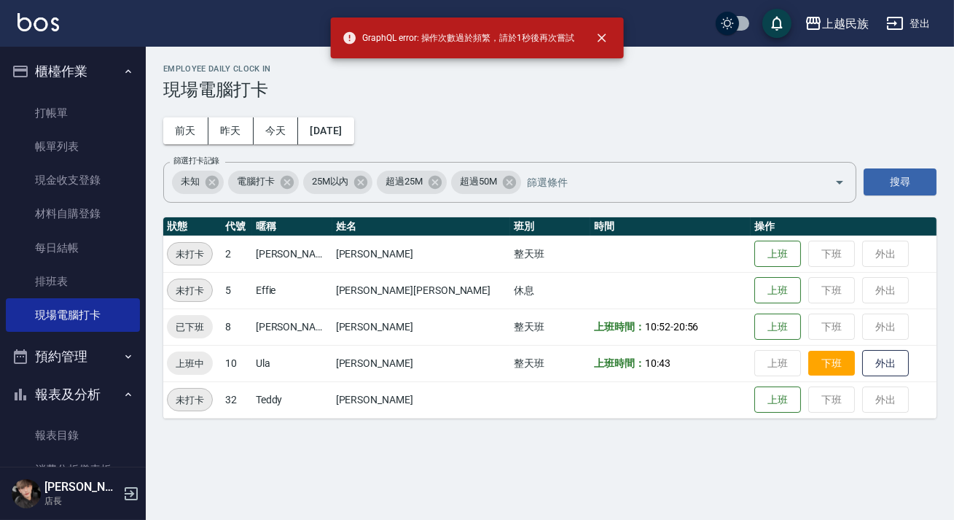
click at [808, 358] on button "下班" at bounding box center [831, 364] width 47 height 26
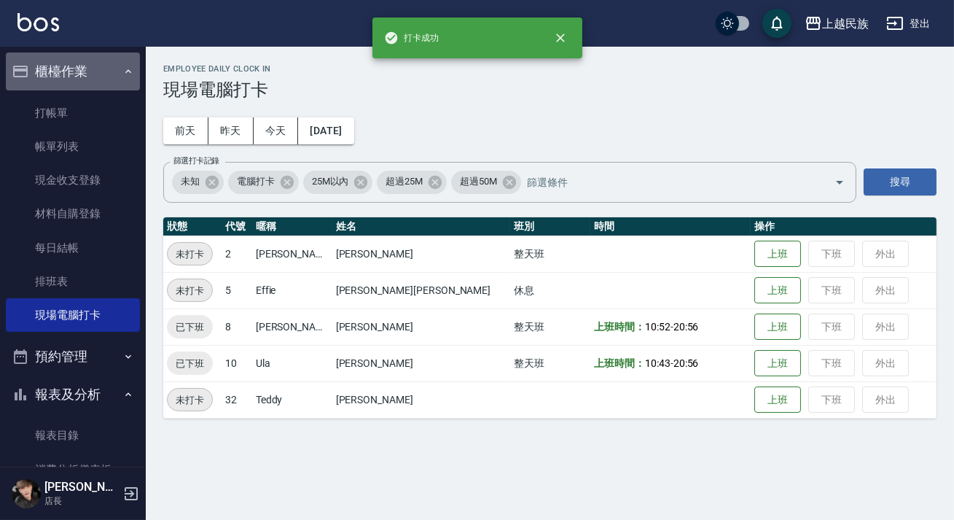
click at [102, 79] on button "櫃檯作業" at bounding box center [73, 71] width 134 height 38
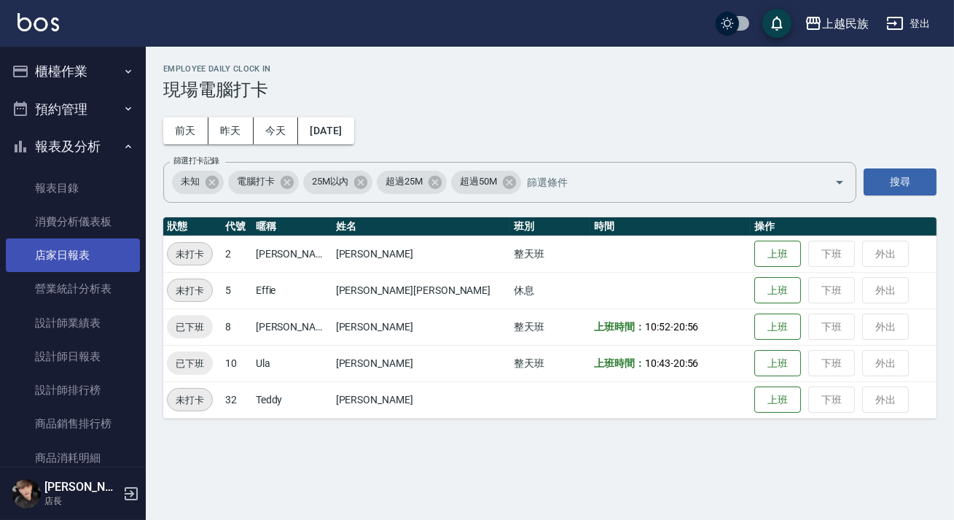
click at [93, 260] on link "店家日報表" at bounding box center [73, 255] width 134 height 34
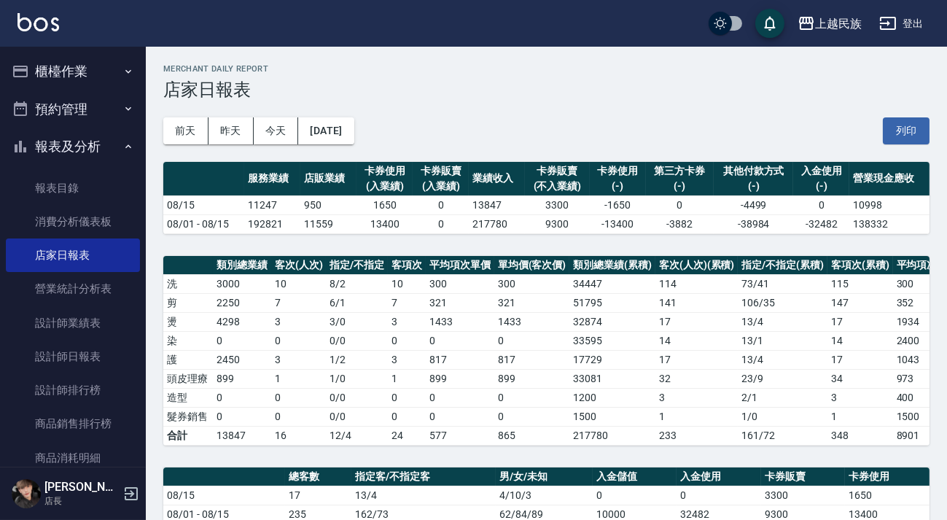
click at [65, 75] on button "櫃檯作業" at bounding box center [73, 71] width 134 height 38
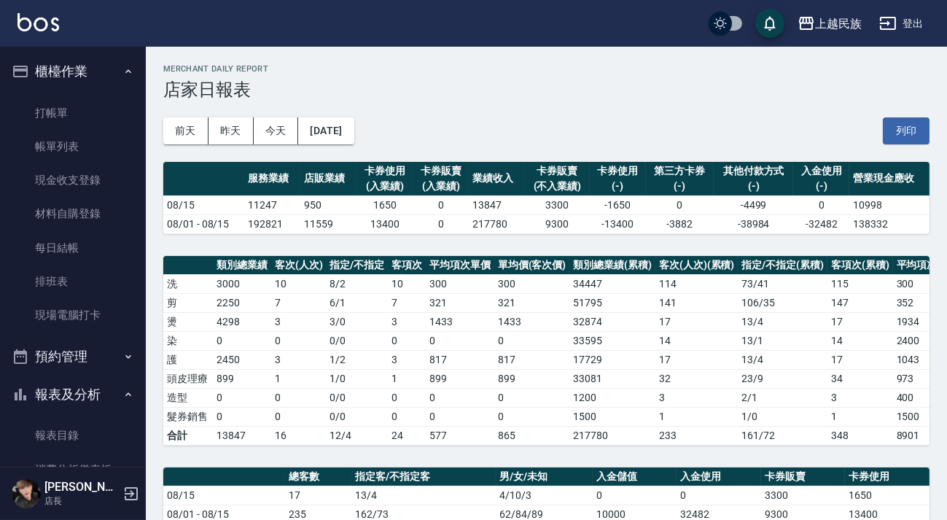
scroll to position [265, 0]
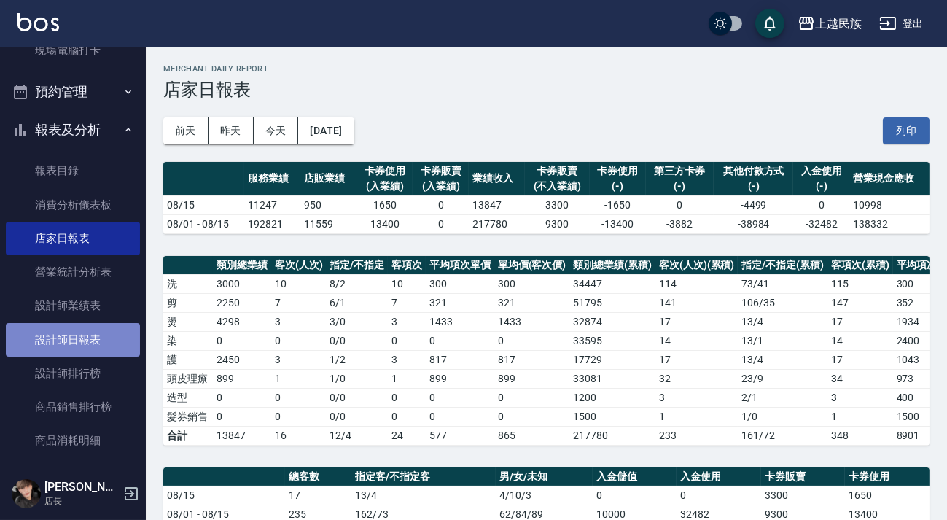
click at [87, 337] on link "設計師日報表" at bounding box center [73, 340] width 134 height 34
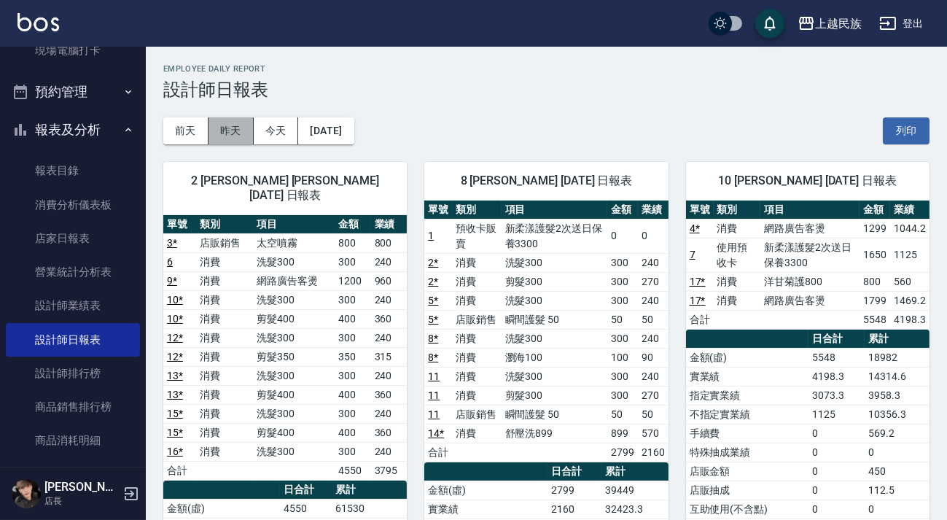
click at [238, 136] on button "昨天" at bounding box center [230, 130] width 45 height 27
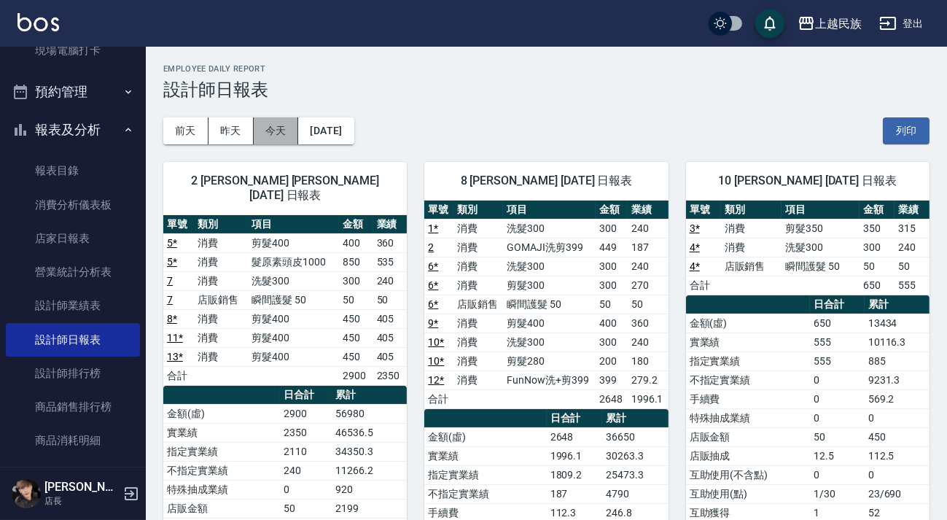
click at [285, 130] on button "今天" at bounding box center [276, 130] width 45 height 27
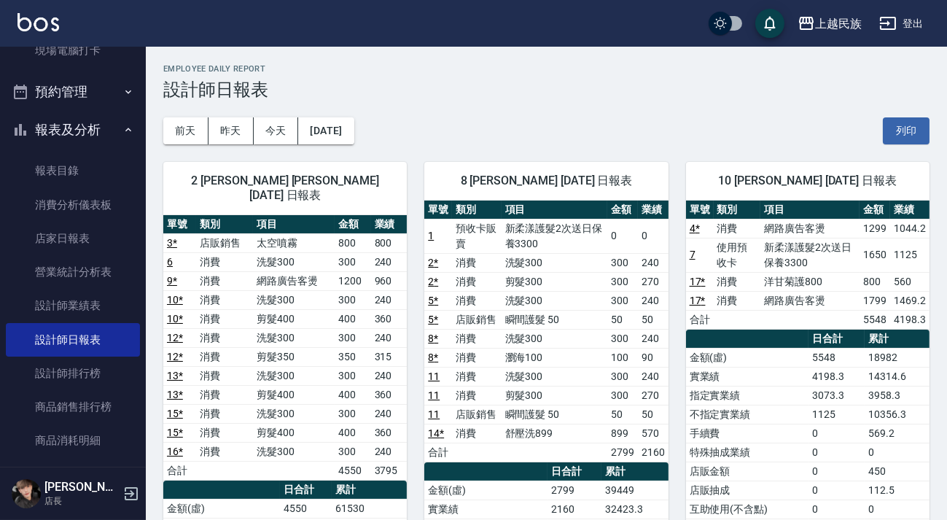
scroll to position [66, 0]
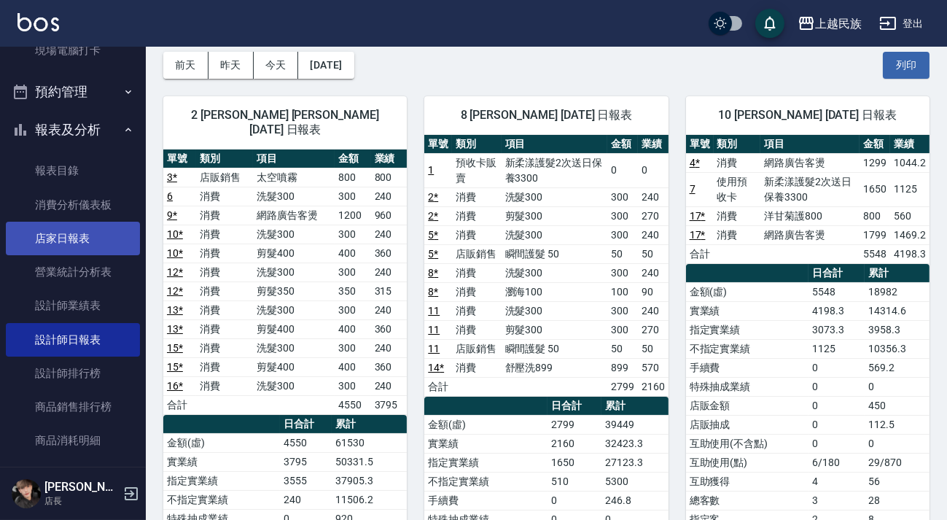
click at [99, 242] on link "店家日報表" at bounding box center [73, 239] width 134 height 34
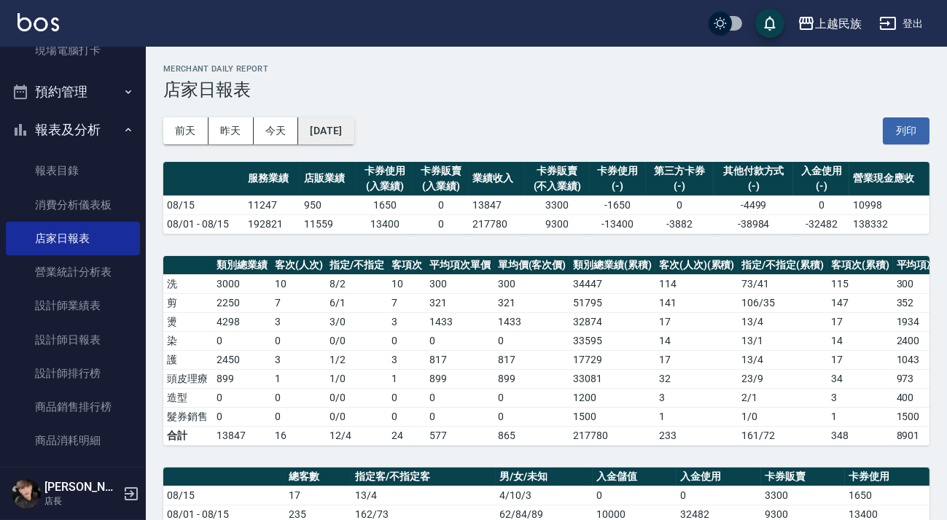
click at [337, 117] on button "[DATE]" at bounding box center [325, 130] width 55 height 27
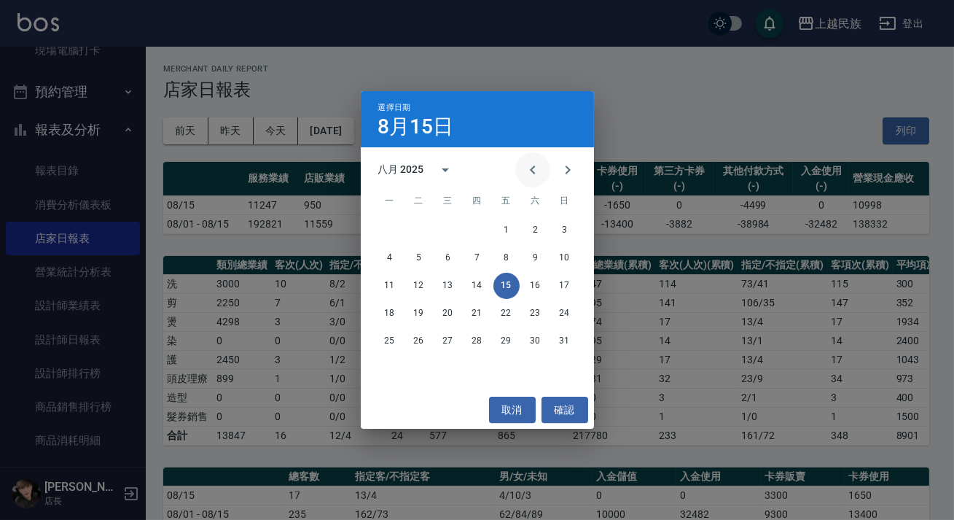
click at [537, 168] on icon "Previous month" at bounding box center [532, 169] width 17 height 17
click at [423, 176] on div "七月 2025" at bounding box center [401, 169] width 46 height 15
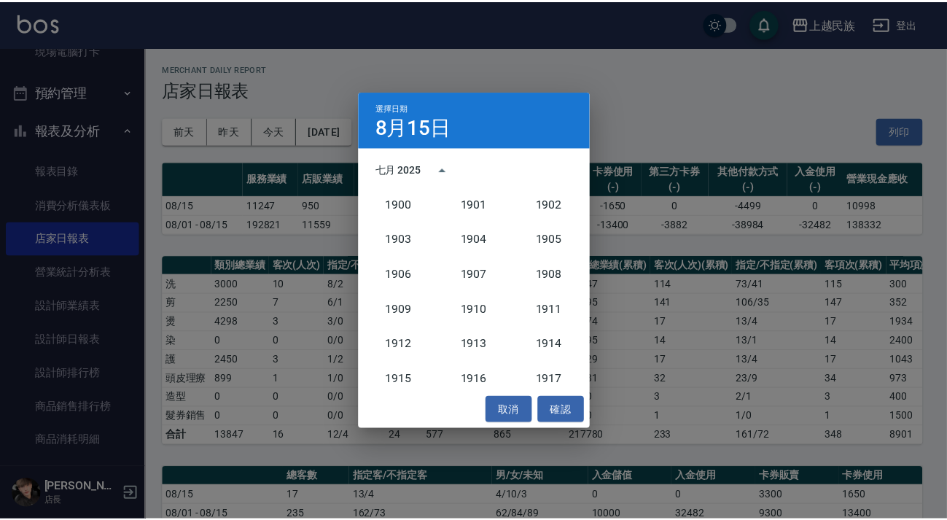
scroll to position [1348, 0]
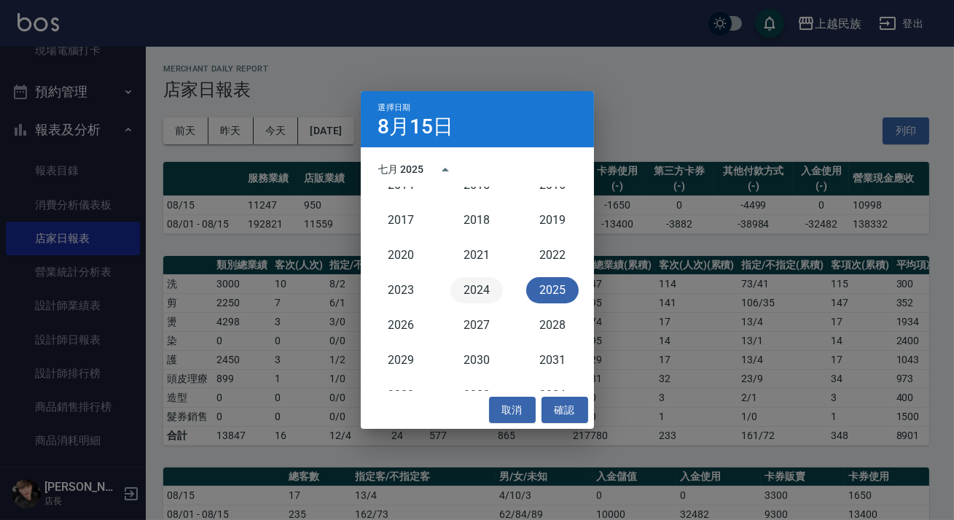
click at [476, 294] on button "2024" at bounding box center [476, 290] width 52 height 26
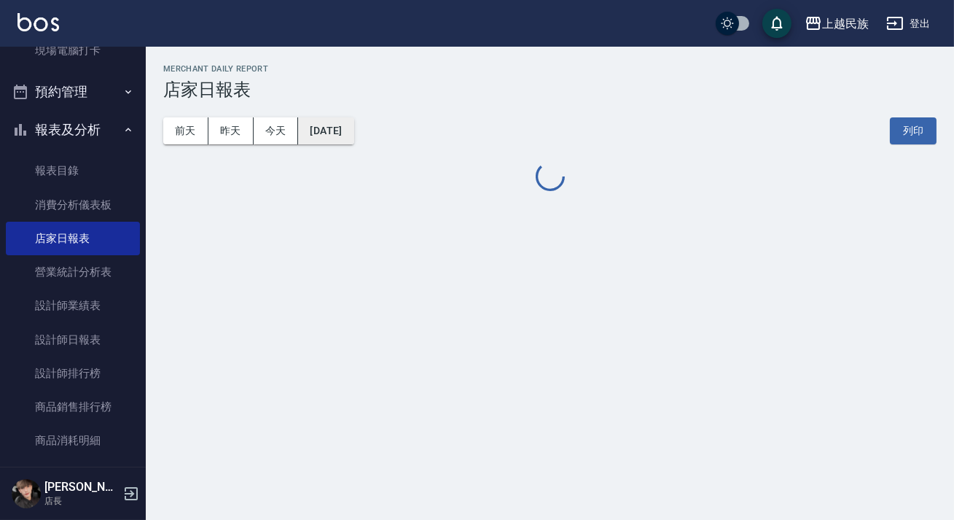
click at [353, 140] on button "[DATE]" at bounding box center [325, 130] width 55 height 27
click at [353, 134] on button "[DATE]" at bounding box center [325, 130] width 55 height 27
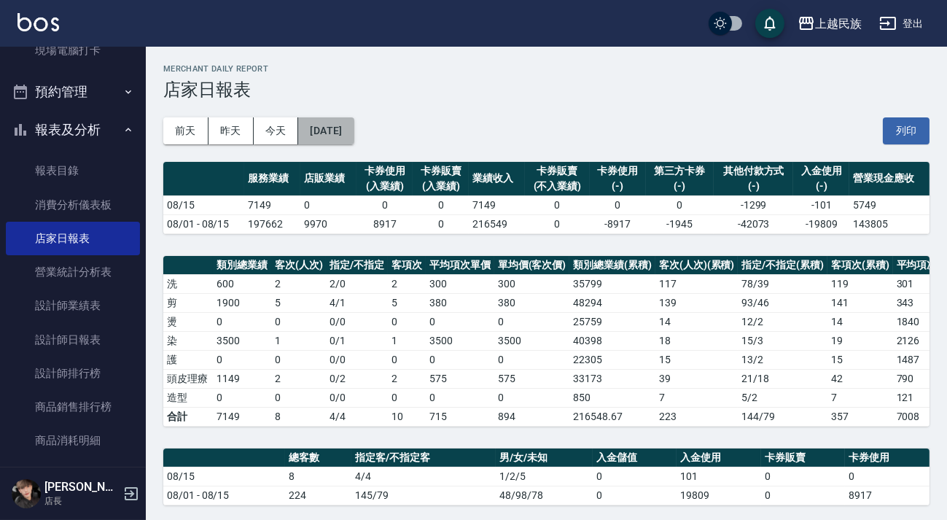
click at [341, 133] on button "[DATE]" at bounding box center [325, 130] width 55 height 27
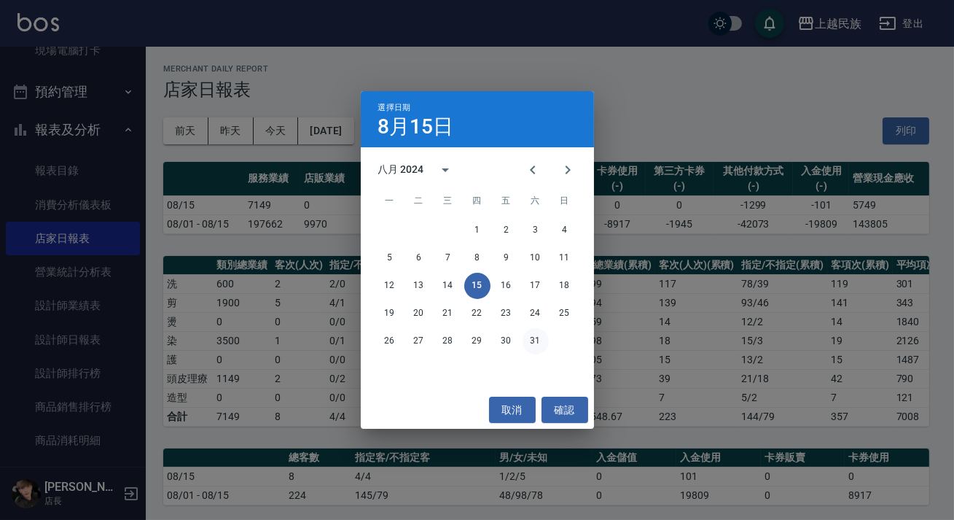
click at [541, 336] on button "31" at bounding box center [535, 341] width 26 height 26
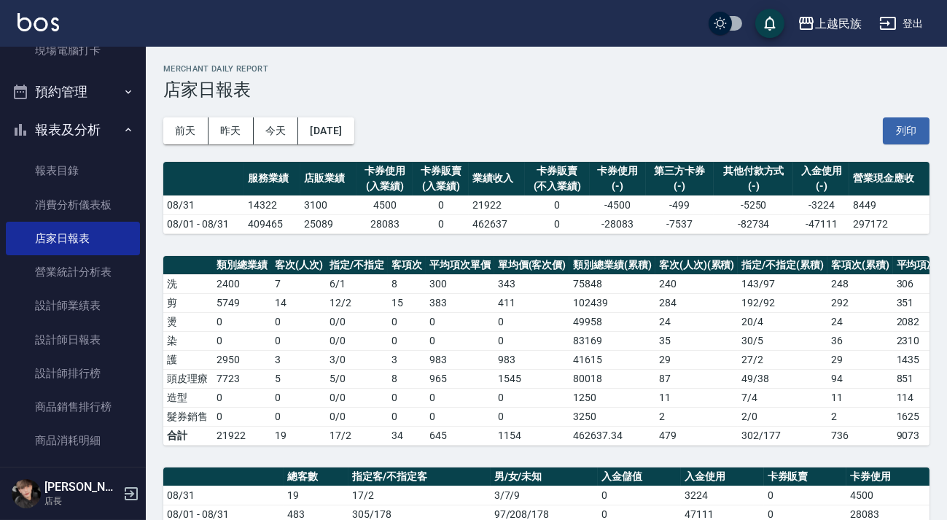
click at [40, 27] on img at bounding box center [38, 22] width 42 height 18
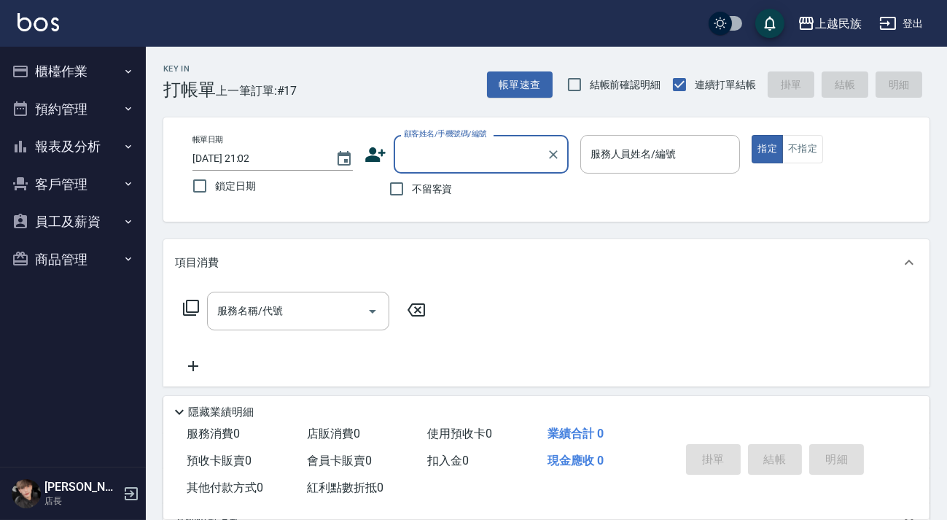
click at [39, 15] on img at bounding box center [38, 22] width 42 height 18
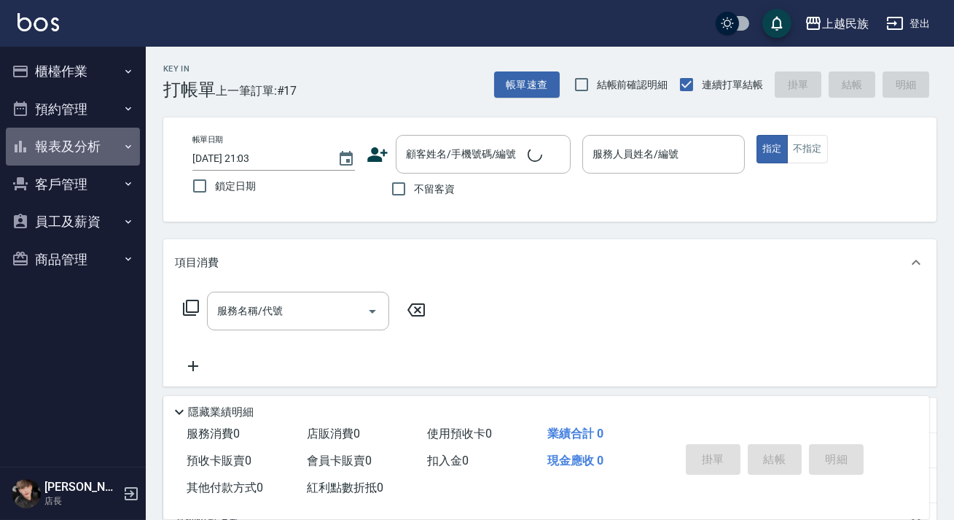
click at [120, 139] on button "報表及分析" at bounding box center [73, 147] width 134 height 38
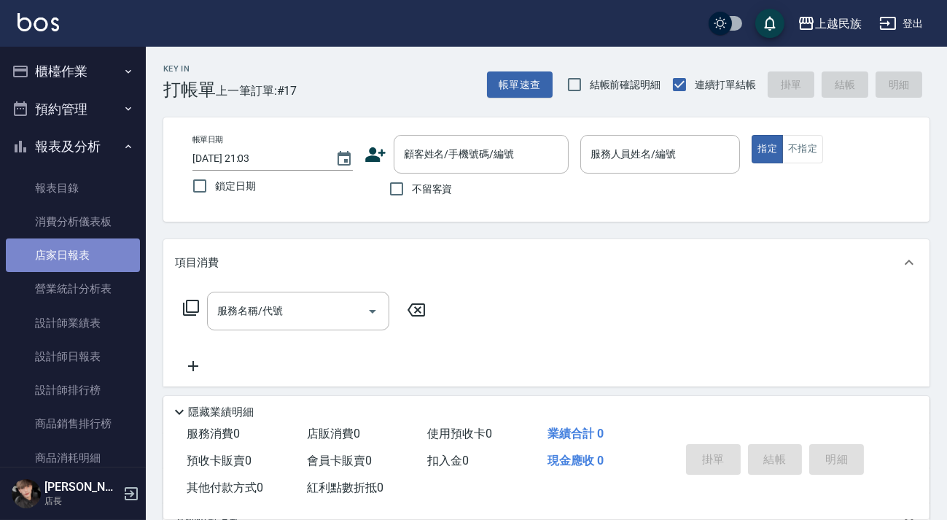
click at [98, 265] on link "店家日報表" at bounding box center [73, 255] width 134 height 34
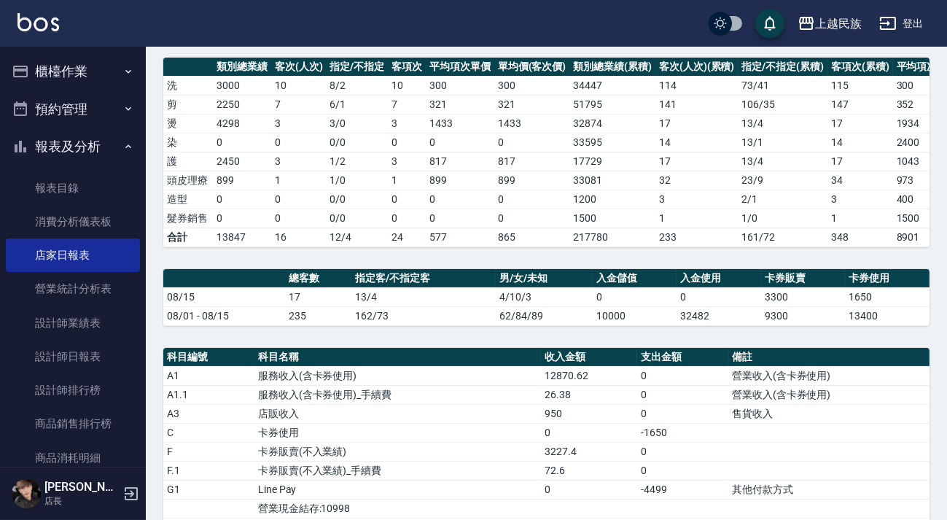
scroll to position [527, 0]
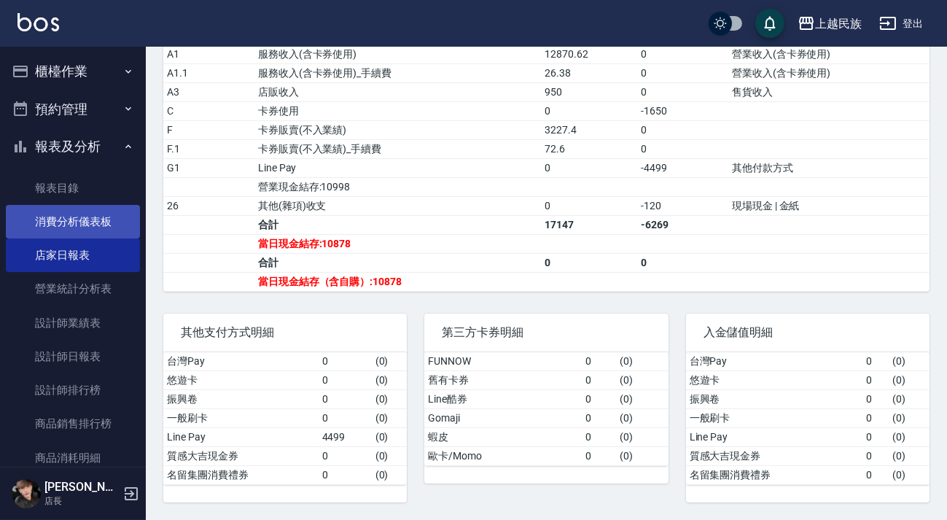
click at [82, 217] on link "消費分析儀表板" at bounding box center [73, 222] width 134 height 34
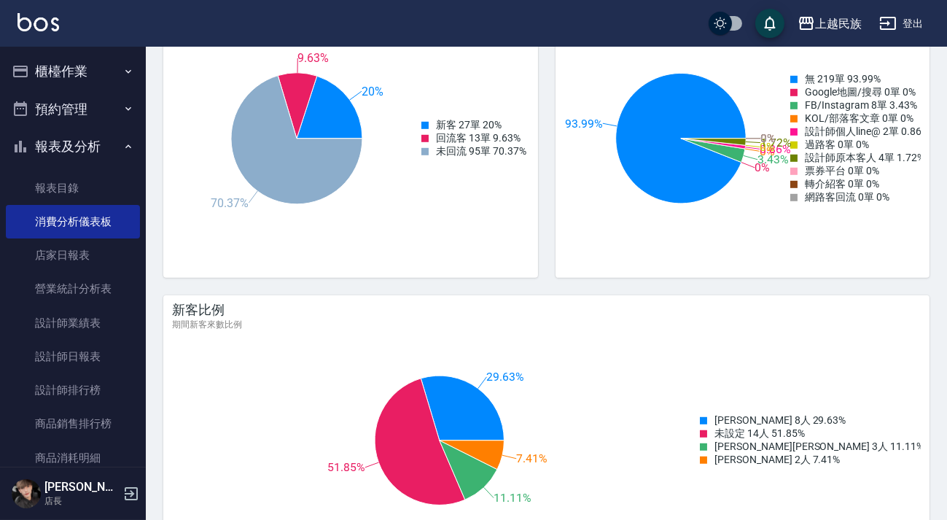
scroll to position [1933, 0]
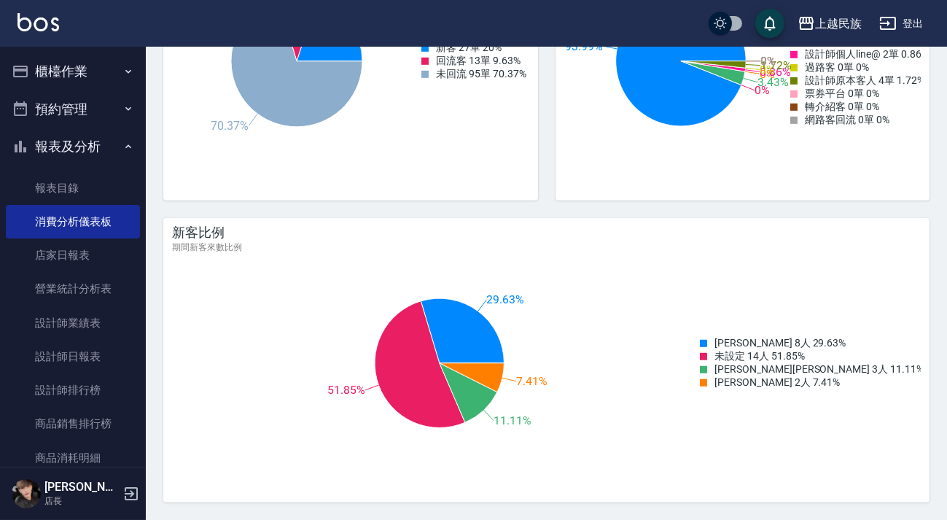
drag, startPoint x: 302, startPoint y: 303, endPoint x: 430, endPoint y: 285, distance: 128.8
click at [302, 302] on icon "29.63% 51.85% 11.11% 7.41%" at bounding box center [439, 363] width 564 height 219
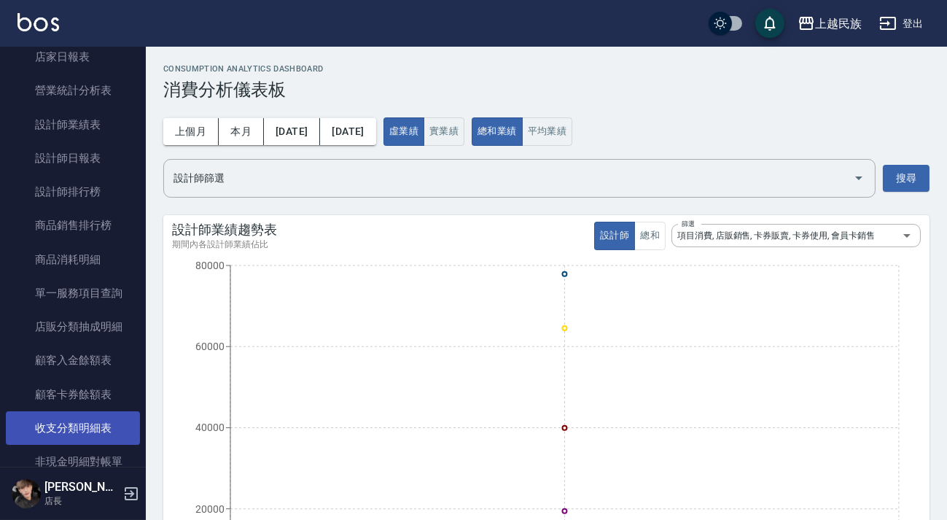
scroll to position [345, 0]
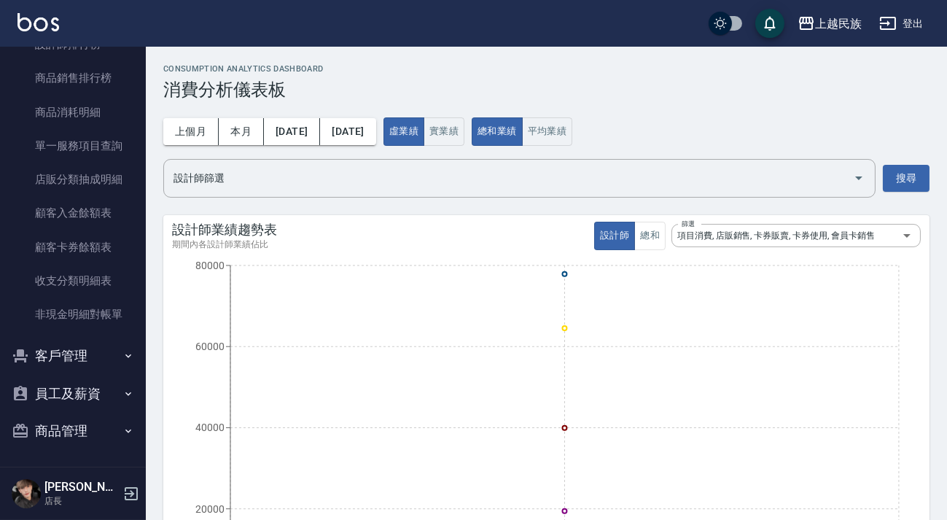
drag, startPoint x: 99, startPoint y: 380, endPoint x: 106, endPoint y: 372, distance: 10.4
click at [99, 380] on button "員工及薪資" at bounding box center [73, 394] width 134 height 38
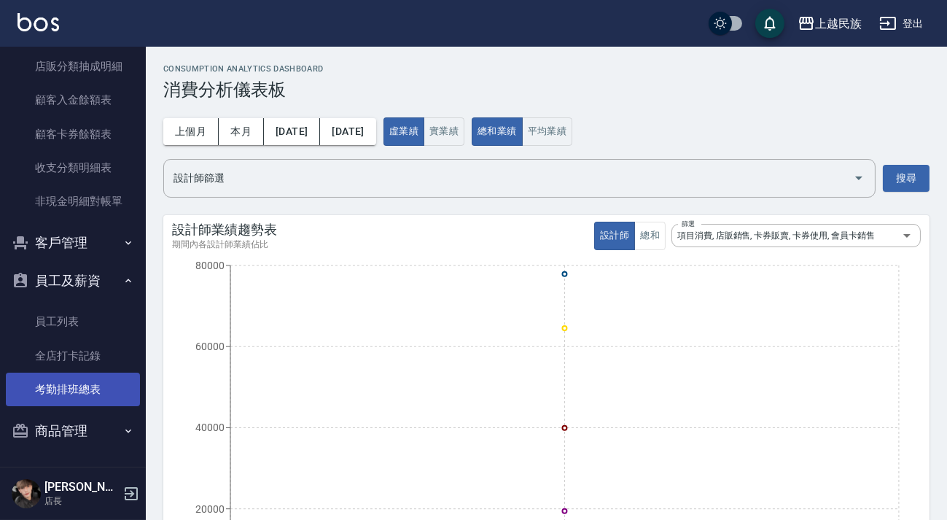
click at [77, 394] on link "考勤排班總表" at bounding box center [73, 389] width 134 height 34
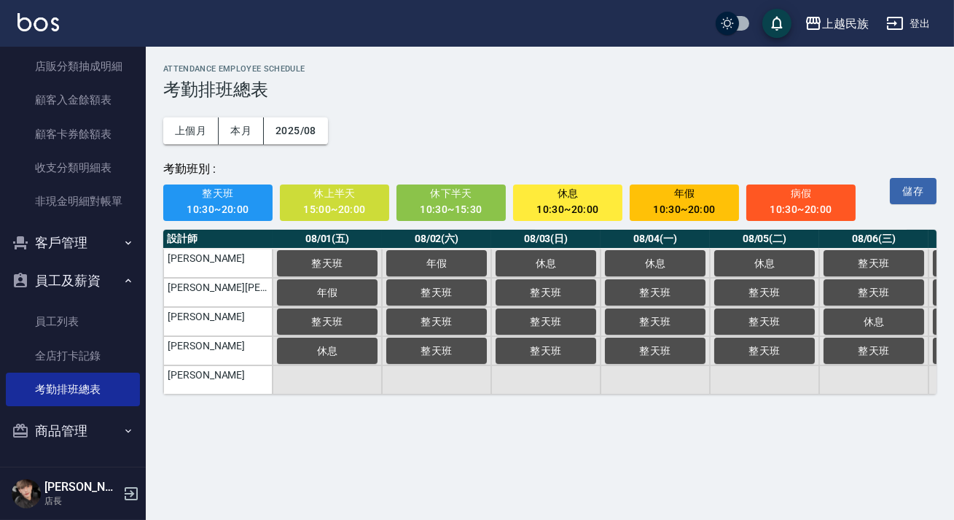
drag, startPoint x: 61, startPoint y: 16, endPoint x: 42, endPoint y: 25, distance: 21.5
click at [60, 16] on div "上越民族 登出" at bounding box center [477, 23] width 954 height 47
click at [37, 28] on img at bounding box center [38, 22] width 42 height 18
